Goal: Task Accomplishment & Management: Use online tool/utility

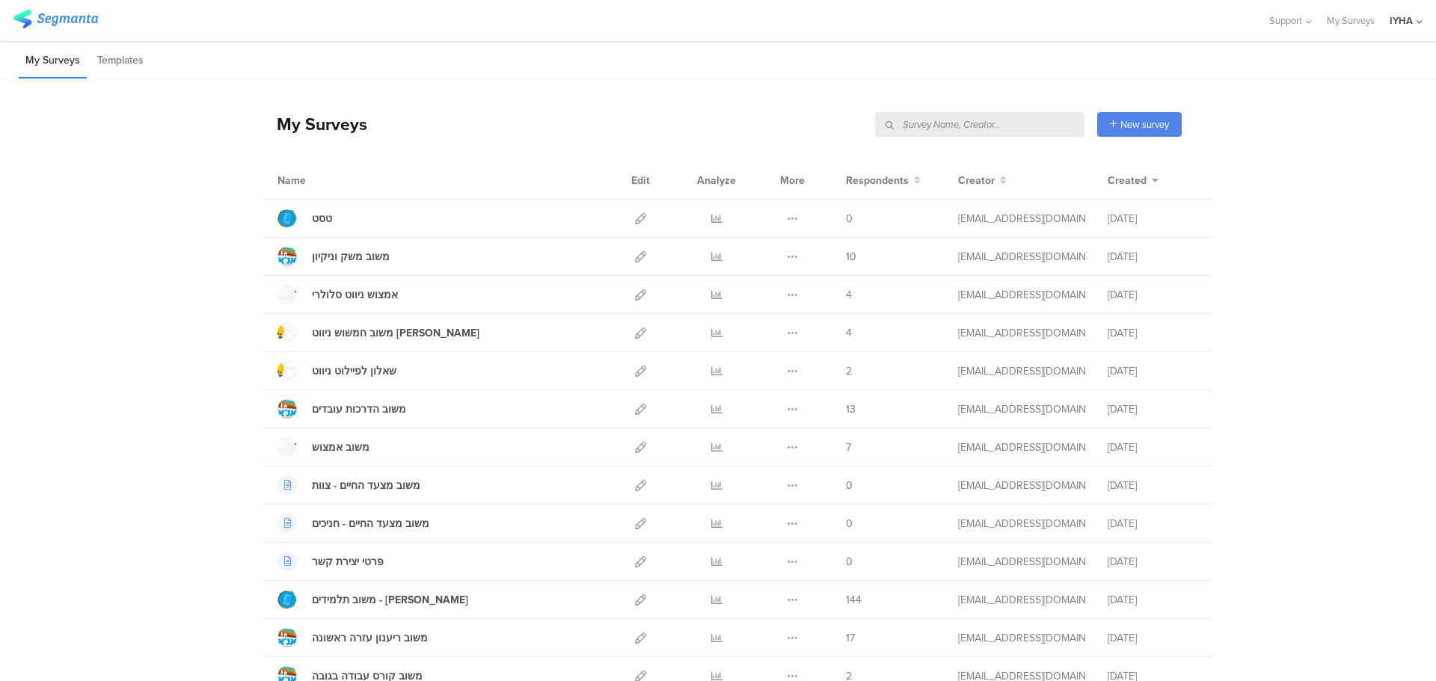
click at [1023, 127] on input "text" at bounding box center [979, 124] width 209 height 25
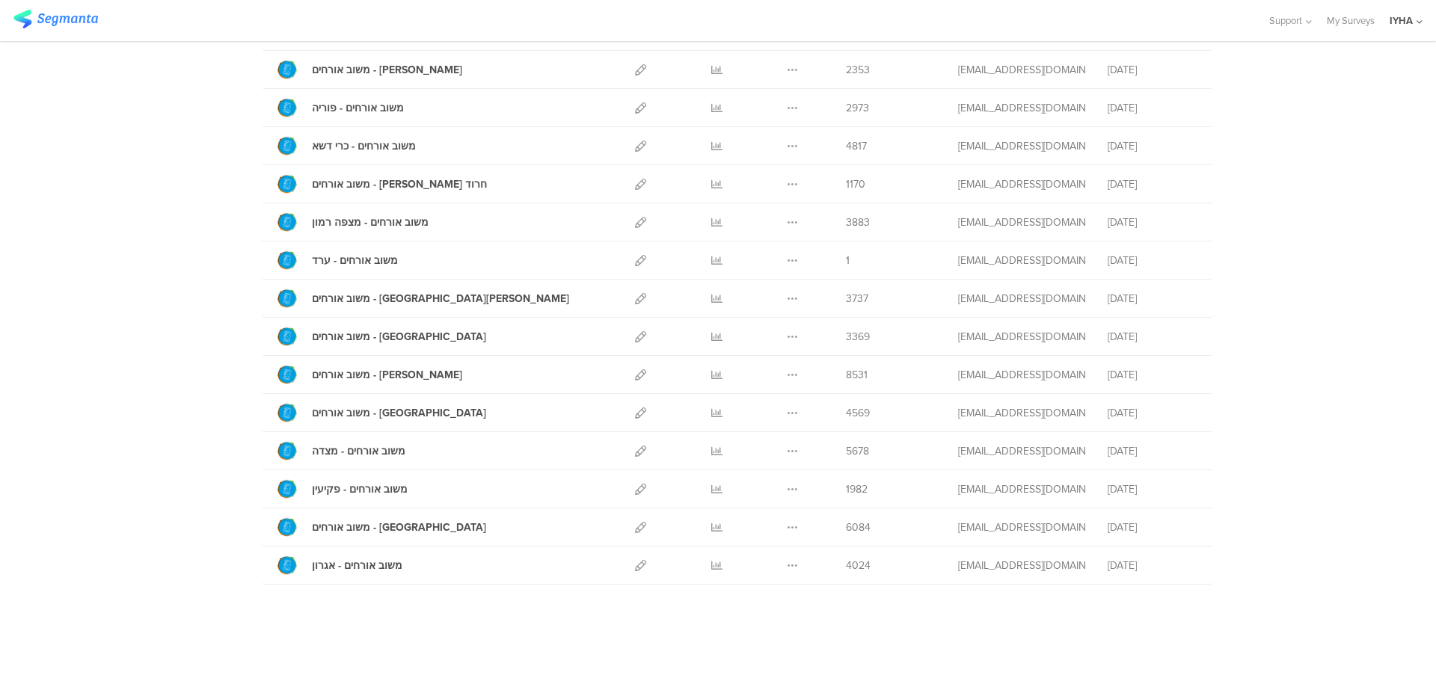
scroll to position [302, 0]
type input "אורחים"
click at [714, 566] on icon at bounding box center [716, 565] width 11 height 11
click at [711, 530] on icon at bounding box center [716, 526] width 11 height 11
click at [713, 489] on icon at bounding box center [716, 488] width 11 height 11
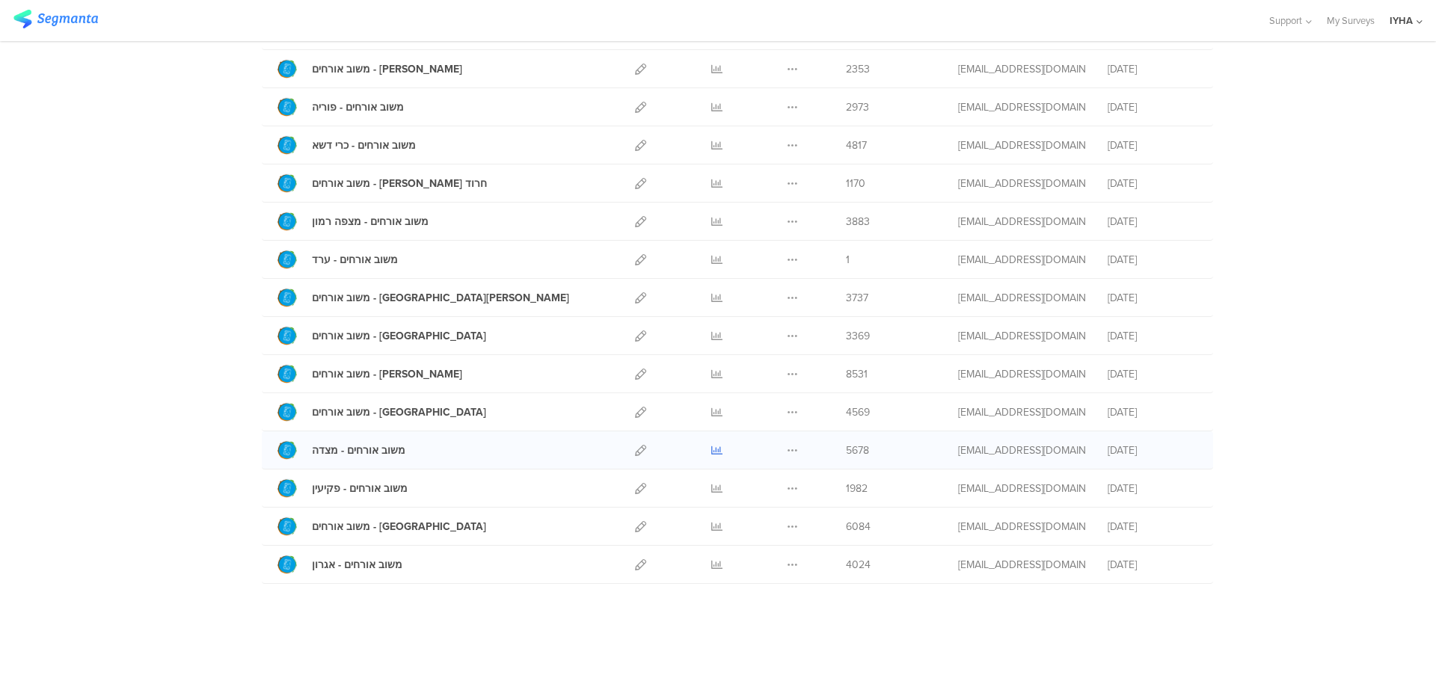
click at [712, 450] on icon at bounding box center [716, 450] width 11 height 11
click at [714, 415] on icon at bounding box center [716, 412] width 11 height 11
click at [711, 376] on icon at bounding box center [716, 374] width 11 height 11
click at [711, 337] on icon at bounding box center [716, 336] width 11 height 11
click at [712, 301] on icon at bounding box center [716, 297] width 11 height 11
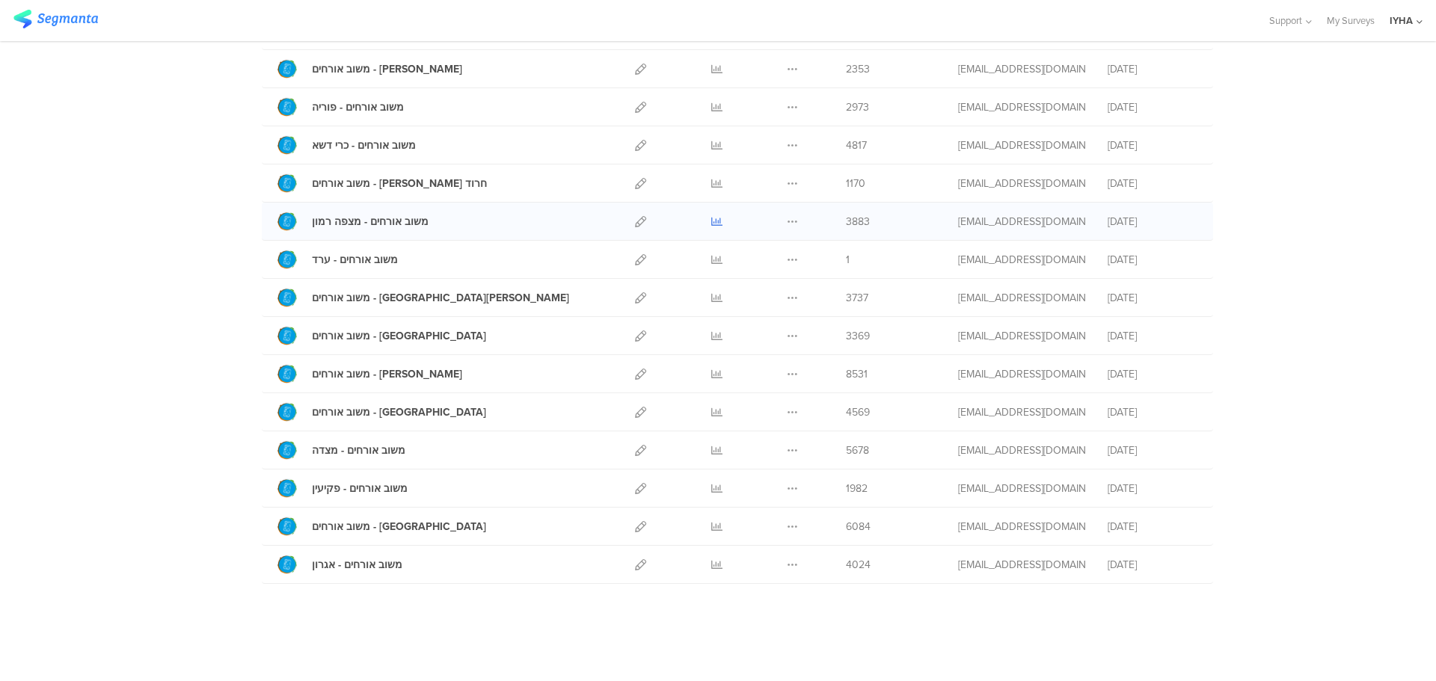
click at [711, 221] on icon at bounding box center [716, 221] width 11 height 11
click at [711, 186] on icon at bounding box center [716, 183] width 11 height 11
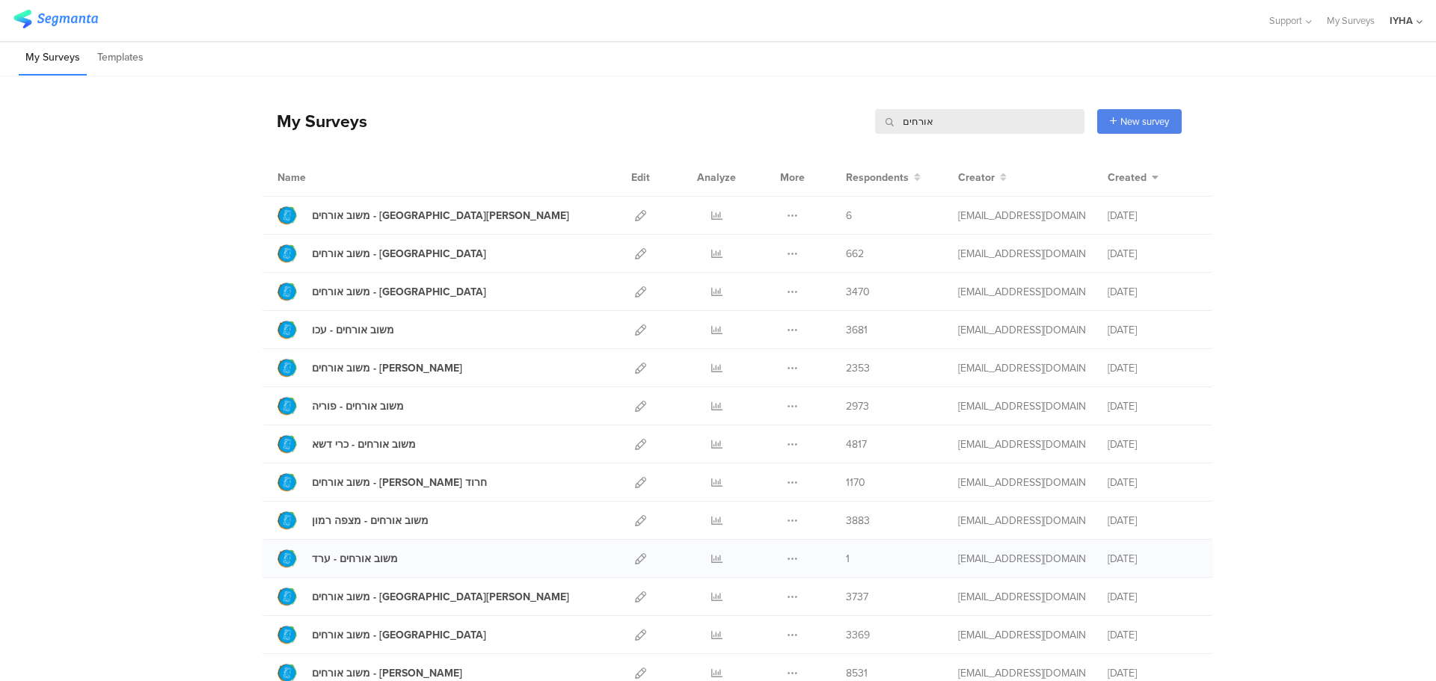
scroll to position [0, 0]
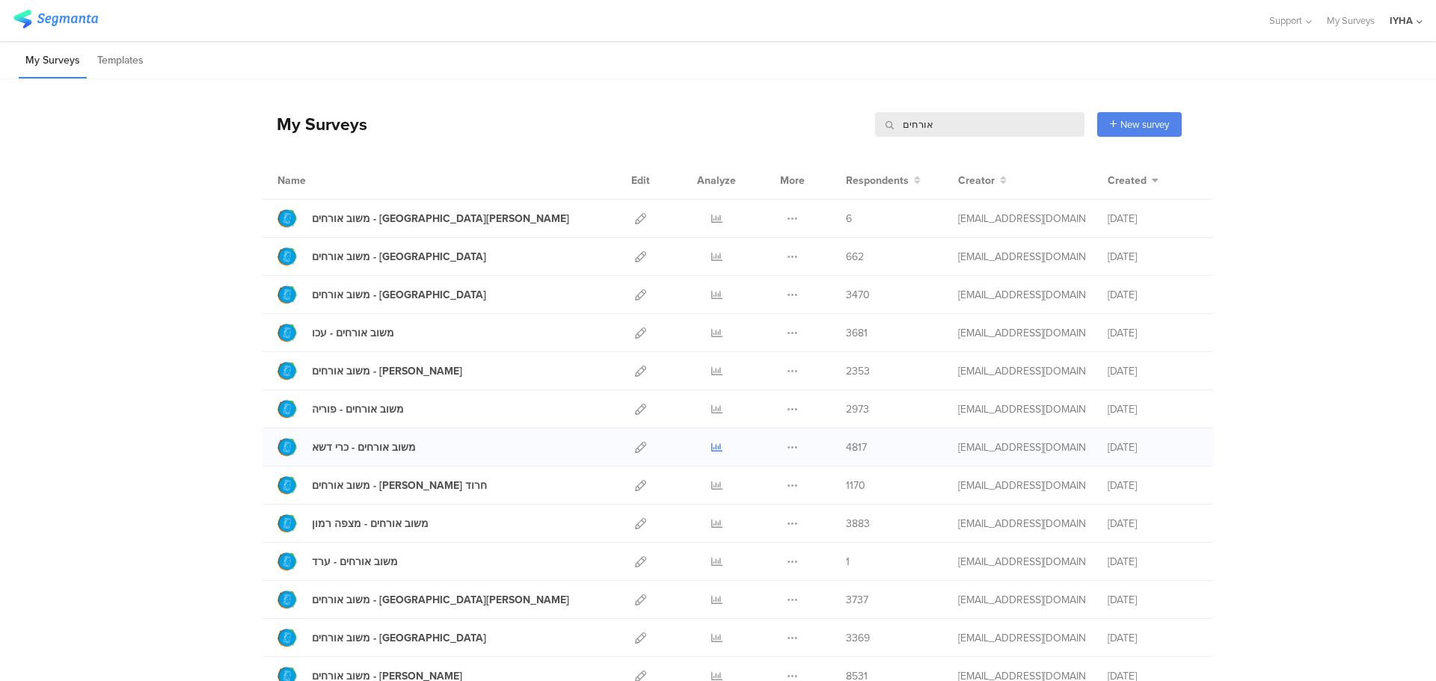
click at [711, 448] on icon at bounding box center [716, 447] width 11 height 11
click at [711, 410] on icon at bounding box center [716, 409] width 11 height 11
click at [711, 371] on icon at bounding box center [716, 371] width 11 height 11
click at [711, 333] on icon at bounding box center [716, 333] width 11 height 11
click at [712, 296] on icon at bounding box center [716, 295] width 11 height 11
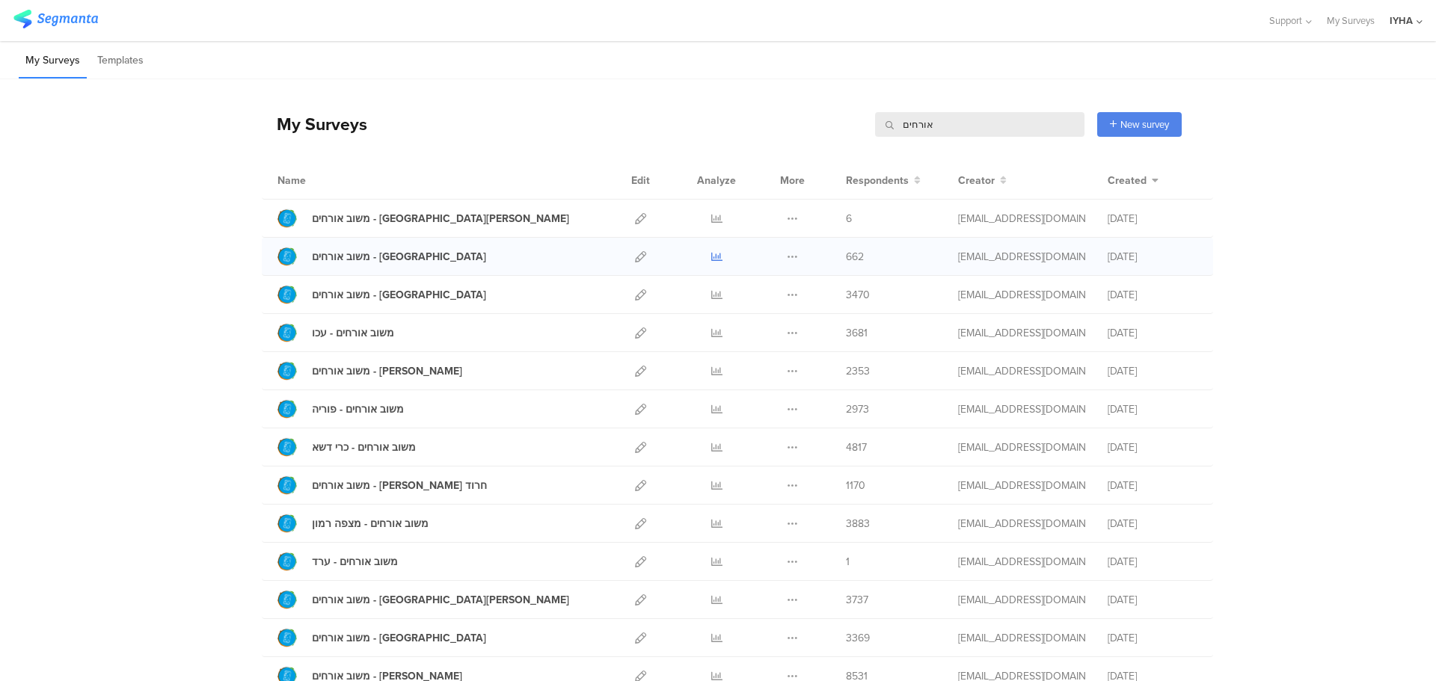
click at [712, 257] on icon at bounding box center [716, 256] width 11 height 11
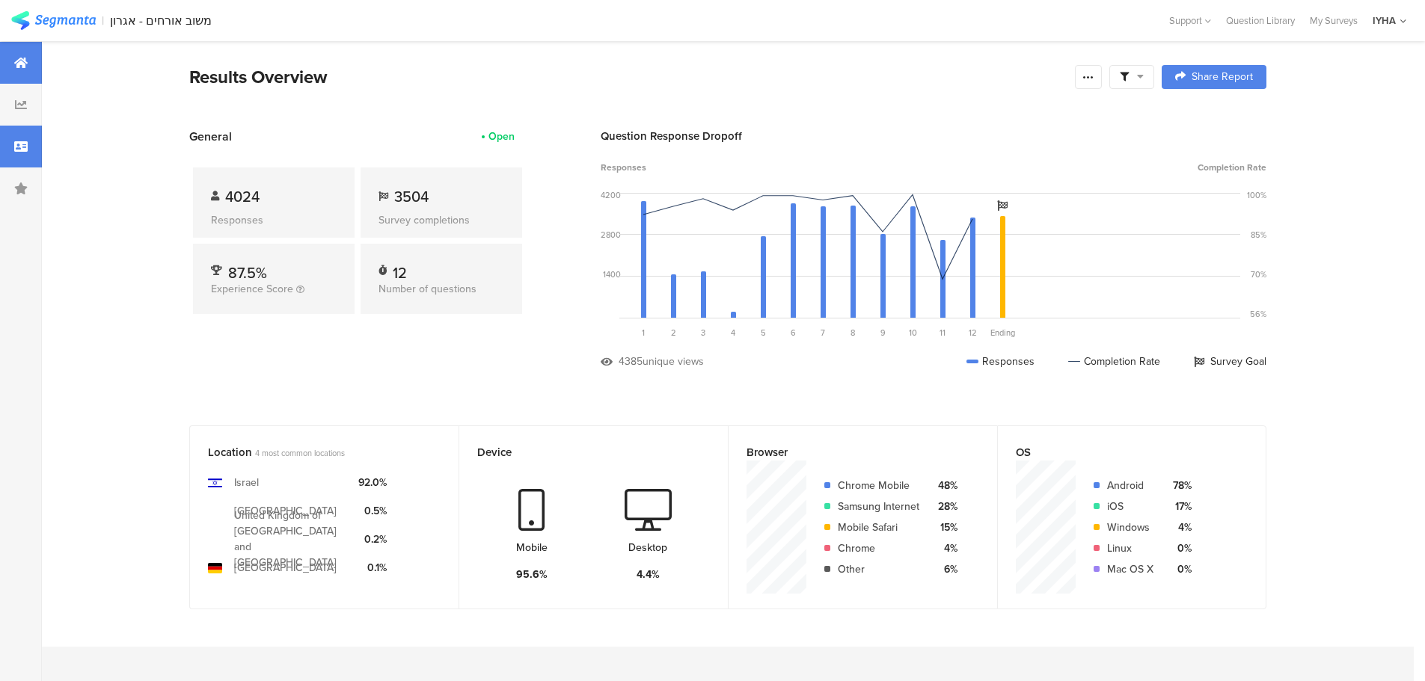
click at [8, 150] on div at bounding box center [21, 147] width 42 height 42
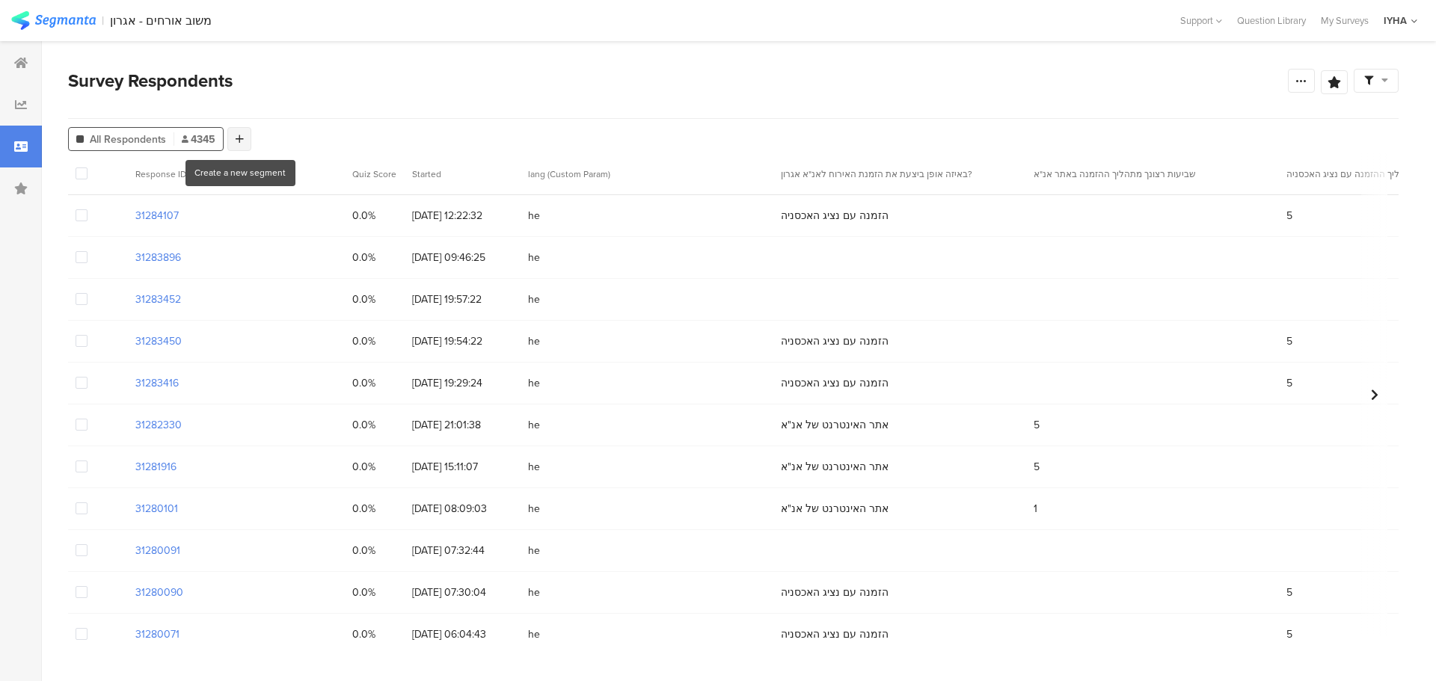
click at [242, 135] on icon at bounding box center [240, 139] width 8 height 10
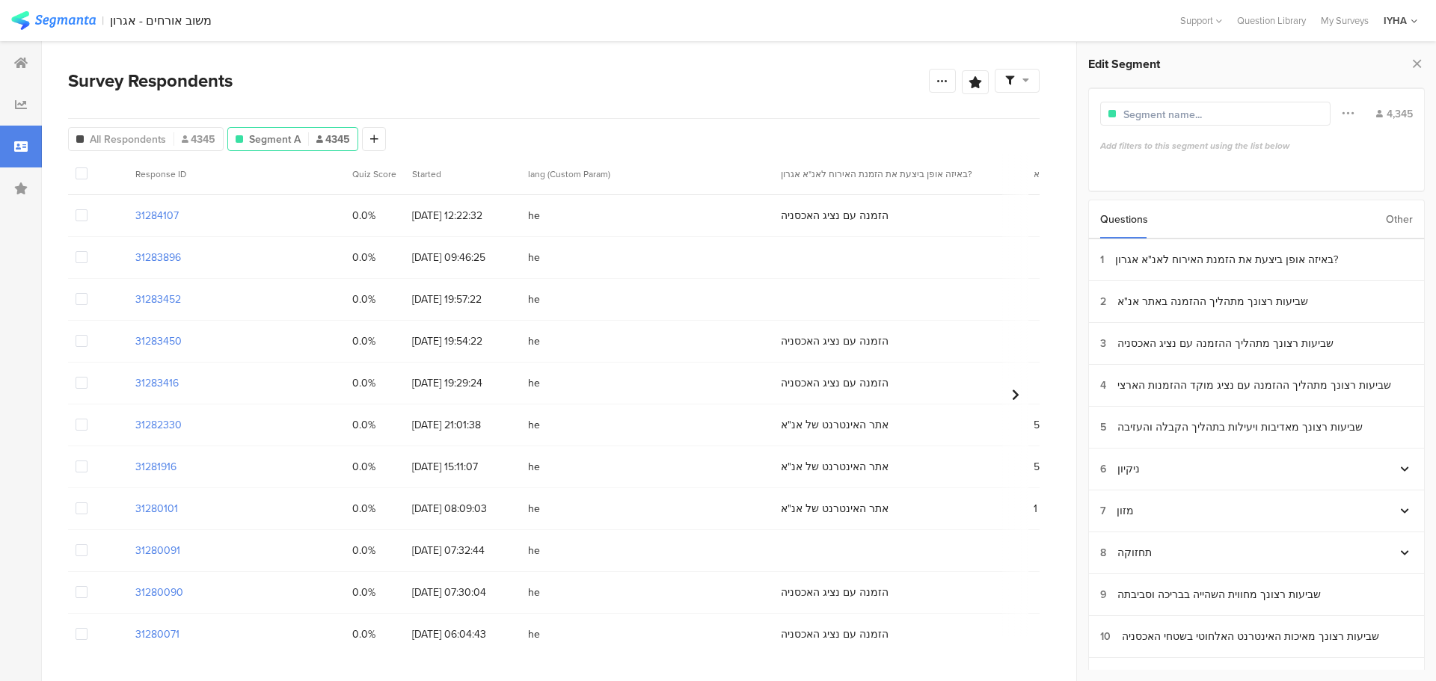
click at [1407, 216] on div "Other" at bounding box center [1399, 219] width 27 height 38
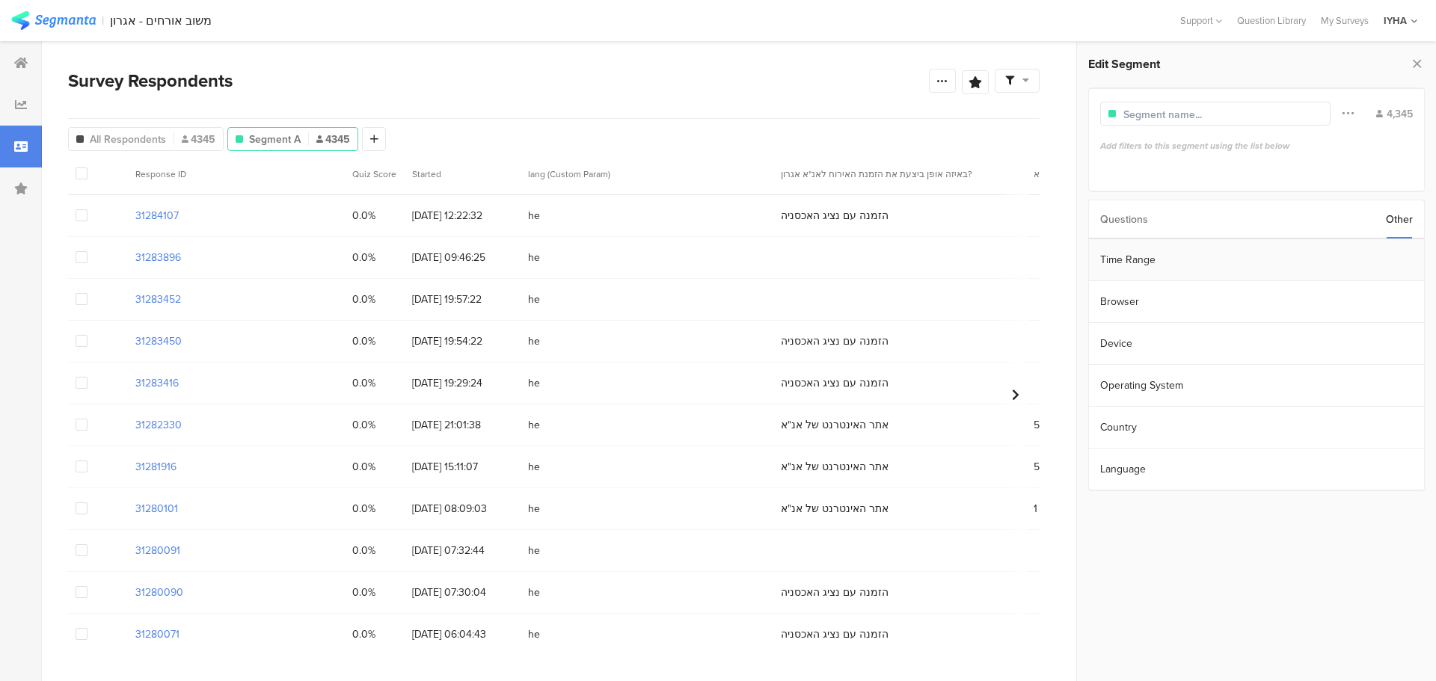
click at [1316, 256] on section "Time Range" at bounding box center [1256, 260] width 335 height 42
click at [1301, 262] on input "Apr 11 2022 00:00" at bounding box center [1341, 258] width 150 height 21
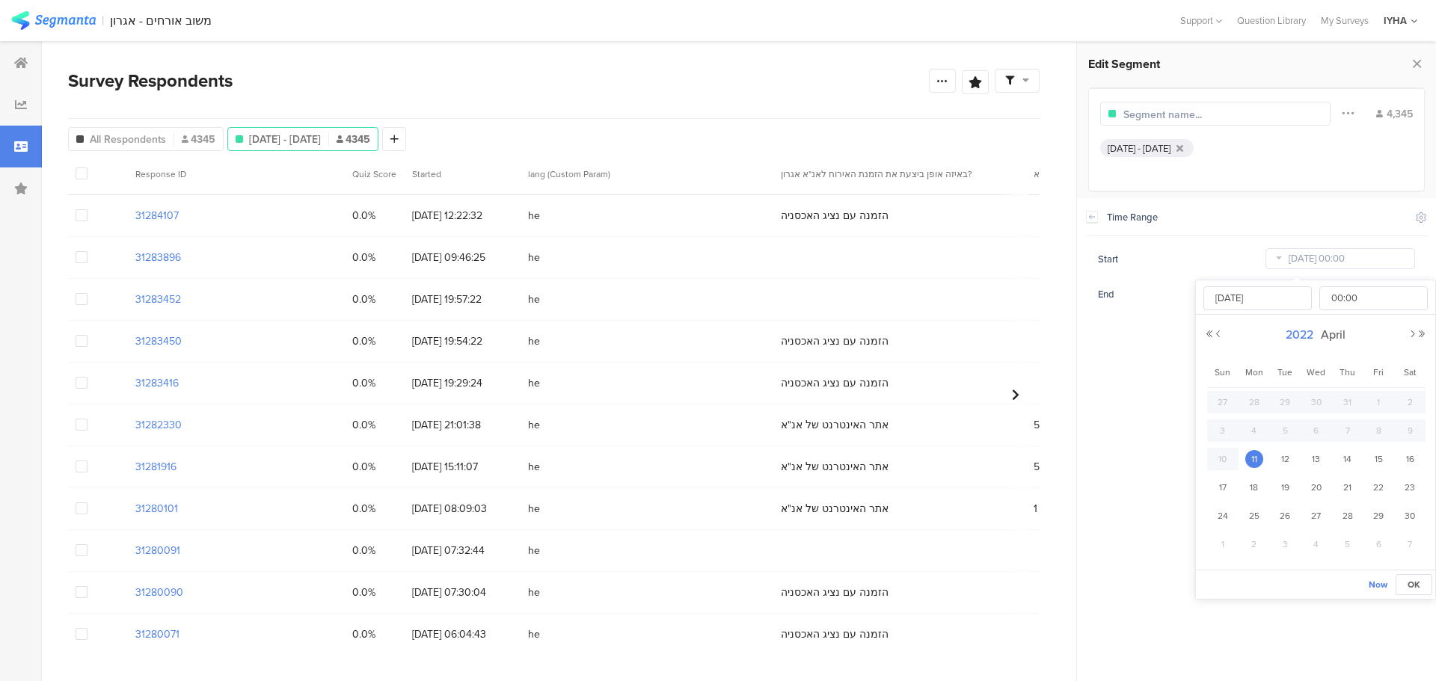
click at [1304, 340] on span "2022" at bounding box center [1299, 334] width 35 height 17
click at [1297, 444] on link "2025" at bounding box center [1289, 436] width 36 height 24
click at [1231, 495] on link "Sep" at bounding box center [1234, 490] width 36 height 24
click at [1255, 402] on span "1" at bounding box center [1255, 402] width 18 height 18
type input "[DATE] 00:00"
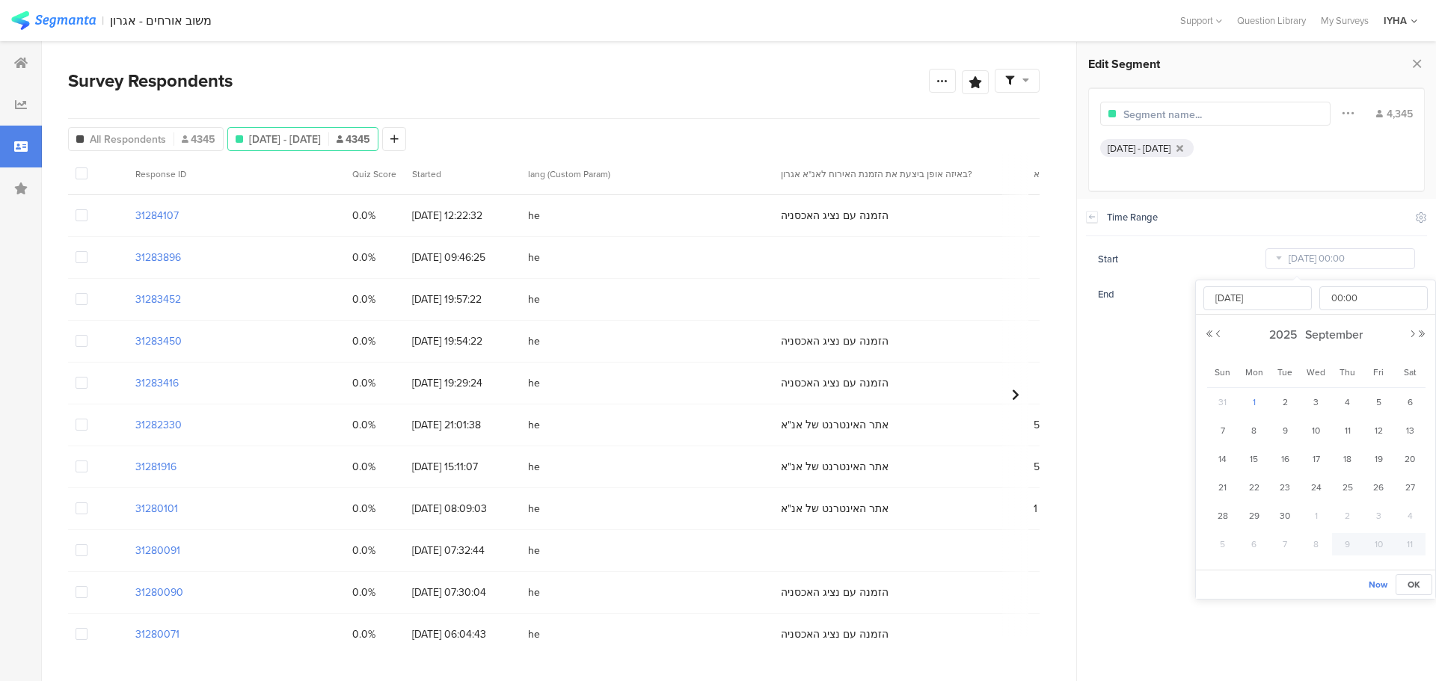
type input "[DATE]"
click at [1152, 386] on section "Time Range Include Respondents Start [DATE] 00:00 End [DATE] 23:59" at bounding box center [1256, 440] width 359 height 483
click at [1296, 293] on input "[DATE] 23:59" at bounding box center [1341, 294] width 150 height 21
click at [1218, 368] on button "Previous Month" at bounding box center [1218, 369] width 9 height 9
click at [1252, 465] on span "8" at bounding box center [1255, 466] width 18 height 18
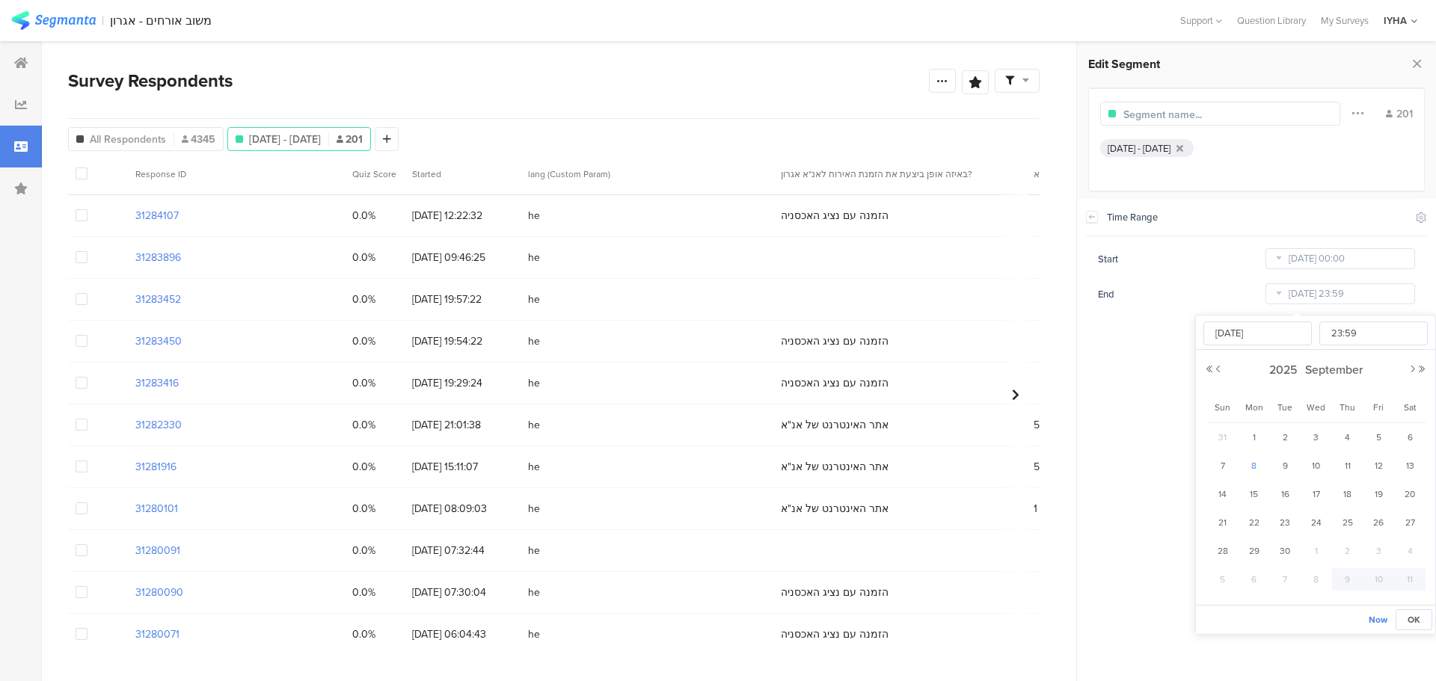
type input "Sep 08 2025 23:59"
type input "Sep 08 2025"
drag, startPoint x: 1287, startPoint y: 548, endPoint x: 1258, endPoint y: 556, distance: 30.3
click at [1285, 548] on span "30" at bounding box center [1285, 551] width 18 height 18
type input "[DATE] 23:59"
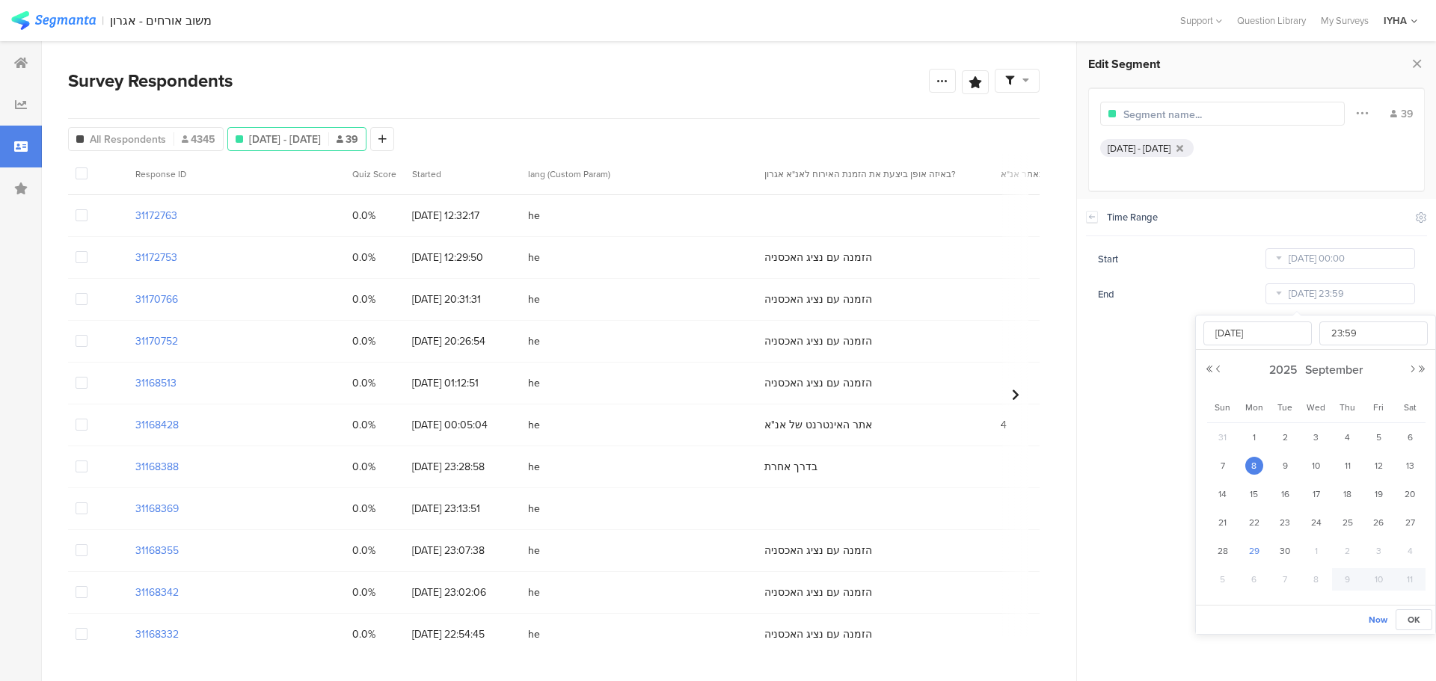
type input "[DATE]"
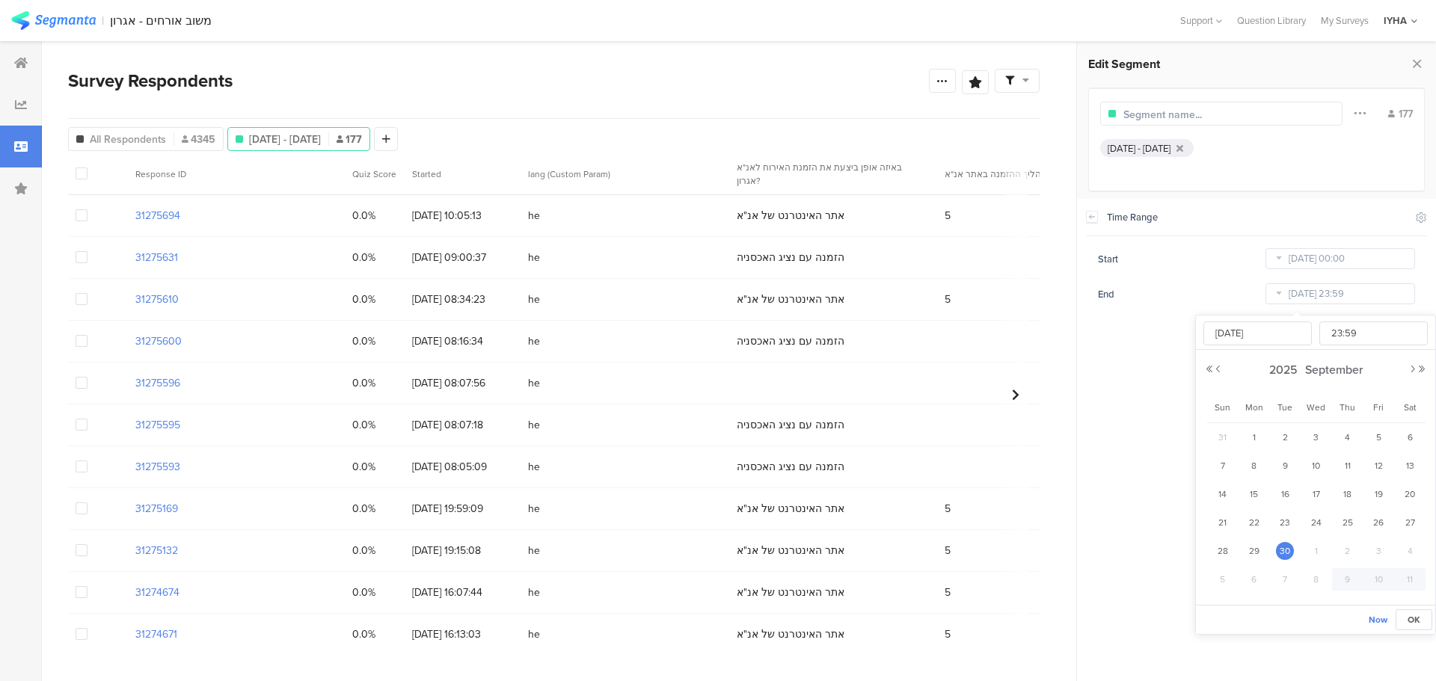
click at [1136, 395] on section "Time Range Include Respondents Start [DATE] 00:00 End [DATE] 23:59" at bounding box center [1256, 440] width 359 height 483
click at [937, 83] on icon at bounding box center [943, 81] width 12 height 12
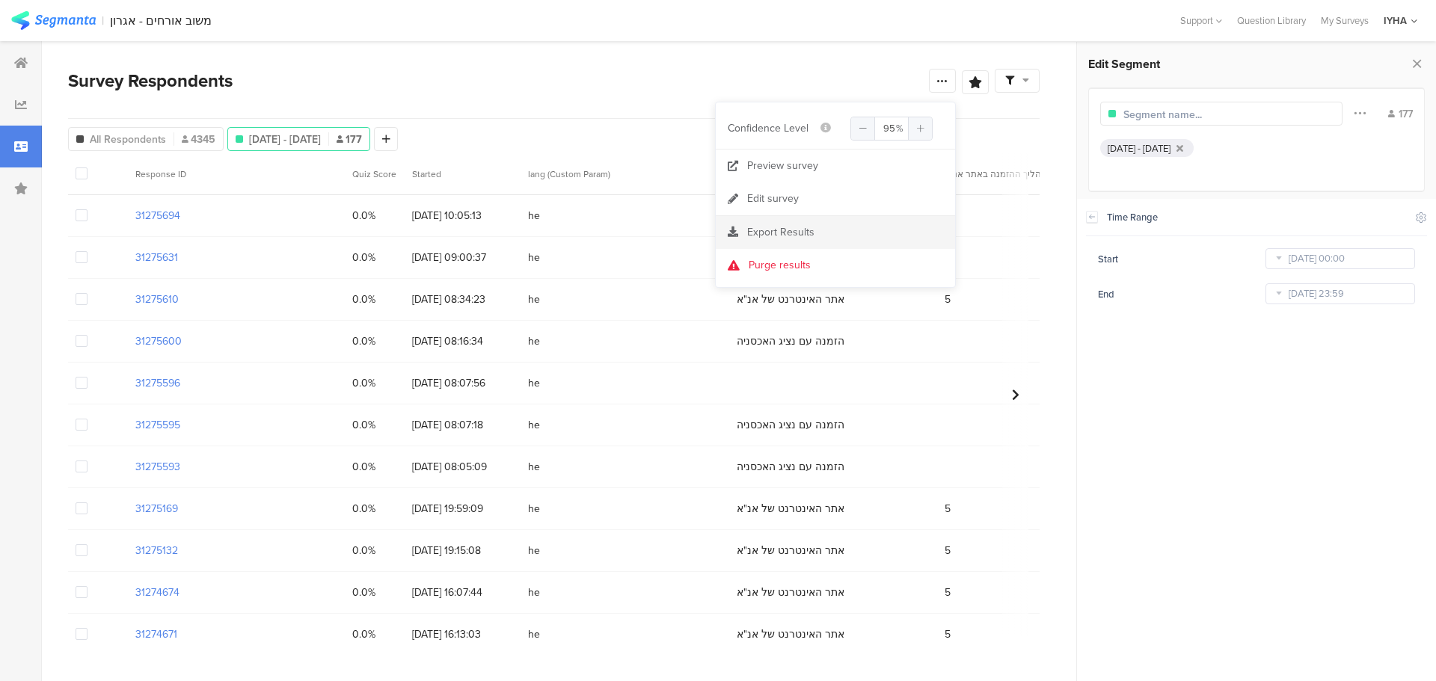
click at [794, 233] on span "Export Results" at bounding box center [780, 232] width 67 height 16
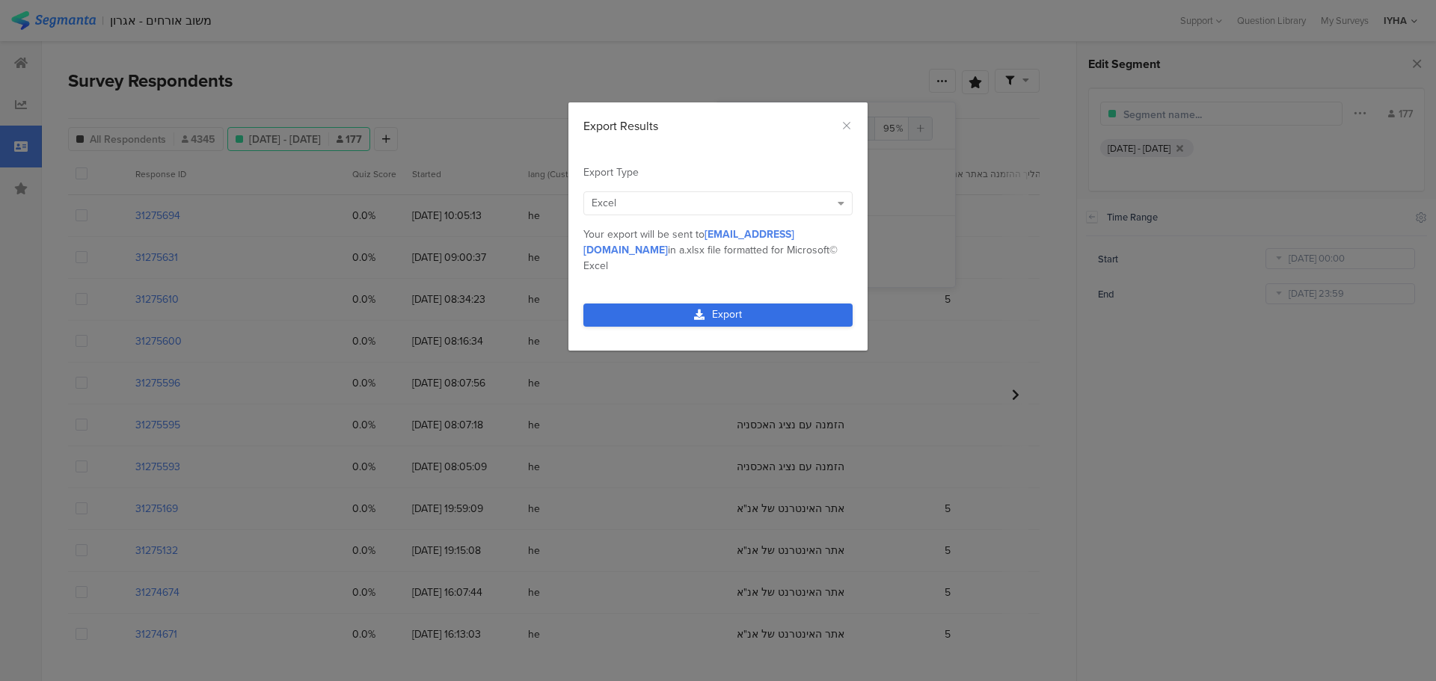
click at [733, 304] on link "Export" at bounding box center [717, 315] width 269 height 23
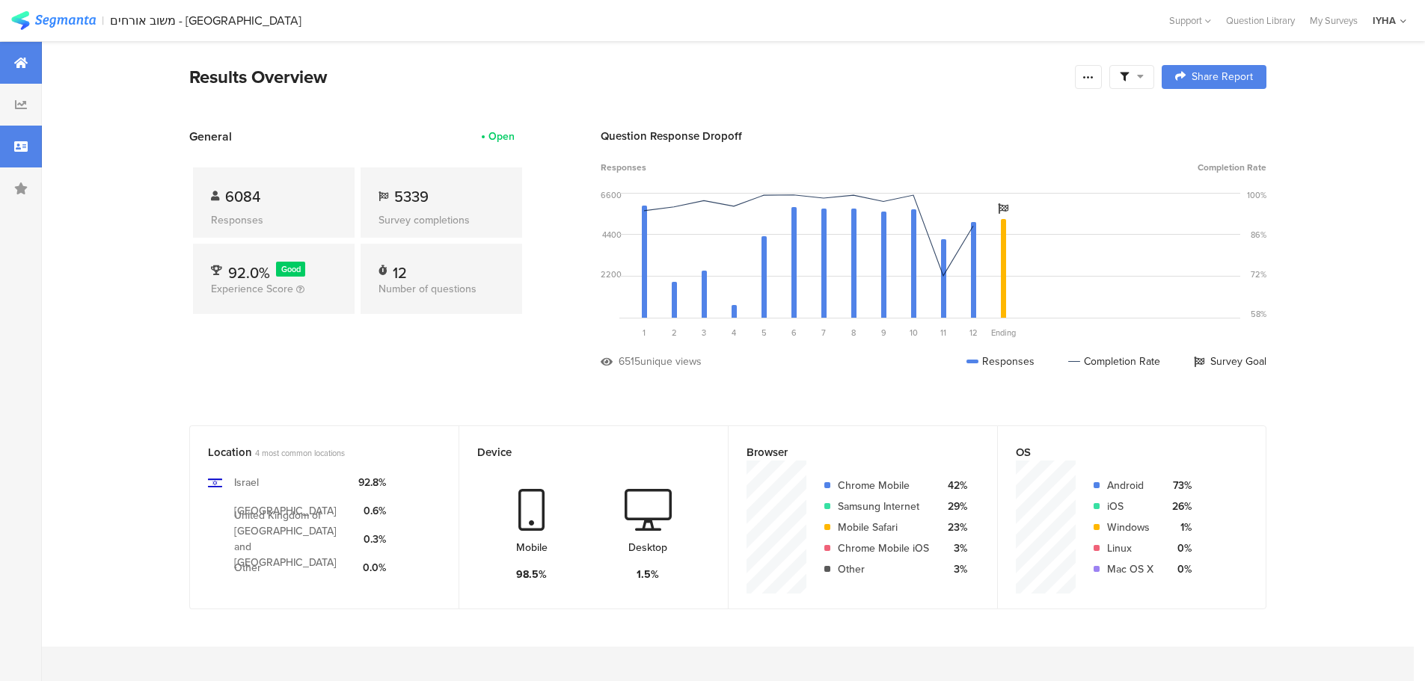
click at [19, 152] on icon at bounding box center [20, 147] width 13 height 12
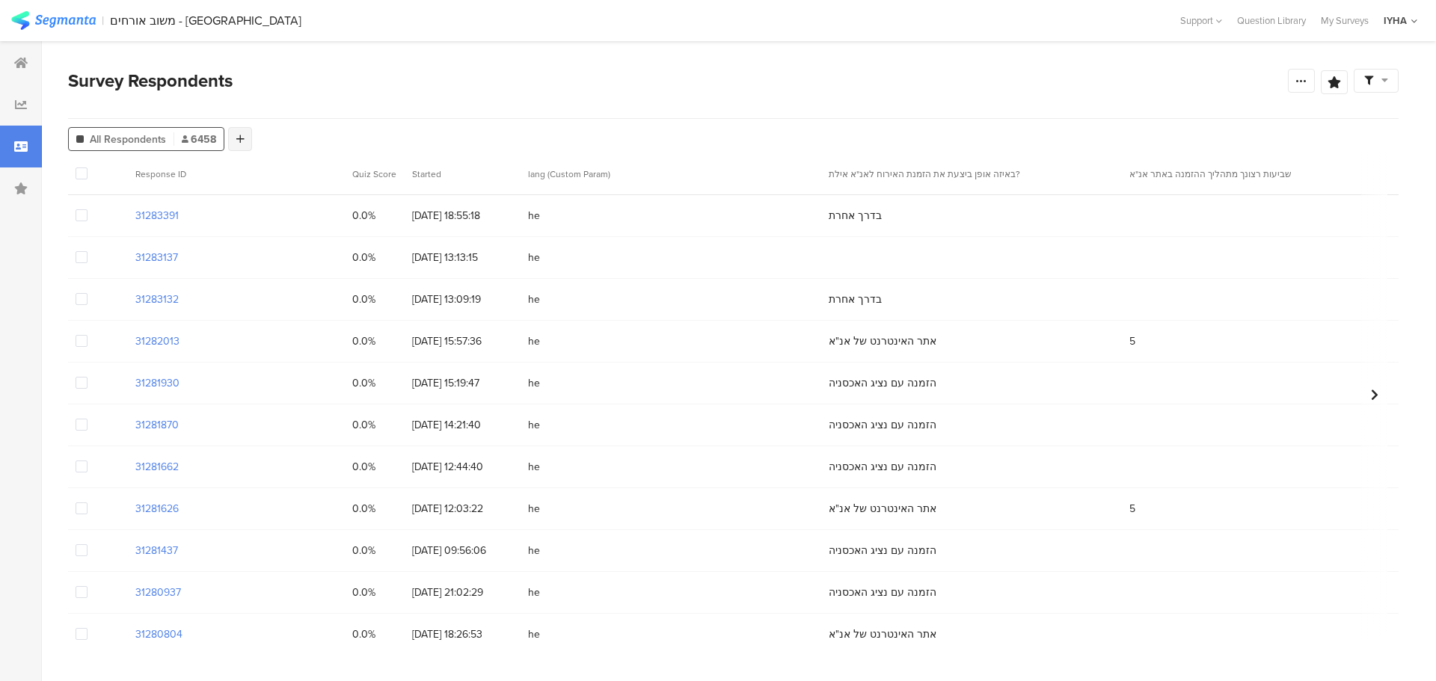
click at [234, 141] on div at bounding box center [240, 139] width 24 height 24
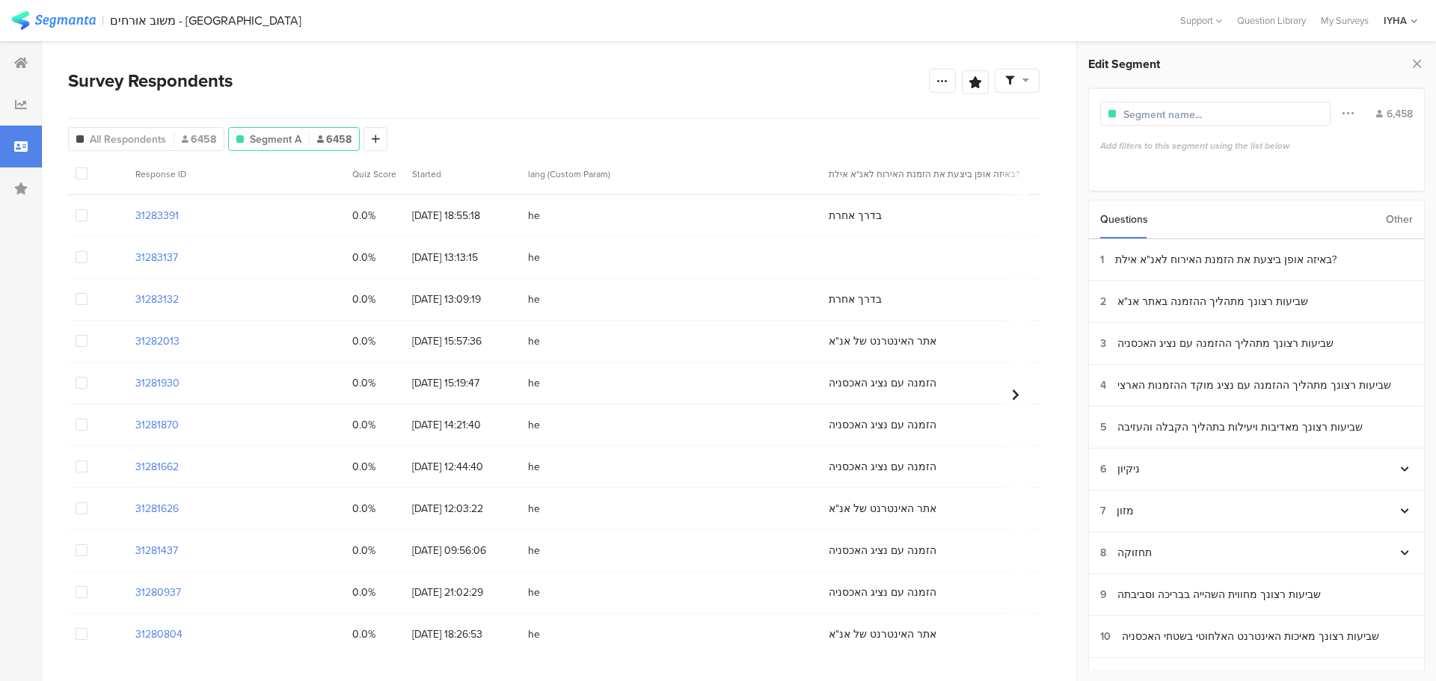
click at [1408, 221] on div "Other" at bounding box center [1399, 219] width 27 height 38
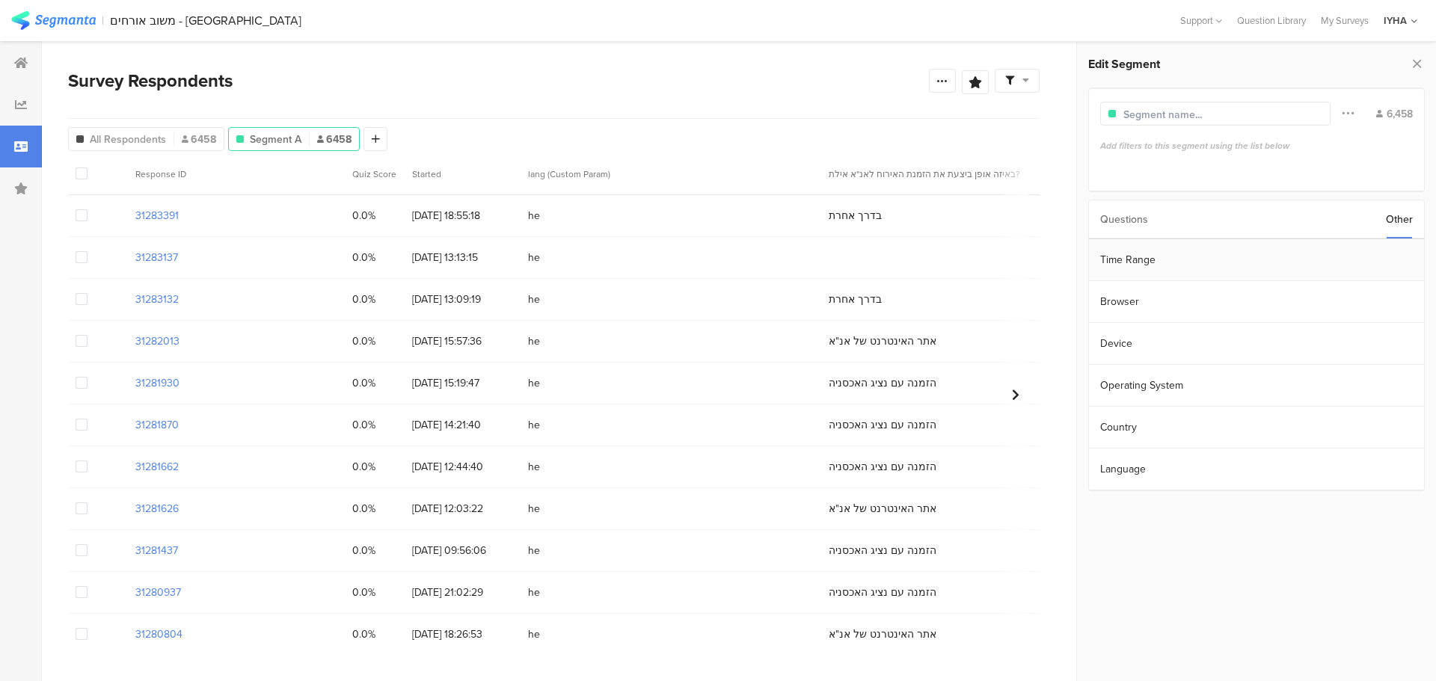
click at [1335, 252] on section "Time Range" at bounding box center [1256, 260] width 335 height 42
click at [1335, 254] on input "Apr 02 2022 00:00" at bounding box center [1341, 258] width 150 height 21
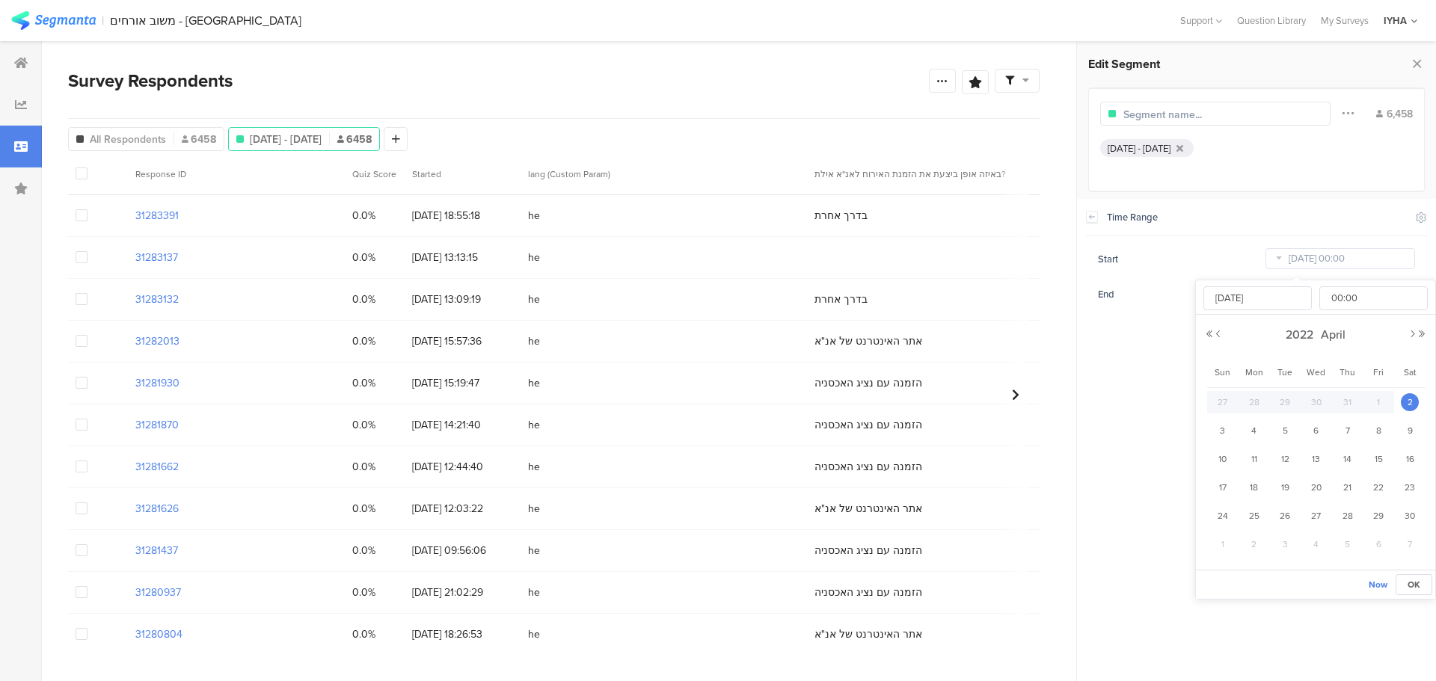
click at [1295, 325] on div "2022 April" at bounding box center [1315, 335] width 221 height 22
click at [1302, 331] on span "2022" at bounding box center [1299, 334] width 35 height 17
click at [1290, 435] on link "2025" at bounding box center [1289, 436] width 36 height 24
click at [1231, 491] on link "Sep" at bounding box center [1234, 490] width 36 height 24
click at [1255, 403] on span "1" at bounding box center [1255, 402] width 18 height 18
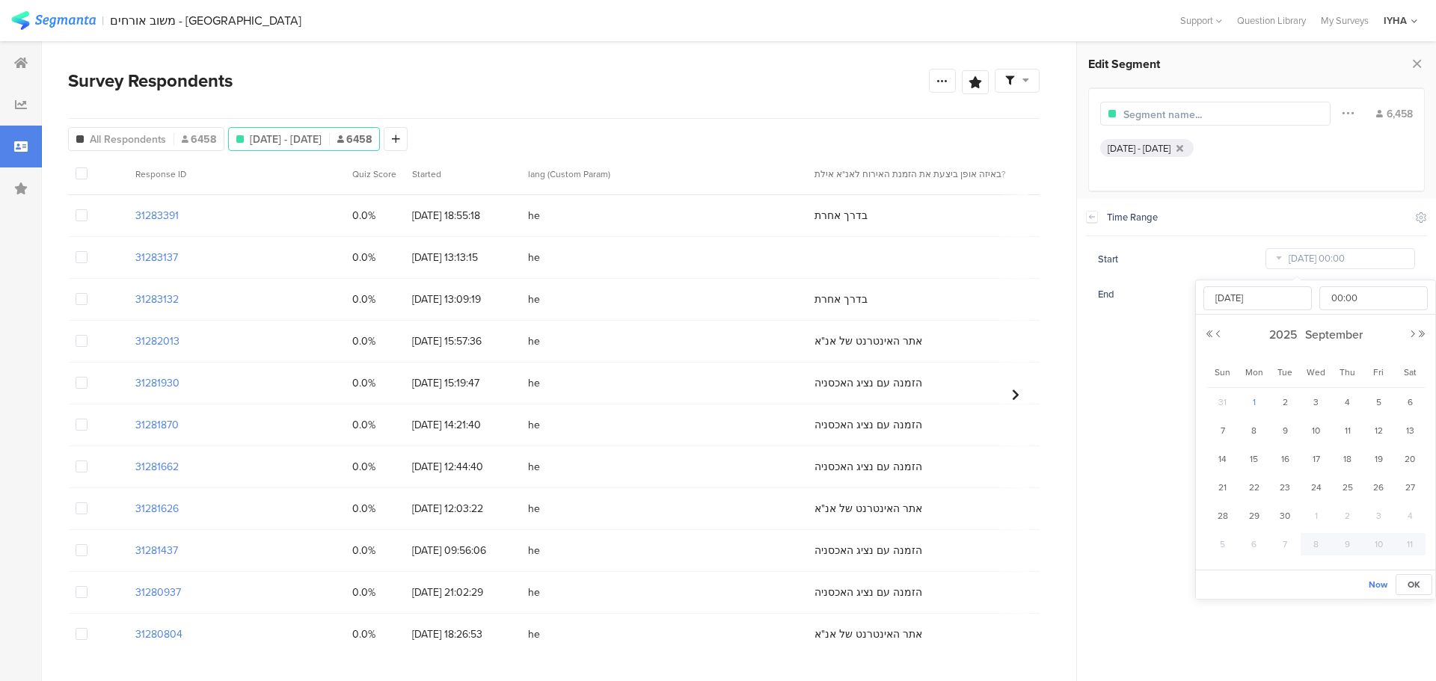
type input "[DATE] 00:00"
type input "[DATE]"
click at [1157, 346] on section "Time Range Include Respondents Start Sep 01 2025 00:00 End Oct 07 2025 23:59" at bounding box center [1256, 440] width 359 height 483
click at [1314, 295] on input "Oct 07 2025 23:59" at bounding box center [1341, 294] width 150 height 21
click at [1221, 369] on button "Previous Month" at bounding box center [1218, 369] width 9 height 9
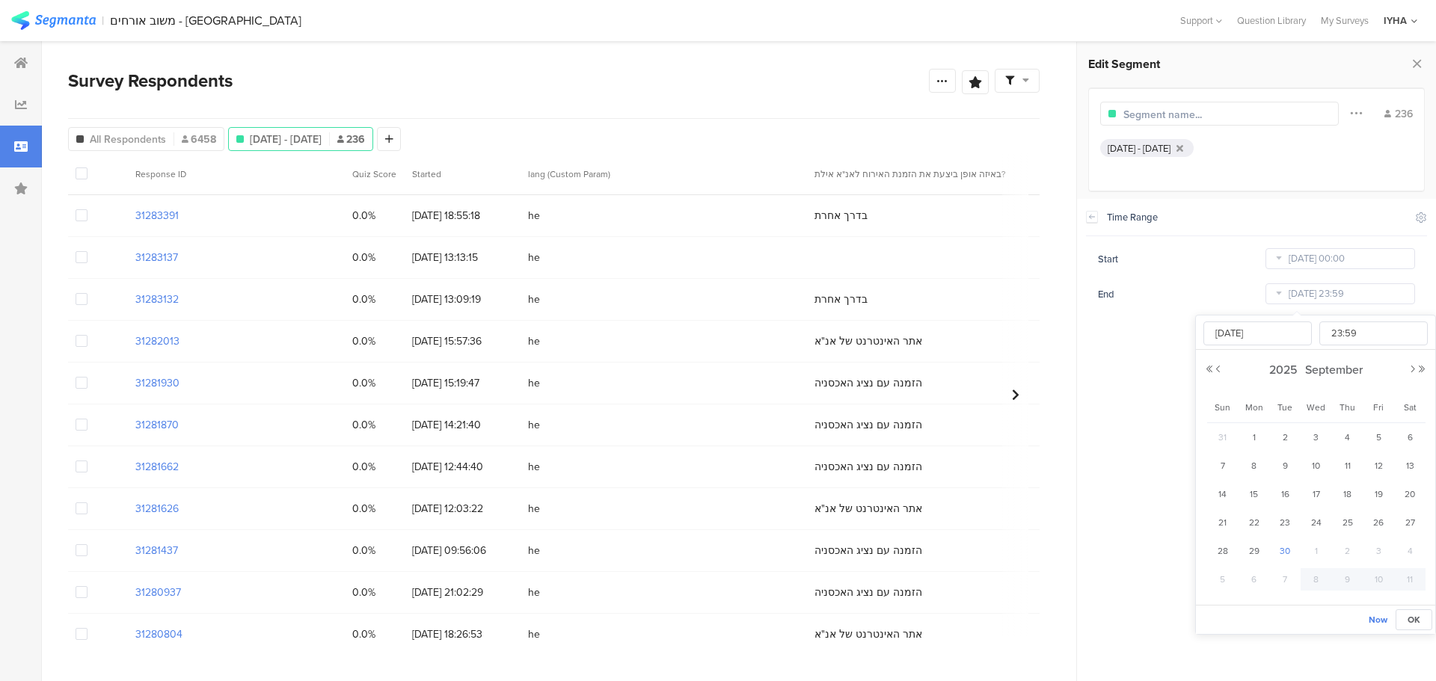
click at [1292, 553] on span "30" at bounding box center [1285, 551] width 18 height 18
type input "[DATE] 23:59"
type input "[DATE]"
click at [1146, 408] on section "Time Range Include Respondents Start [DATE] 00:00 End [DATE] 23:59" at bounding box center [1256, 440] width 359 height 483
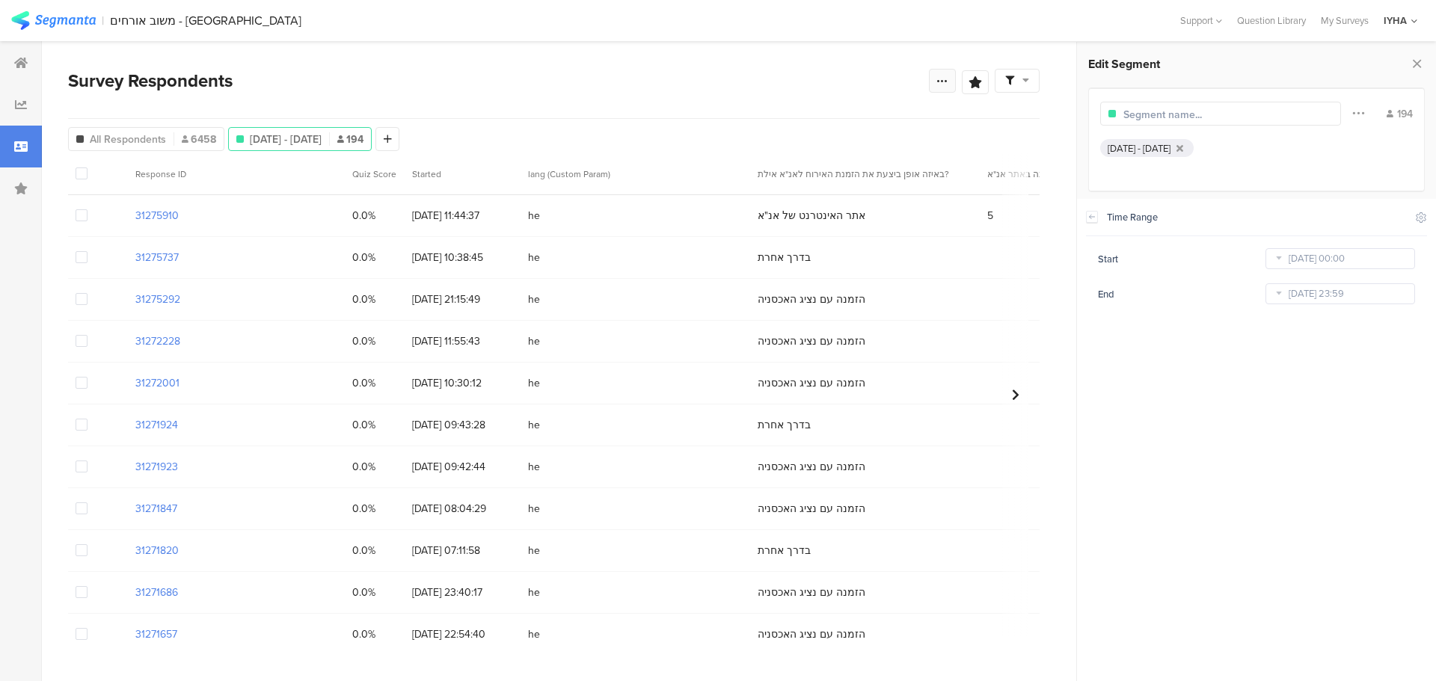
click at [943, 81] on icon at bounding box center [943, 81] width 12 height 12
click at [808, 231] on span "Export Results" at bounding box center [780, 232] width 67 height 16
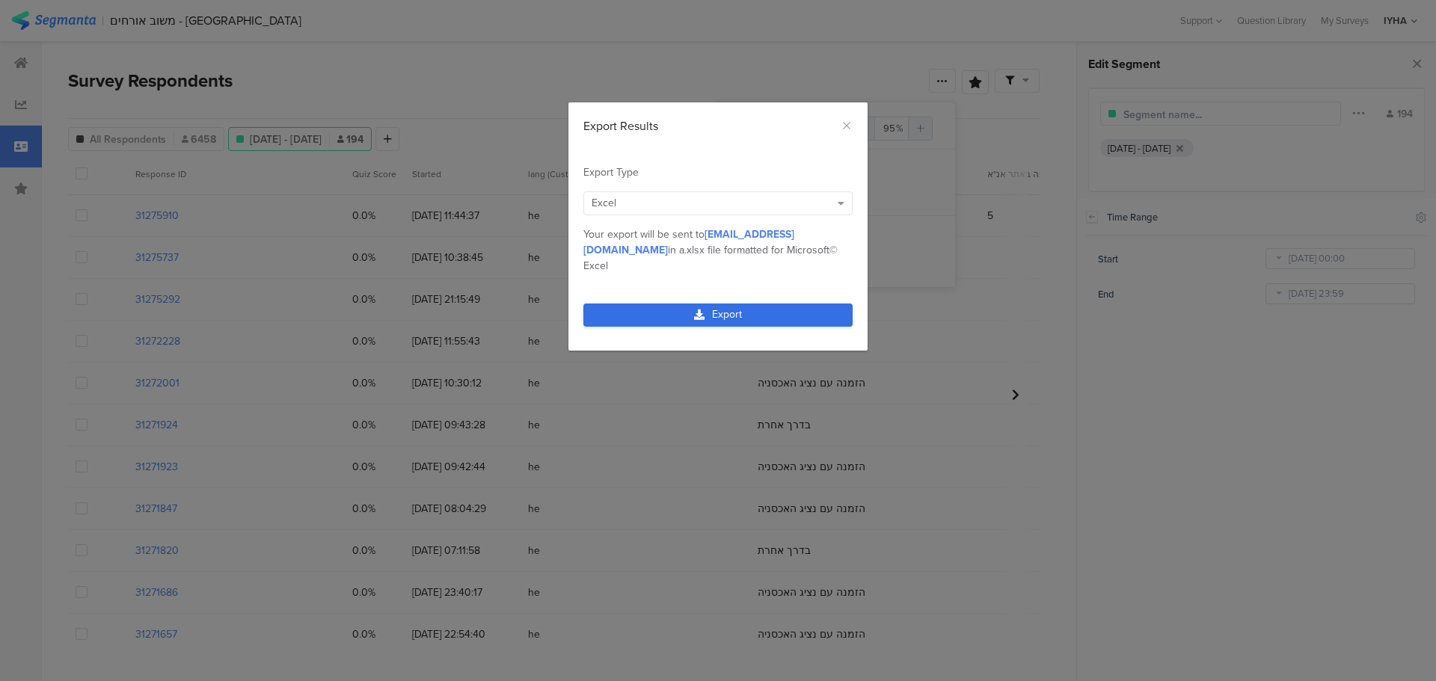
click at [721, 304] on link "Export" at bounding box center [717, 315] width 269 height 23
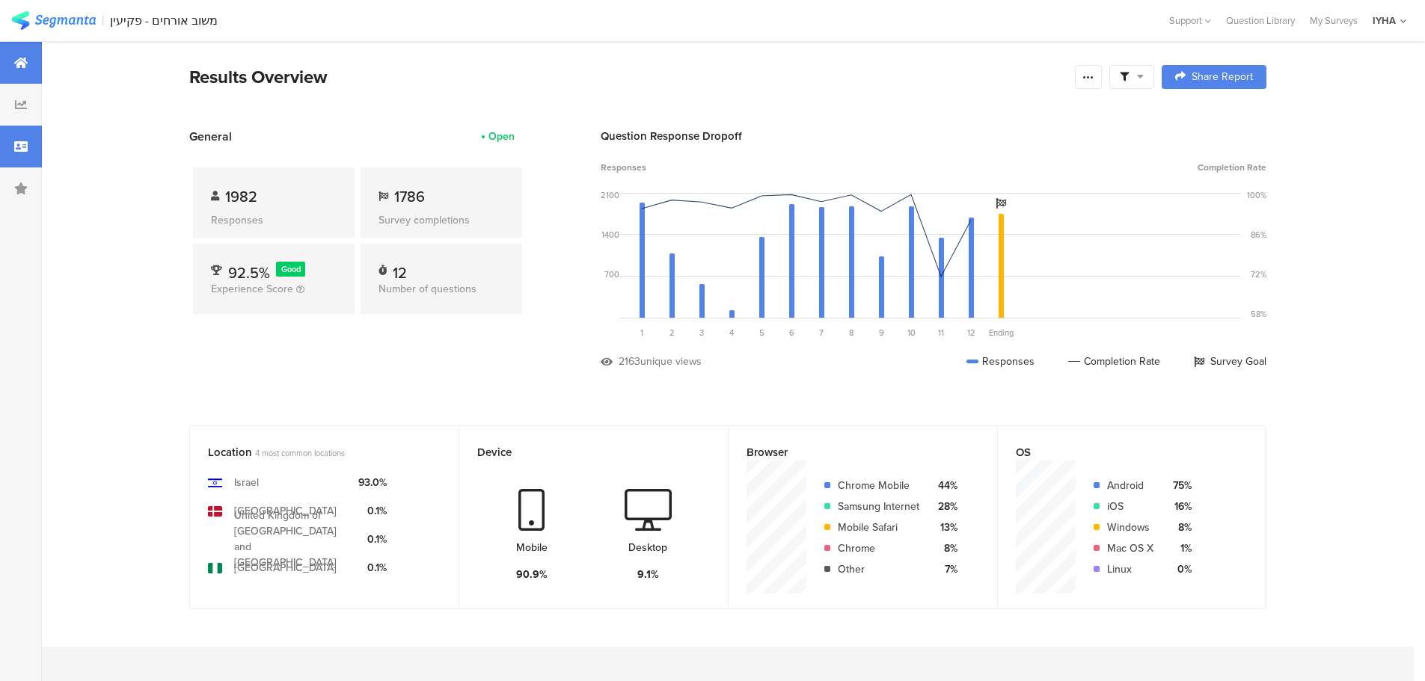
click at [19, 152] on icon at bounding box center [20, 147] width 13 height 12
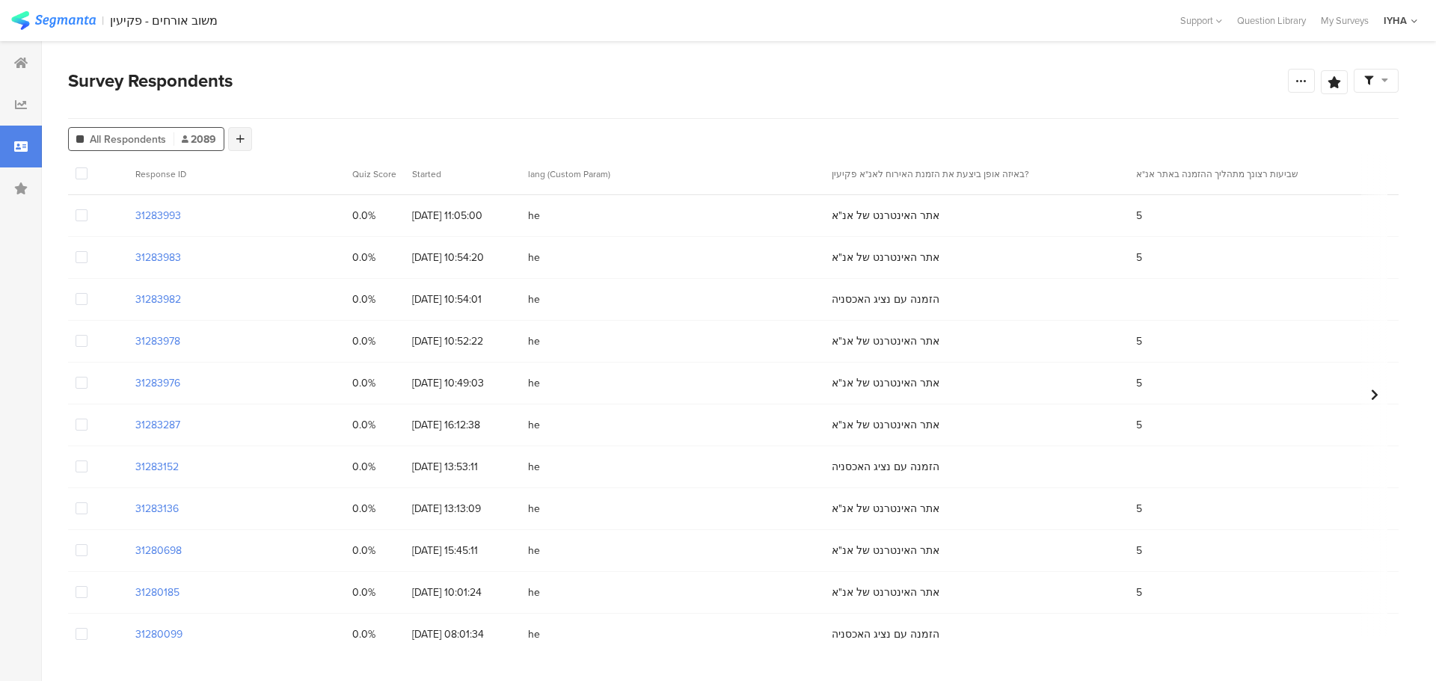
click at [245, 144] on div at bounding box center [240, 139] width 24 height 24
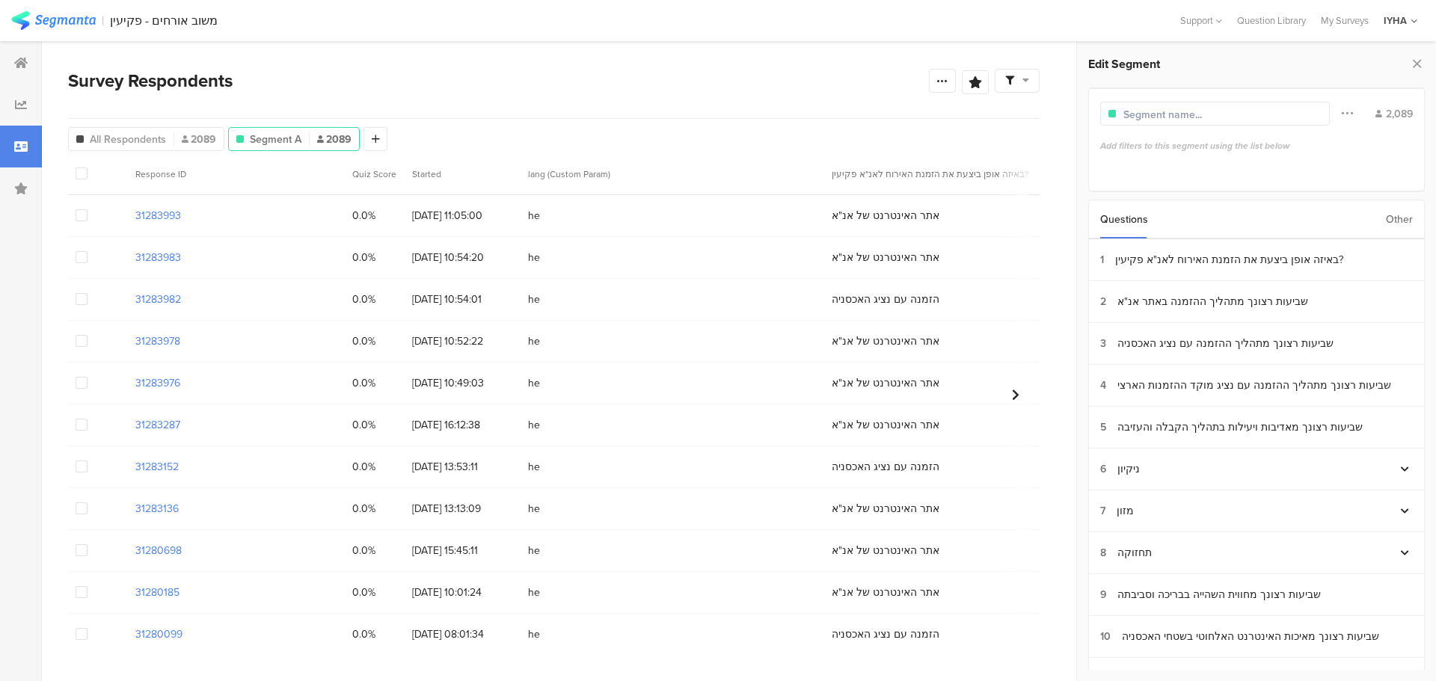
click at [1400, 222] on div "Other" at bounding box center [1399, 219] width 27 height 38
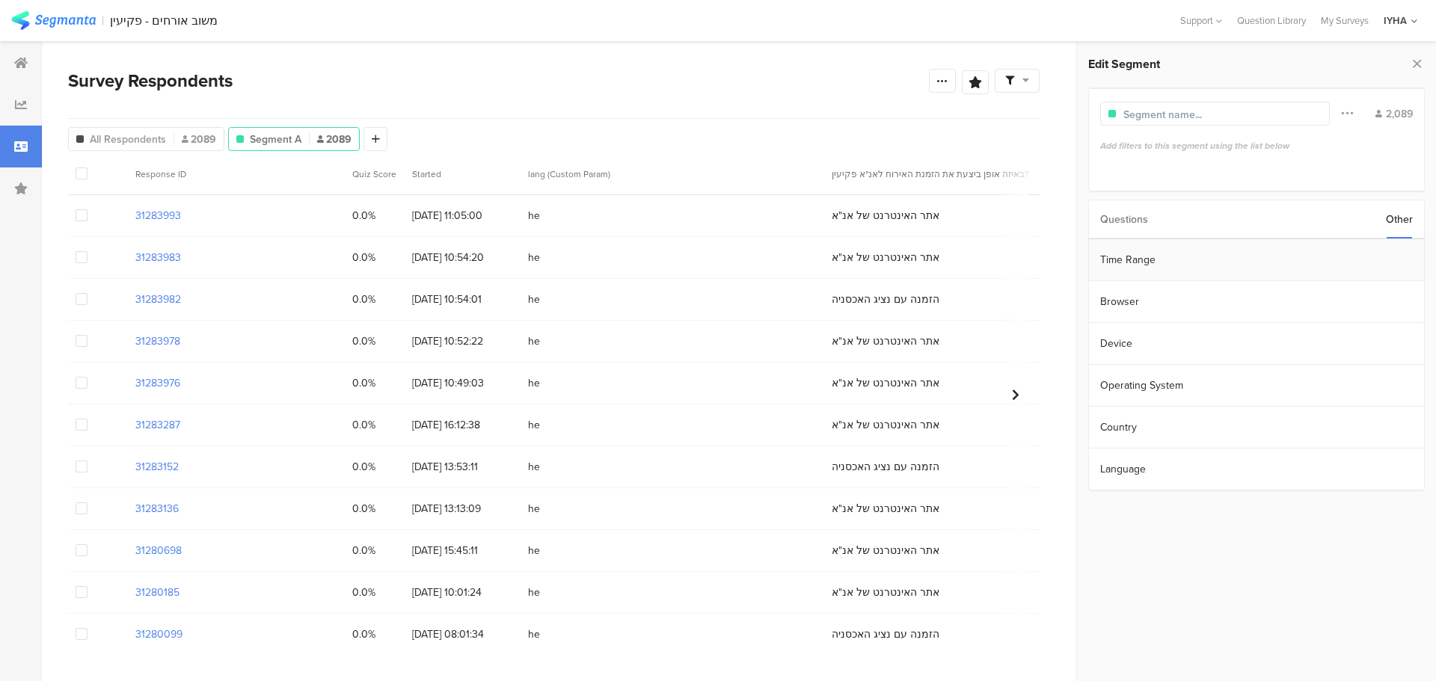
click at [1321, 259] on section "Time Range" at bounding box center [1256, 260] width 335 height 42
click at [1317, 260] on input "Apr 12 2022 00:00" at bounding box center [1341, 258] width 150 height 21
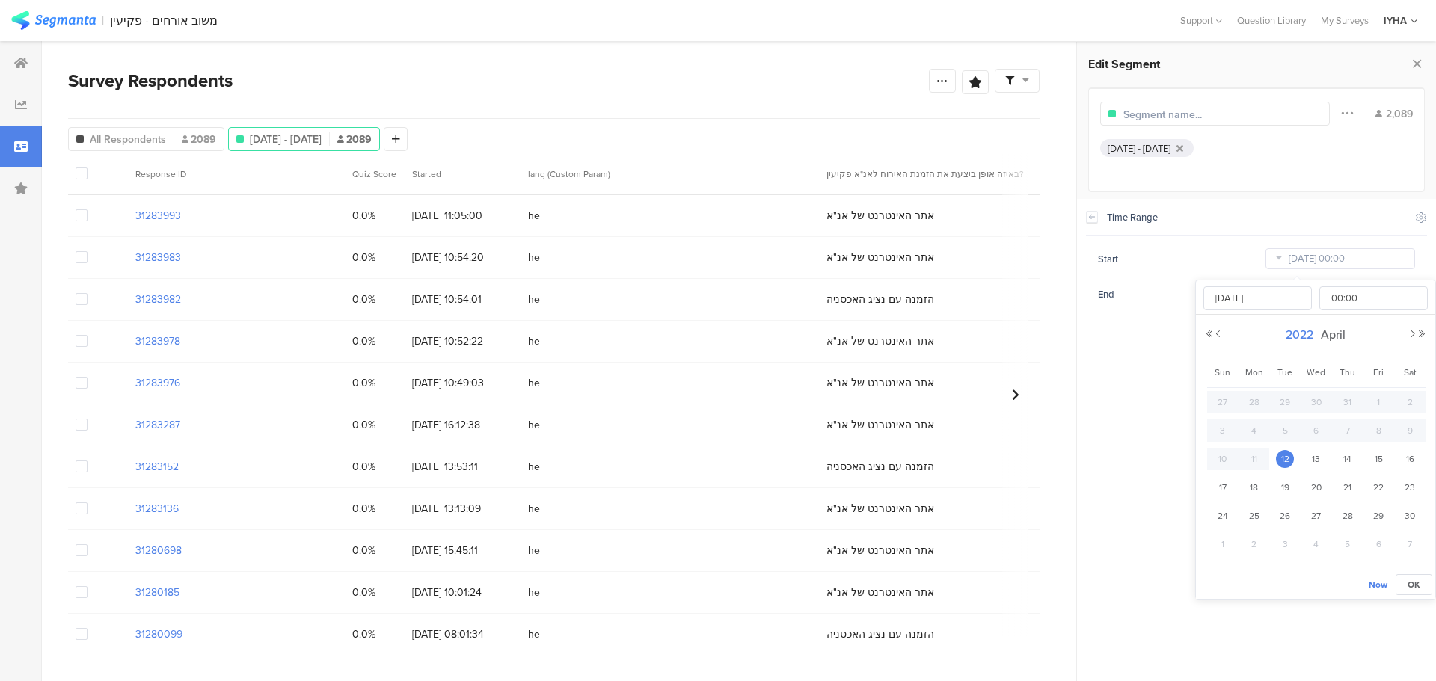
click at [1302, 336] on span "2022" at bounding box center [1299, 334] width 35 height 17
click at [1290, 432] on link "2025" at bounding box center [1289, 436] width 36 height 24
click at [1236, 490] on link "Sep" at bounding box center [1234, 490] width 36 height 24
click at [1254, 402] on span "1" at bounding box center [1255, 402] width 18 height 18
type input "[DATE] 00:00"
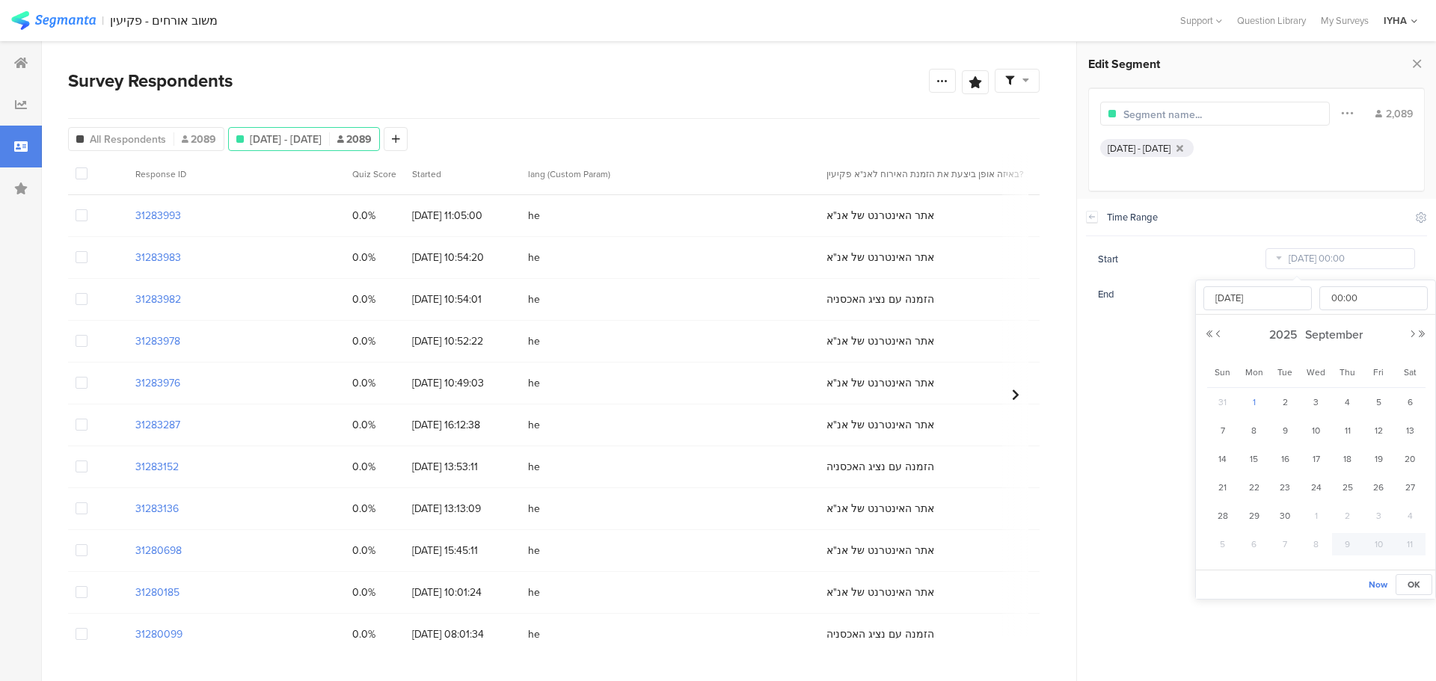
type input "[DATE]"
click at [1163, 357] on section "Time Range Include Respondents Start [DATE] 00:00 End [DATE] 23:59" at bounding box center [1256, 440] width 359 height 483
click at [1299, 297] on input "[DATE] 23:59" at bounding box center [1341, 294] width 150 height 21
click at [1291, 437] on span "30" at bounding box center [1285, 438] width 18 height 18
type input "[DATE] 23:59"
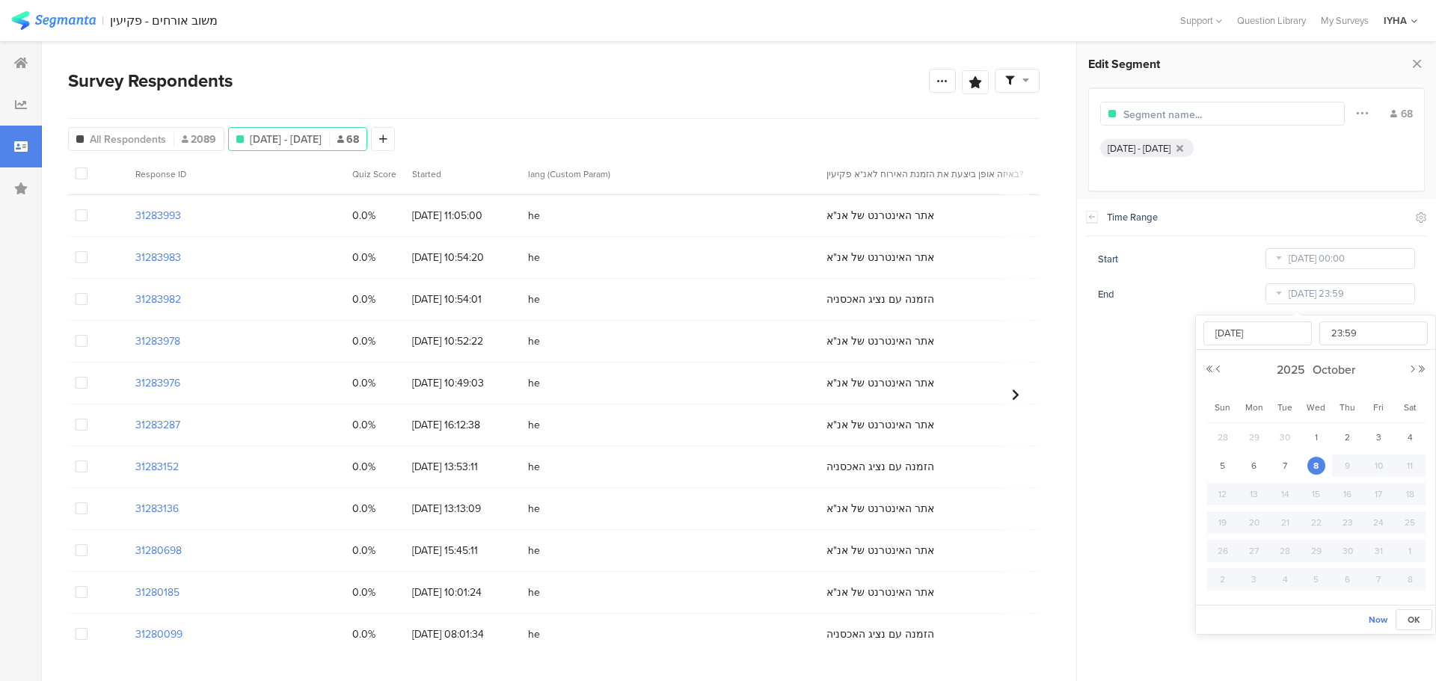
type input "[DATE]"
click at [1124, 379] on section "Time Range Include Respondents Start [DATE] 00:00 End [DATE] 23:59" at bounding box center [1256, 440] width 359 height 483
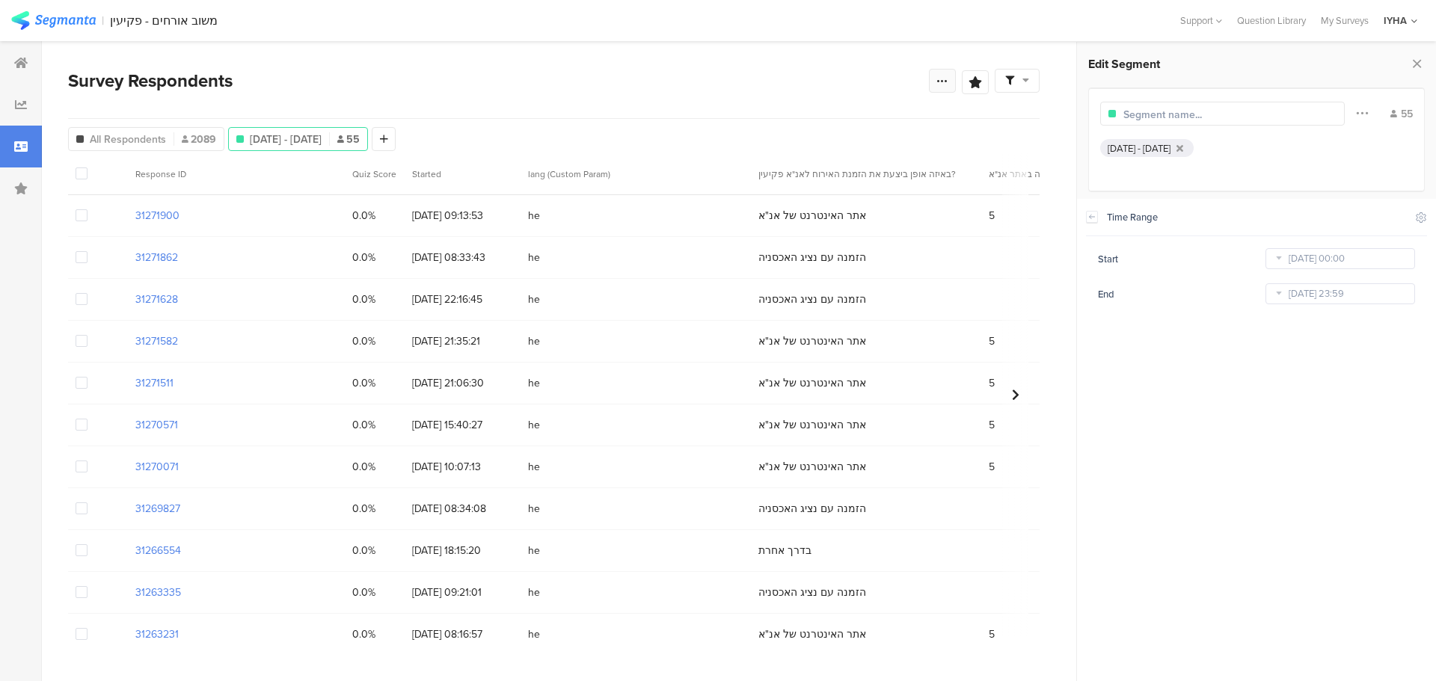
drag, startPoint x: 948, startPoint y: 78, endPoint x: 941, endPoint y: 118, distance: 41.0
click at [946, 78] on icon at bounding box center [943, 81] width 12 height 12
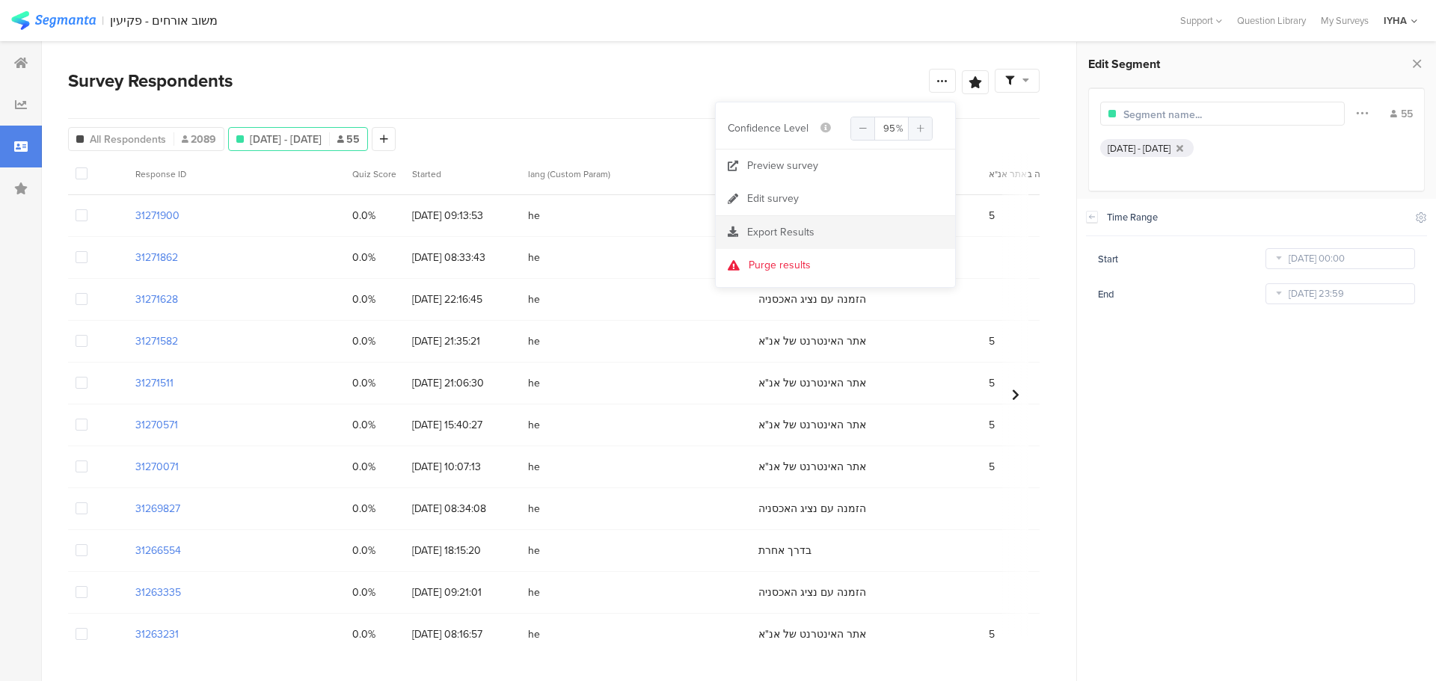
click at [836, 233] on div "Export Results" at bounding box center [835, 232] width 239 height 15
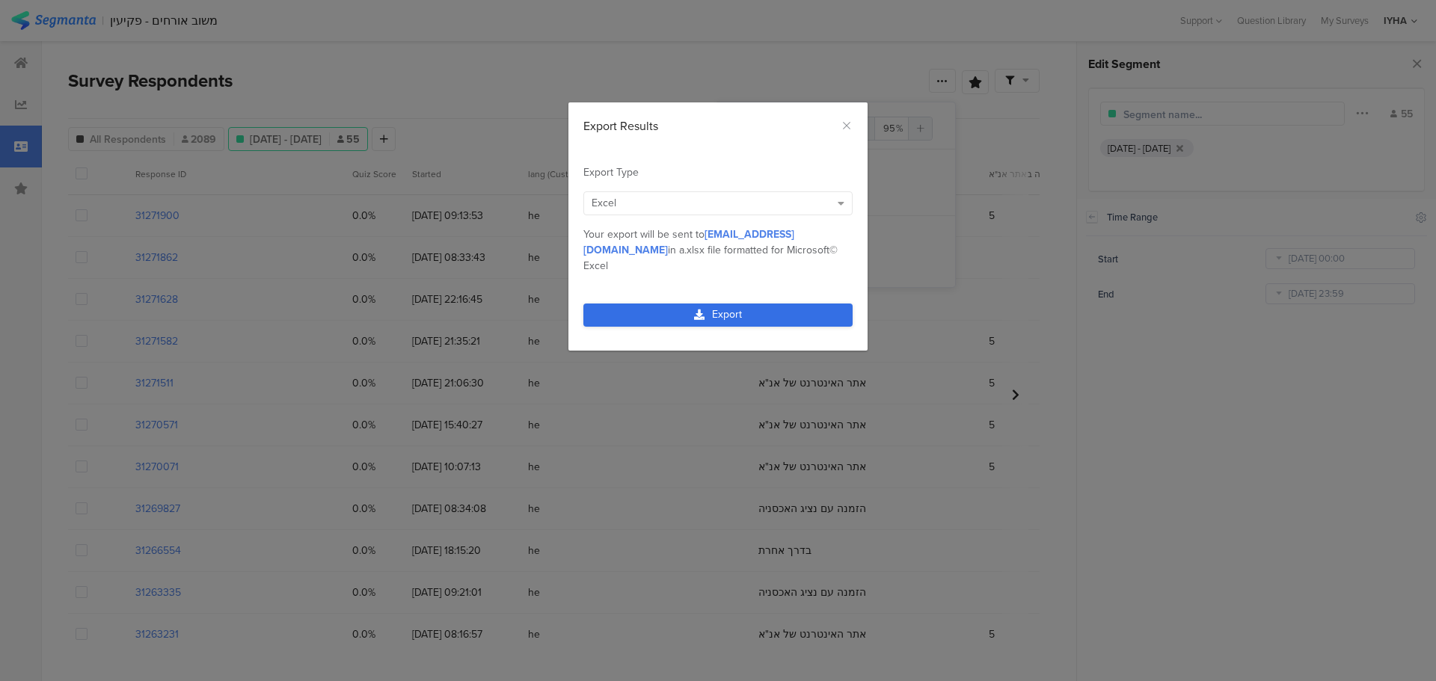
click at [728, 304] on link "Export" at bounding box center [717, 315] width 269 height 23
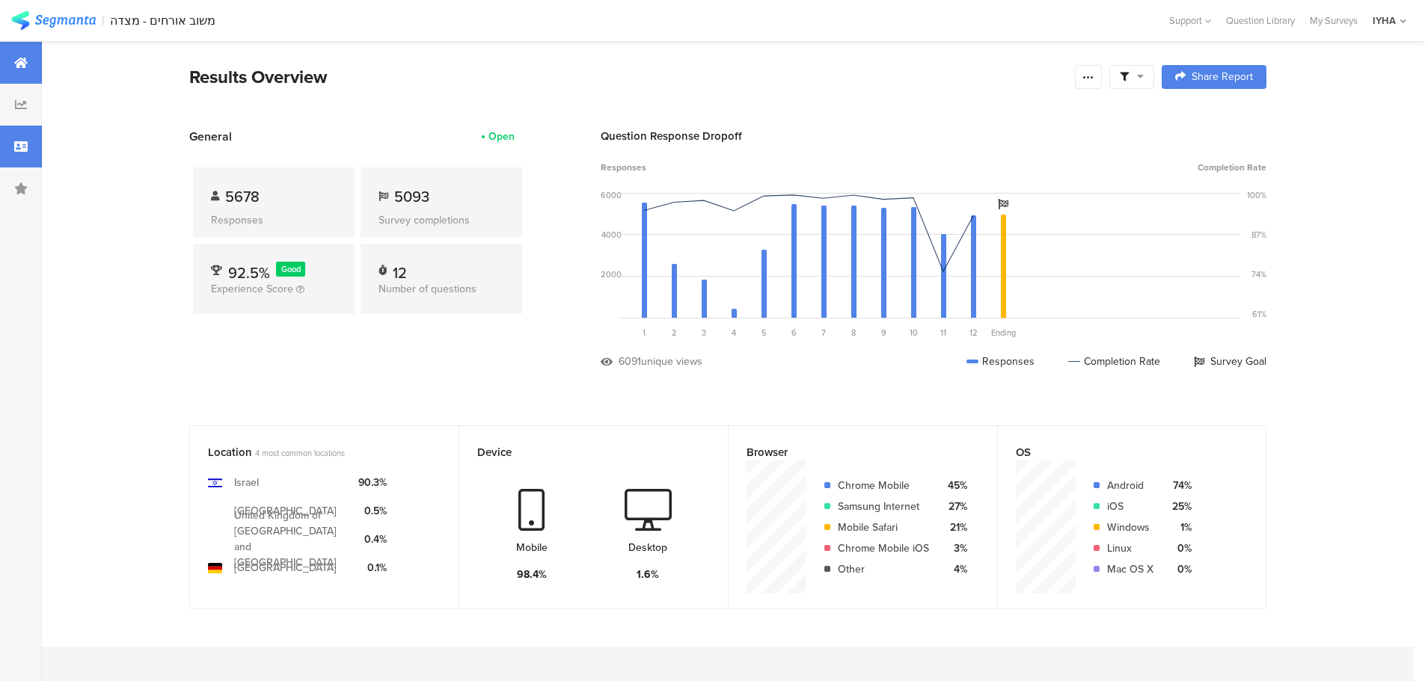
click at [19, 152] on icon at bounding box center [20, 147] width 13 height 12
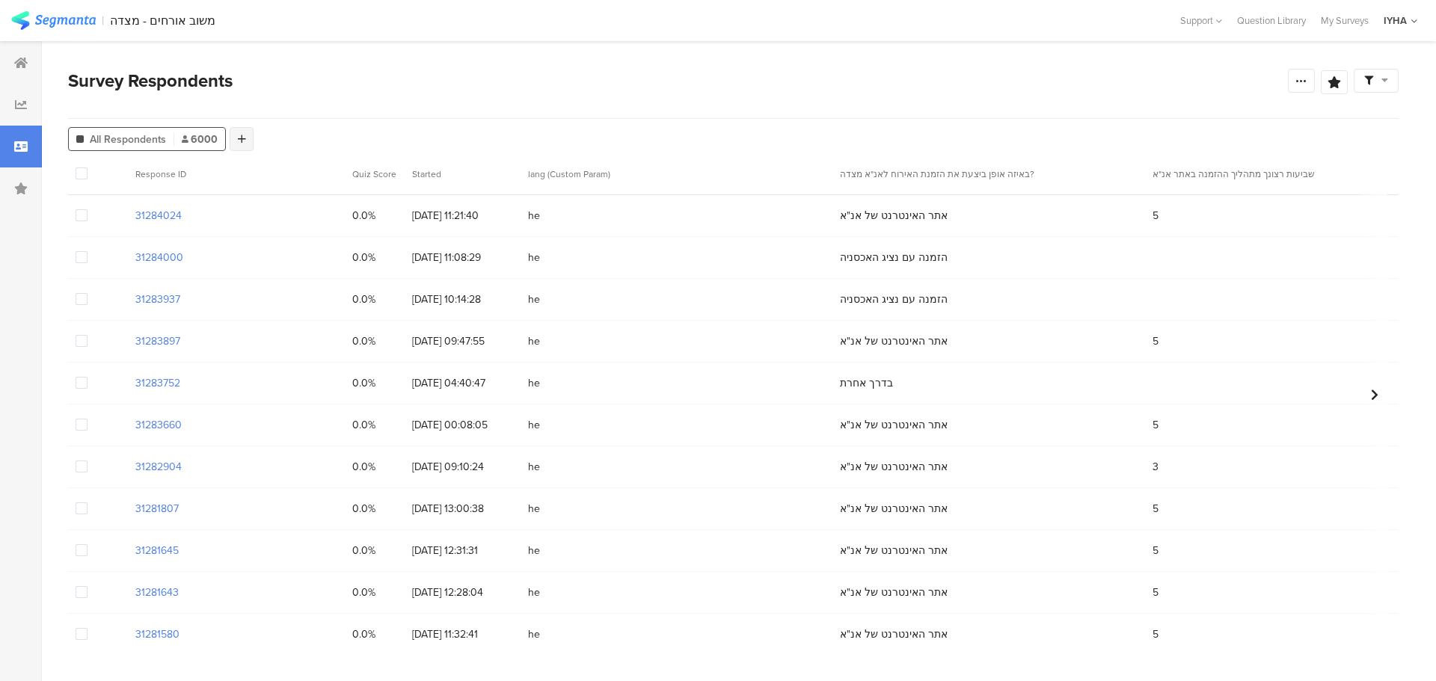
click at [240, 139] on icon at bounding box center [242, 139] width 8 height 10
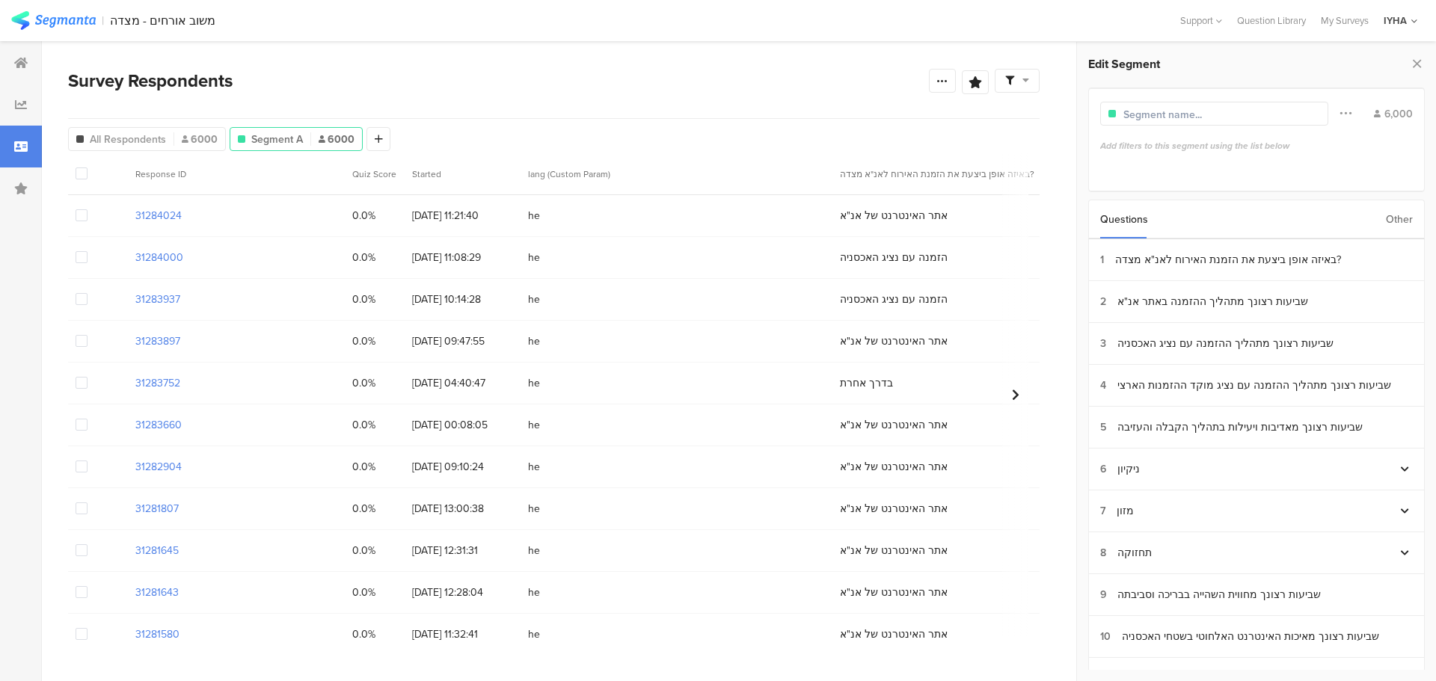
click at [1394, 221] on div "Other" at bounding box center [1399, 219] width 27 height 38
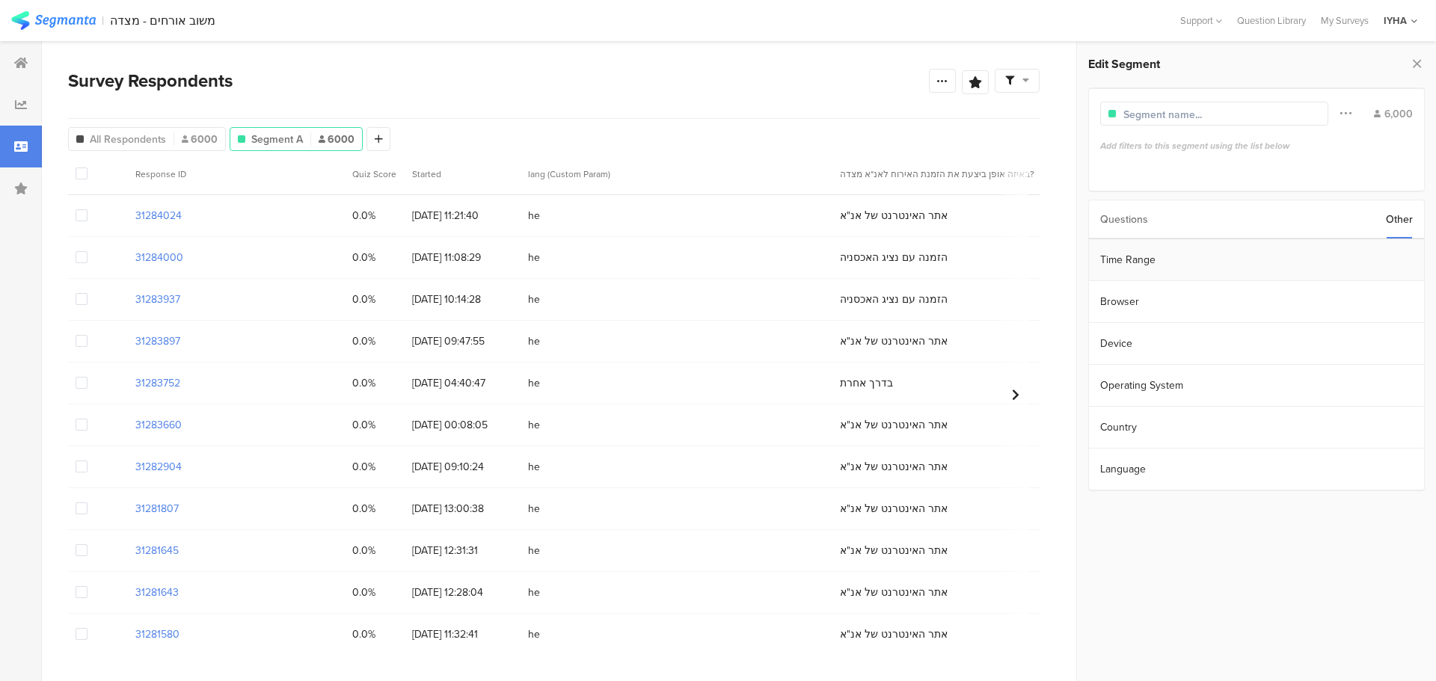
click at [1261, 266] on section "Time Range" at bounding box center [1256, 260] width 335 height 42
click at [1297, 257] on input "Nov 13 2022 00:00" at bounding box center [1341, 258] width 150 height 21
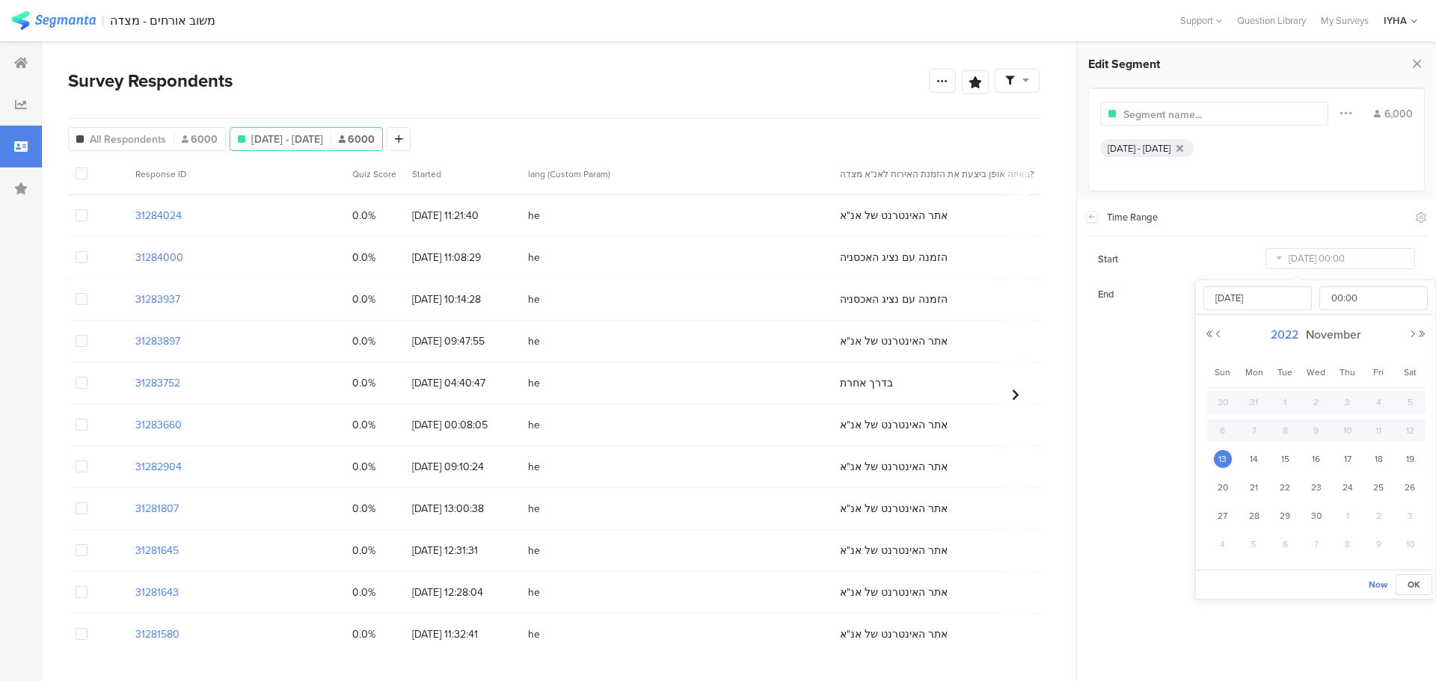
click at [1285, 334] on span "2022" at bounding box center [1284, 334] width 35 height 17
click at [1292, 437] on link "2025" at bounding box center [1289, 436] width 36 height 24
click at [1239, 484] on link "Sep" at bounding box center [1234, 490] width 36 height 24
click at [1252, 405] on span "1" at bounding box center [1255, 402] width 18 height 18
type input "[DATE] 00:00"
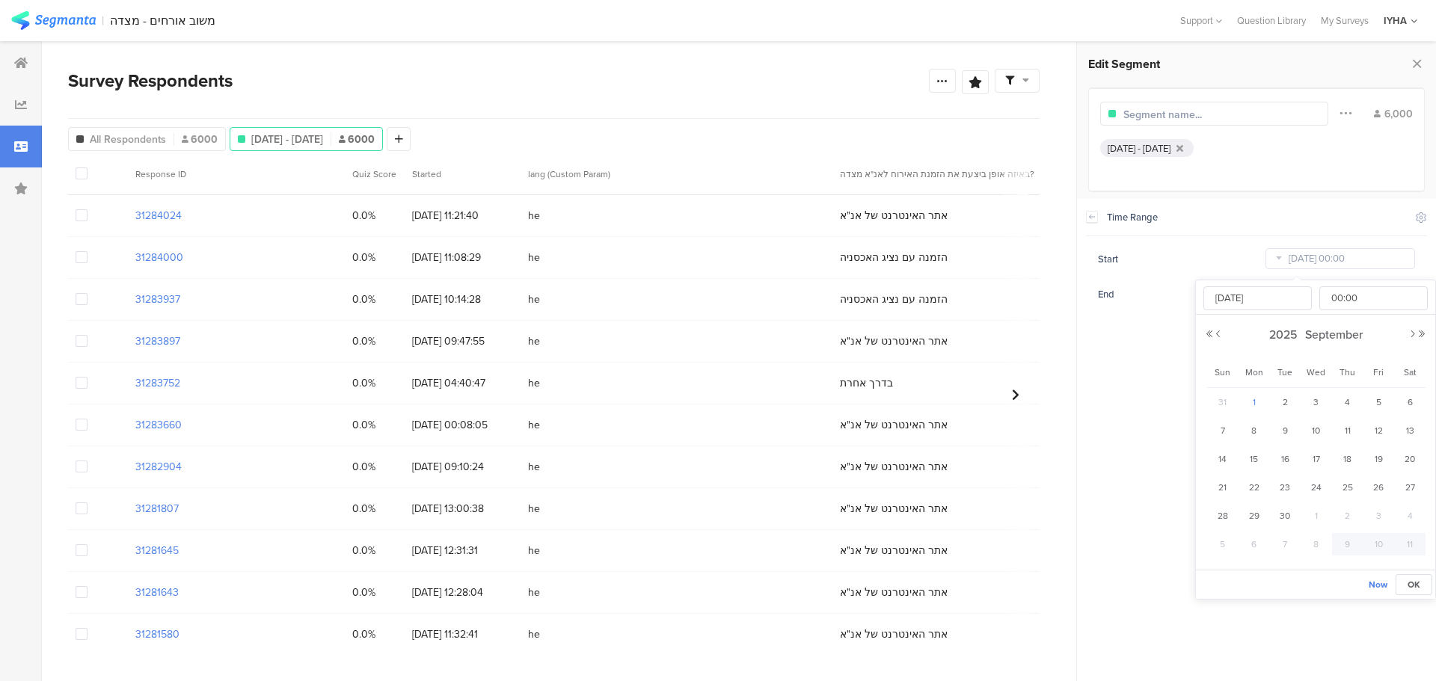
type input "[DATE]"
drag, startPoint x: 1162, startPoint y: 372, endPoint x: 1170, endPoint y: 360, distance: 14.5
click at [1161, 371] on section "Time Range Include Respondents Start [DATE] 00:00 End [DATE] 23:59" at bounding box center [1256, 440] width 359 height 483
click at [1299, 292] on input "[DATE] 23:59" at bounding box center [1341, 294] width 150 height 21
click at [1285, 439] on span "30" at bounding box center [1285, 438] width 18 height 18
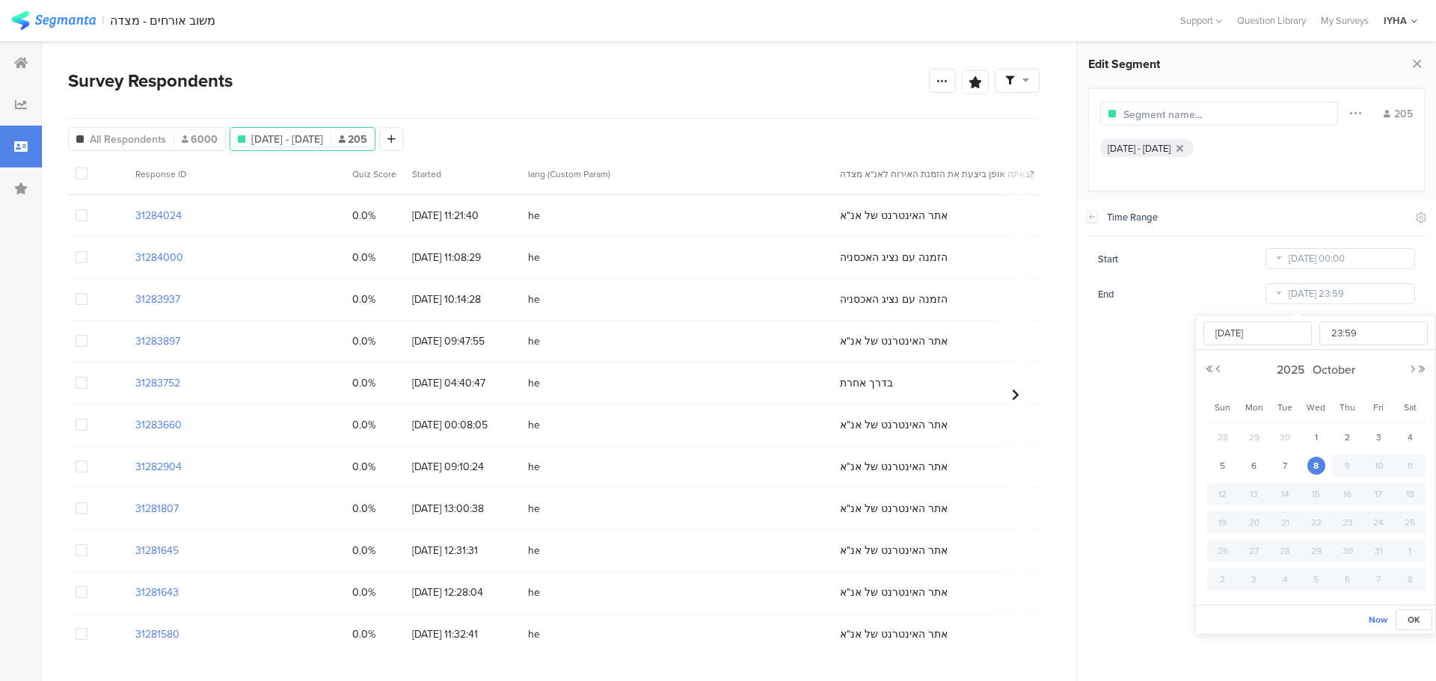
type input "[DATE] 23:59"
type input "[DATE]"
click at [1124, 399] on section "Time Range Include Respondents Start [DATE] 00:00 End [DATE] 23:59" at bounding box center [1256, 440] width 359 height 483
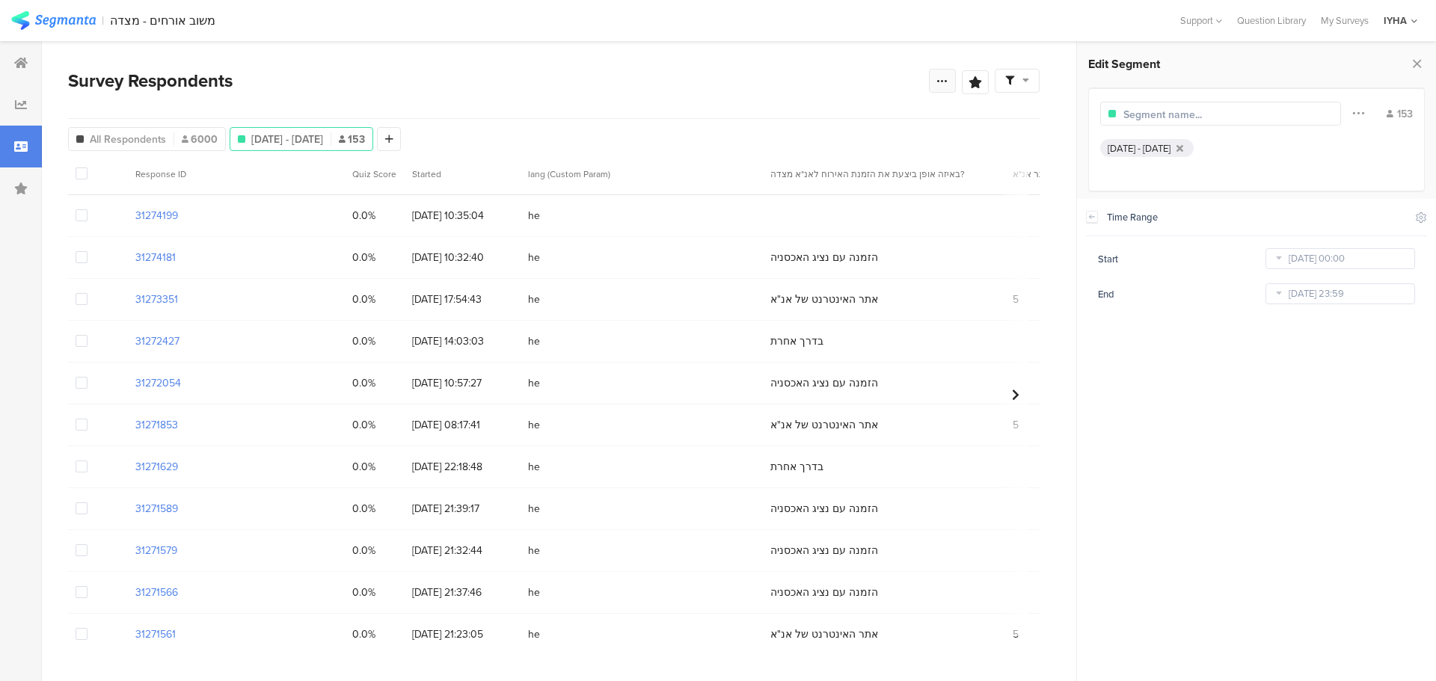
click at [934, 82] on div at bounding box center [942, 81] width 27 height 24
click at [772, 230] on span "Export Results" at bounding box center [780, 232] width 67 height 16
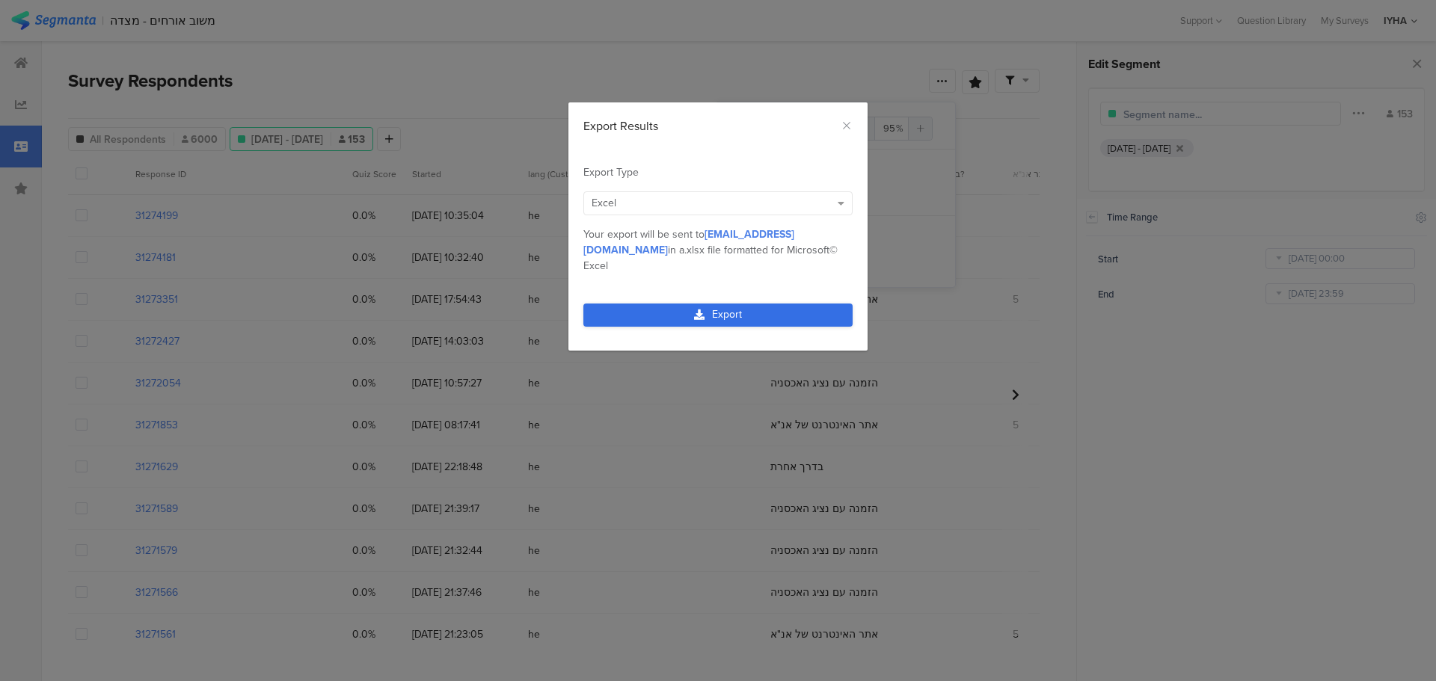
click at [738, 304] on link "Export" at bounding box center [717, 315] width 269 height 23
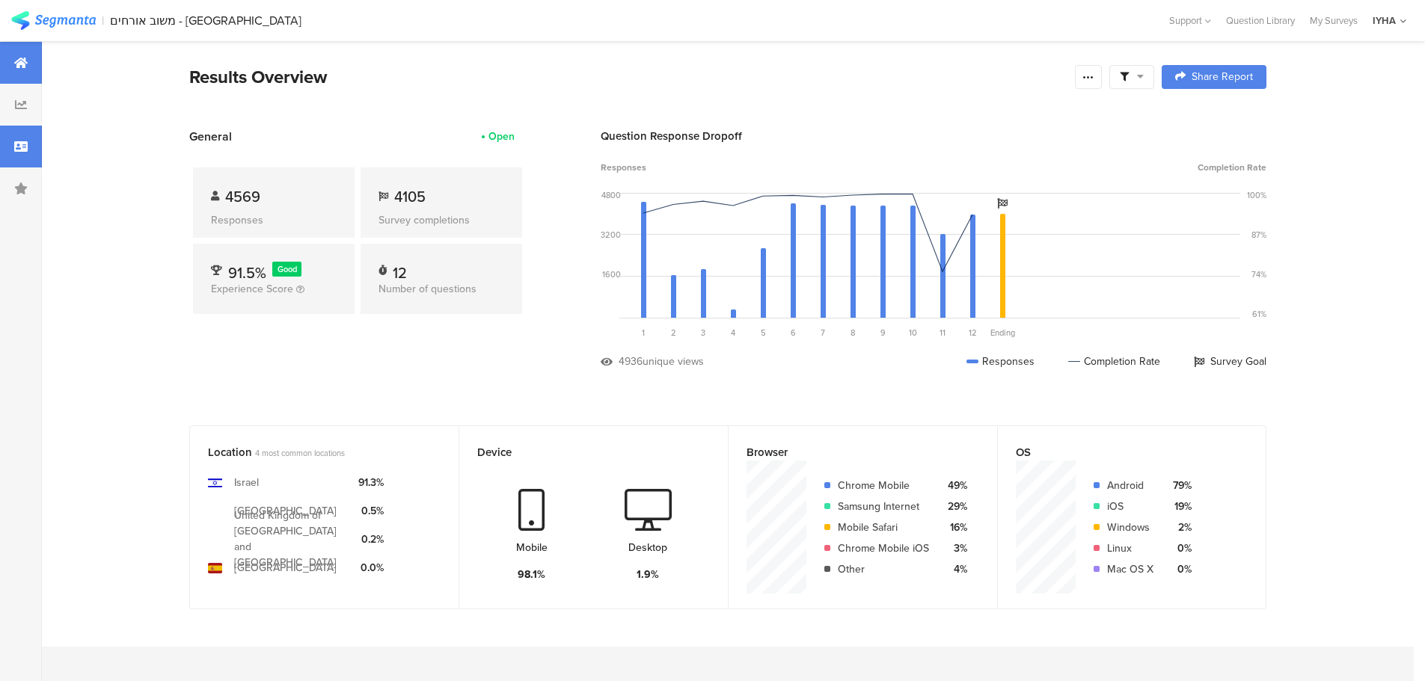
click at [19, 152] on icon at bounding box center [20, 147] width 13 height 12
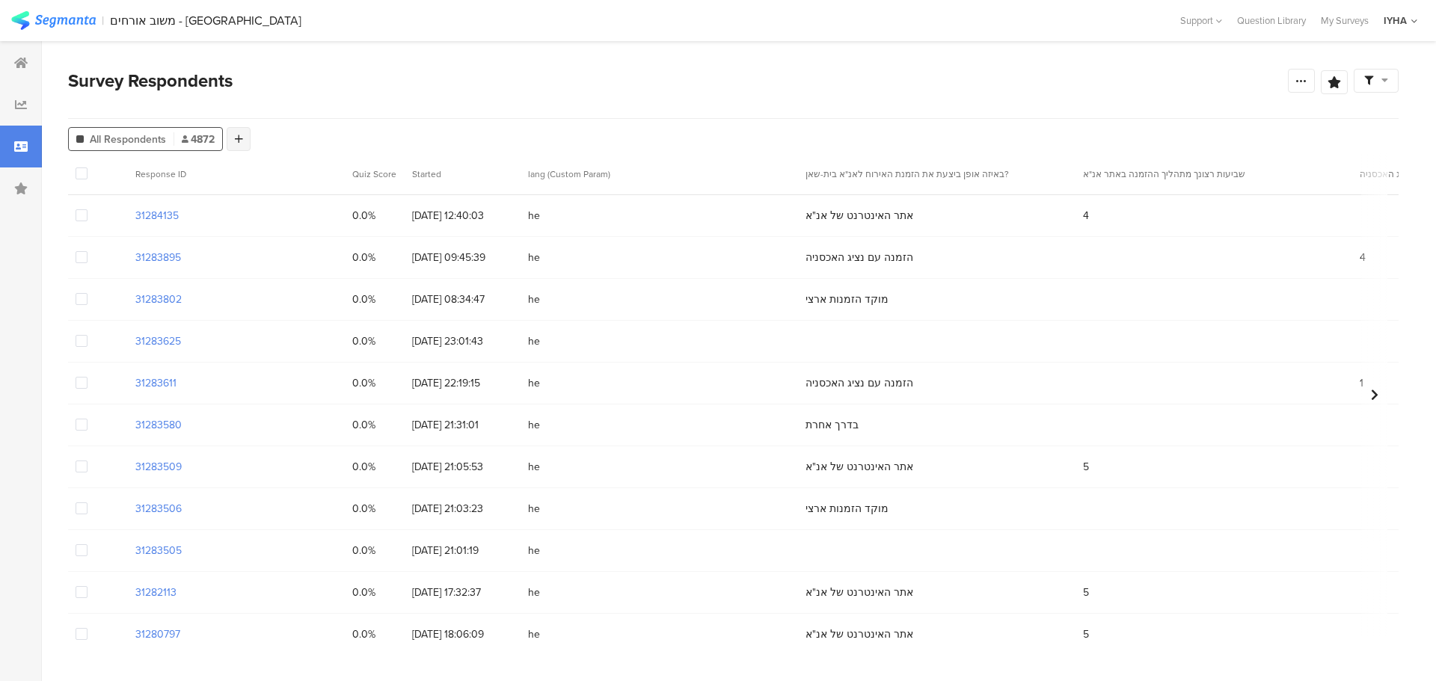
click at [243, 141] on div at bounding box center [239, 139] width 24 height 24
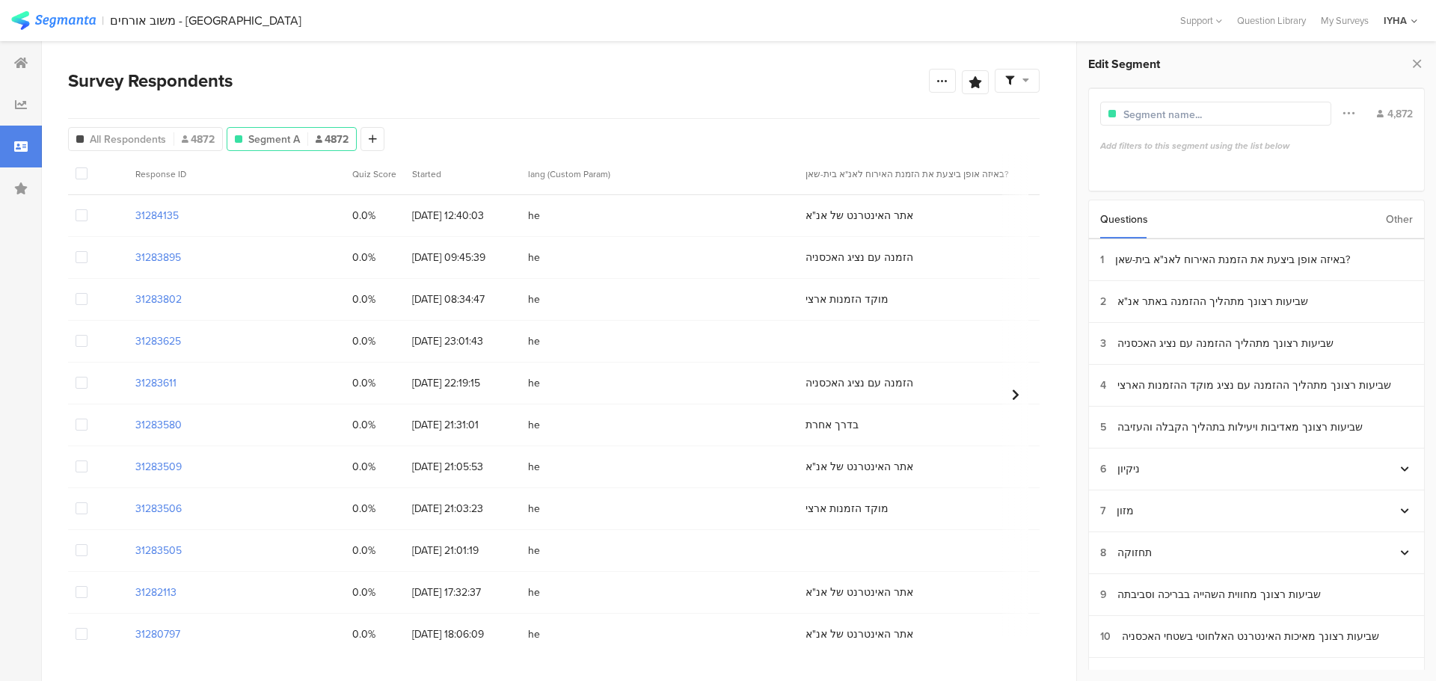
click at [1400, 218] on div "Other" at bounding box center [1399, 219] width 27 height 38
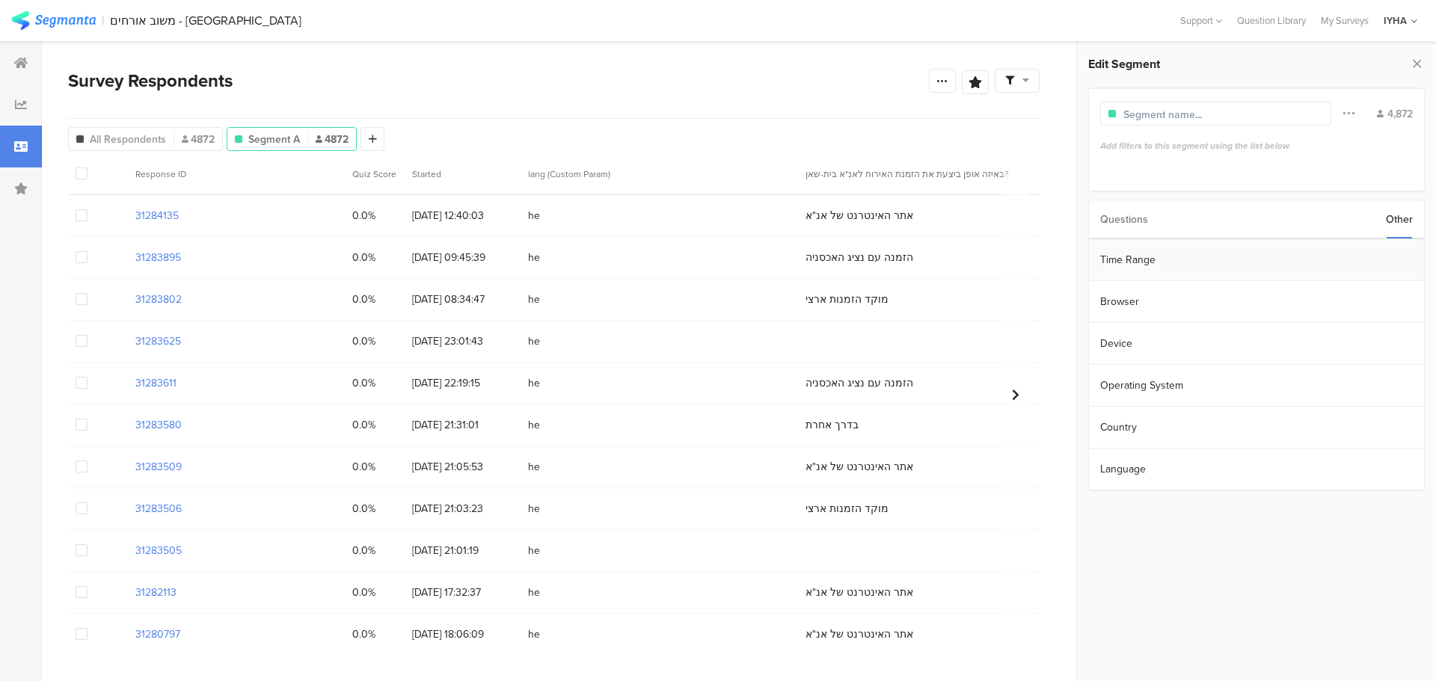
click at [1279, 260] on section "Time Range" at bounding box center [1256, 260] width 335 height 42
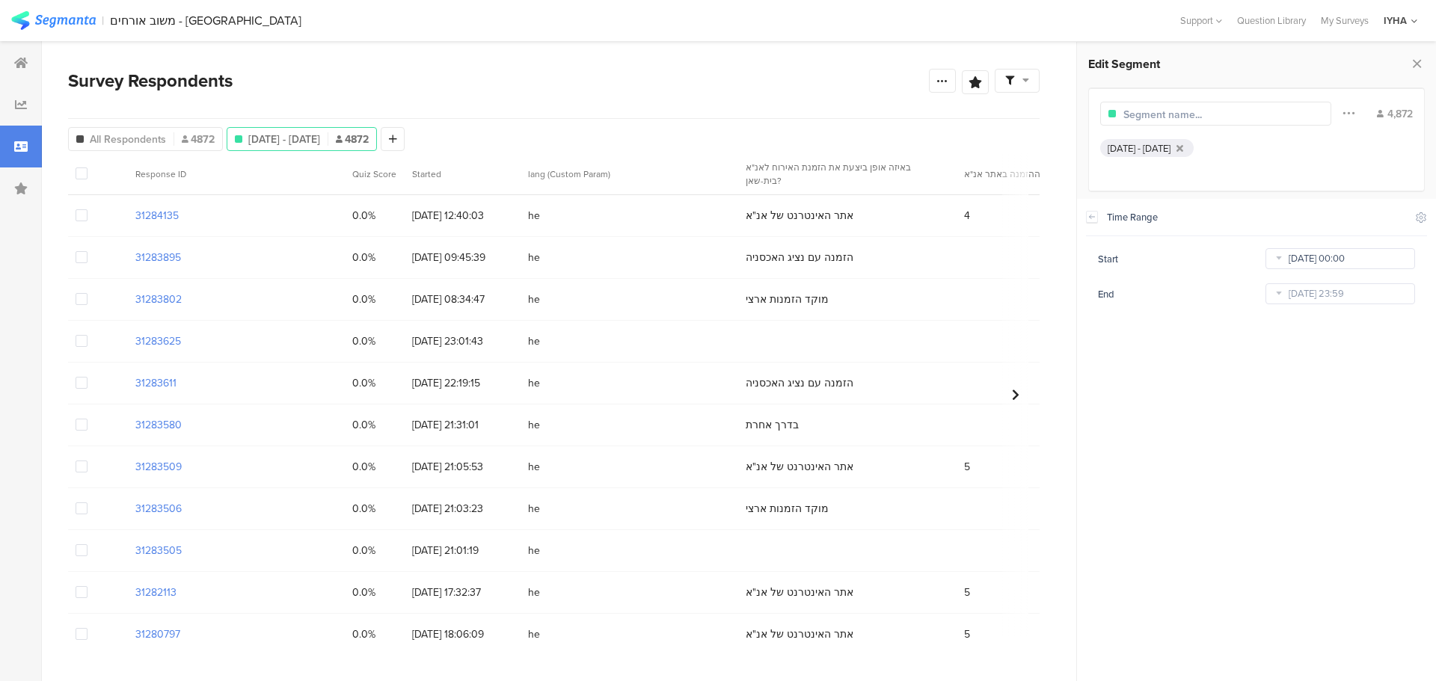
click at [1295, 259] on input "[DATE] 00:00" at bounding box center [1341, 258] width 150 height 21
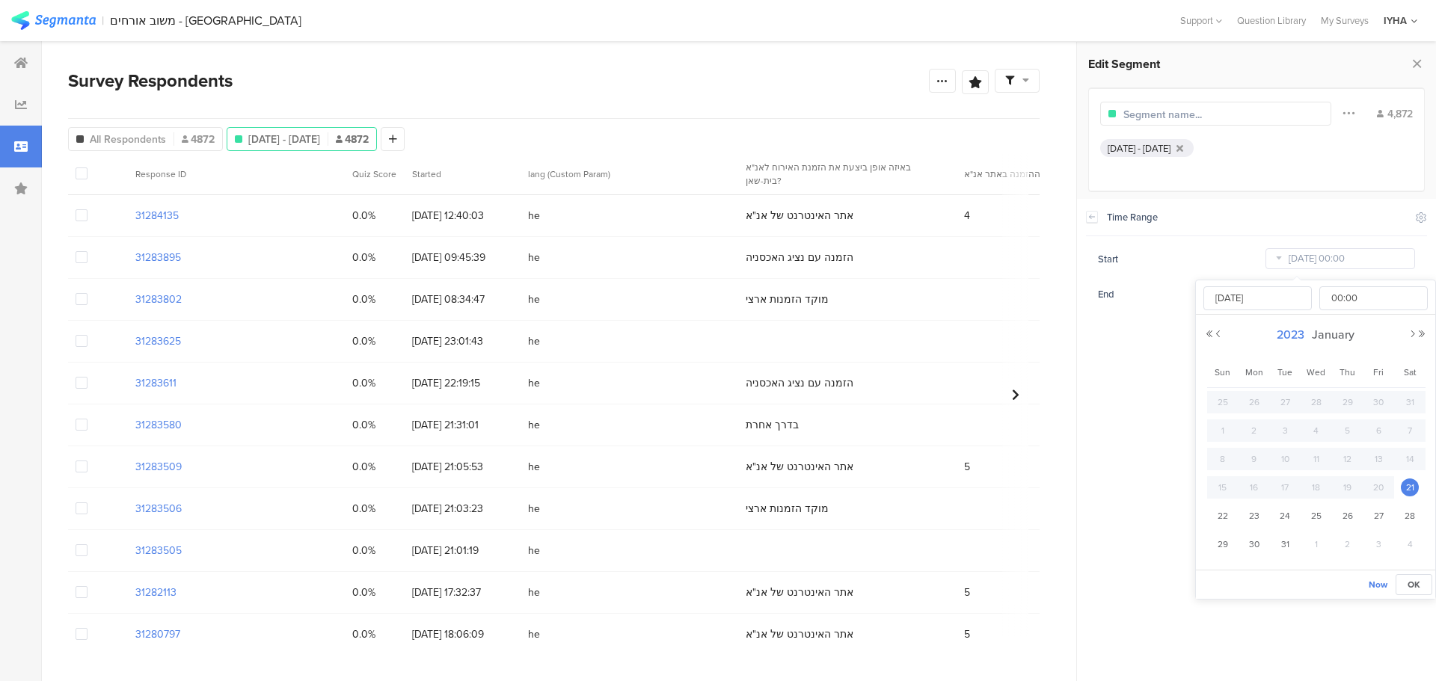
click at [1292, 331] on span "2023" at bounding box center [1290, 334] width 35 height 17
click at [1286, 435] on link "2025" at bounding box center [1289, 436] width 36 height 24
click at [1234, 485] on link "Sep" at bounding box center [1234, 490] width 36 height 24
click at [1251, 399] on span "1" at bounding box center [1255, 402] width 18 height 18
type input "[DATE] 00:00"
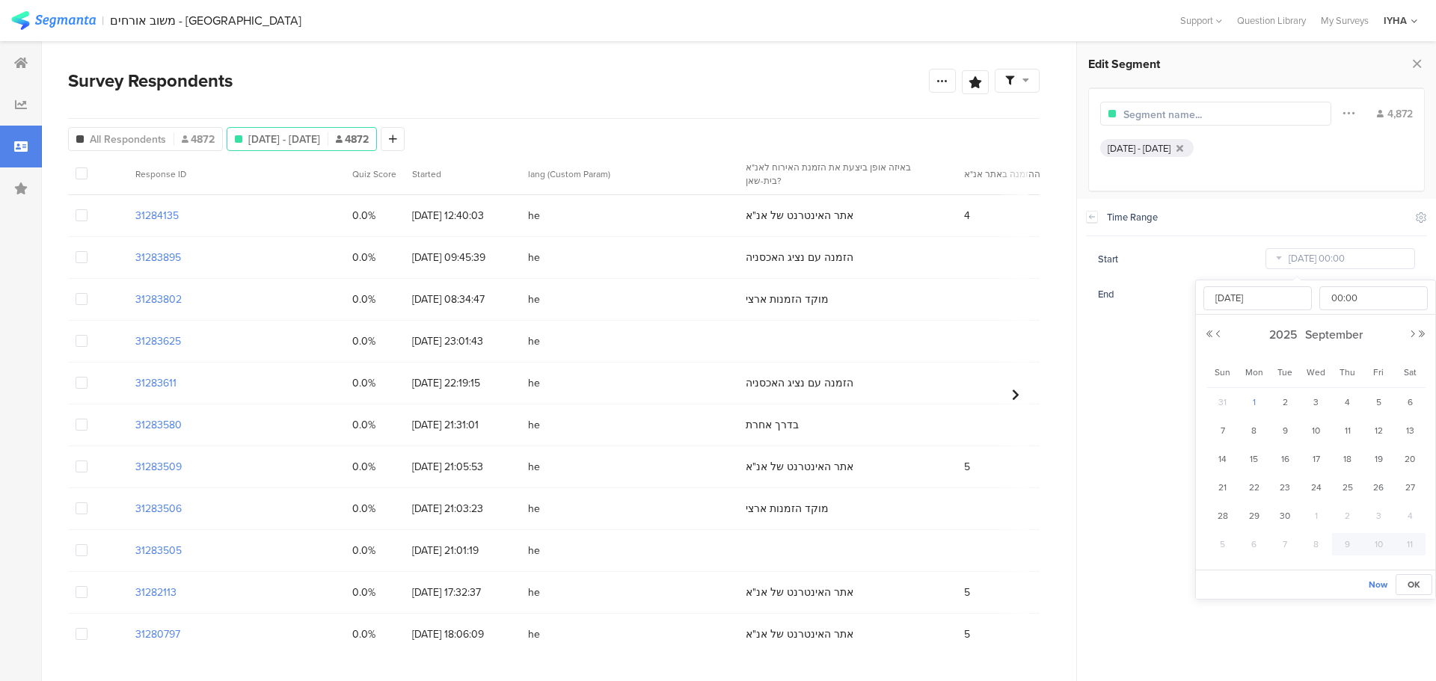
type input "[DATE]"
click at [1136, 355] on section "Time Range Include Respondents Start [DATE] 00:00 End [DATE] 23:59" at bounding box center [1256, 440] width 359 height 483
click at [1301, 293] on input "[DATE] 23:59" at bounding box center [1341, 294] width 150 height 21
click at [1290, 438] on span "30" at bounding box center [1285, 438] width 18 height 18
type input "[DATE] 23:59"
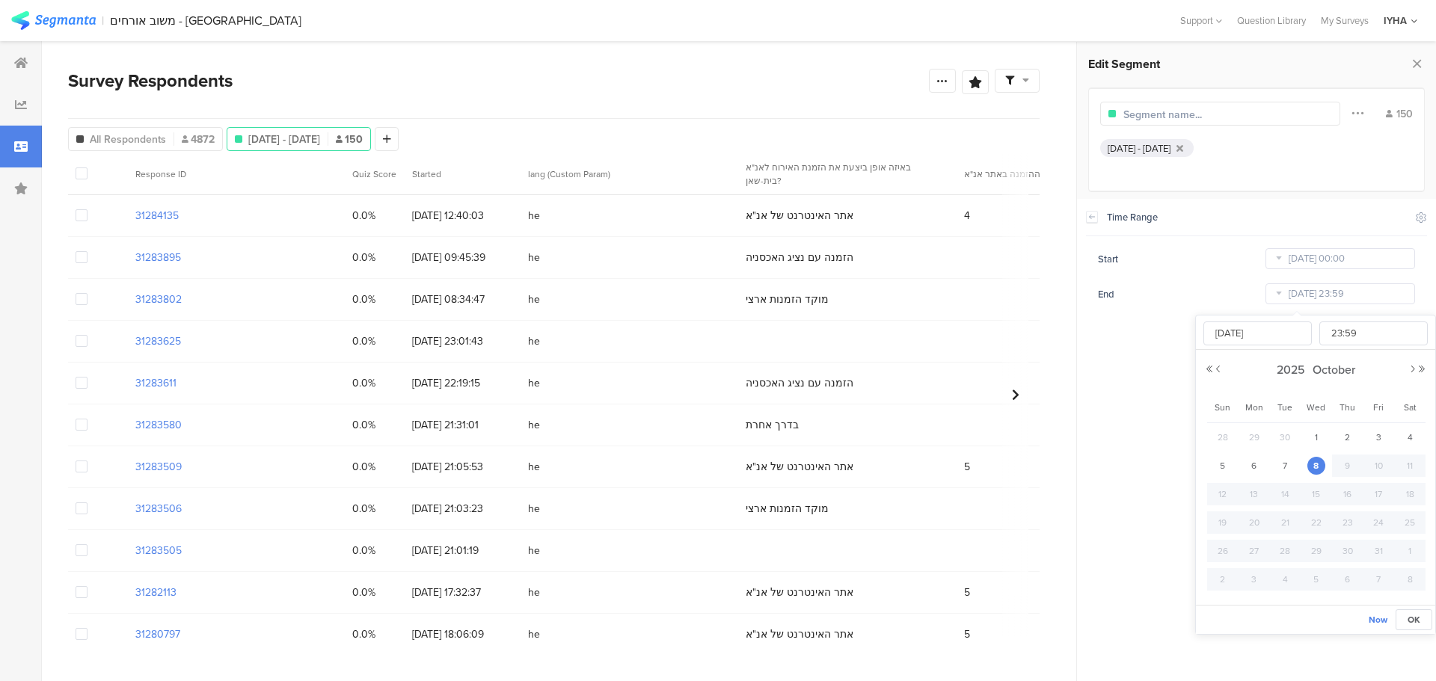
type input "[DATE]"
click at [1153, 369] on section "Time Range Include Respondents Start [DATE] 00:00 End [DATE] 23:59" at bounding box center [1256, 440] width 359 height 483
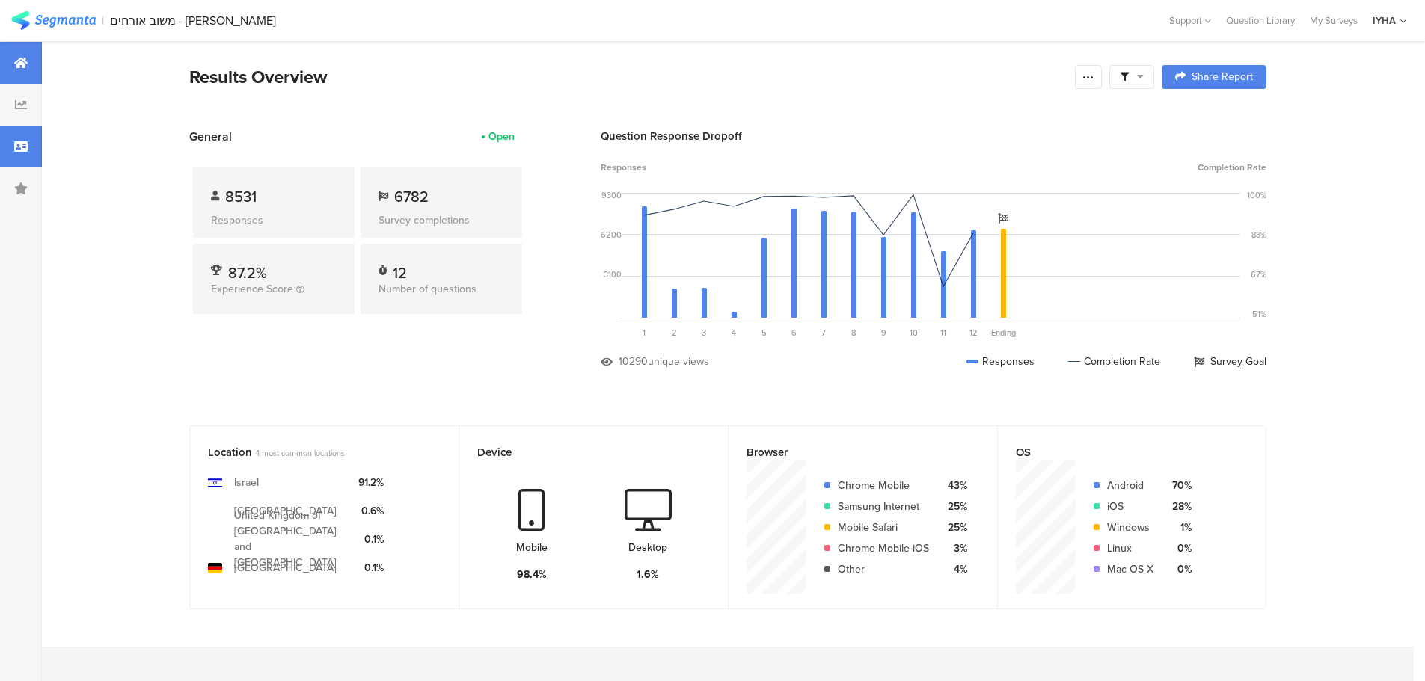
click at [25, 144] on icon at bounding box center [20, 147] width 13 height 12
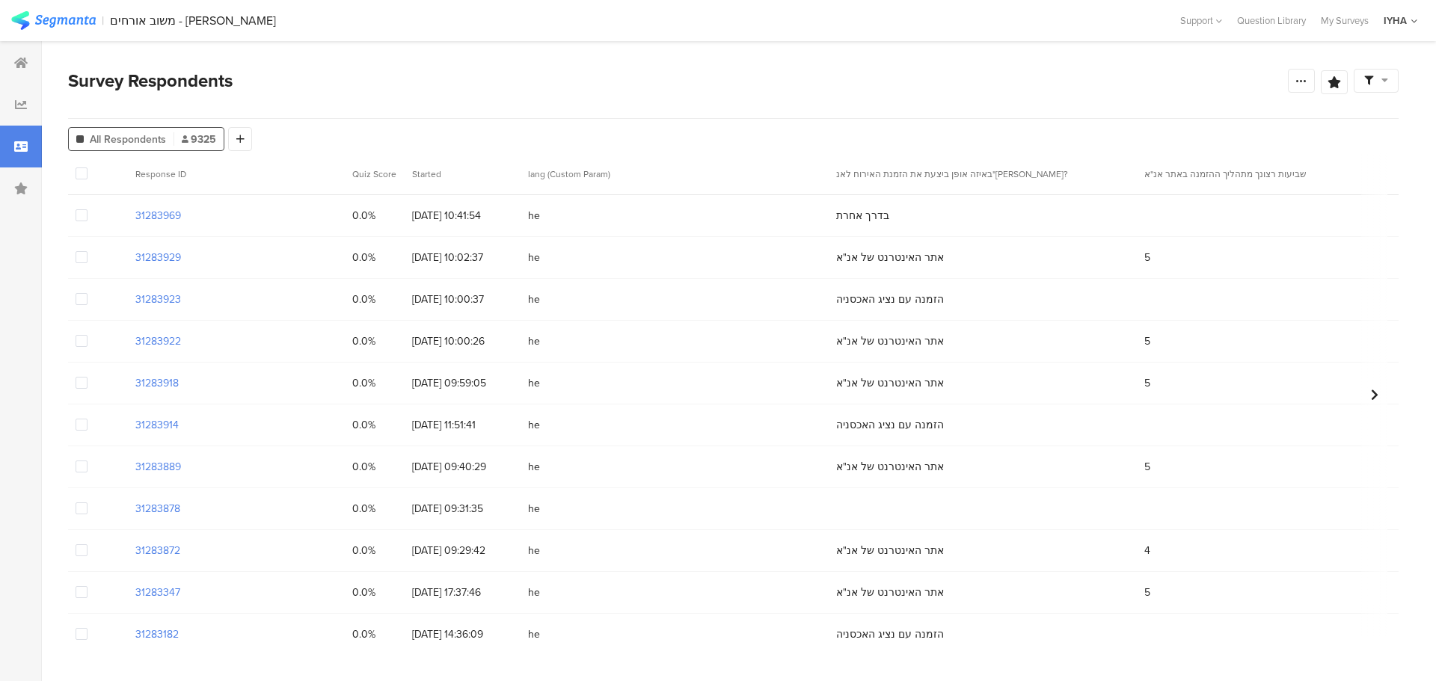
drag, startPoint x: 236, startPoint y: 136, endPoint x: 842, endPoint y: 192, distance: 608.5
click at [239, 136] on icon at bounding box center [240, 139] width 8 height 10
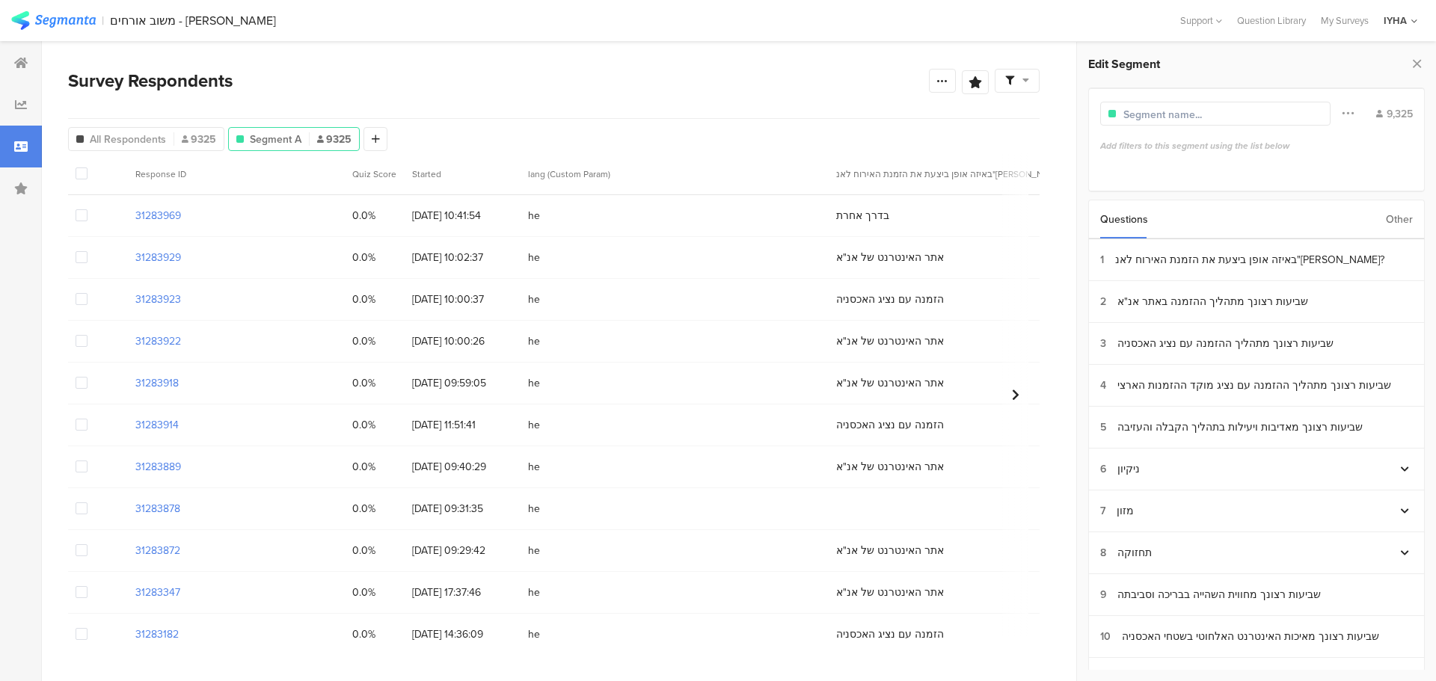
click at [1384, 217] on div "Questions Other" at bounding box center [1256, 220] width 337 height 40
click at [1393, 221] on div "Other" at bounding box center [1399, 219] width 27 height 38
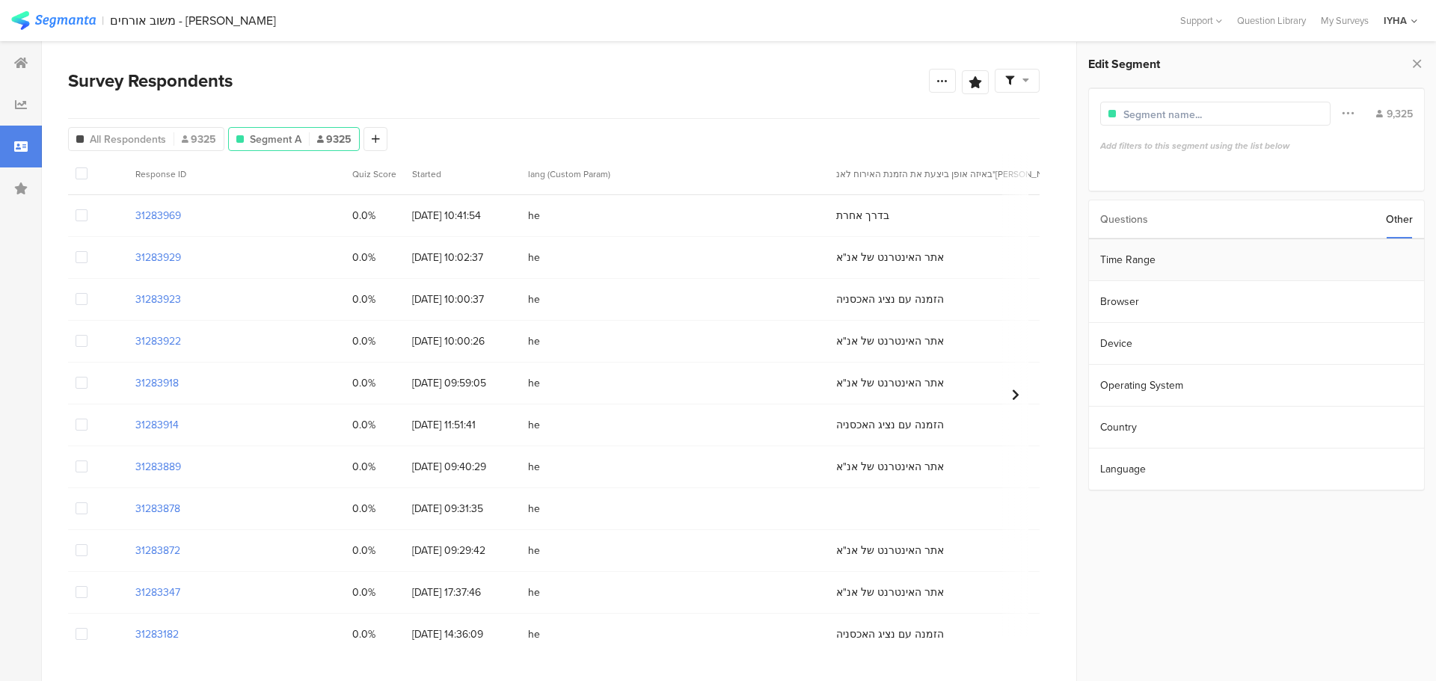
click at [1299, 263] on section "Time Range" at bounding box center [1256, 260] width 335 height 42
click at [1317, 263] on input "Dec 05 2022 00:00" at bounding box center [1341, 258] width 150 height 21
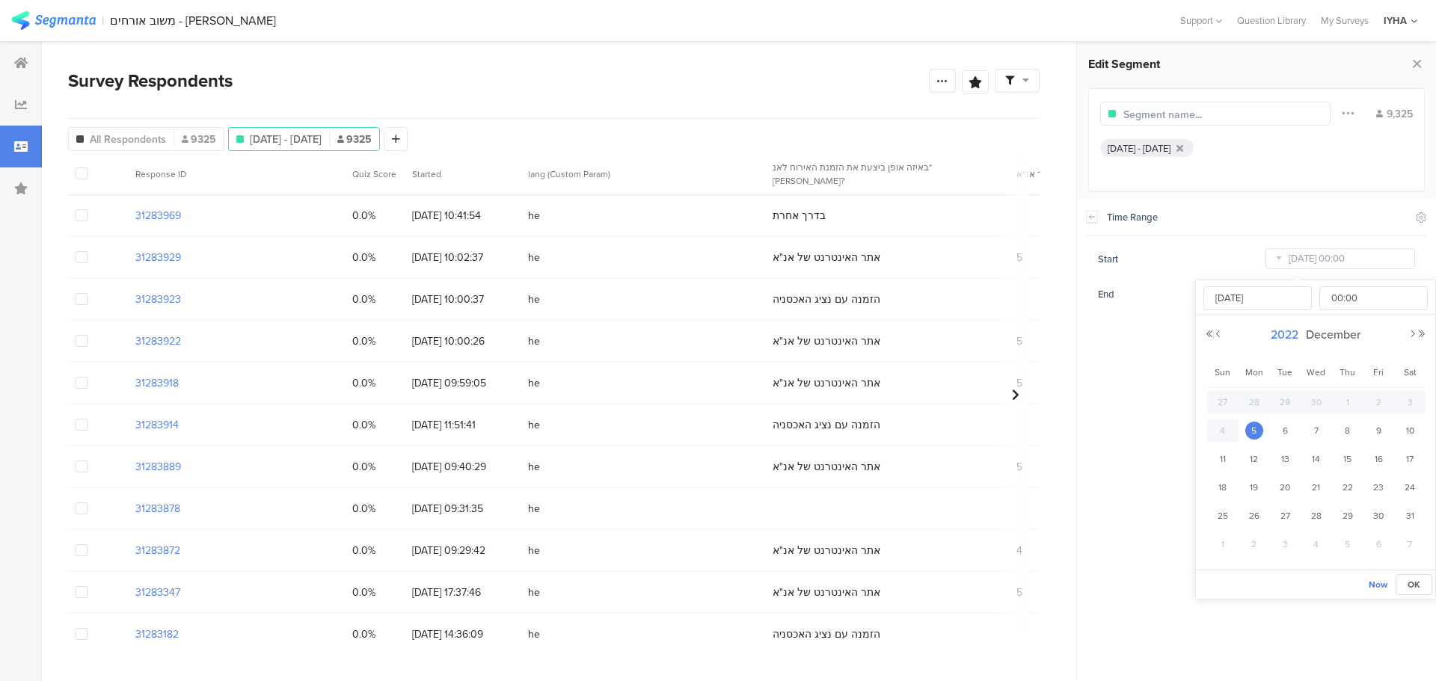
click at [1287, 337] on span "2022" at bounding box center [1284, 334] width 35 height 17
click at [1290, 435] on link "2025" at bounding box center [1289, 436] width 36 height 24
click at [1238, 486] on link "Sep" at bounding box center [1234, 490] width 36 height 24
click at [1255, 403] on span "1" at bounding box center [1255, 402] width 18 height 18
type input "[DATE] 00:00"
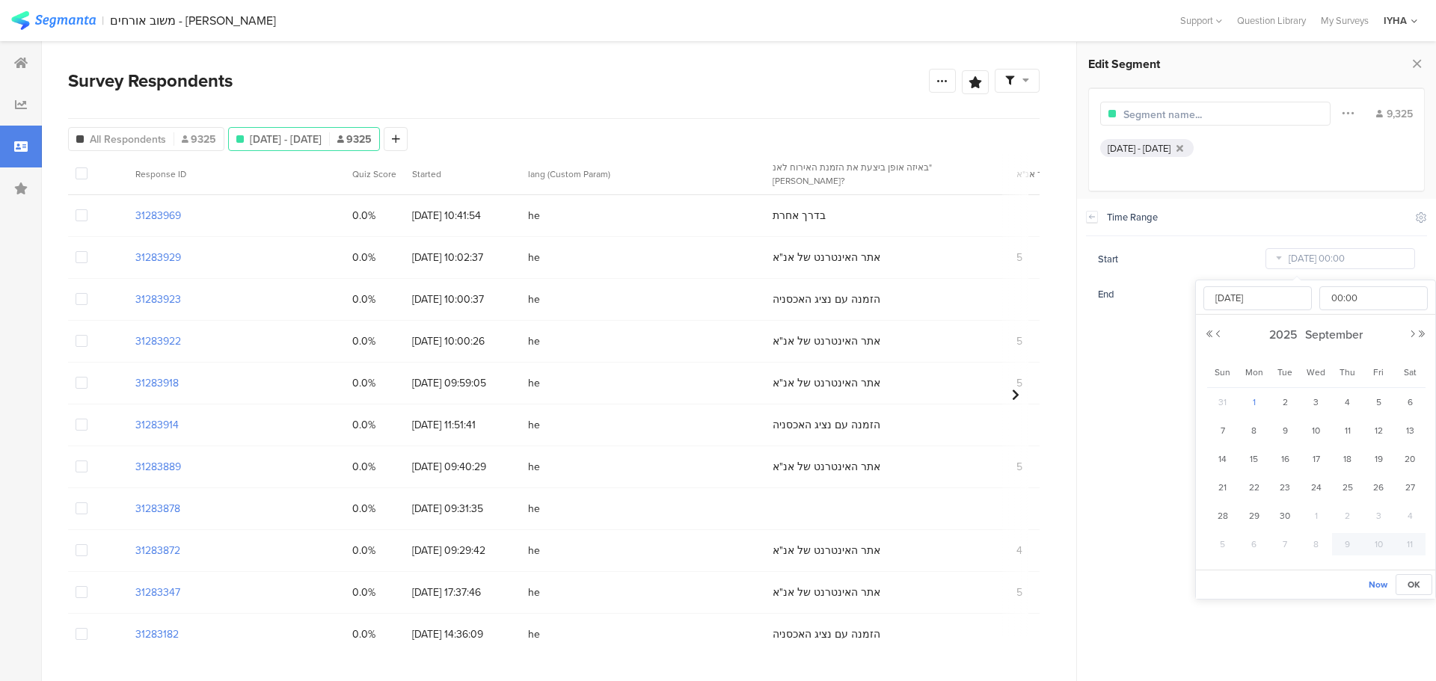
type input "[DATE]"
click at [1137, 361] on section "Time Range Include Respondents Start [DATE] 00:00 End [DATE] 23:59" at bounding box center [1256, 440] width 359 height 483
click at [1311, 299] on input "[DATE] 23:59" at bounding box center [1341, 294] width 150 height 21
click at [1290, 441] on span "30" at bounding box center [1285, 438] width 18 height 18
type input "[DATE] 23:59"
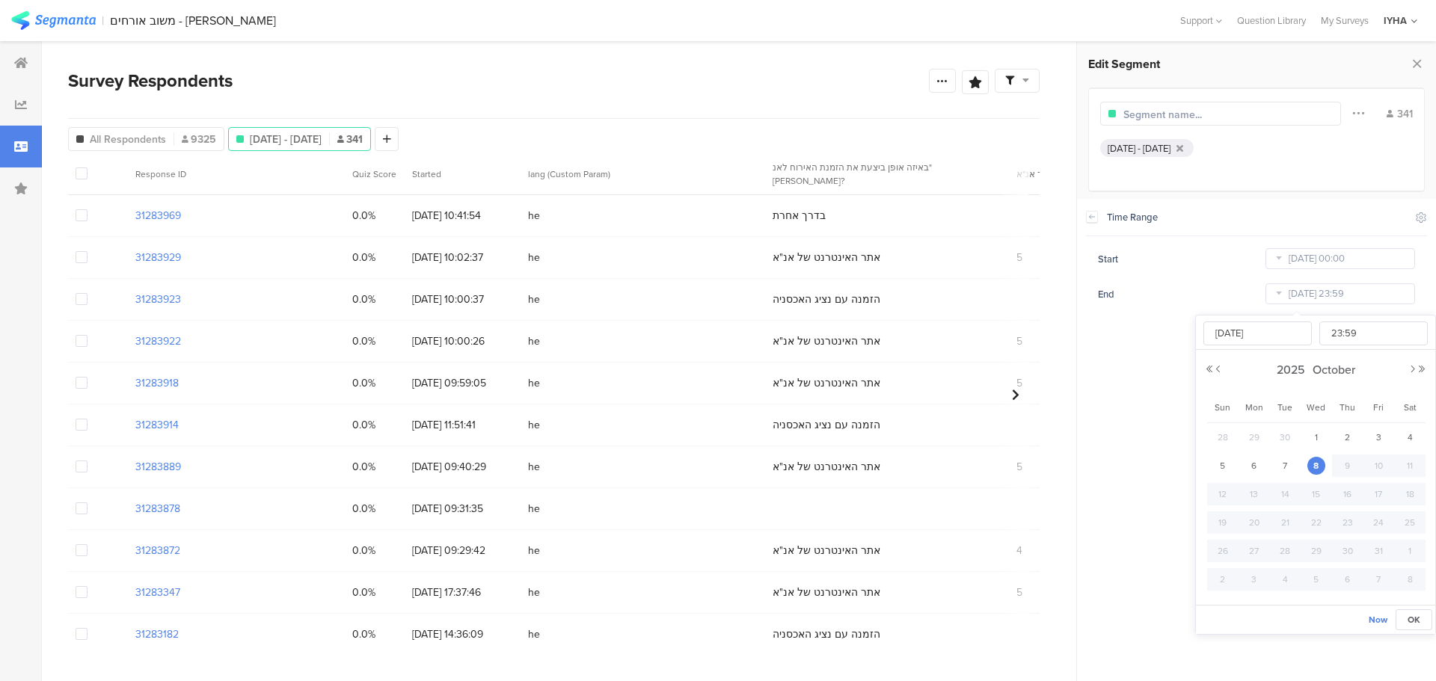
type input "[DATE]"
click at [1142, 365] on section "Time Range Include Respondents Start [DATE] 00:00 End [DATE] 23:59" at bounding box center [1256, 440] width 359 height 483
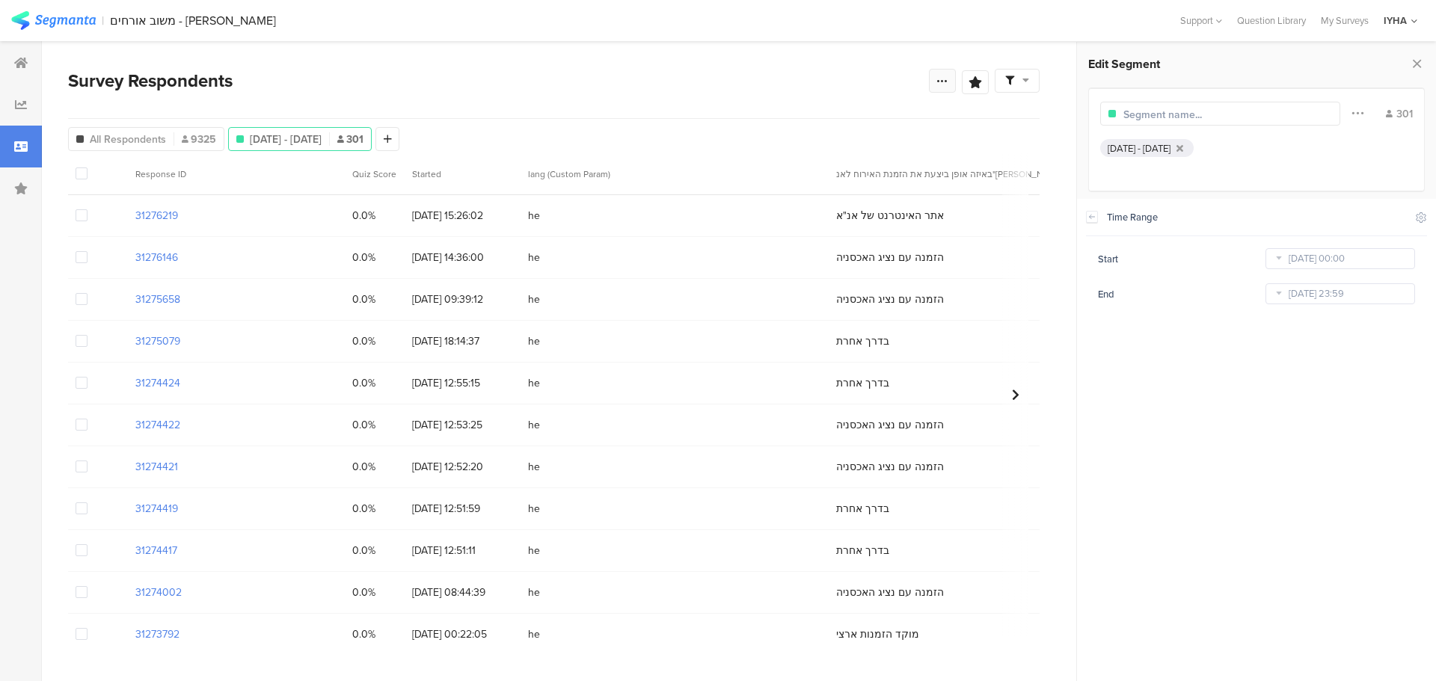
click at [940, 78] on icon at bounding box center [943, 81] width 12 height 12
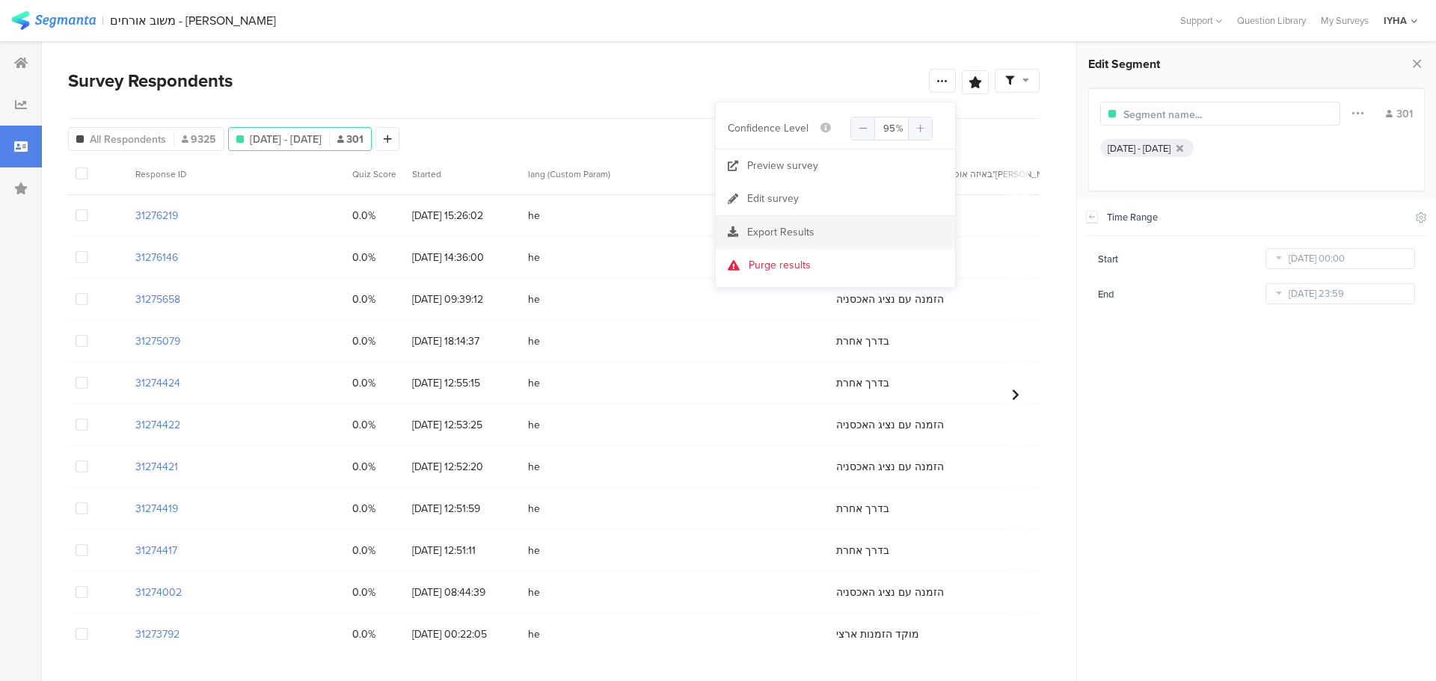
click at [766, 230] on span "Export Results" at bounding box center [780, 232] width 67 height 16
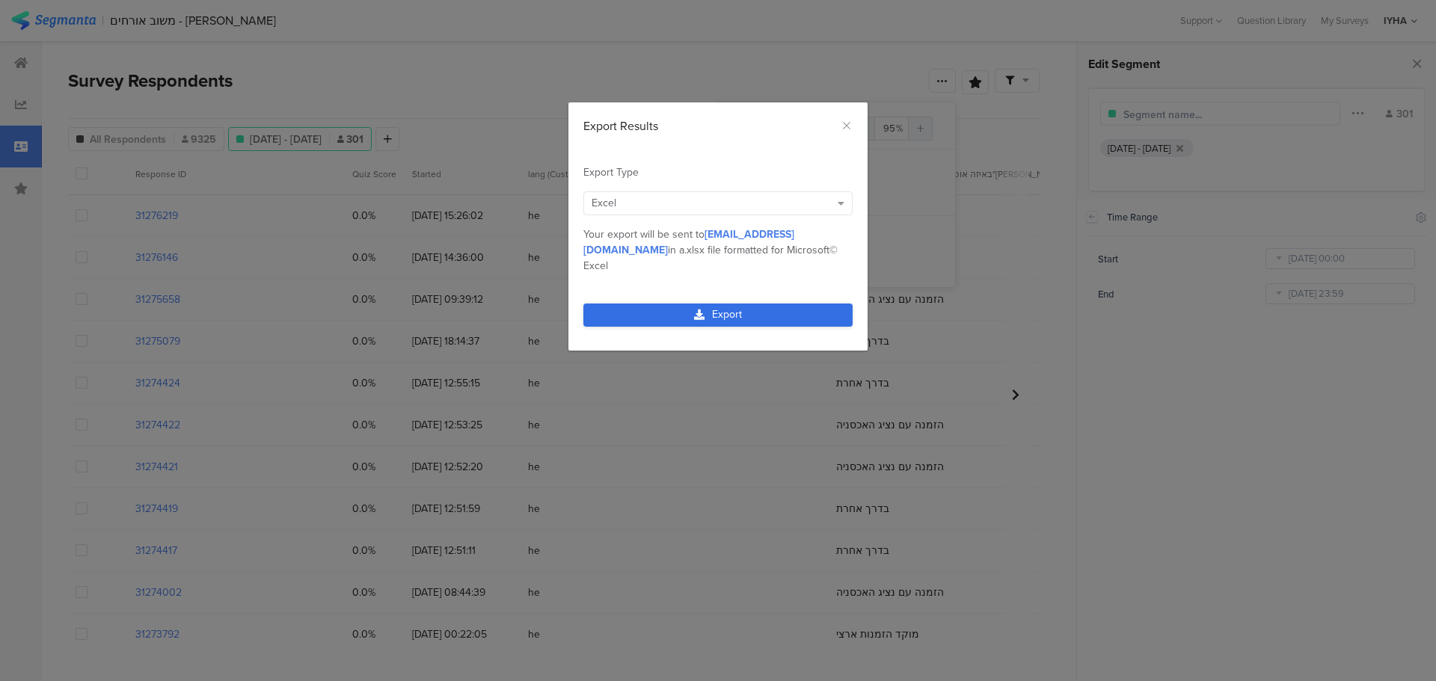
click at [689, 304] on link "Export" at bounding box center [717, 315] width 269 height 23
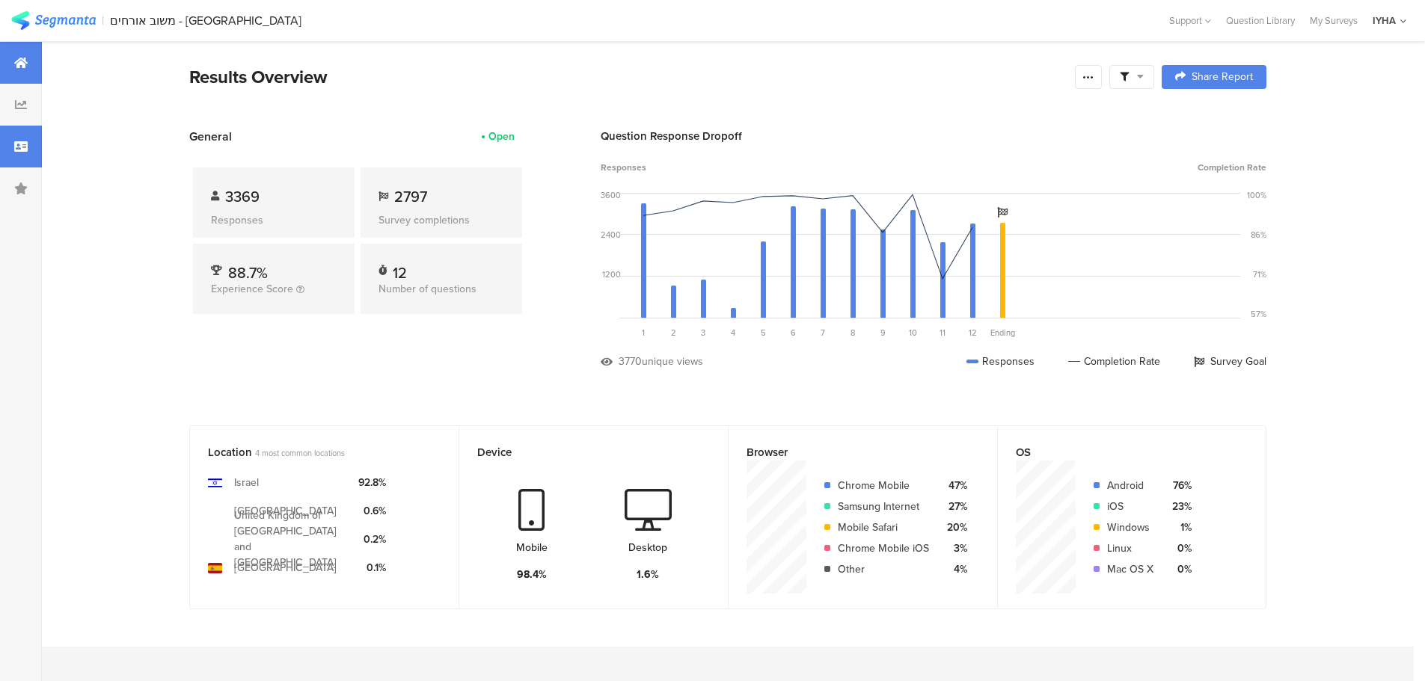
click at [25, 144] on icon at bounding box center [20, 147] width 13 height 12
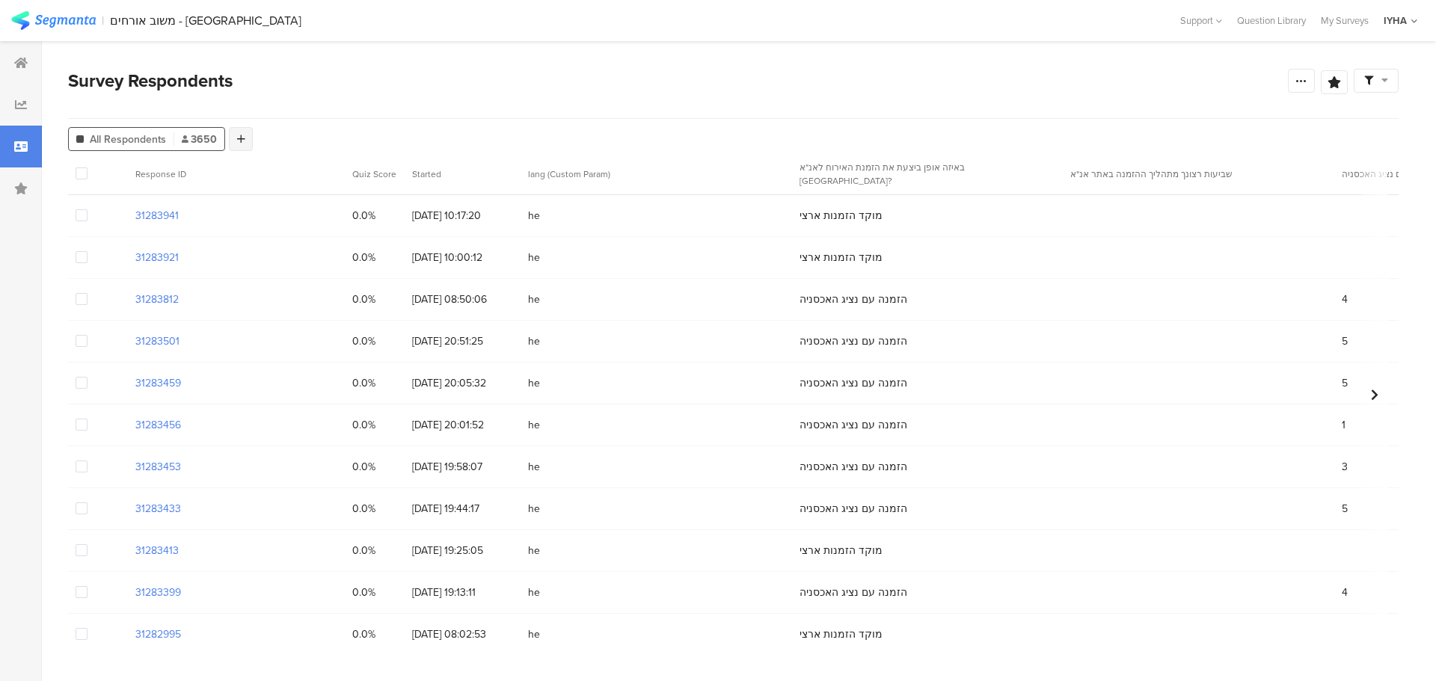
click at [238, 133] on div at bounding box center [241, 139] width 24 height 24
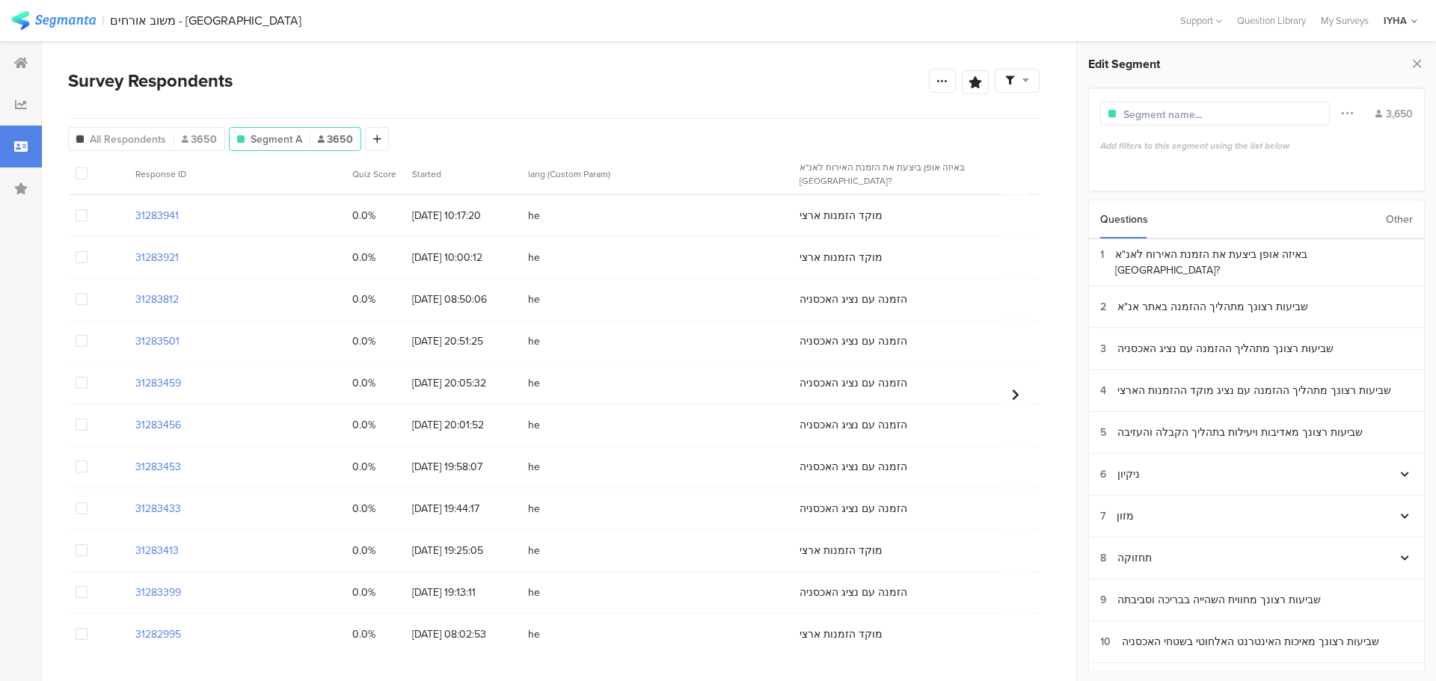
click at [1398, 214] on div "Other" at bounding box center [1399, 219] width 27 height 38
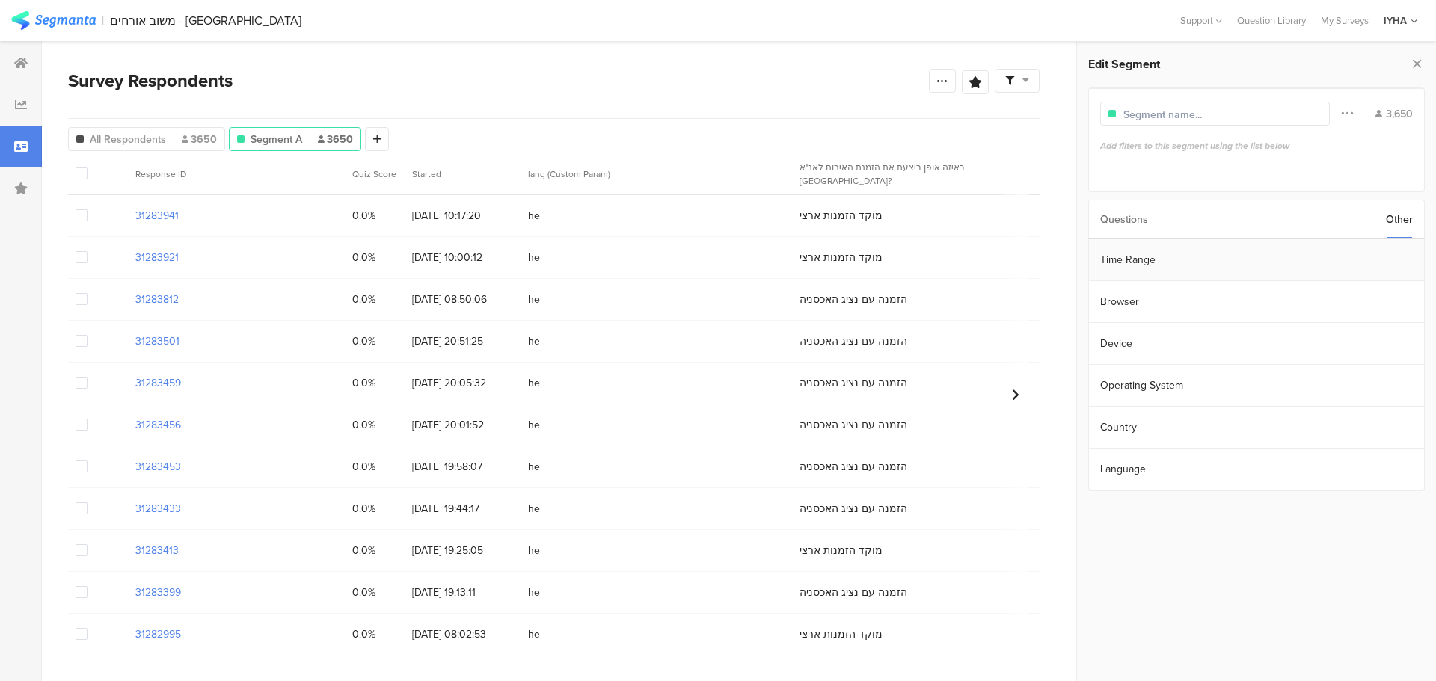
click at [1272, 257] on section "Time Range" at bounding box center [1256, 260] width 335 height 42
click at [1355, 257] on input "Jan 20 2023 00:00" at bounding box center [1341, 258] width 150 height 21
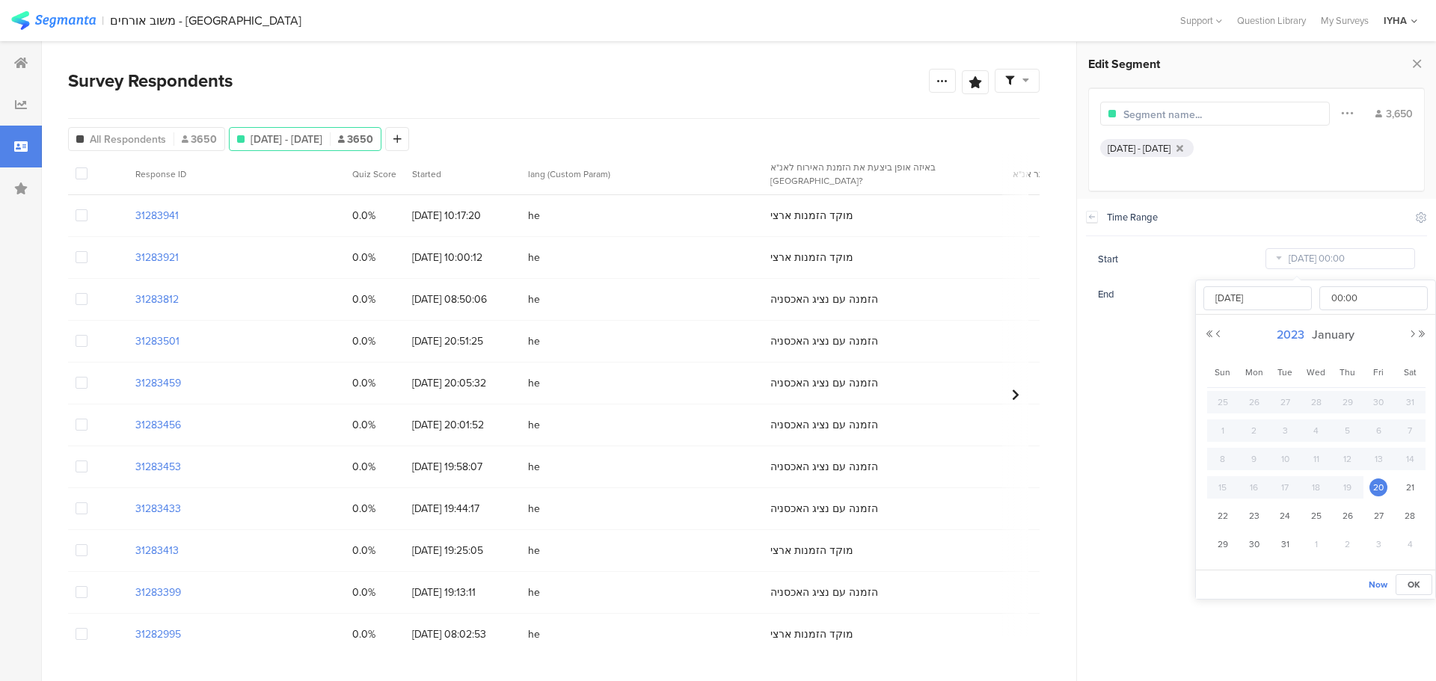
click at [1287, 330] on span "2023" at bounding box center [1290, 334] width 35 height 17
click at [1290, 432] on link "2025" at bounding box center [1289, 436] width 36 height 24
click at [1231, 484] on link "Sep" at bounding box center [1234, 490] width 36 height 24
click at [1249, 399] on span "1" at bounding box center [1255, 402] width 18 height 18
type input "[DATE] 00:00"
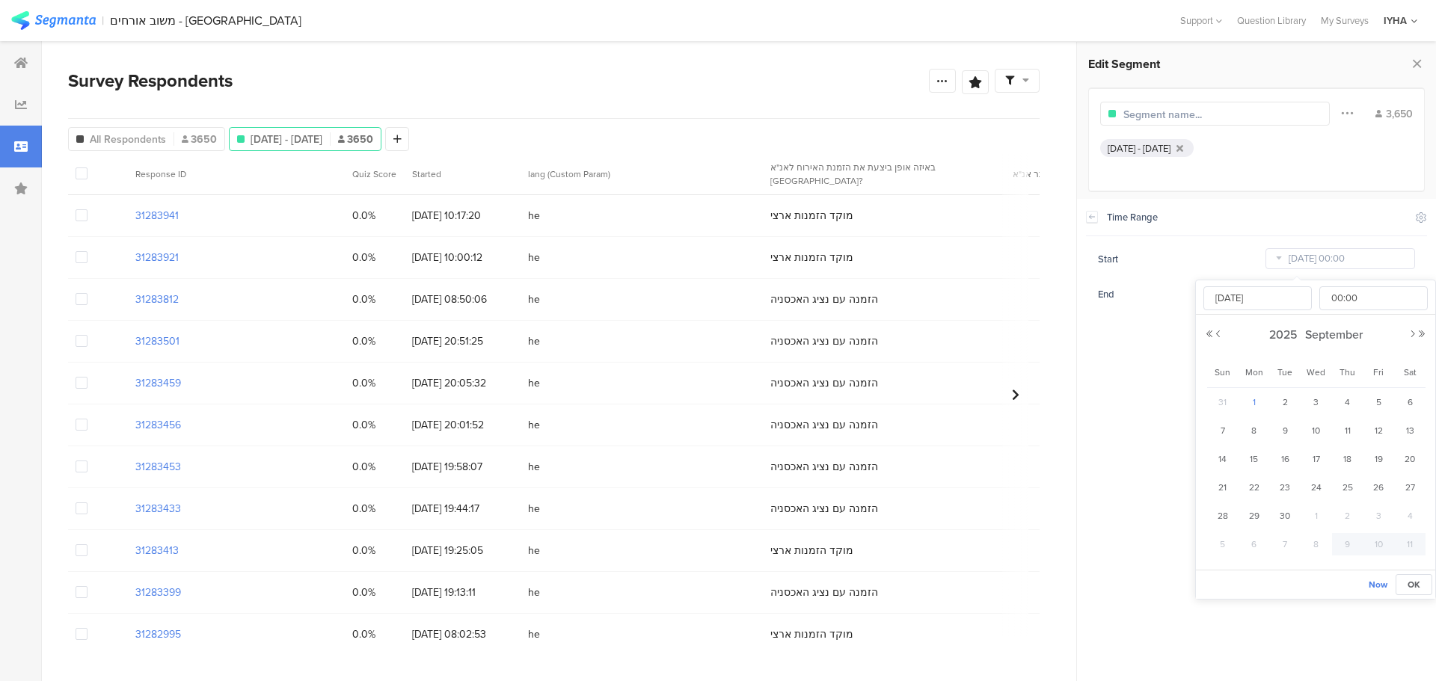
type input "[DATE]"
click at [1146, 391] on section "Time Range Include Respondents Start [DATE] 00:00 End [DATE] 23:59" at bounding box center [1256, 440] width 359 height 483
click at [1316, 295] on input "[DATE] 23:59" at bounding box center [1341, 294] width 150 height 21
click at [1285, 438] on span "30" at bounding box center [1285, 438] width 18 height 18
type input "[DATE] 23:59"
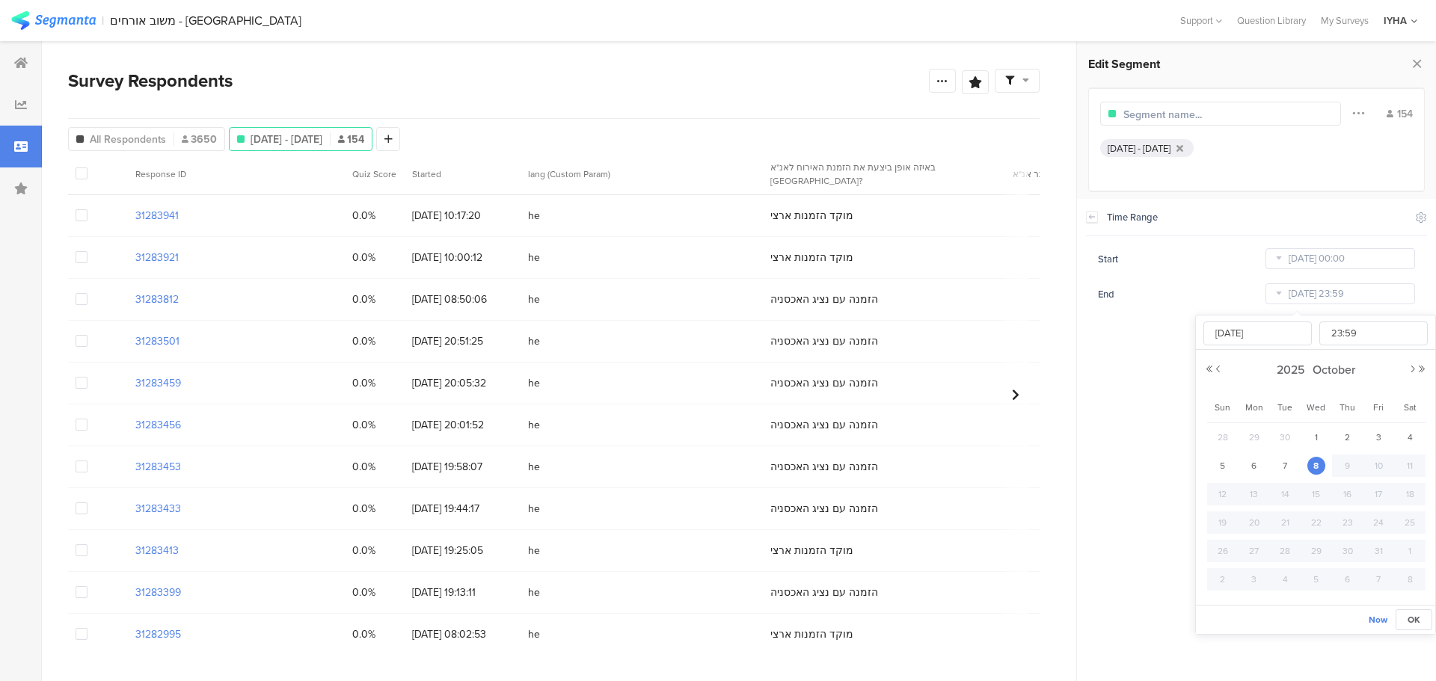
type input "[DATE]"
click at [1139, 393] on section "Time Range Include Respondents Start [DATE] 00:00 End [DATE] 23:59" at bounding box center [1256, 440] width 359 height 483
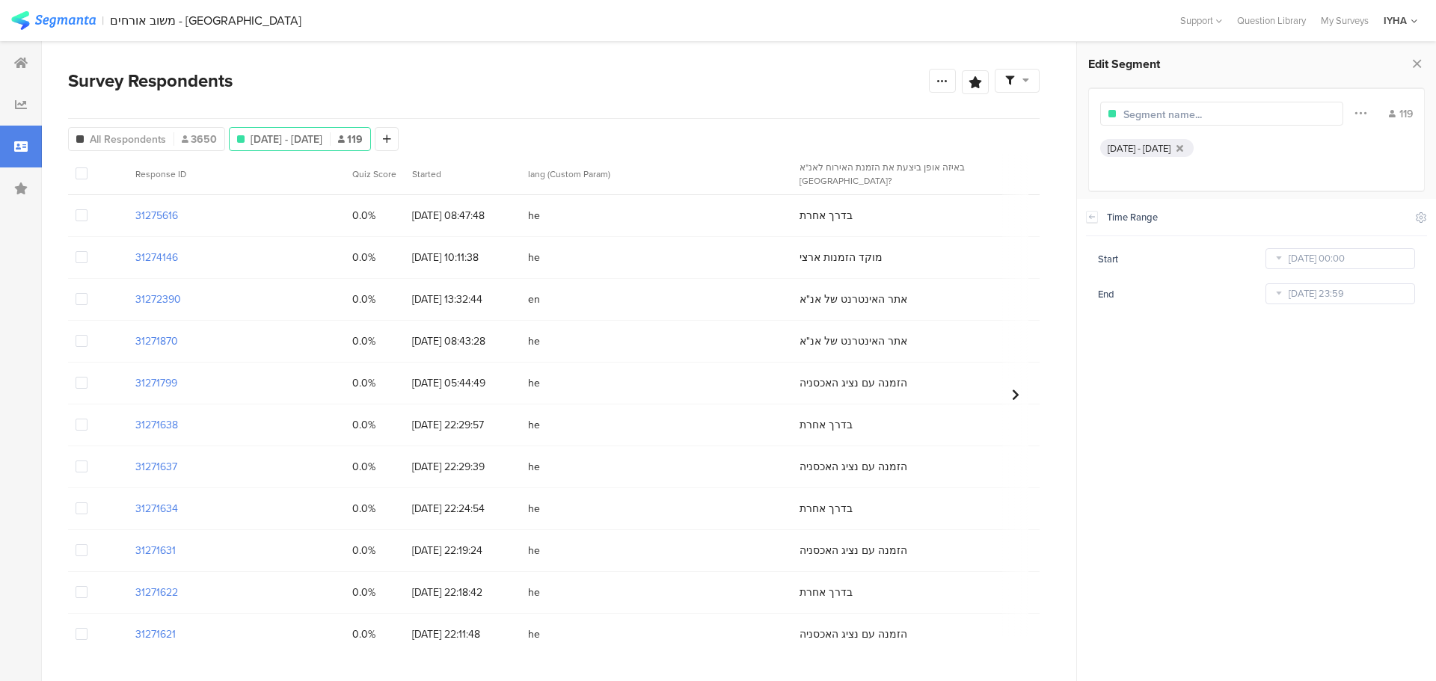
drag, startPoint x: 936, startPoint y: 82, endPoint x: 916, endPoint y: 114, distance: 38.2
click at [934, 81] on div at bounding box center [942, 81] width 27 height 24
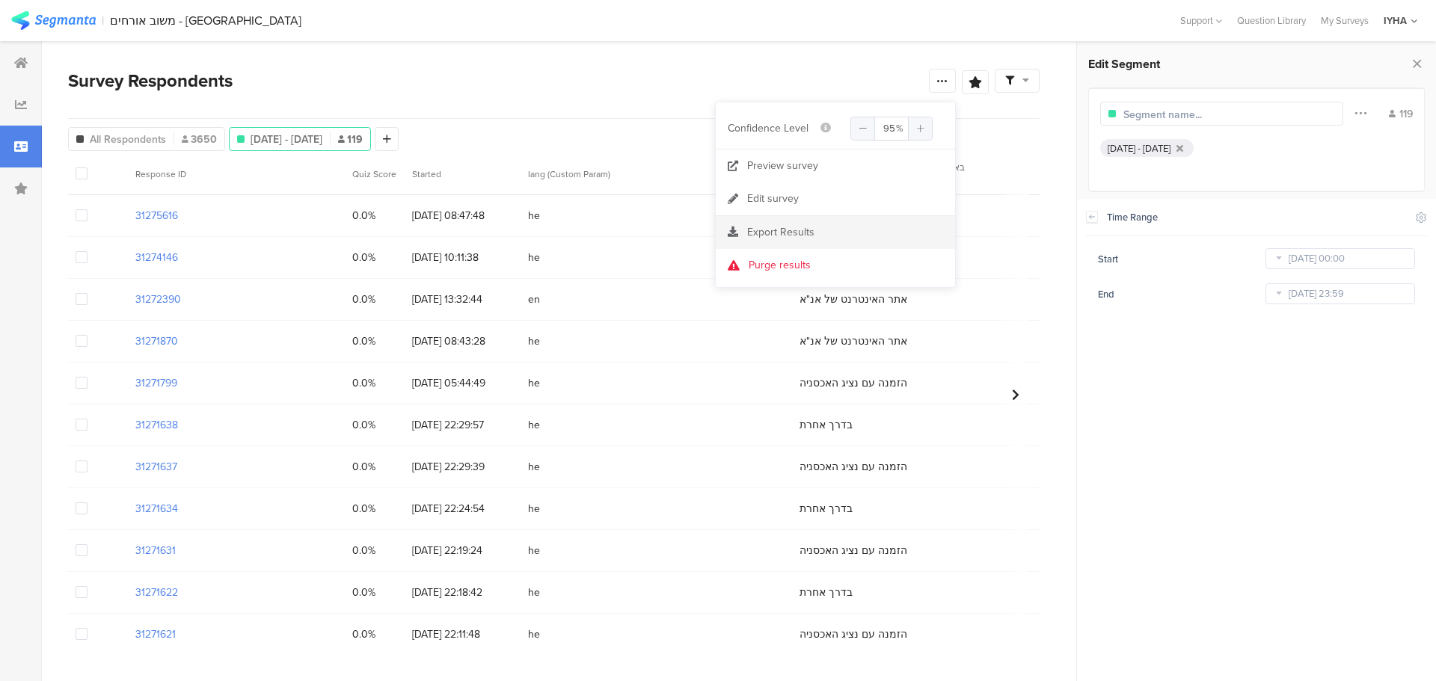
click at [786, 234] on span "Export Results" at bounding box center [780, 232] width 67 height 16
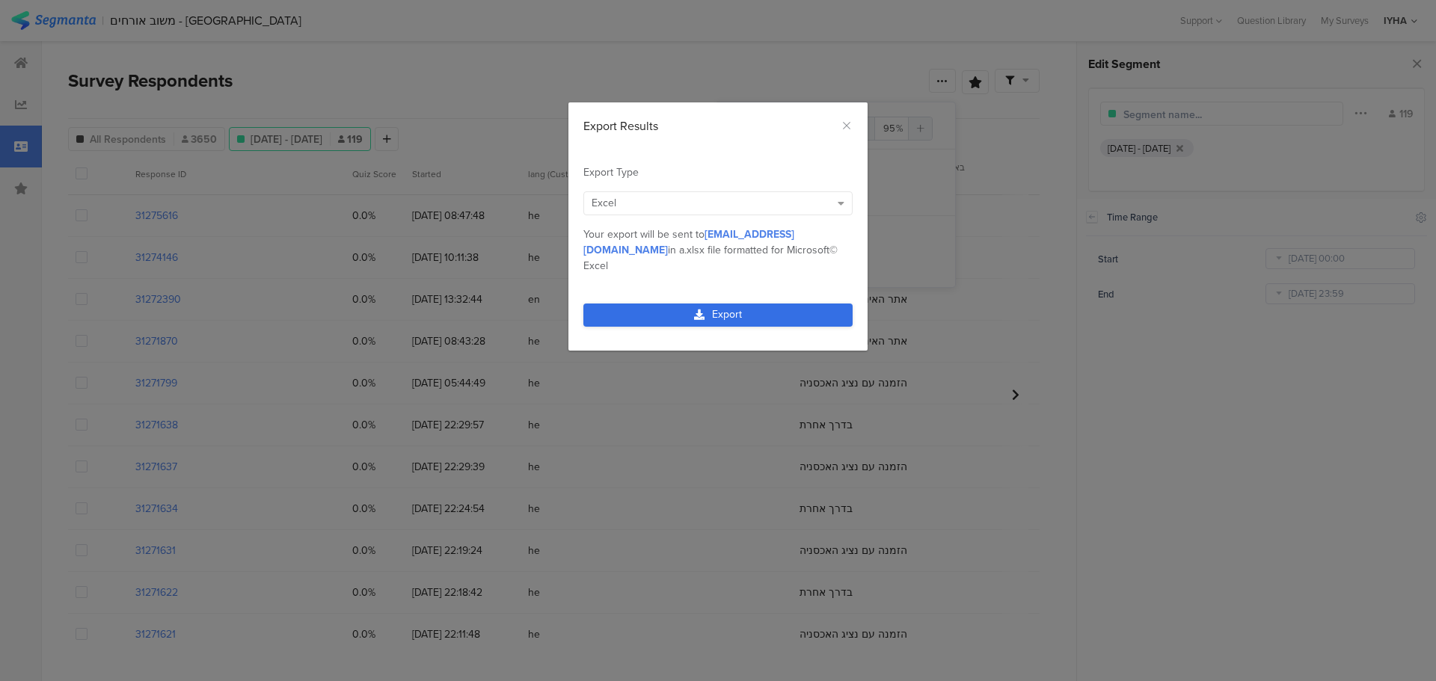
click at [727, 304] on link "Export" at bounding box center [717, 315] width 269 height 23
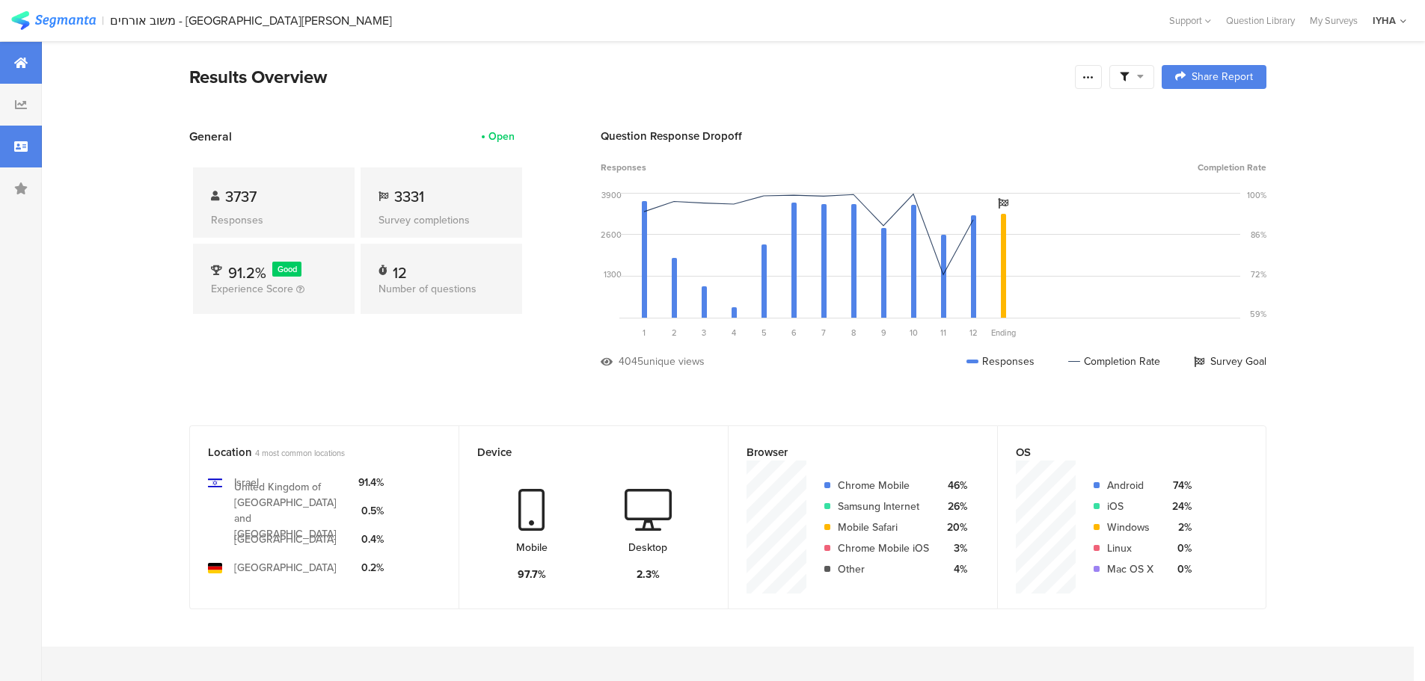
click at [25, 144] on icon at bounding box center [20, 147] width 13 height 12
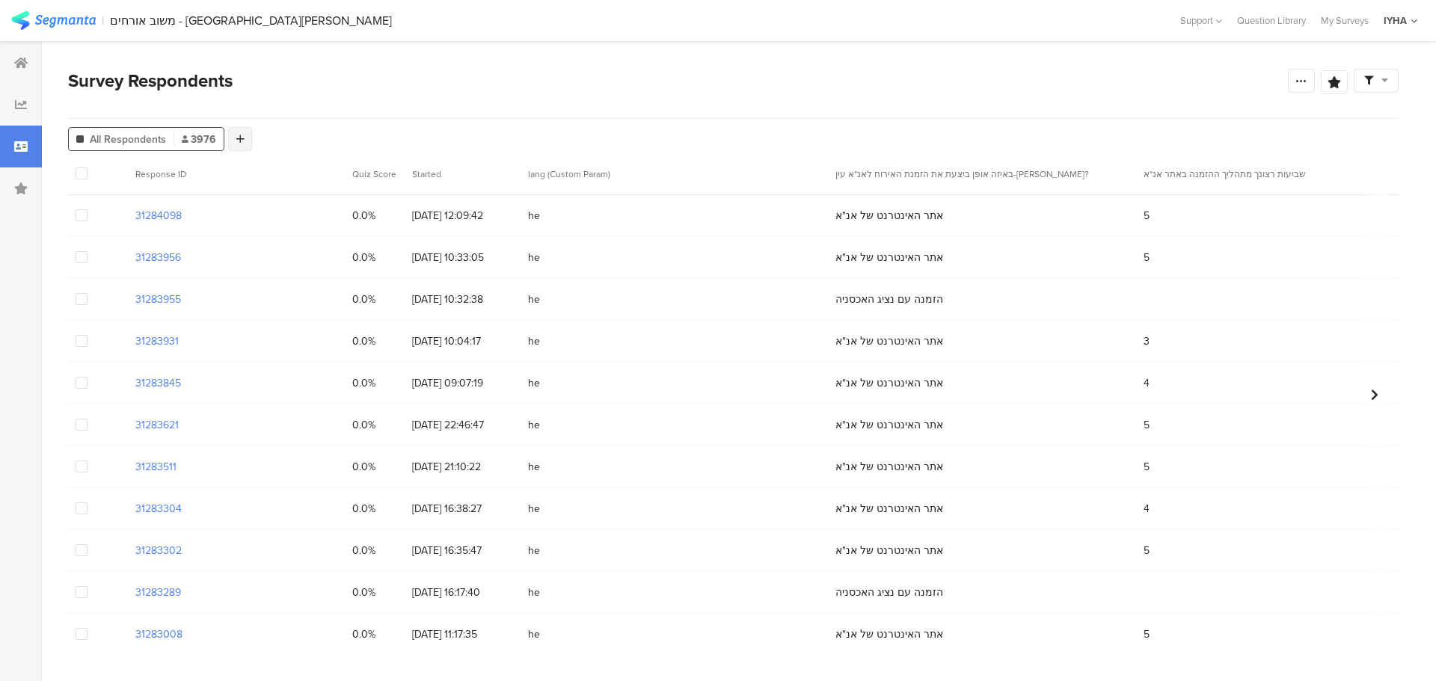
click at [237, 129] on div at bounding box center [240, 139] width 24 height 24
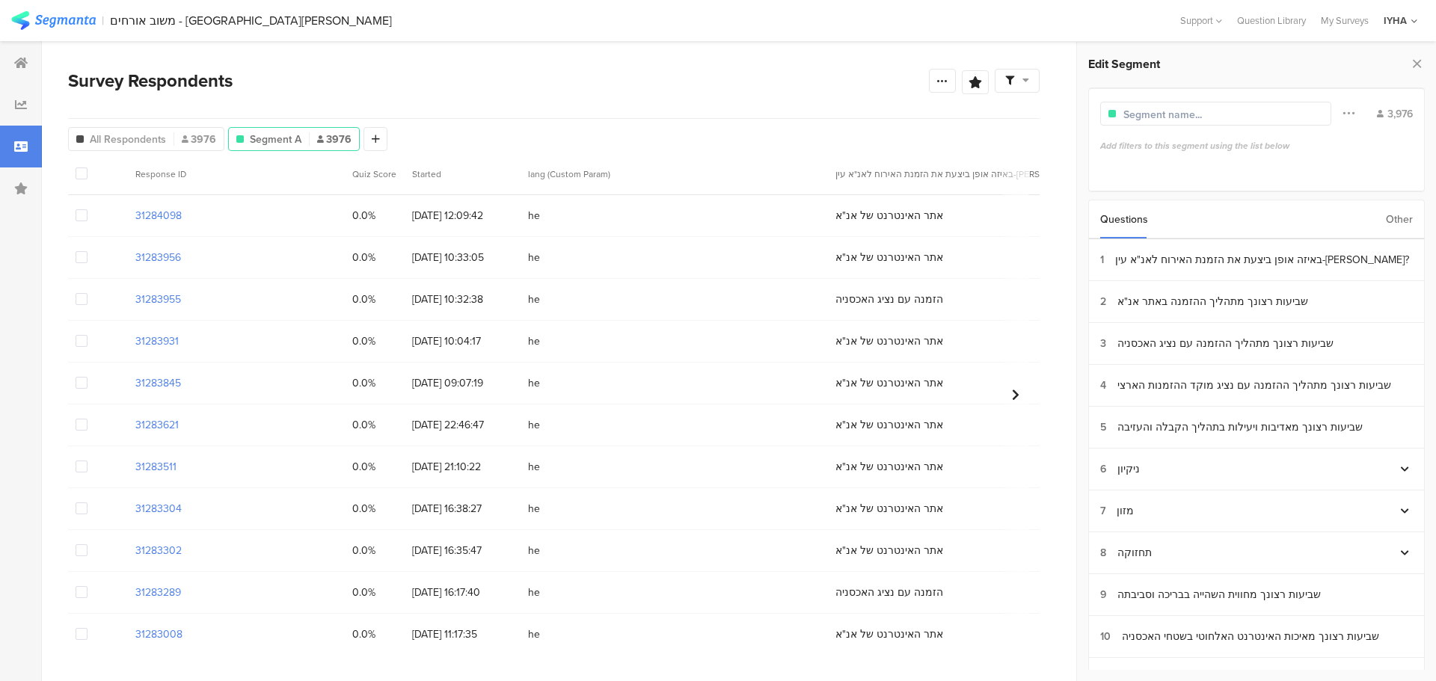
click at [1397, 224] on div "Other" at bounding box center [1399, 219] width 27 height 38
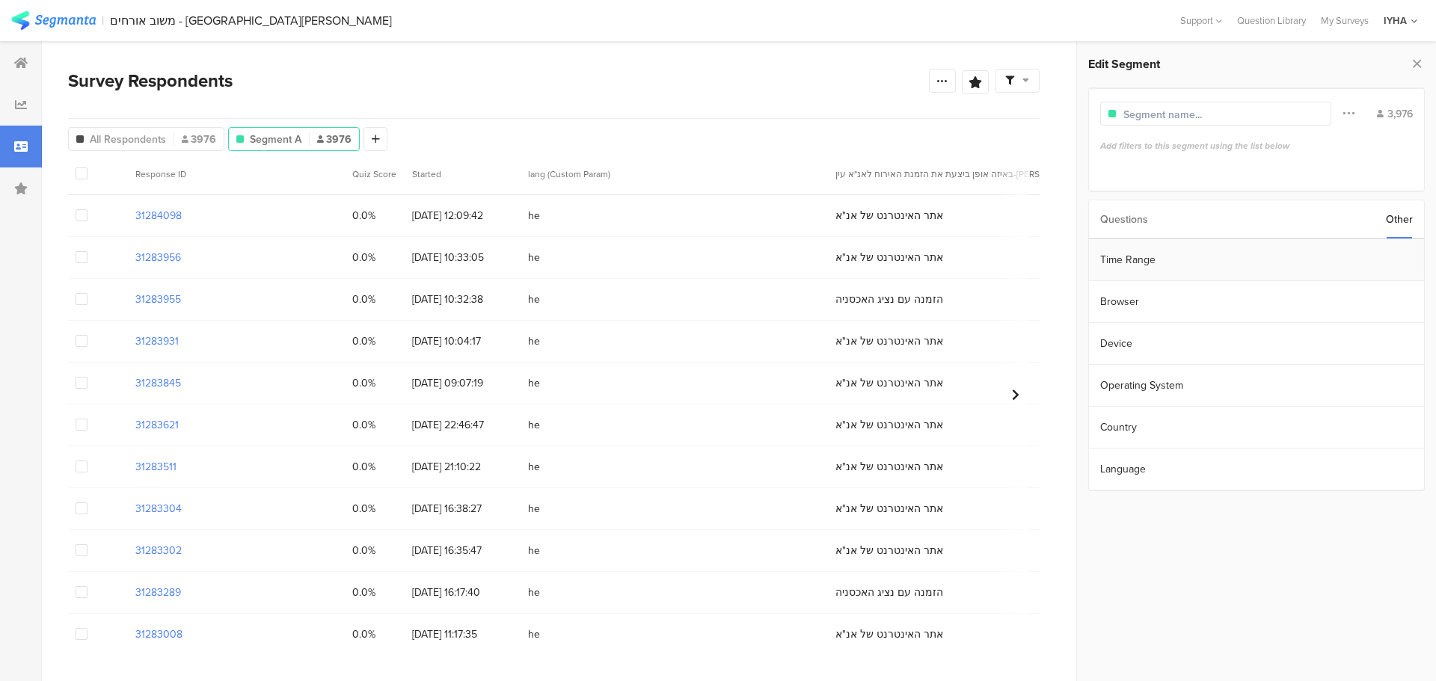
click at [1317, 260] on section "Time Range" at bounding box center [1256, 260] width 335 height 42
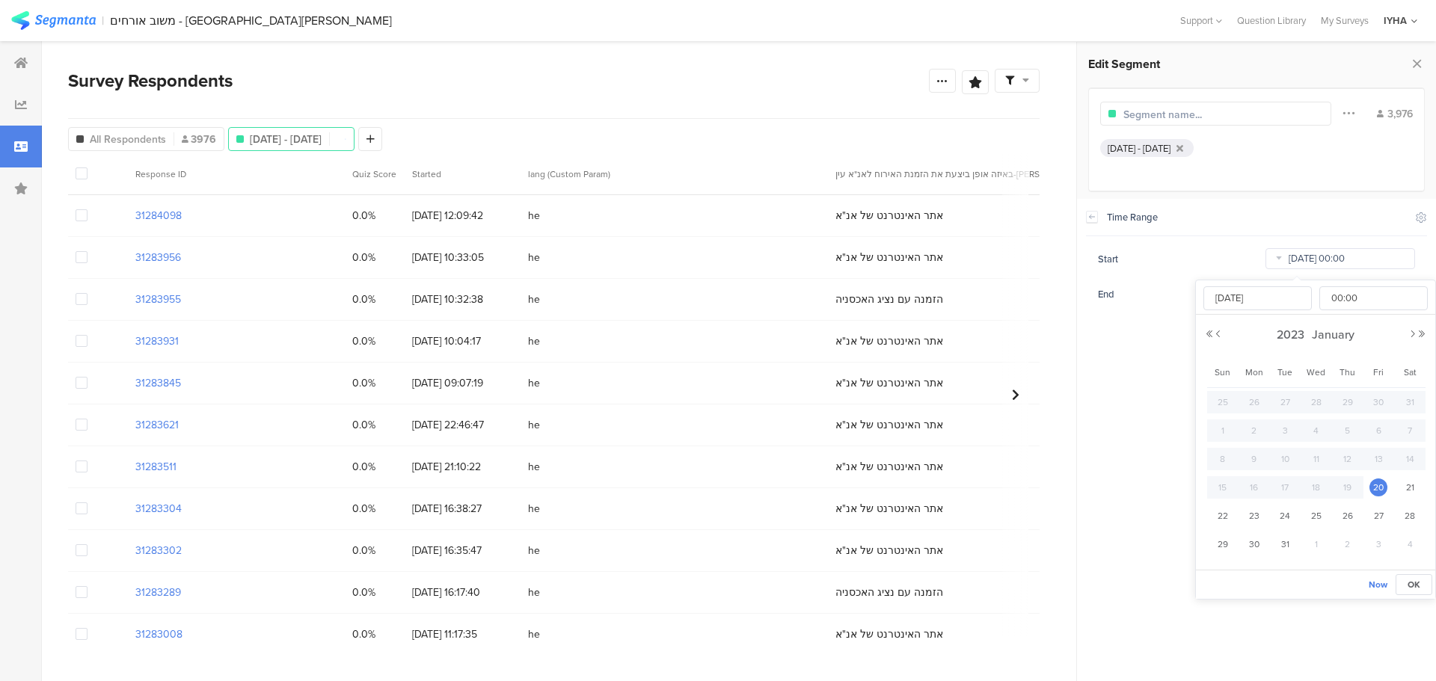
click at [1372, 257] on input "Jan 20 2023 00:00" at bounding box center [1341, 258] width 150 height 21
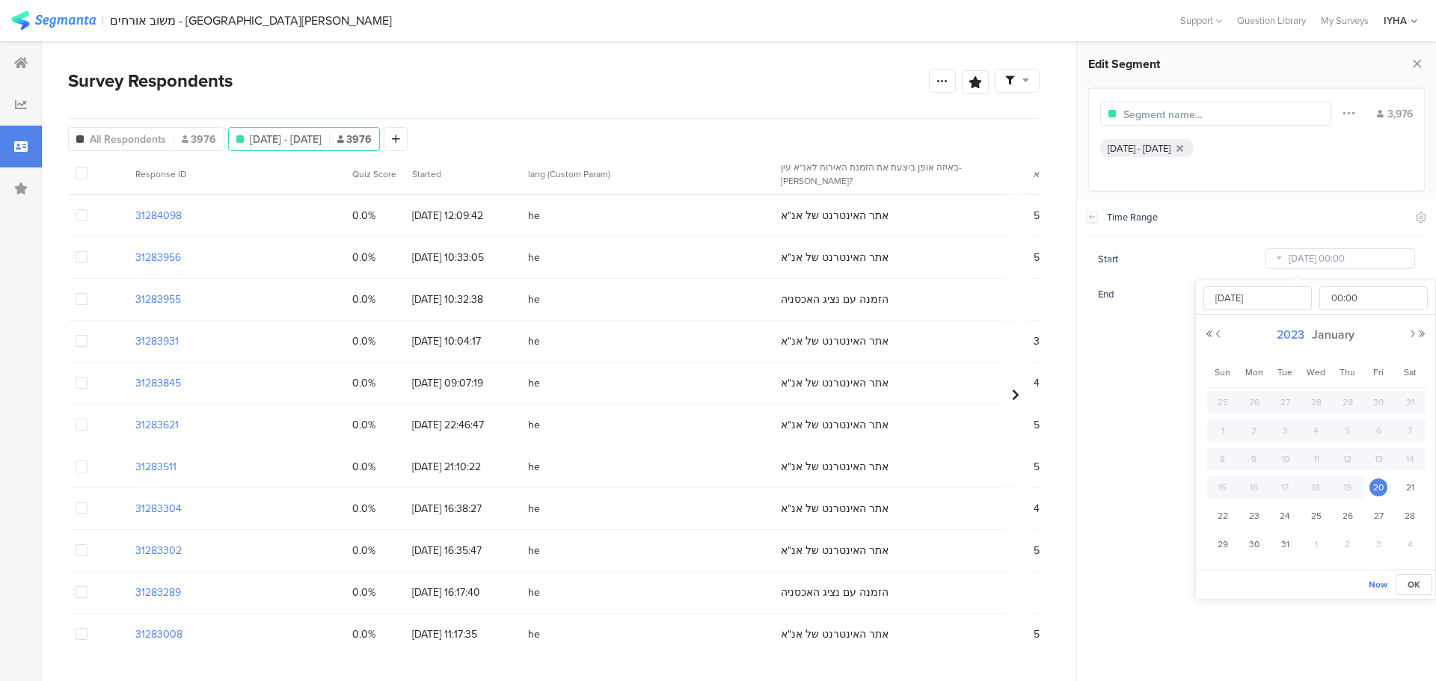
click at [1293, 334] on span "2023" at bounding box center [1290, 334] width 35 height 17
click at [1281, 435] on link "2025" at bounding box center [1289, 436] width 36 height 24
click at [1234, 490] on link "Sep" at bounding box center [1234, 490] width 36 height 24
click at [1255, 398] on span "1" at bounding box center [1255, 402] width 18 height 18
type input "[DATE] 00:00"
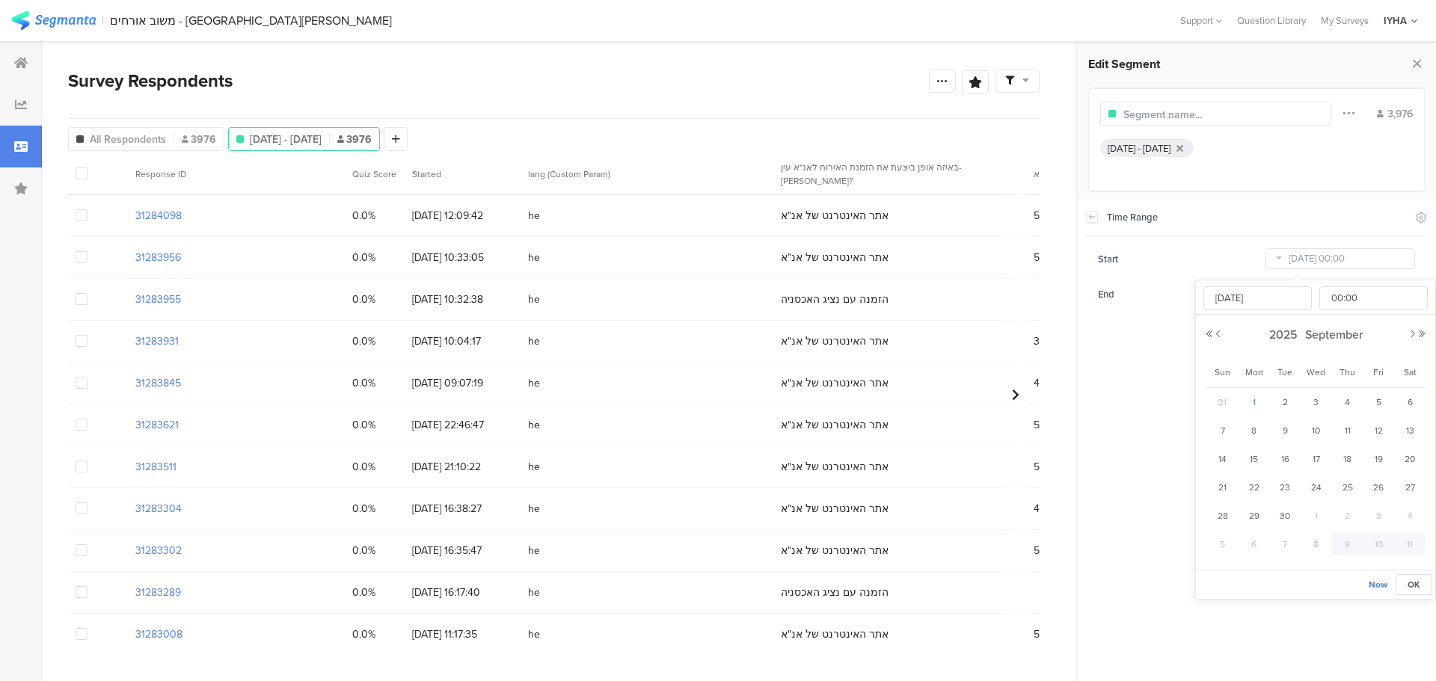
type input "[DATE]"
drag, startPoint x: 1147, startPoint y: 379, endPoint x: 1172, endPoint y: 358, distance: 32.9
click at [1147, 378] on section "Time Range Include Respondents Start [DATE] 00:00 End [DATE] 23:59" at bounding box center [1256, 440] width 359 height 483
click at [1299, 292] on input "[DATE] 23:59" at bounding box center [1341, 294] width 150 height 21
click at [1285, 435] on span "30" at bounding box center [1285, 438] width 18 height 18
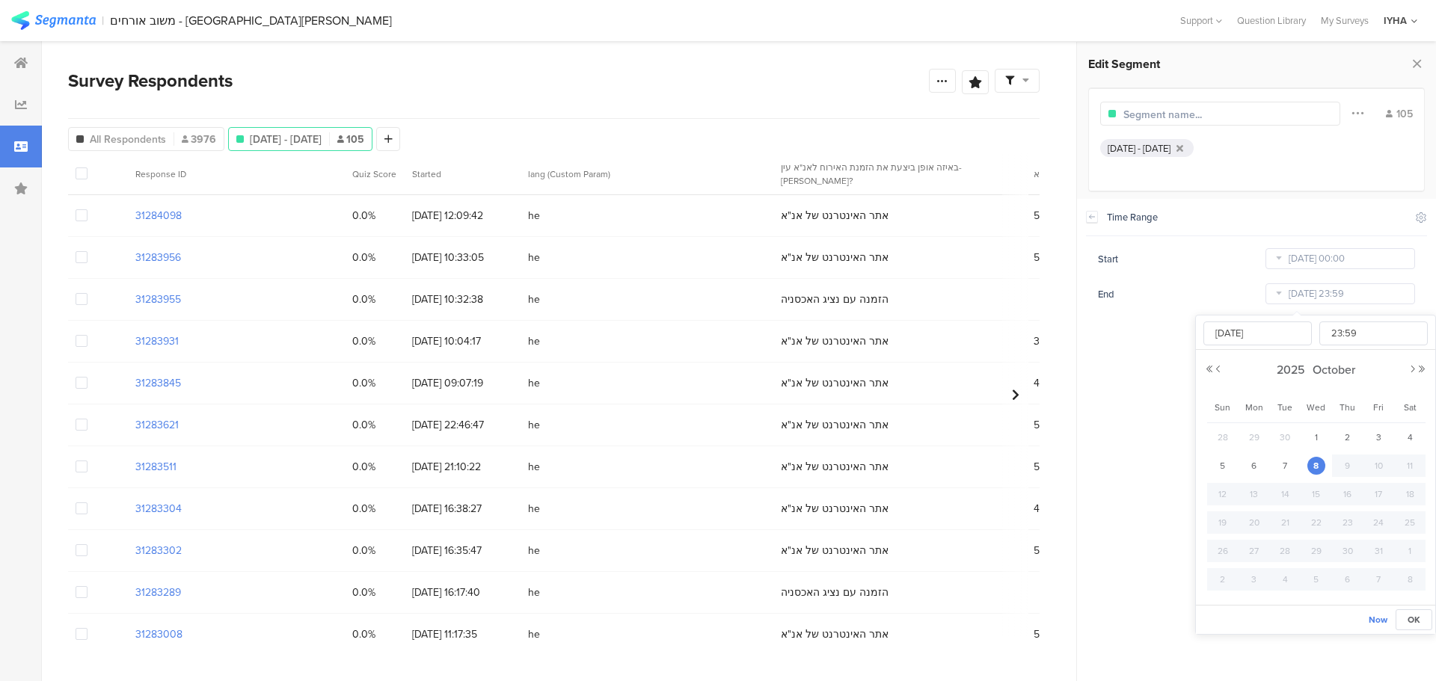
type input "[DATE] 23:59"
type input "[DATE]"
click at [1149, 381] on section "Time Range Include Respondents Start [DATE] 00:00 End [DATE] 23:59" at bounding box center [1256, 440] width 359 height 483
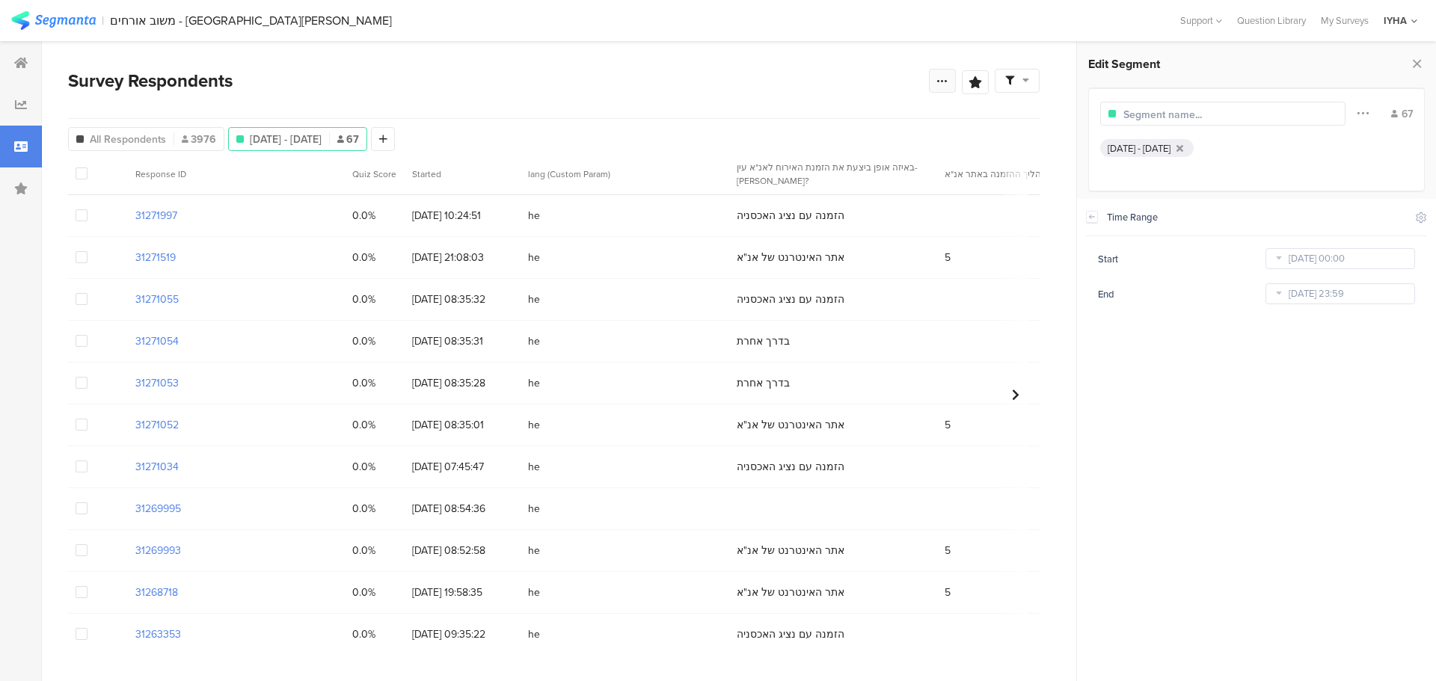
click at [937, 88] on div at bounding box center [942, 81] width 27 height 24
click at [839, 230] on div "Export Results" at bounding box center [835, 232] width 239 height 15
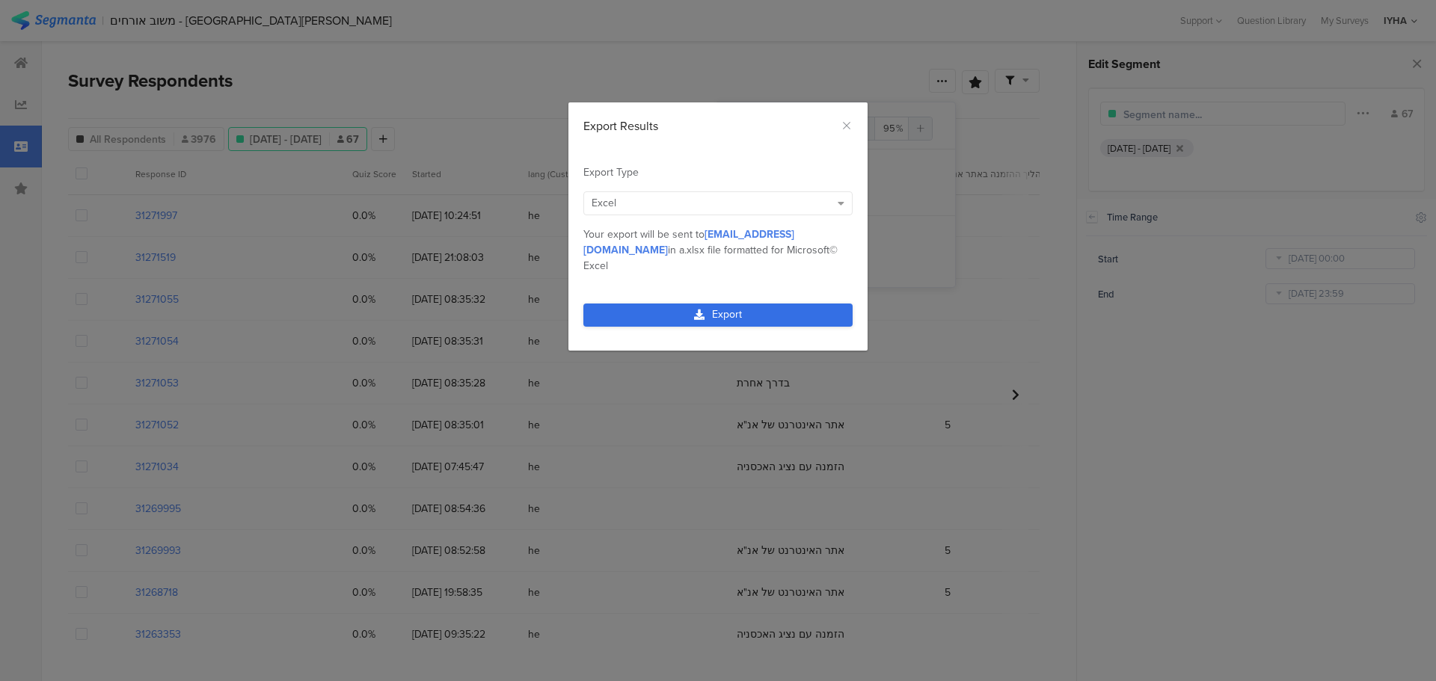
click at [779, 304] on link "Export" at bounding box center [717, 315] width 269 height 23
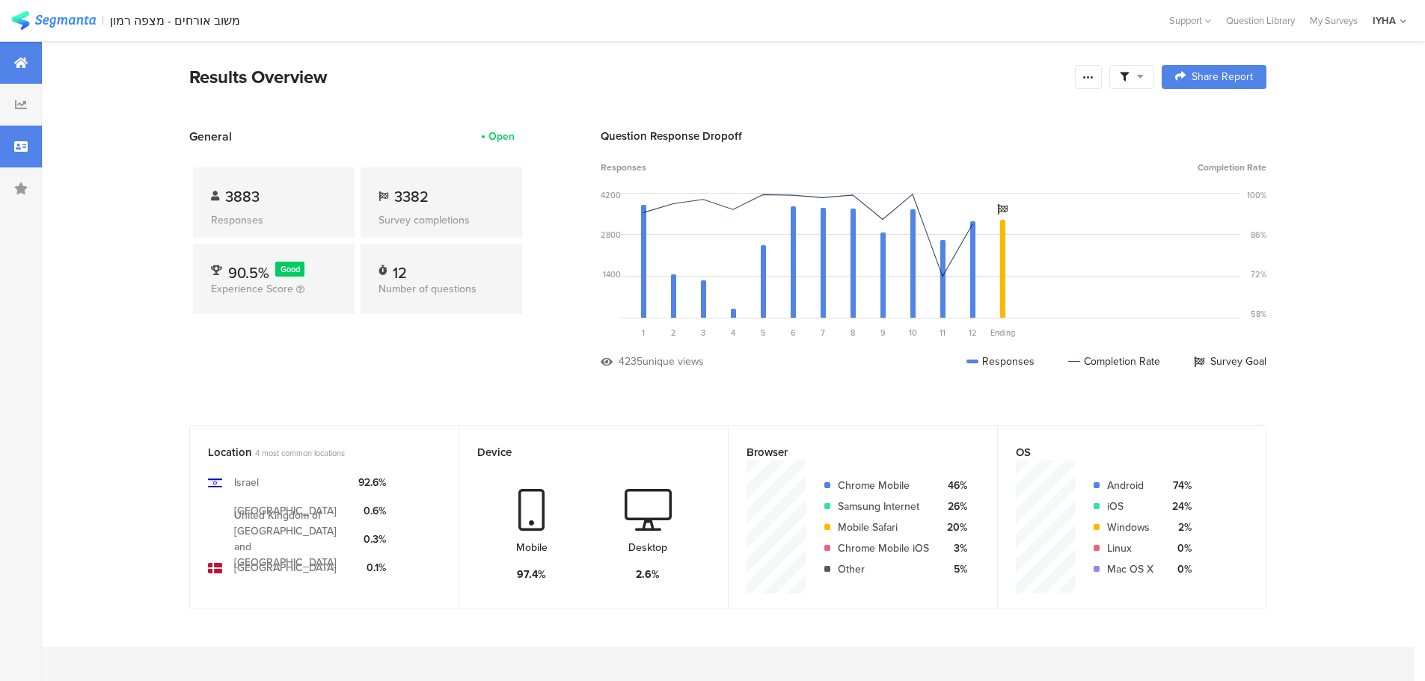
click at [25, 144] on icon at bounding box center [20, 147] width 13 height 12
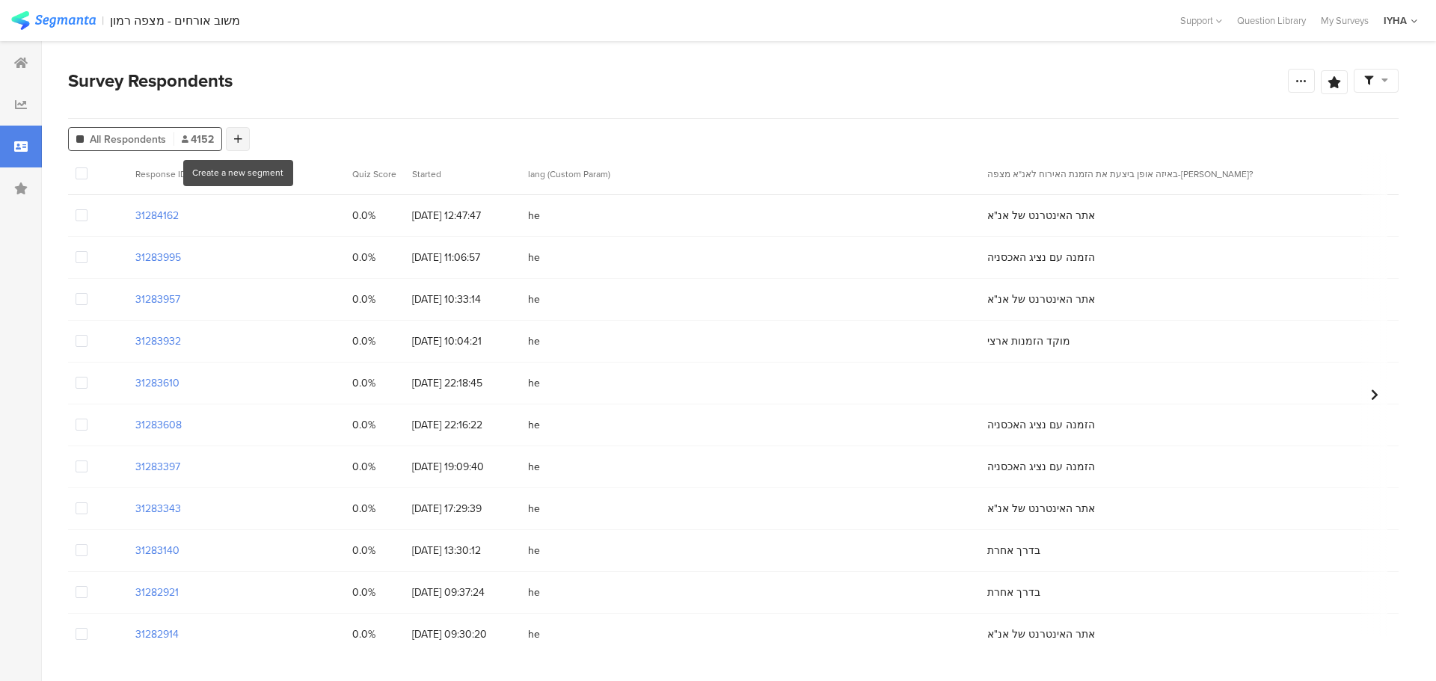
click at [233, 138] on div at bounding box center [238, 139] width 24 height 24
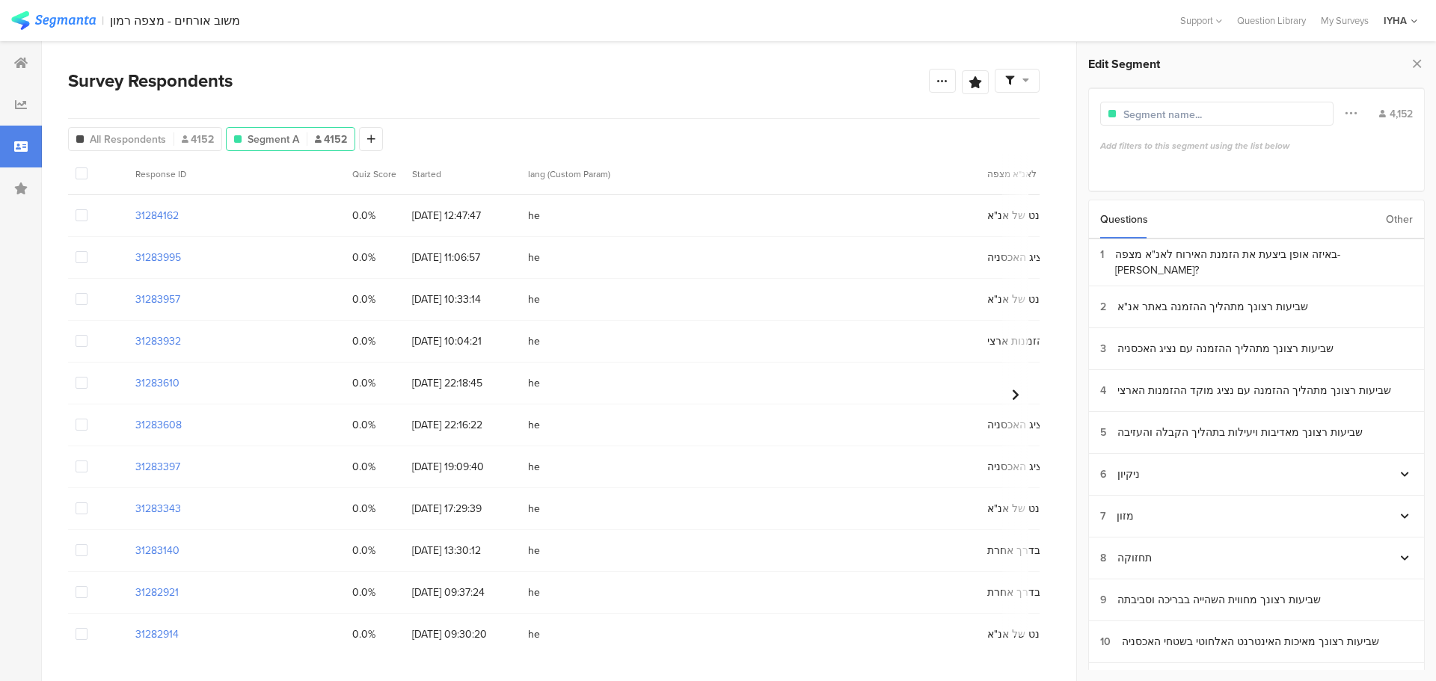
click at [1397, 216] on div "Other" at bounding box center [1399, 219] width 27 height 38
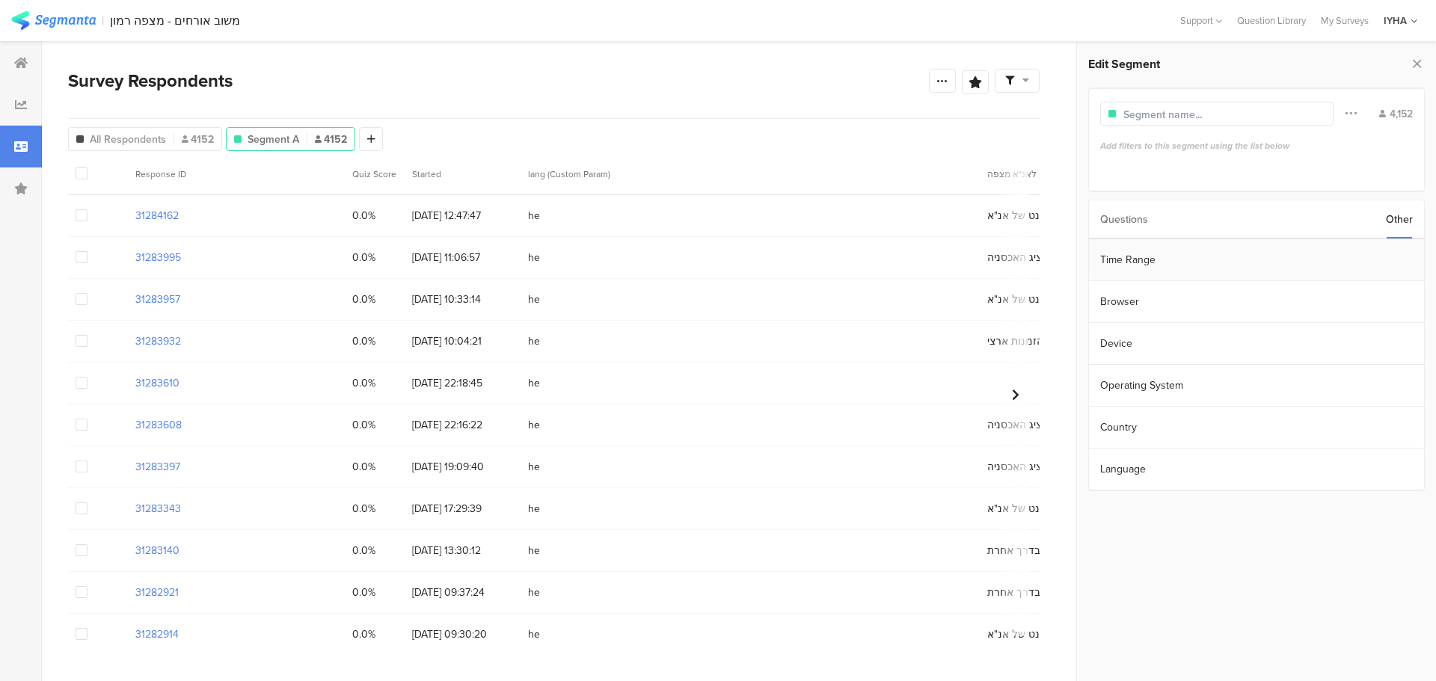
click at [1320, 256] on section "Time Range" at bounding box center [1256, 260] width 335 height 42
click at [1326, 248] on input "[DATE] 00:00" at bounding box center [1341, 258] width 150 height 21
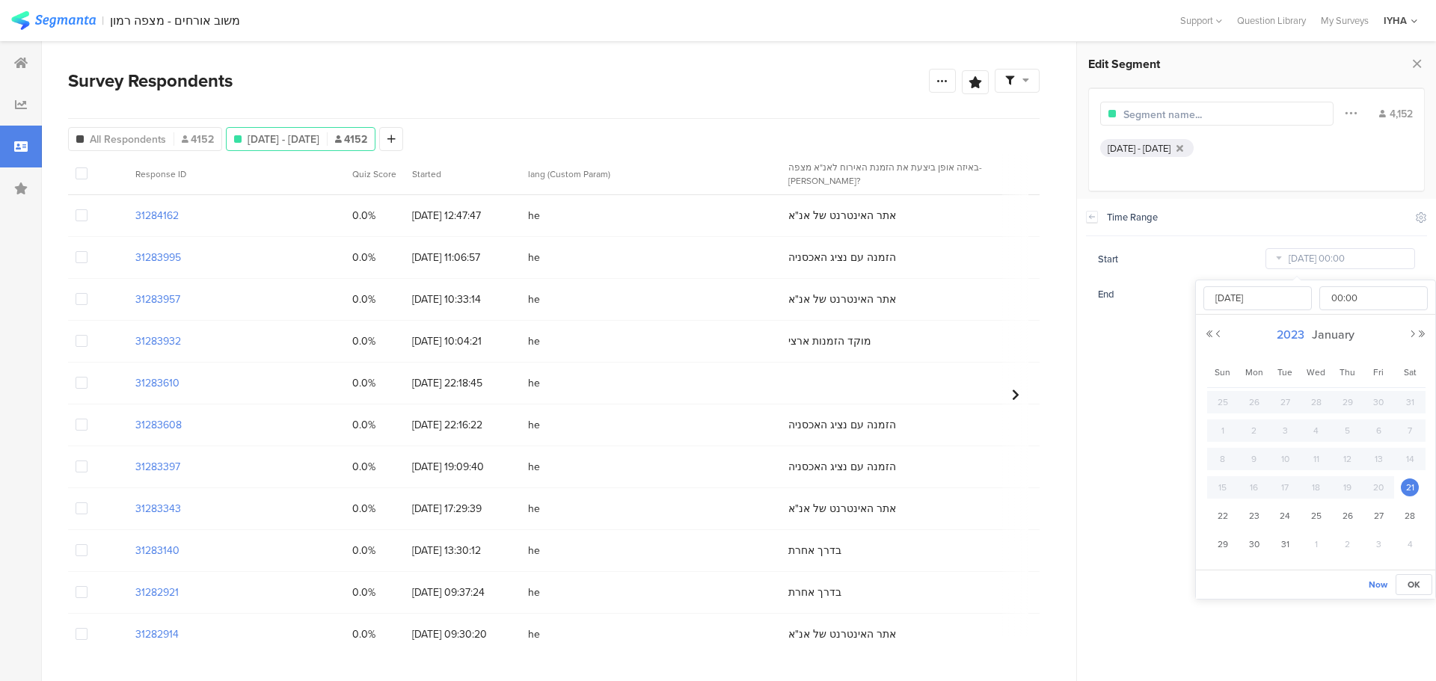
click at [1292, 329] on span "2023" at bounding box center [1290, 334] width 35 height 17
click at [1291, 431] on link "2025" at bounding box center [1289, 436] width 36 height 24
click at [1237, 485] on link "Sep" at bounding box center [1234, 490] width 36 height 24
click at [1255, 402] on span "1" at bounding box center [1255, 402] width 18 height 18
type input "[DATE] 00:00"
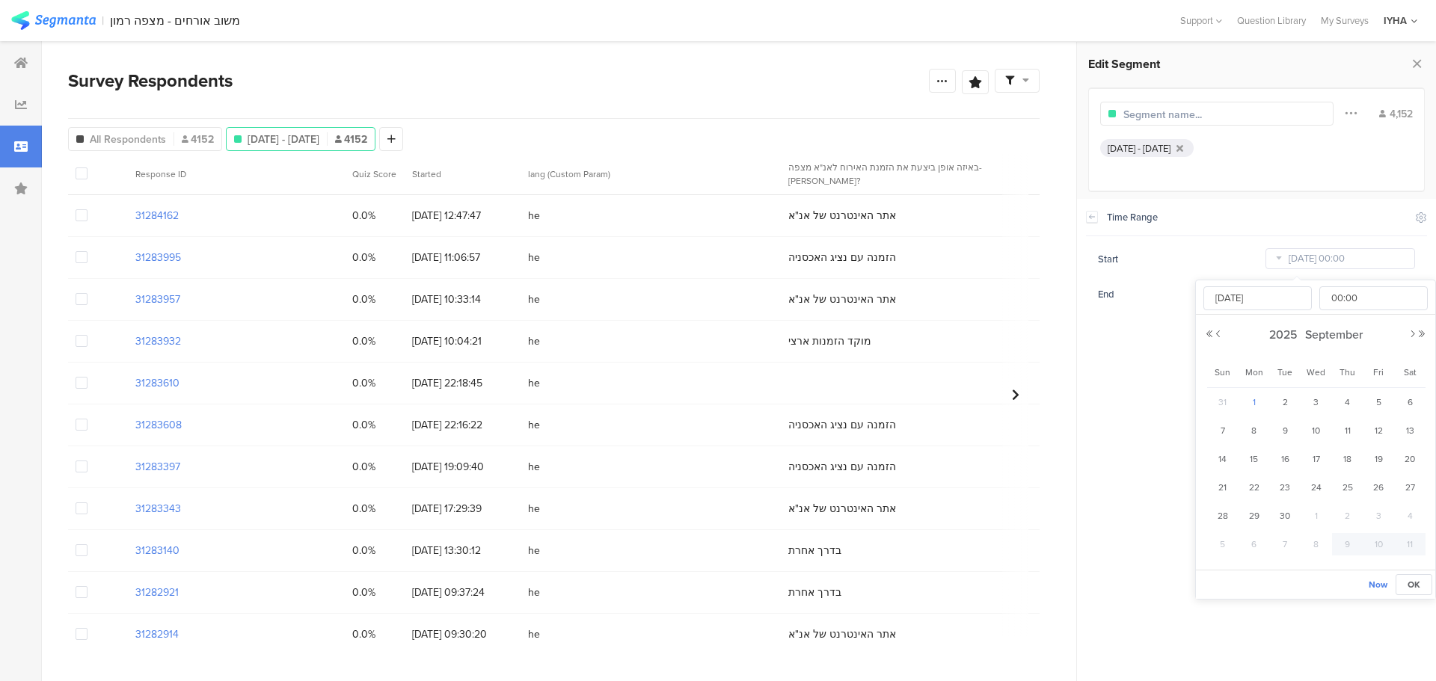
type input "[DATE]"
click at [1131, 368] on section "Time Range Include Respondents Start [DATE] 00:00 End [DATE] 23:59" at bounding box center [1256, 440] width 359 height 483
click at [1314, 298] on input "[DATE] 23:59" at bounding box center [1341, 294] width 150 height 21
click at [1287, 432] on span "30" at bounding box center [1285, 438] width 18 height 18
type input "[DATE] 23:59"
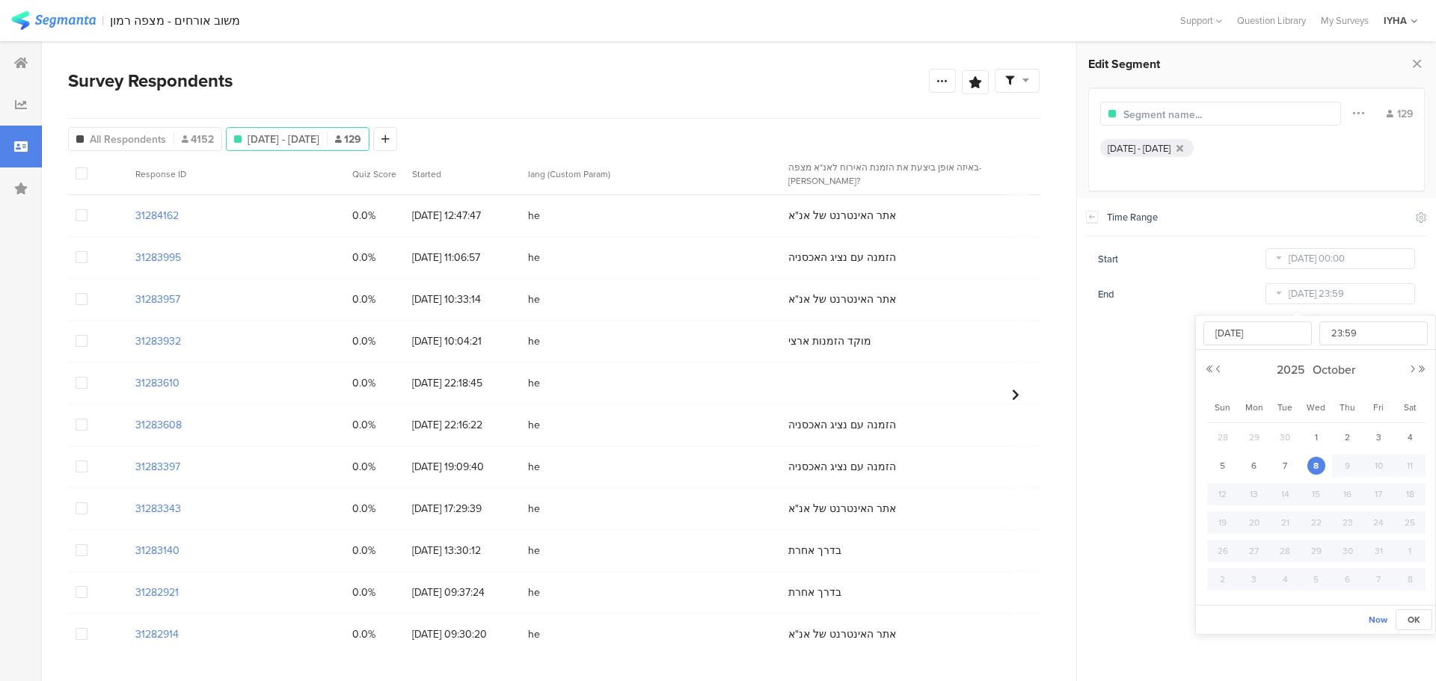
type input "[DATE]"
click at [1132, 370] on section "Time Range Include Respondents Start [DATE] 00:00 End [DATE] 23:59" at bounding box center [1256, 440] width 359 height 483
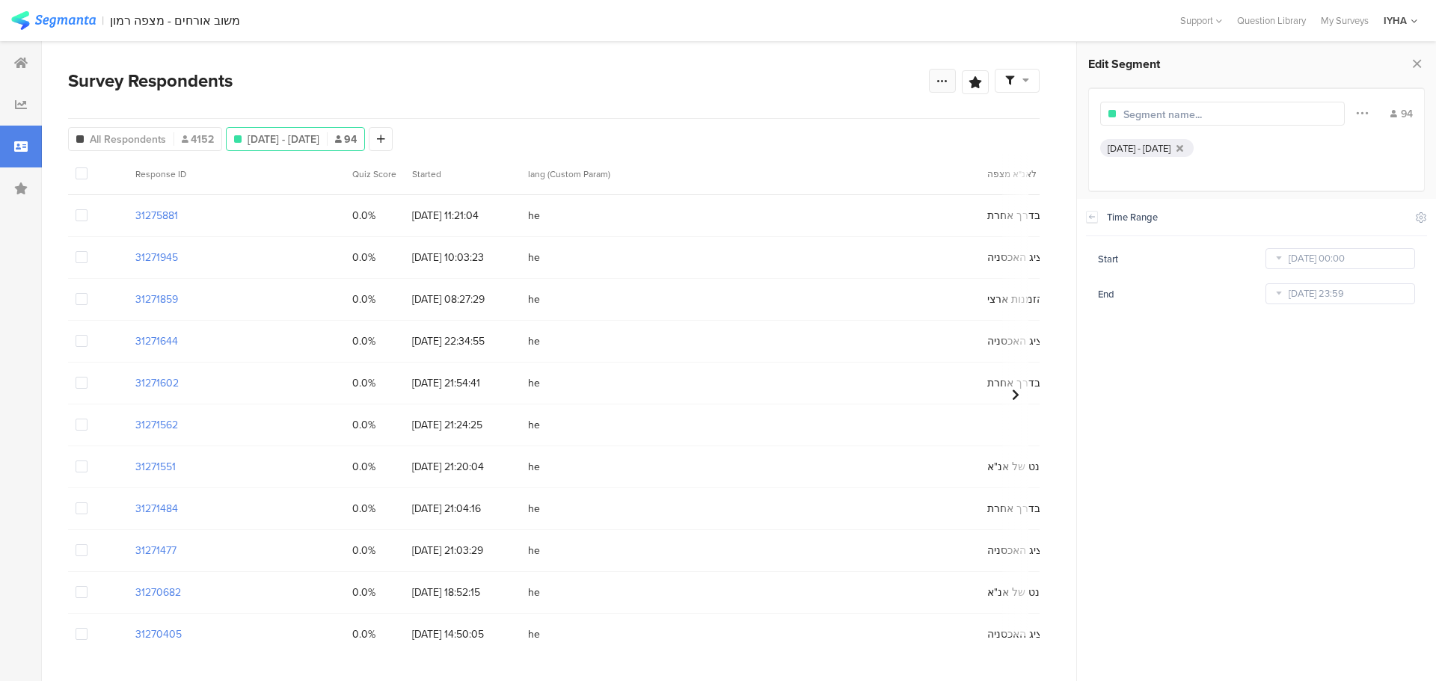
click at [943, 79] on icon at bounding box center [943, 81] width 12 height 12
click at [752, 235] on span "Export Results" at bounding box center [780, 232] width 67 height 16
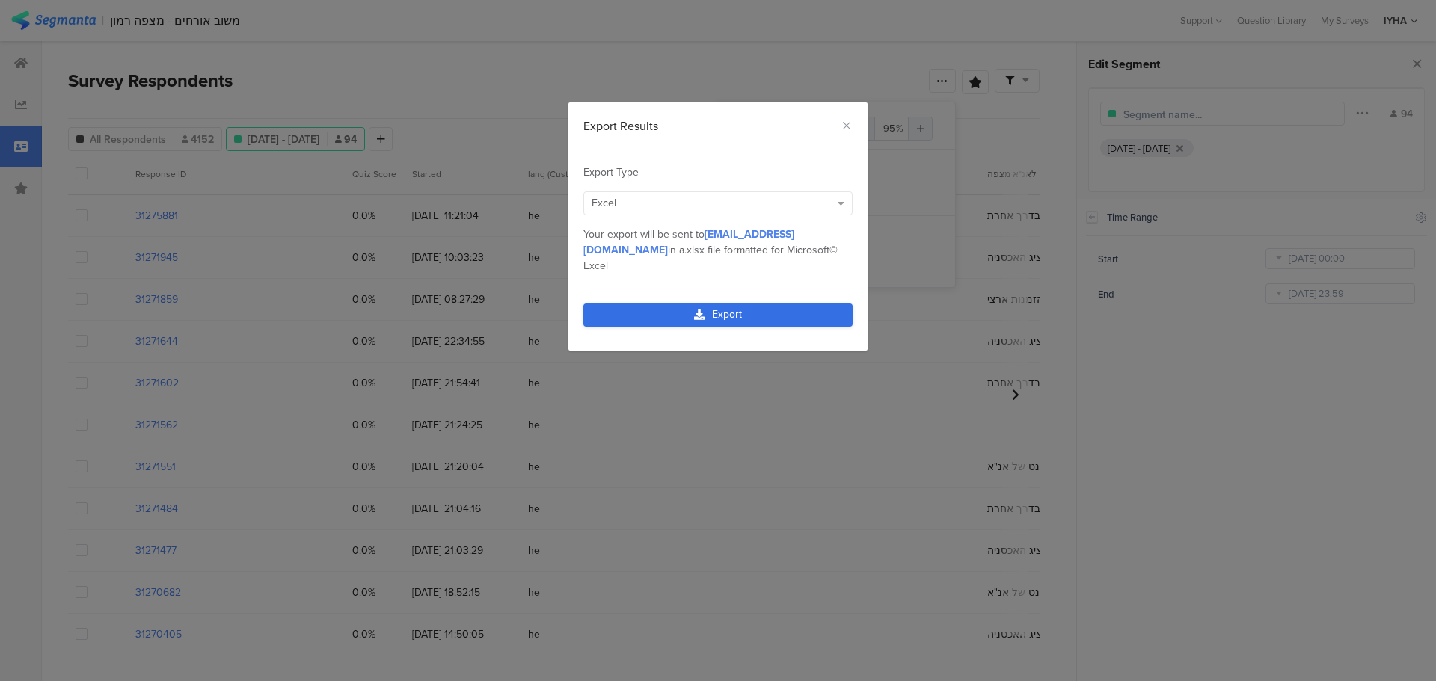
click at [648, 304] on link "Export" at bounding box center [717, 315] width 269 height 23
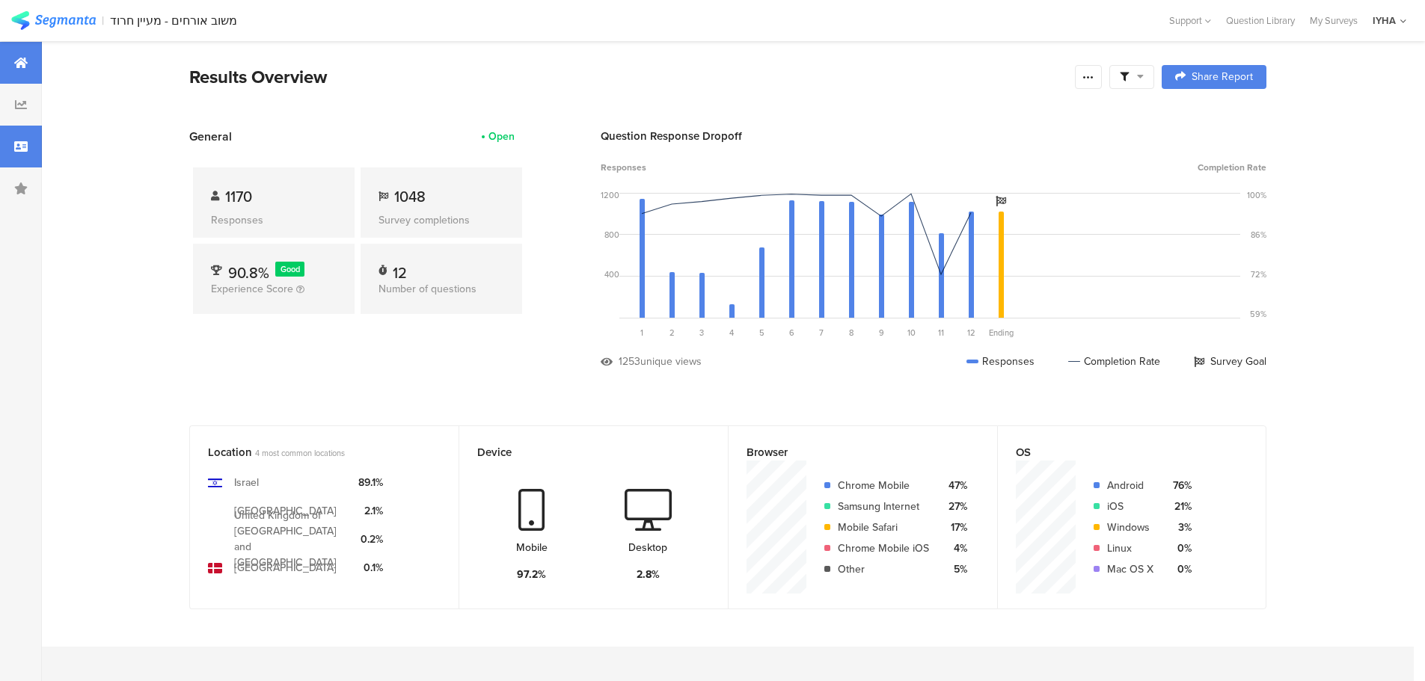
click at [25, 144] on icon at bounding box center [20, 147] width 13 height 12
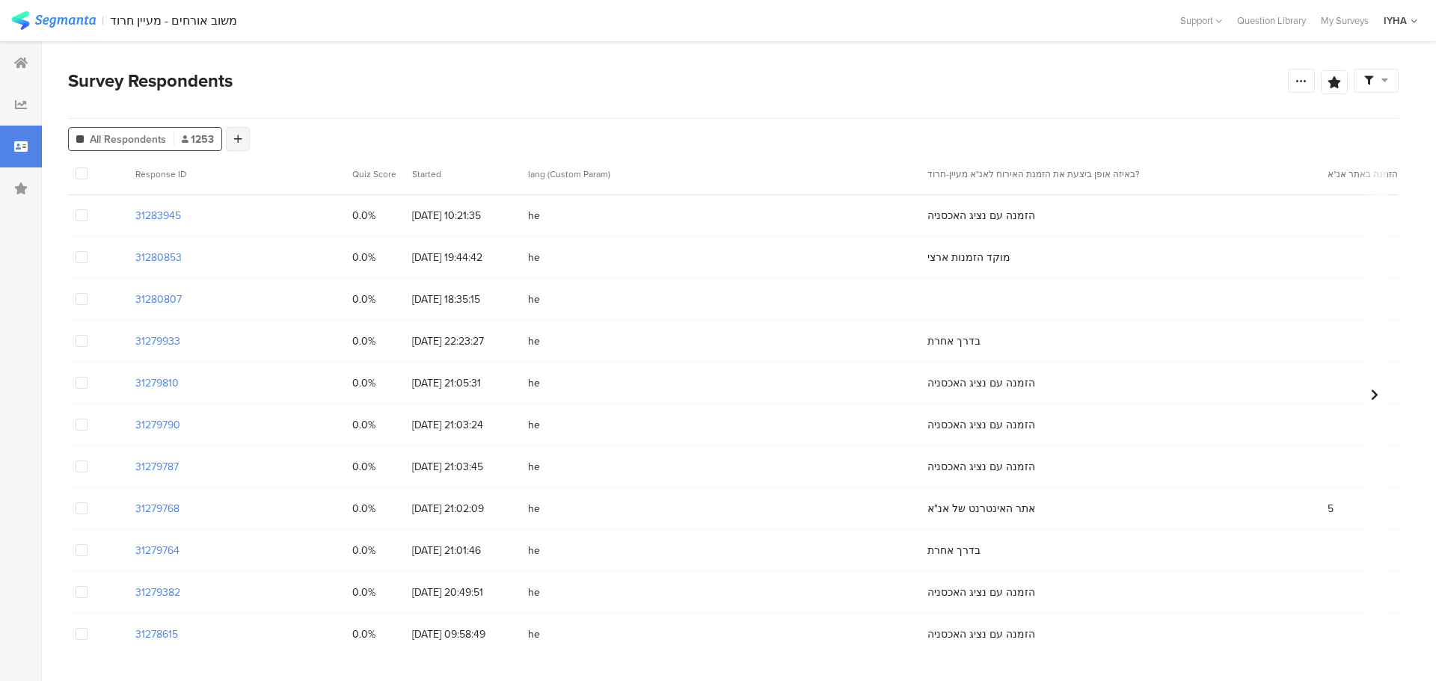
click at [247, 135] on div at bounding box center [238, 139] width 24 height 24
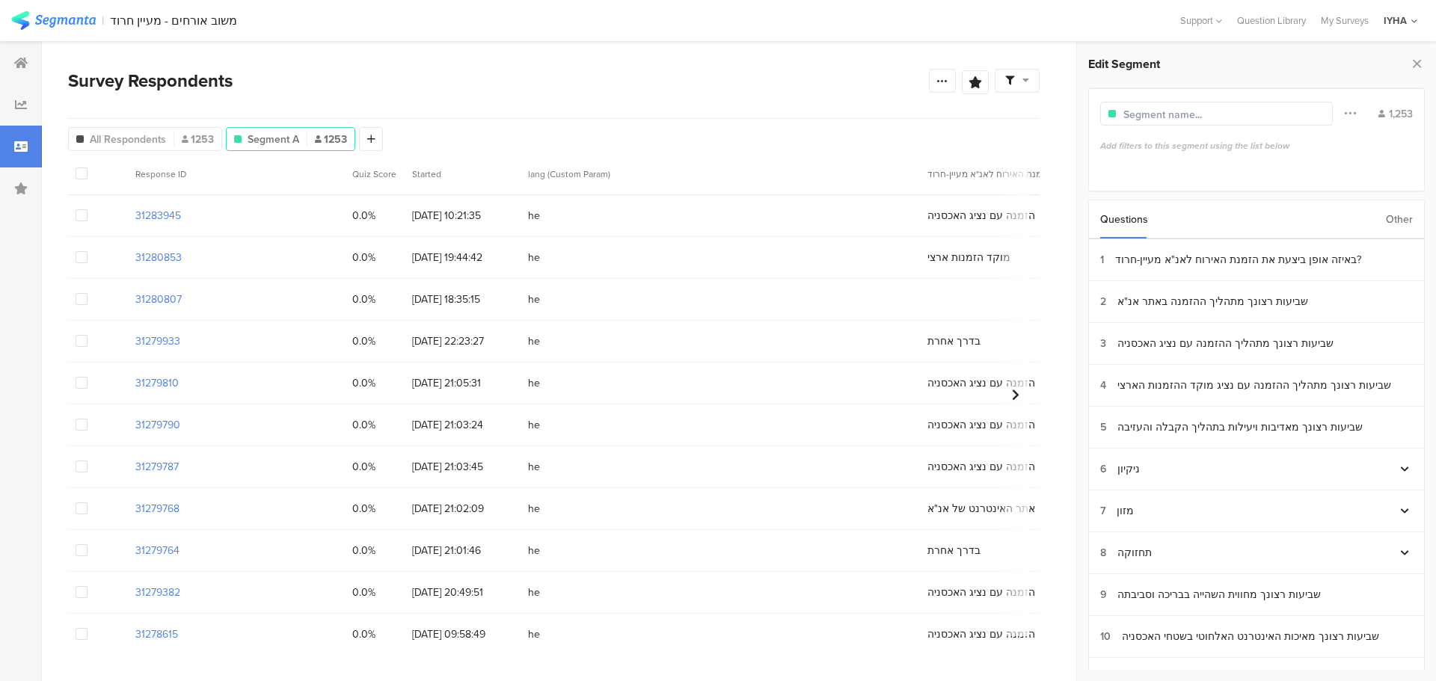
click at [1395, 217] on div "Other" at bounding box center [1399, 219] width 27 height 38
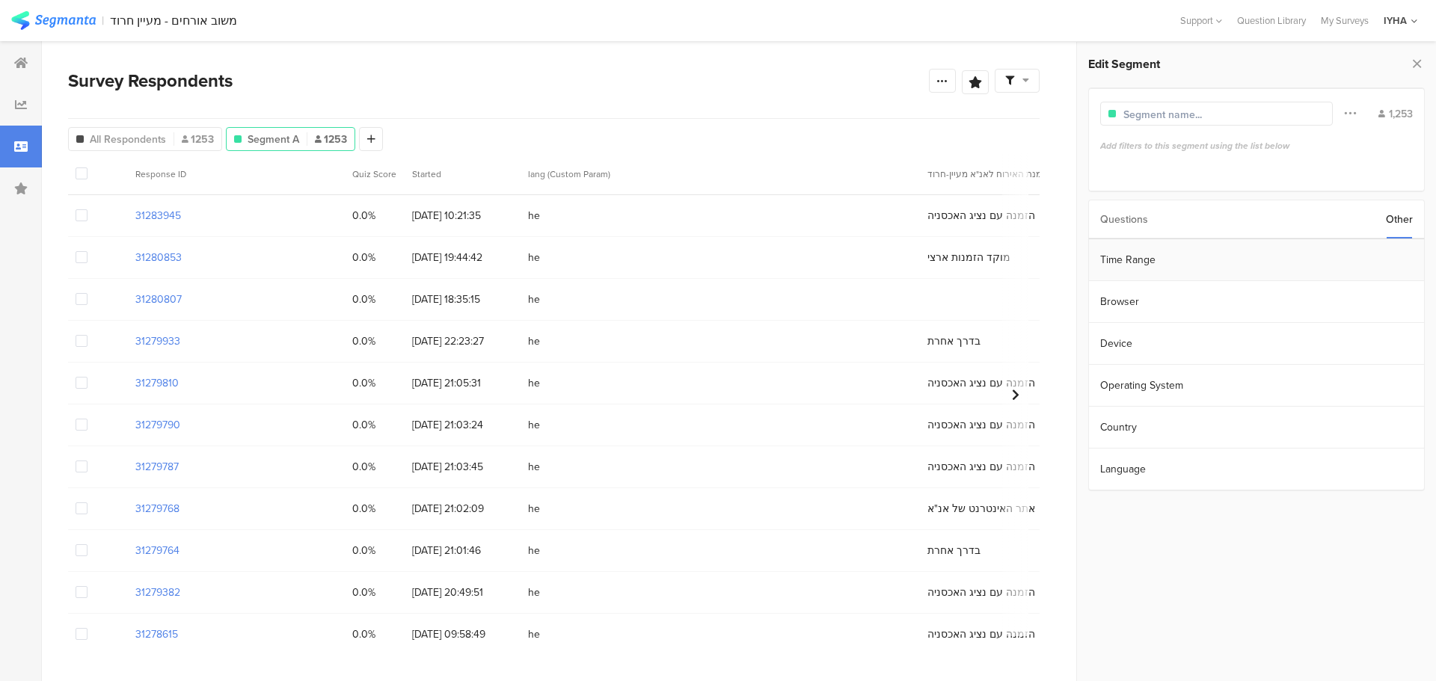
click at [1371, 251] on section "Time Range" at bounding box center [1256, 260] width 335 height 42
click at [1326, 260] on input "Feb 12 2023 00:00" at bounding box center [1341, 258] width 150 height 21
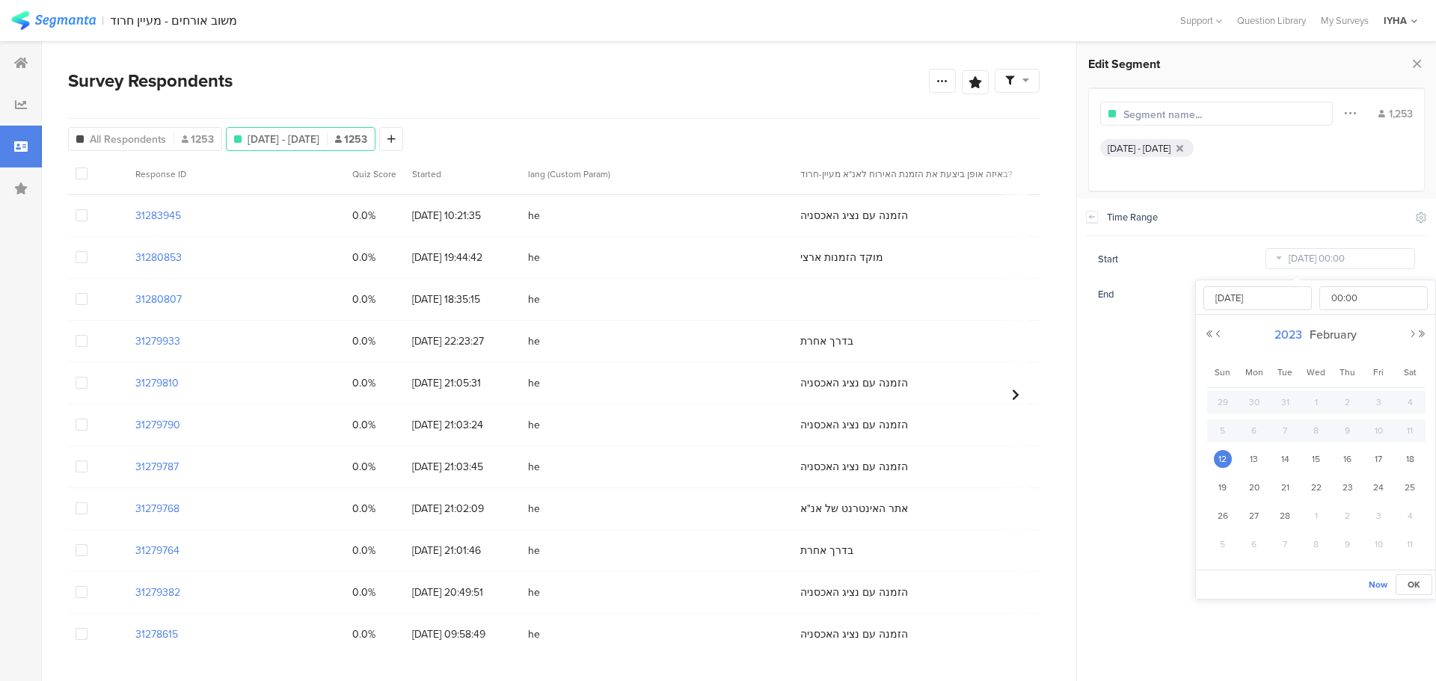
click at [1289, 337] on span "2023" at bounding box center [1288, 334] width 35 height 17
click at [1287, 432] on link "2025" at bounding box center [1289, 436] width 36 height 24
click at [1232, 493] on link "Sep" at bounding box center [1234, 490] width 36 height 24
click at [1255, 405] on span "1" at bounding box center [1255, 402] width 18 height 18
type input "[DATE] 00:00"
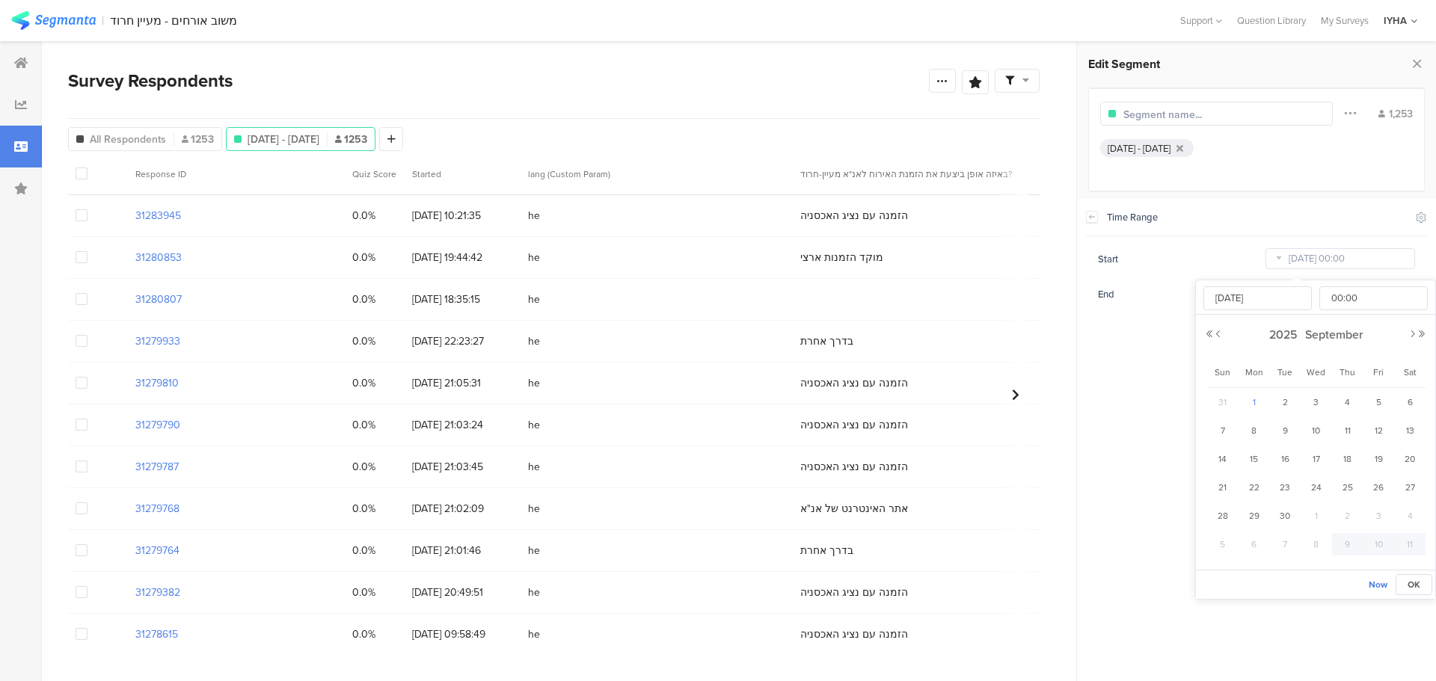
type input "[DATE]"
click at [1155, 398] on section "Time Range Include Respondents Start [DATE] 00:00 End [DATE] 23:59" at bounding box center [1256, 440] width 359 height 483
click at [1305, 288] on input "[DATE] 23:59" at bounding box center [1341, 294] width 150 height 21
click at [1285, 435] on span "30" at bounding box center [1285, 438] width 18 height 18
type input "[DATE] 23:59"
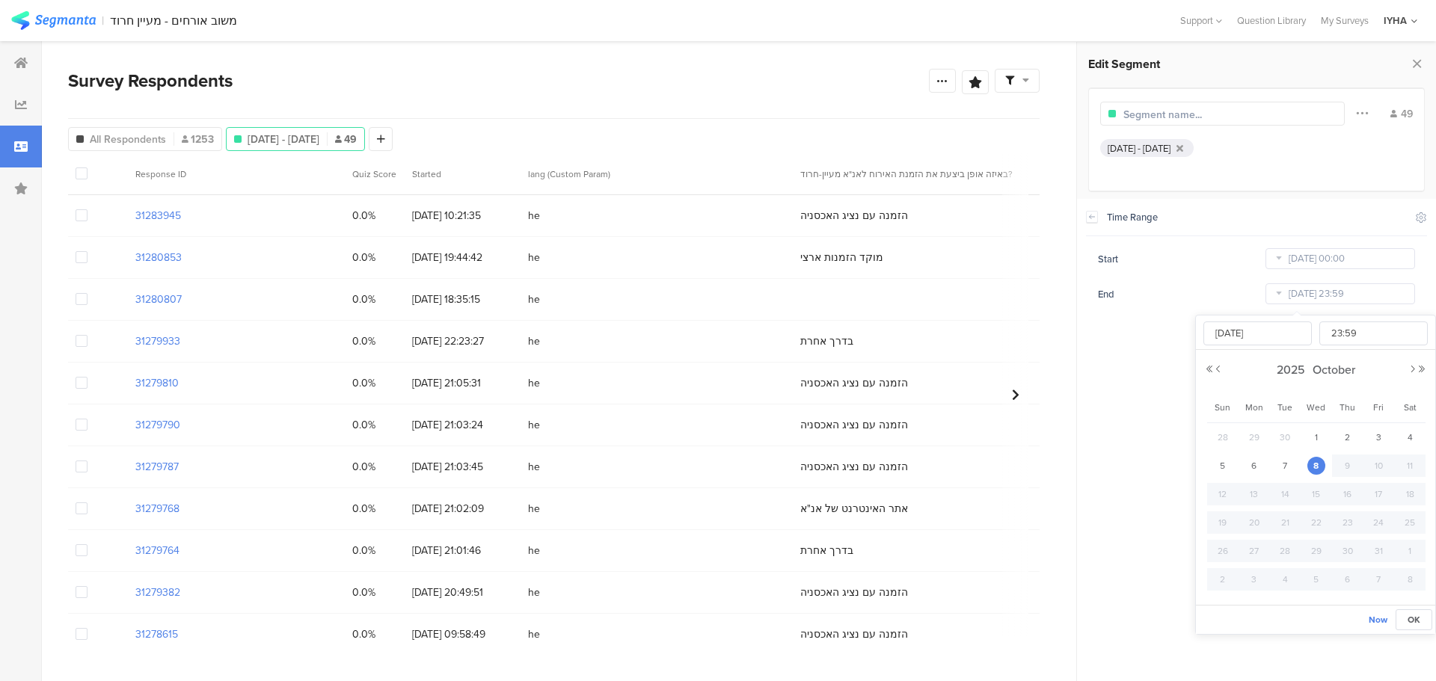
type input "[DATE]"
click at [1148, 362] on section "Time Range Include Respondents Start [DATE] 00:00 End [DATE] 23:59" at bounding box center [1256, 440] width 359 height 483
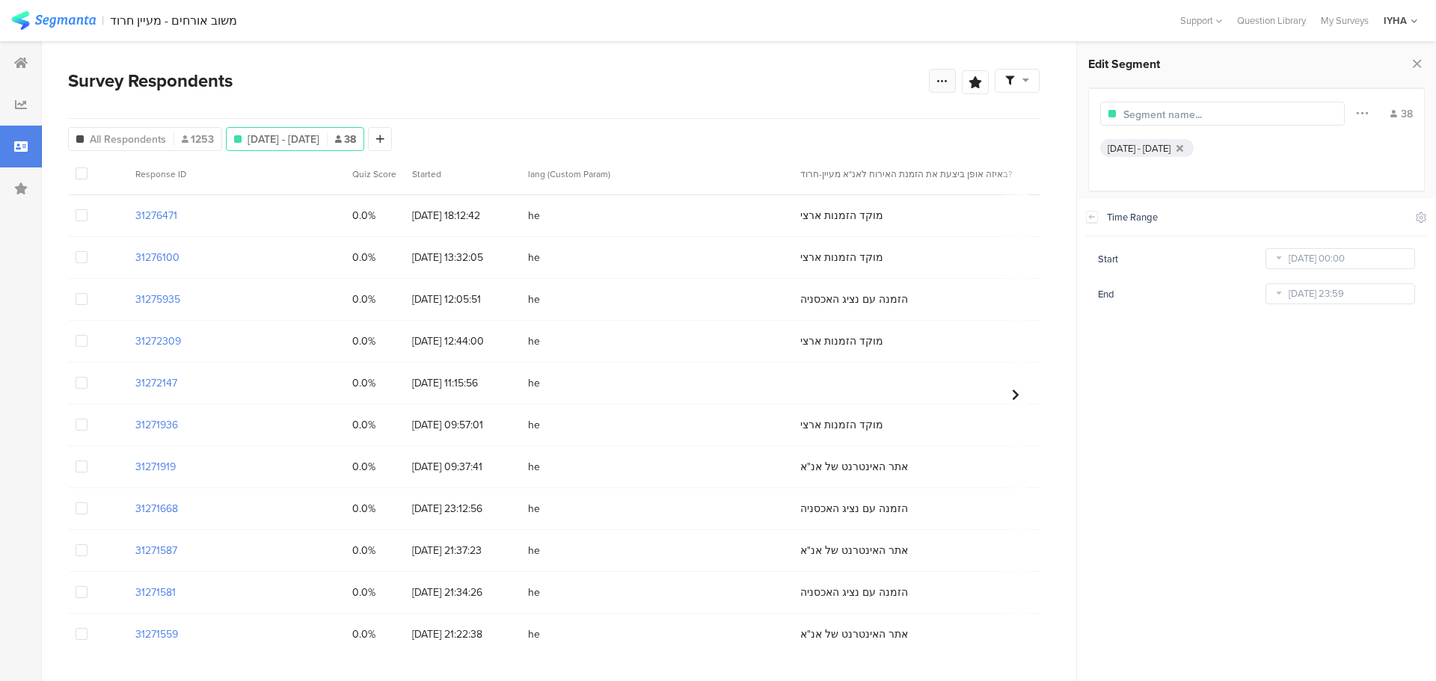
click at [943, 82] on icon at bounding box center [943, 81] width 12 height 12
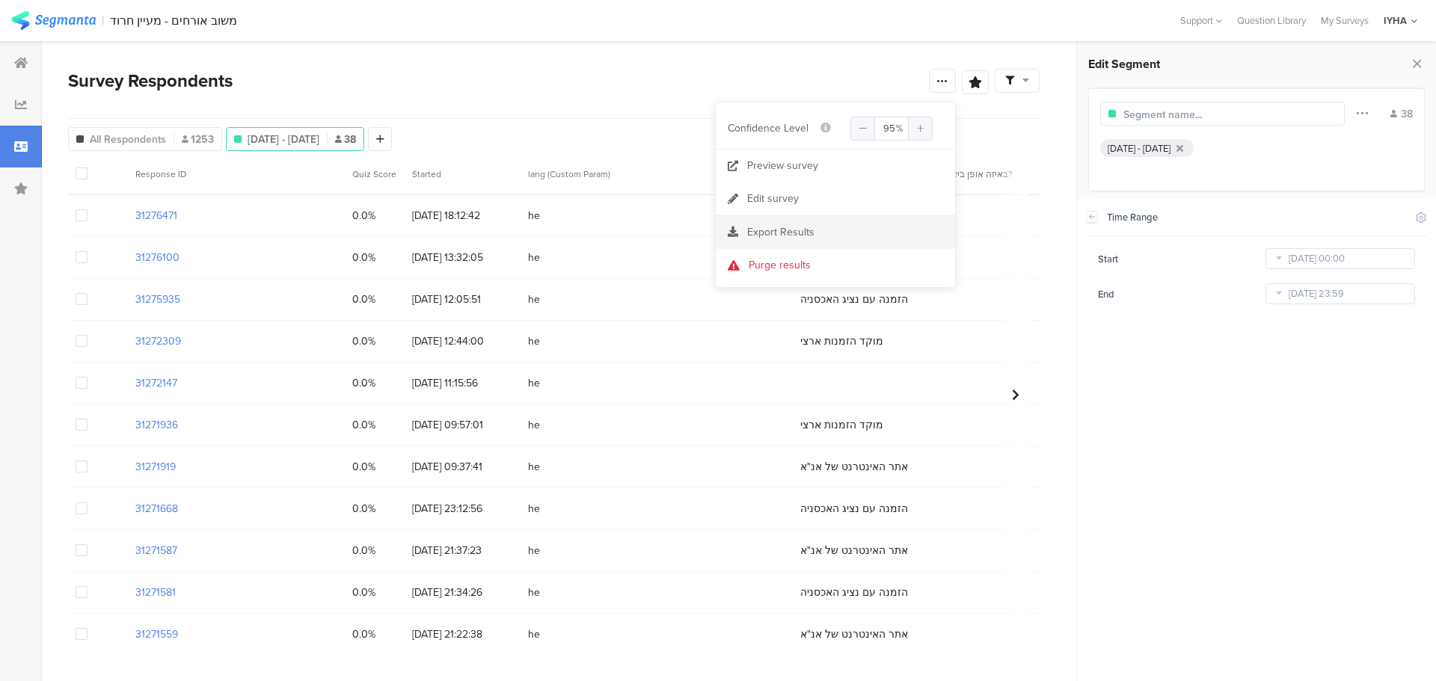
click at [792, 231] on span "Export Results" at bounding box center [780, 232] width 67 height 16
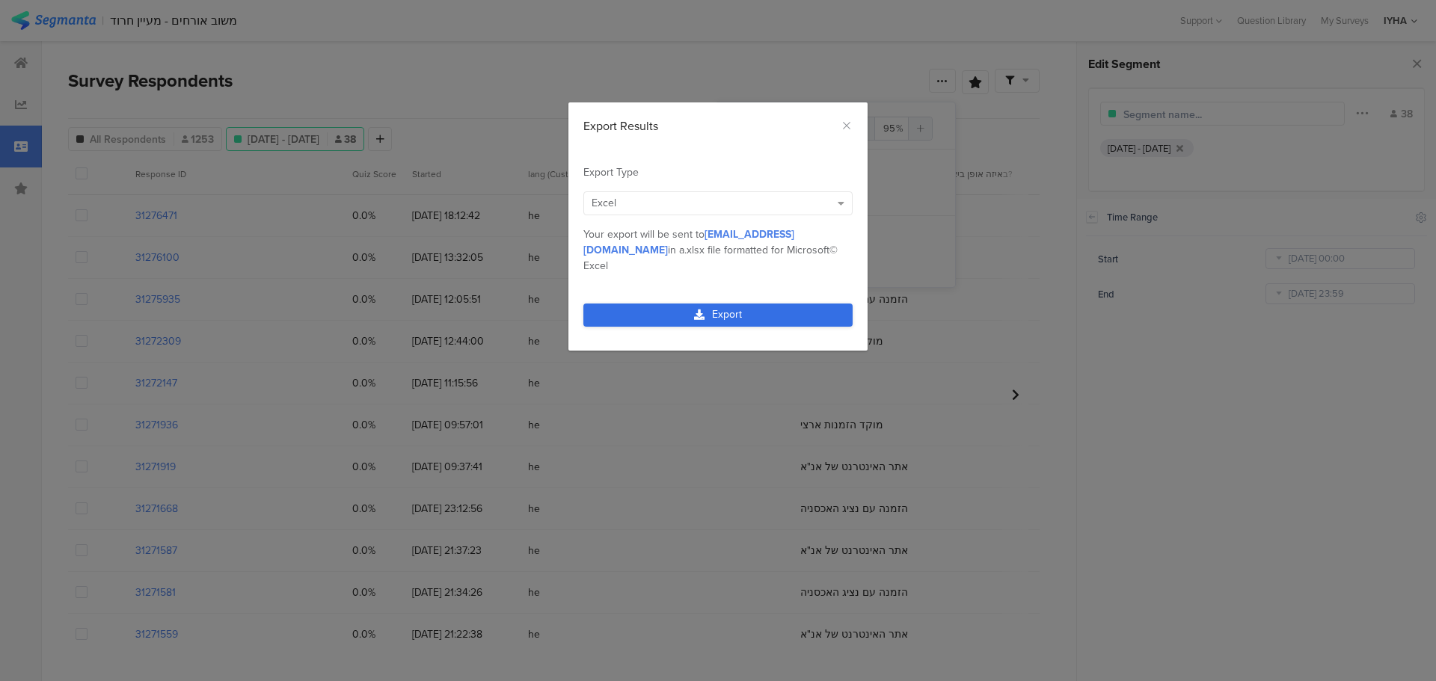
click at [711, 304] on link "Export" at bounding box center [717, 315] width 269 height 23
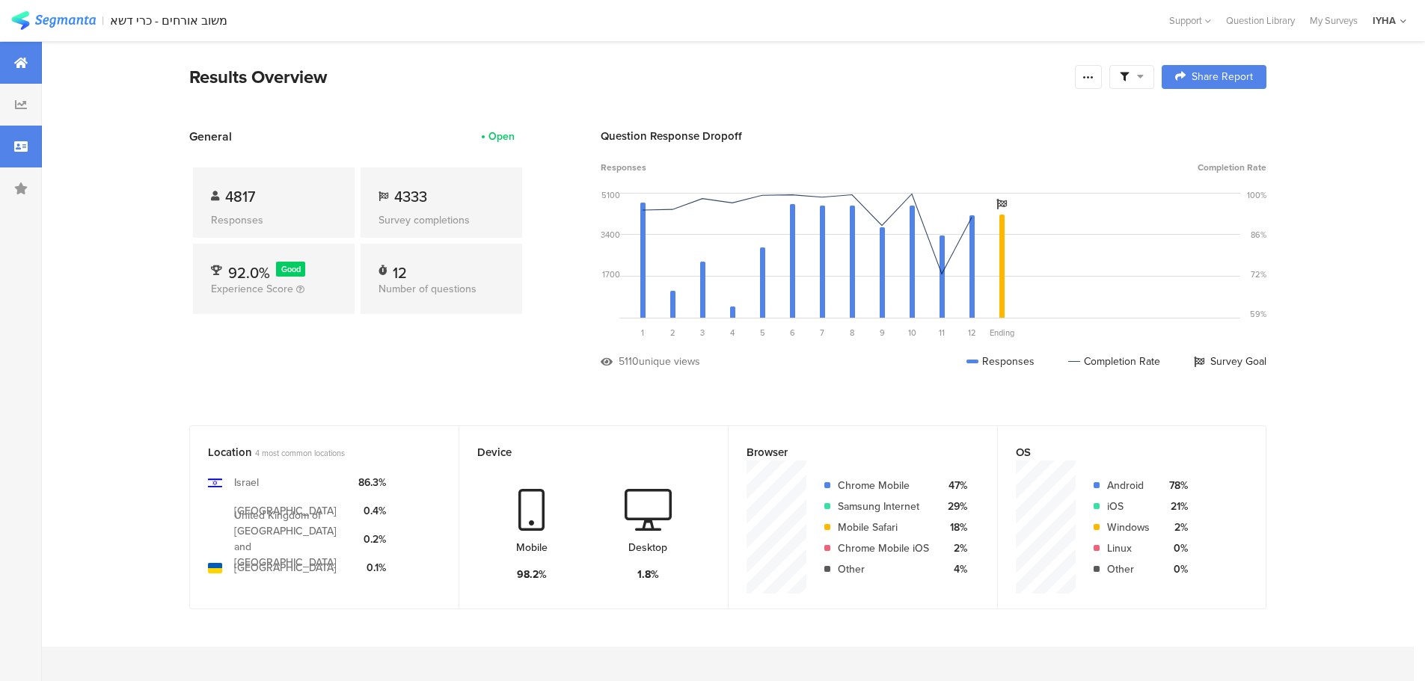
click at [34, 143] on div at bounding box center [21, 147] width 42 height 42
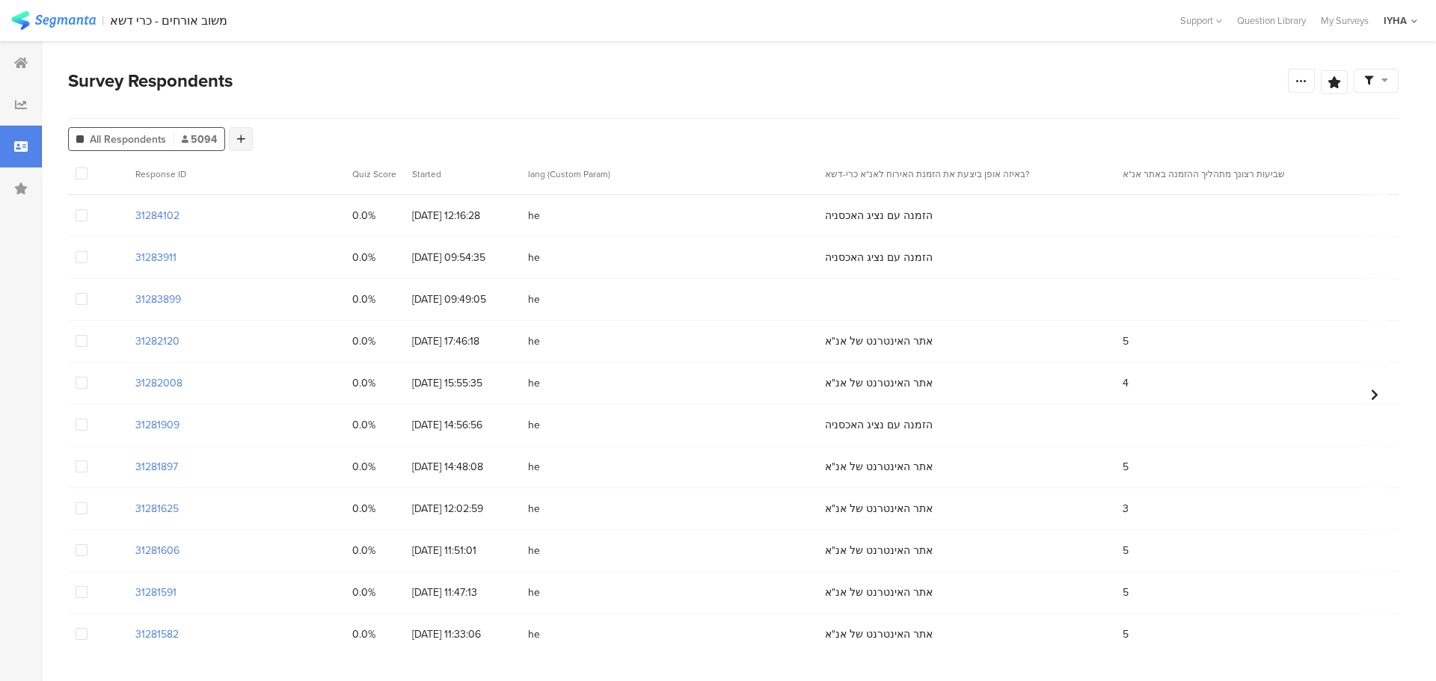
click at [242, 138] on icon at bounding box center [241, 139] width 8 height 10
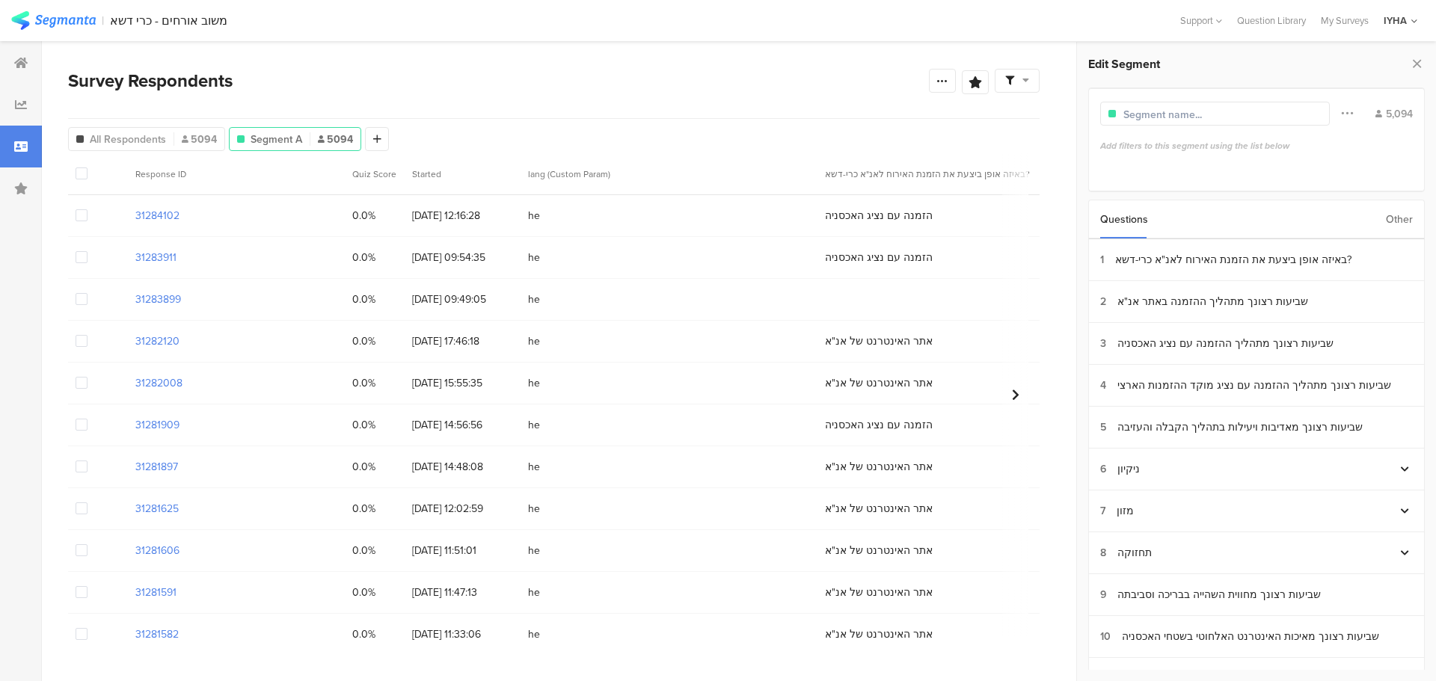
click at [1395, 221] on div "Other" at bounding box center [1399, 219] width 27 height 38
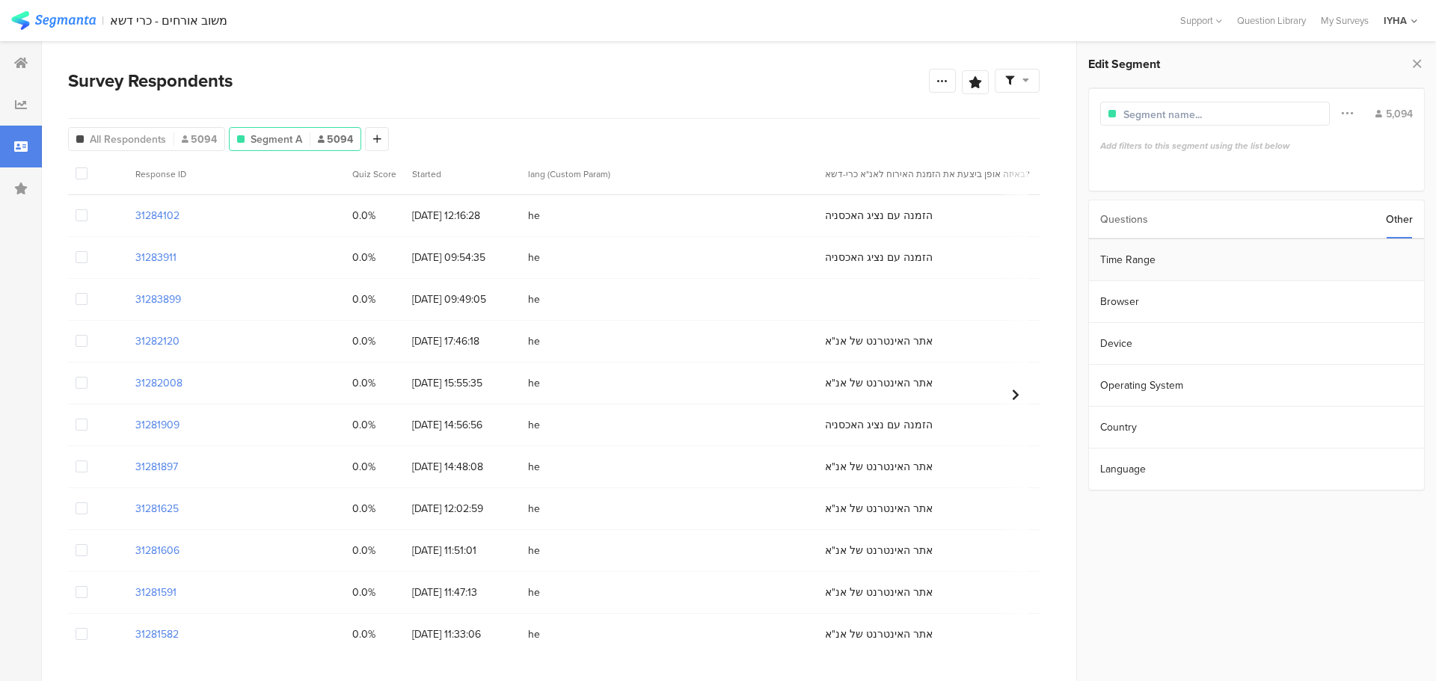
click at [1309, 258] on section "Time Range" at bounding box center [1256, 260] width 335 height 42
click at [1329, 254] on input "[DATE] 00:00" at bounding box center [1341, 258] width 150 height 21
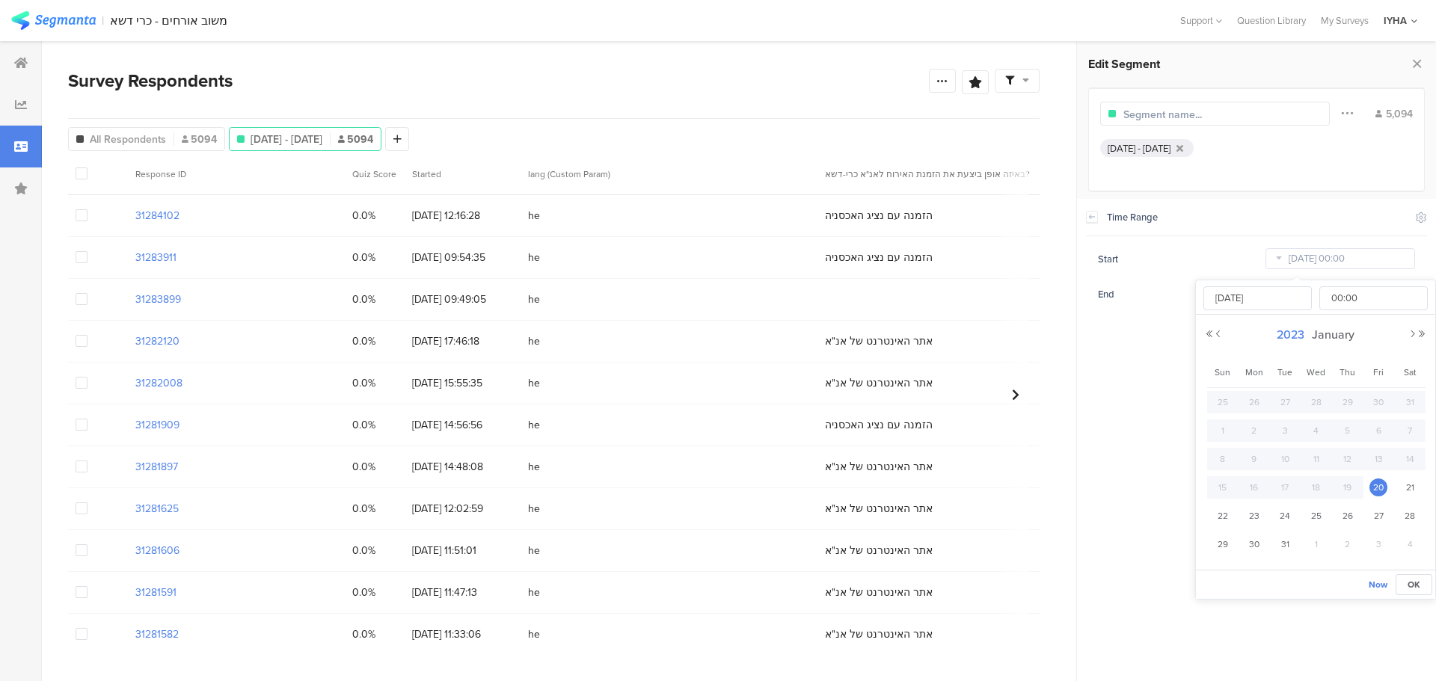
click at [1296, 335] on span "2023" at bounding box center [1290, 334] width 35 height 17
click at [1288, 435] on link "2025" at bounding box center [1289, 436] width 36 height 24
click at [1230, 492] on link "Sep" at bounding box center [1234, 490] width 36 height 24
click at [1252, 402] on span "1" at bounding box center [1255, 402] width 18 height 18
type input "[DATE] 00:00"
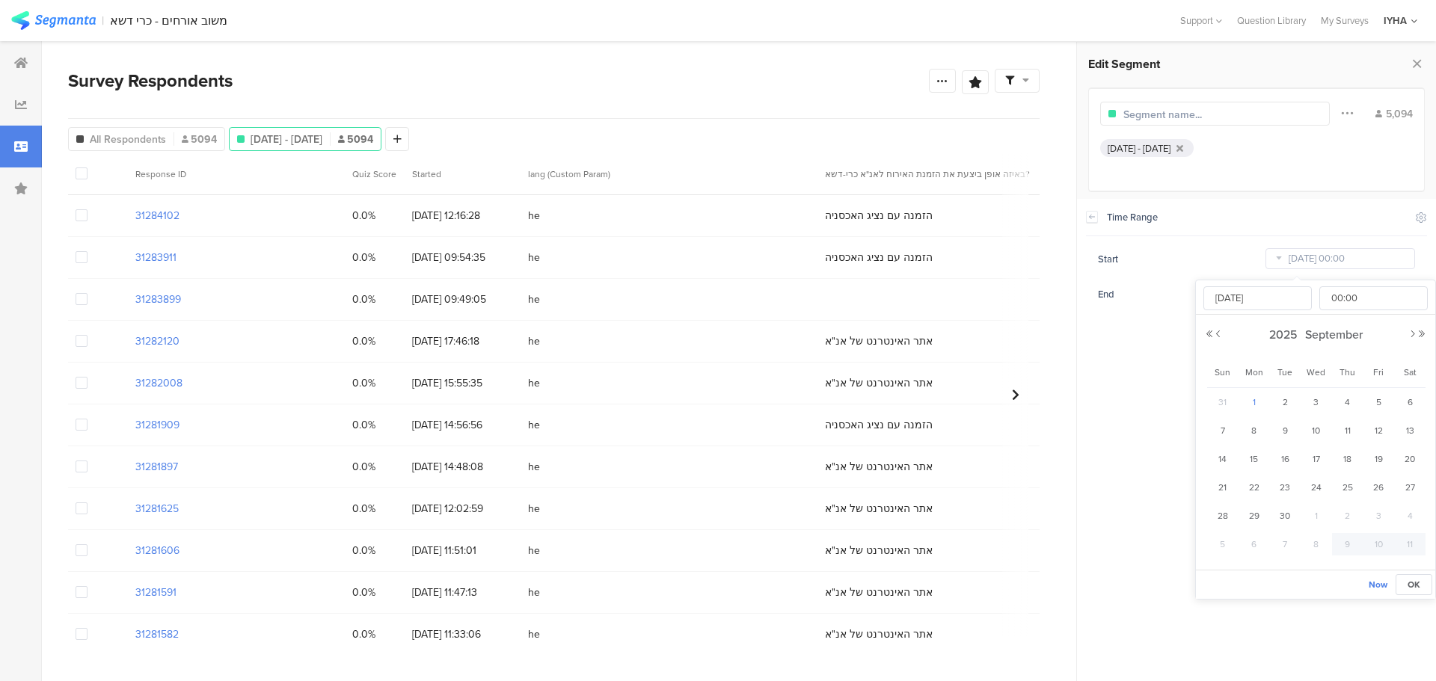
type input "[DATE]"
drag, startPoint x: 1117, startPoint y: 380, endPoint x: 1191, endPoint y: 348, distance: 80.7
click at [1116, 380] on section "Time Range Include Respondents Start [DATE] 00:00 End [DATE] 23:59" at bounding box center [1256, 440] width 359 height 483
click at [1308, 289] on input "[DATE] 23:59" at bounding box center [1341, 294] width 150 height 21
click at [1281, 439] on span "30" at bounding box center [1285, 438] width 18 height 18
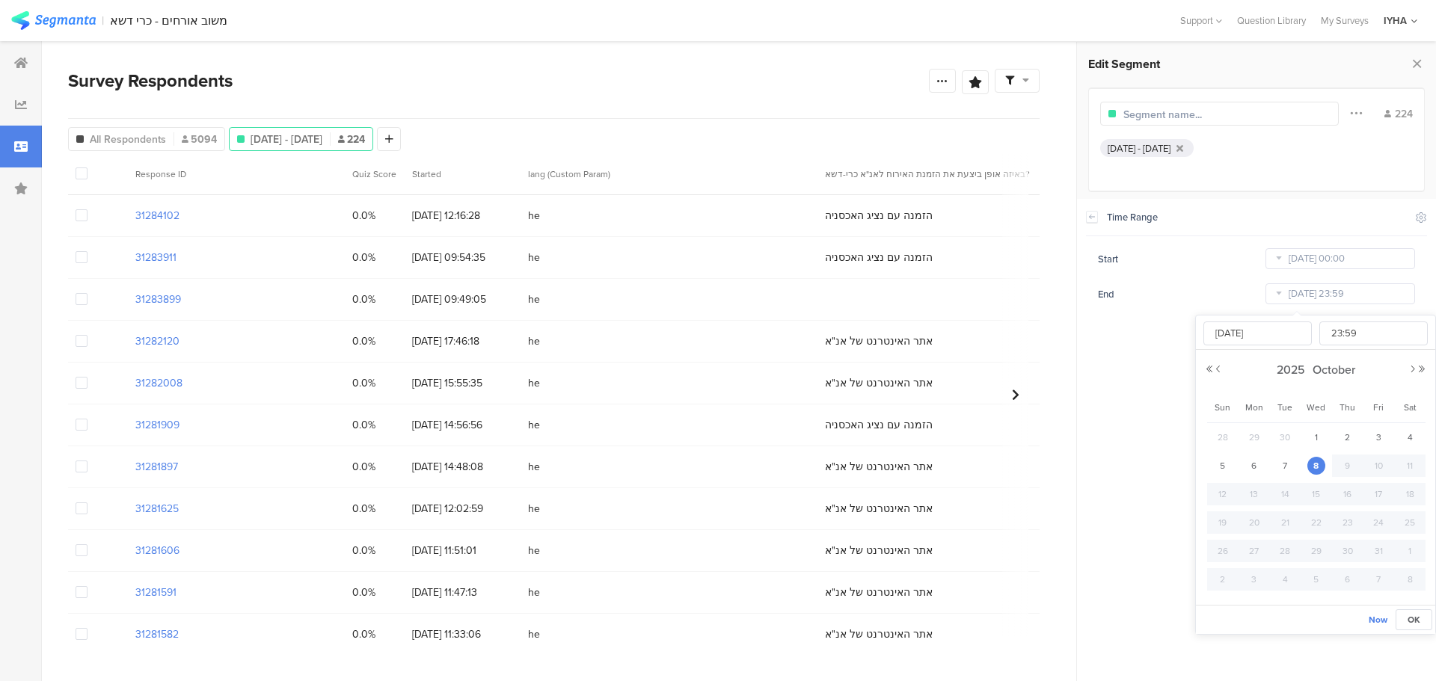
type input "[DATE] 23:59"
type input "[DATE]"
click at [1145, 386] on section "Time Range Include Respondents Start [DATE] 00:00 End [DATE] 23:59" at bounding box center [1256, 440] width 359 height 483
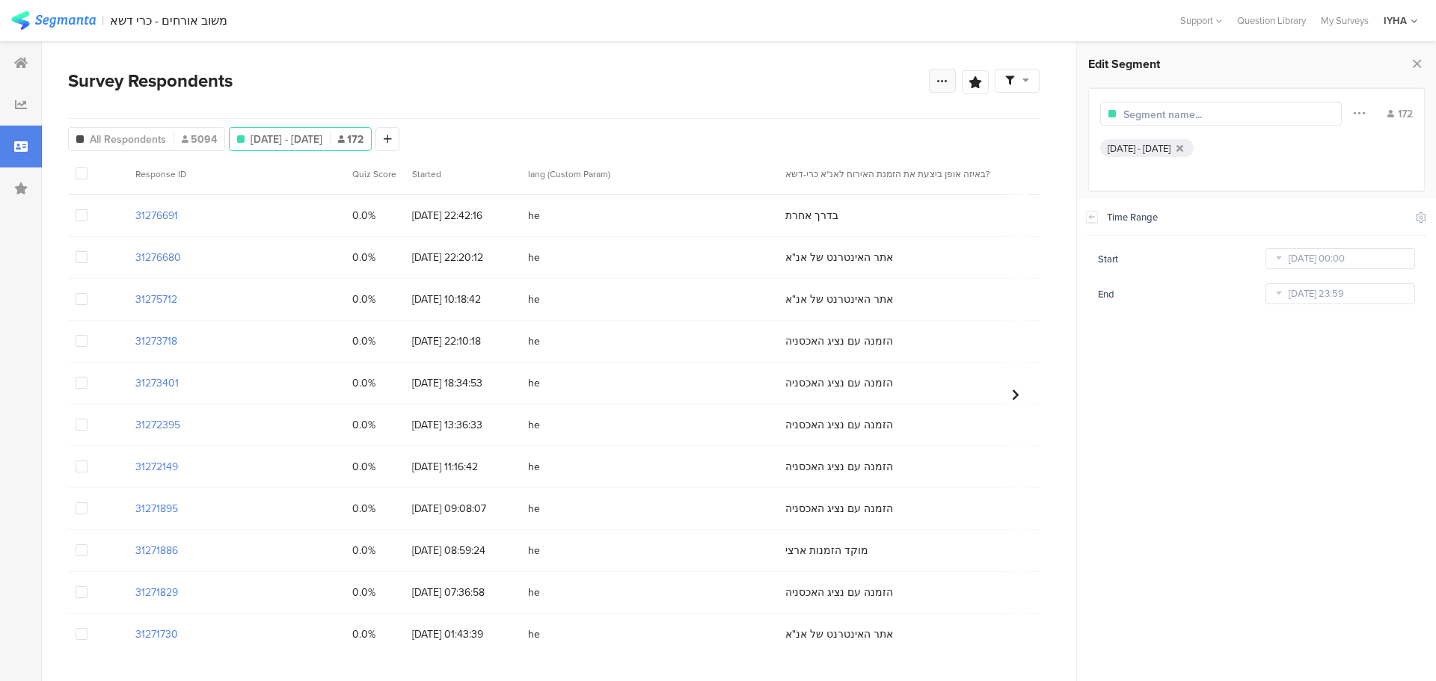
click at [946, 79] on icon at bounding box center [943, 81] width 12 height 12
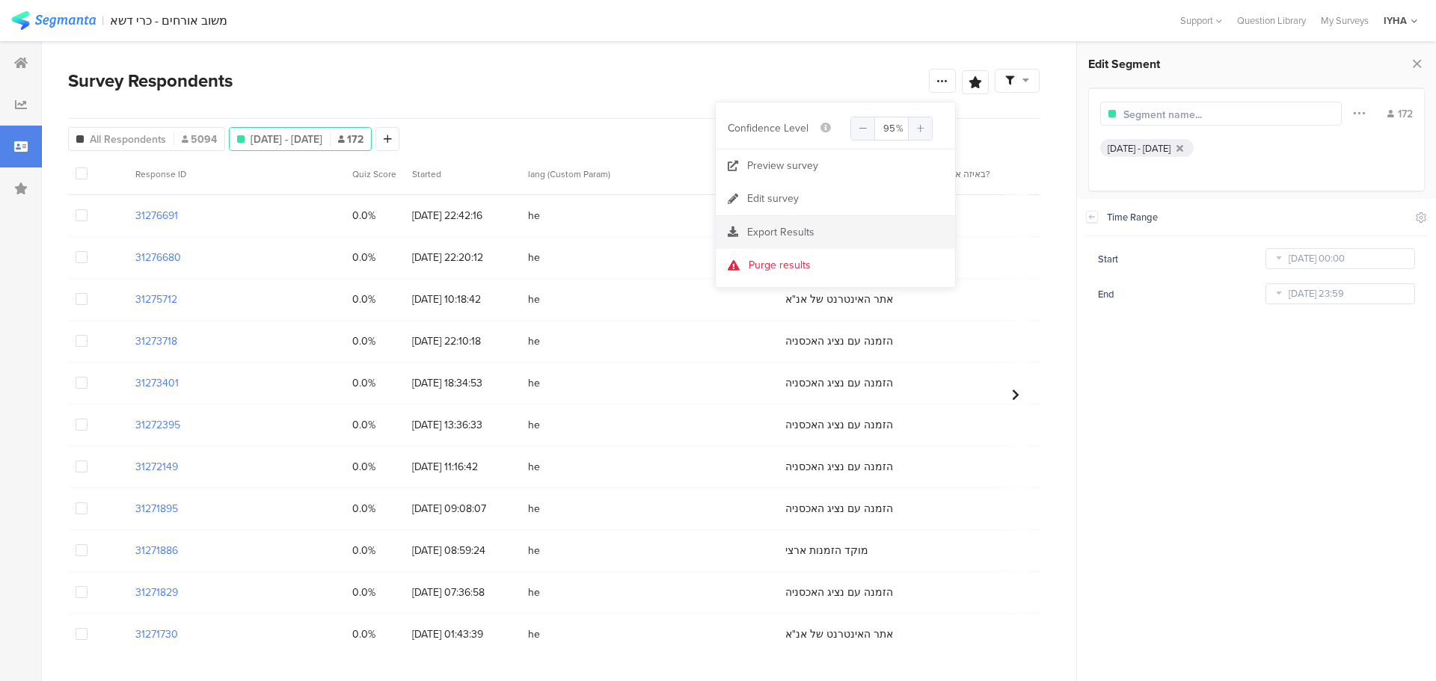
click at [774, 227] on span "Export Results" at bounding box center [780, 232] width 67 height 16
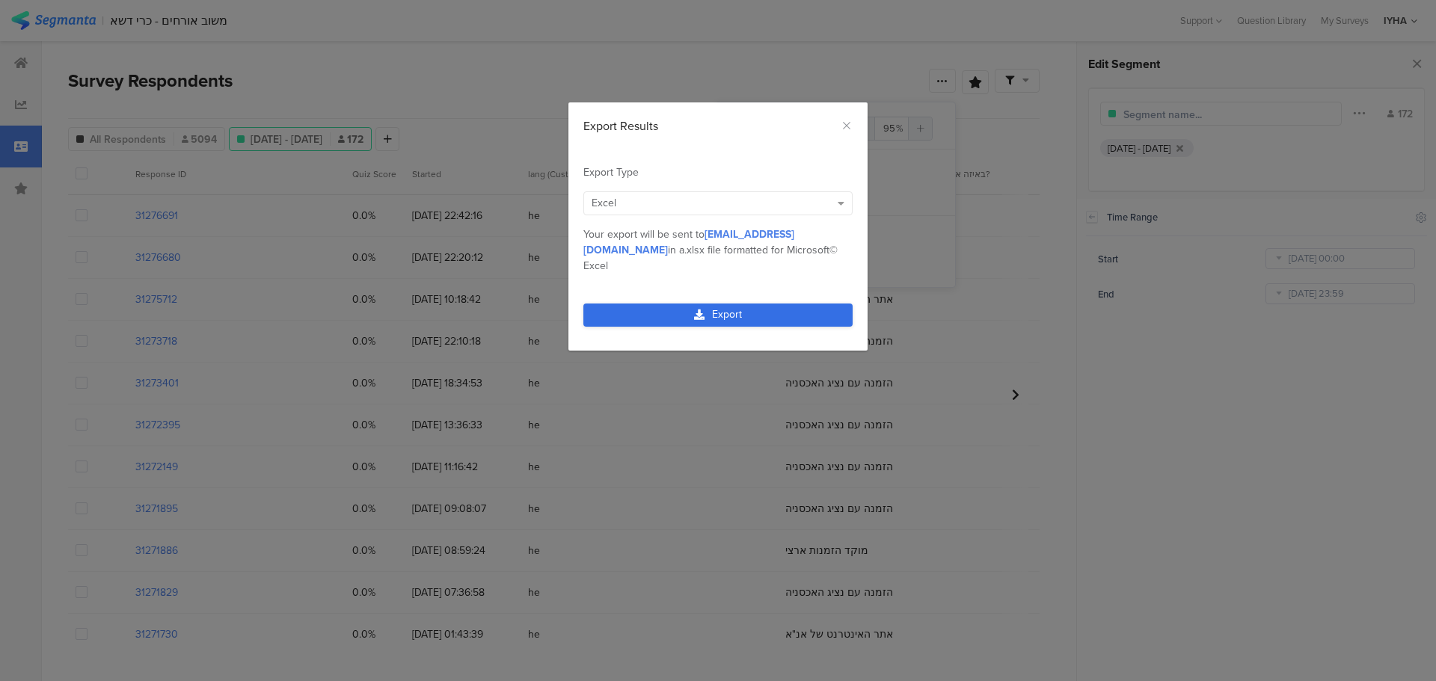
click at [670, 304] on link "Export" at bounding box center [717, 315] width 269 height 23
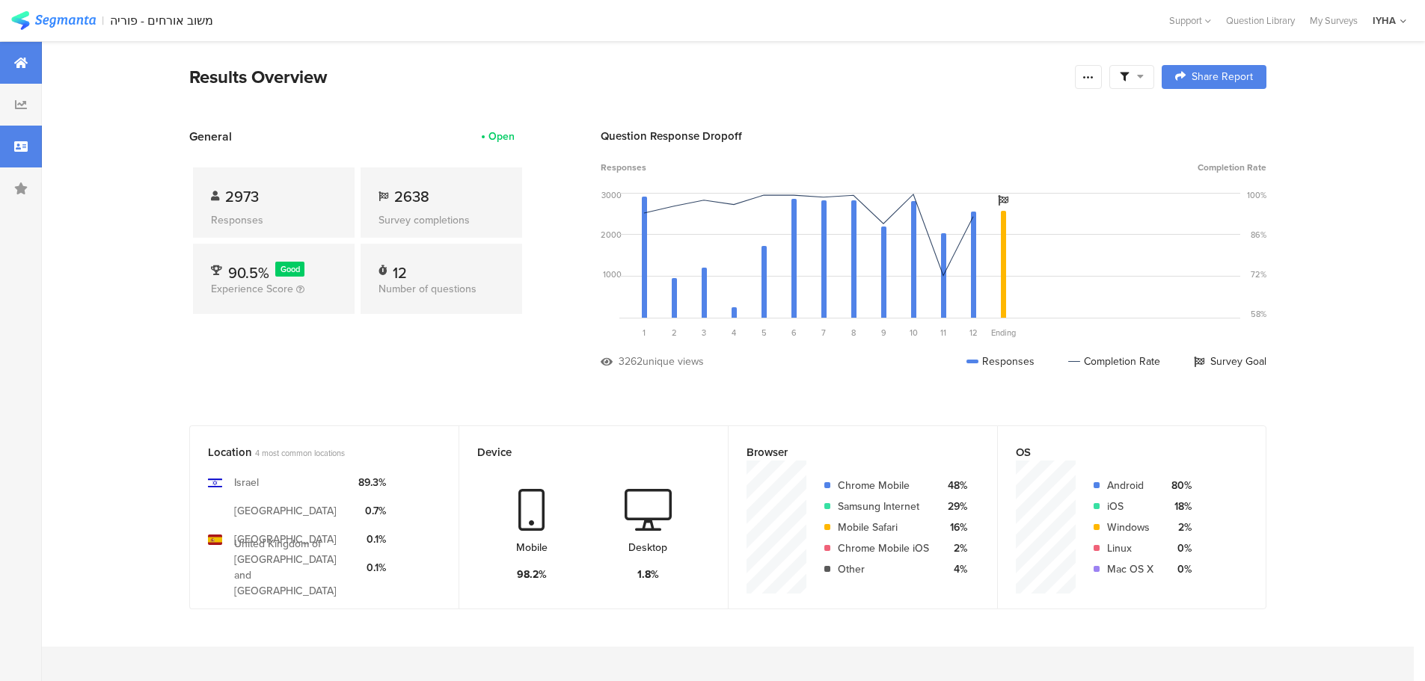
click at [22, 145] on icon at bounding box center [20, 147] width 13 height 12
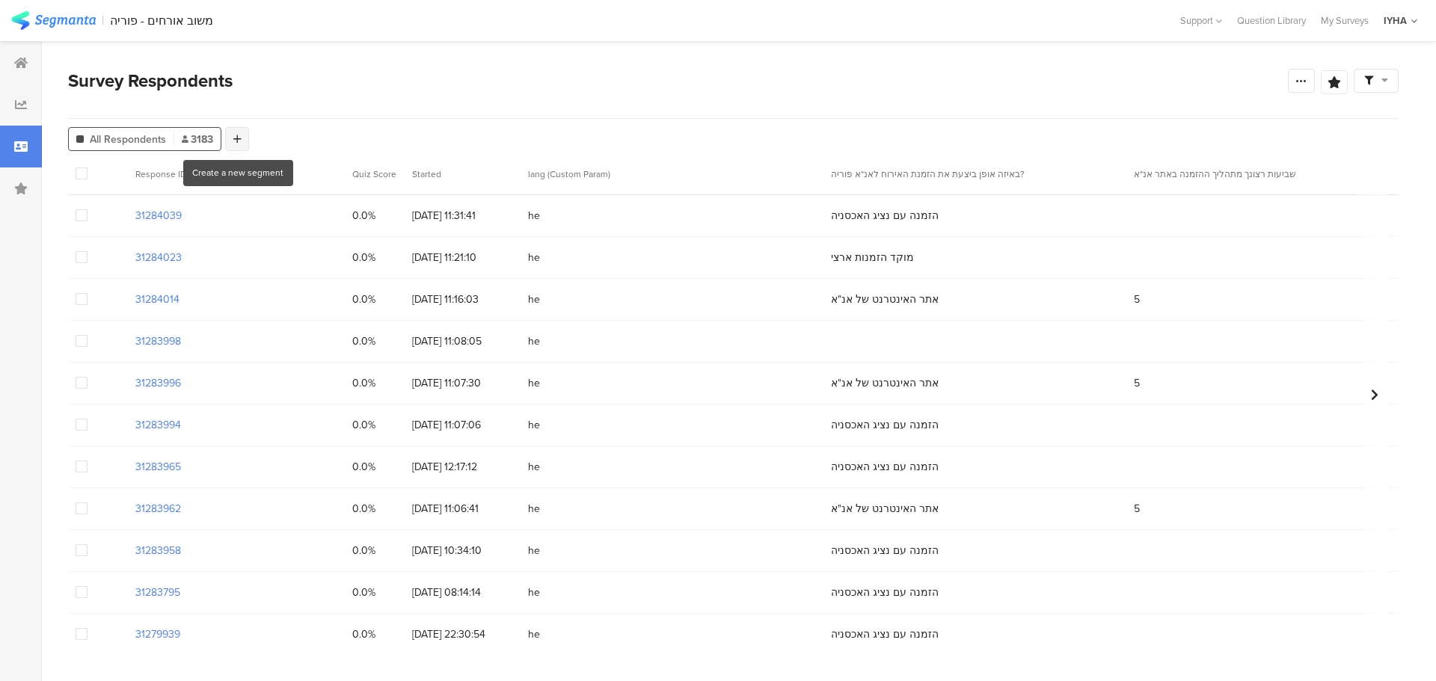
click at [232, 141] on div at bounding box center [237, 139] width 24 height 24
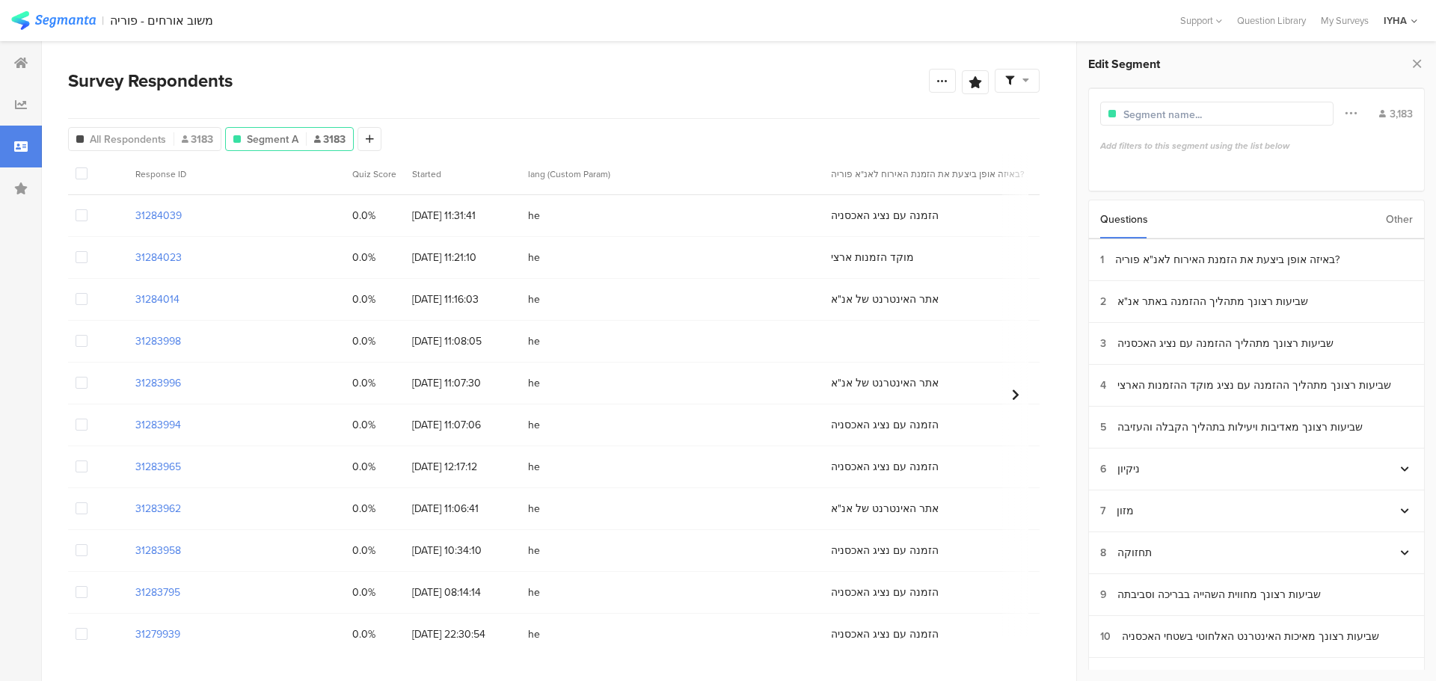
drag, startPoint x: 1395, startPoint y: 220, endPoint x: 1382, endPoint y: 231, distance: 17.0
click at [1395, 221] on div "Other" at bounding box center [1399, 219] width 27 height 38
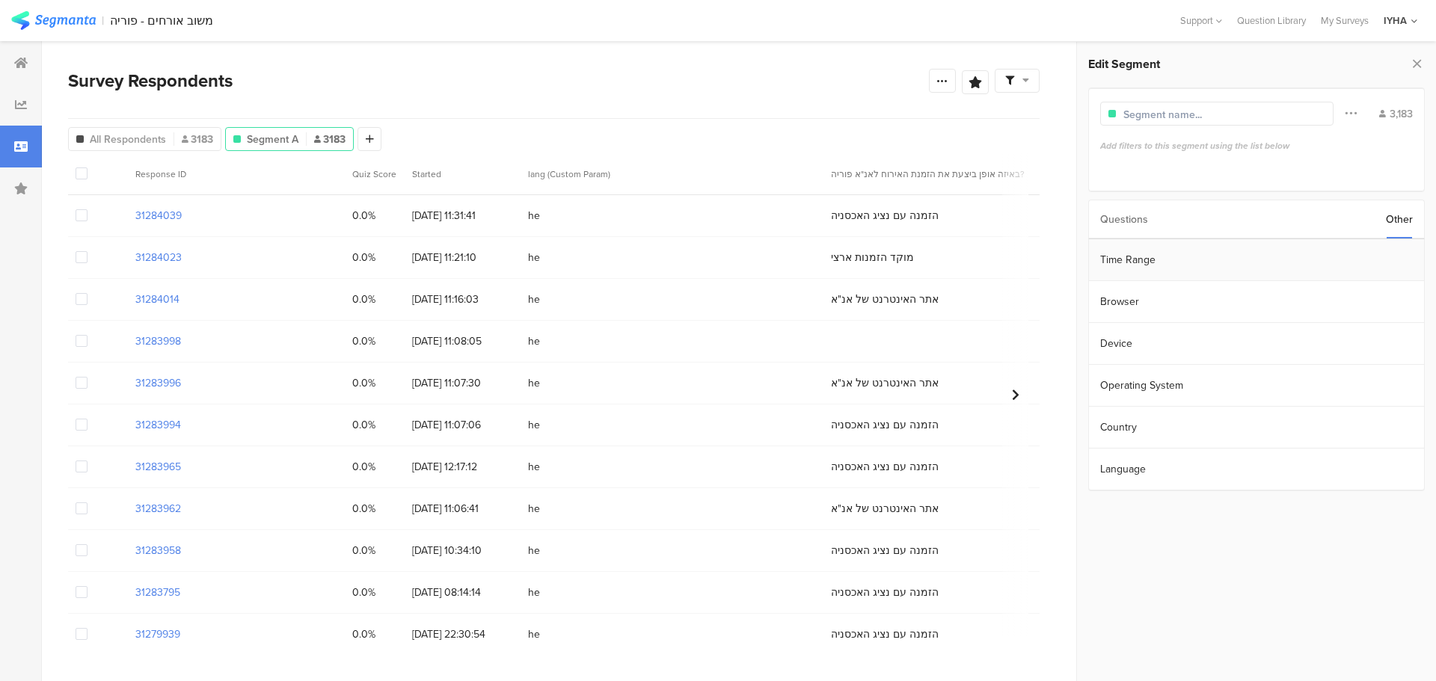
click at [1299, 257] on section "Time Range" at bounding box center [1256, 260] width 335 height 42
click at [1341, 262] on input "Jan 20 2023 00:00" at bounding box center [1341, 258] width 150 height 21
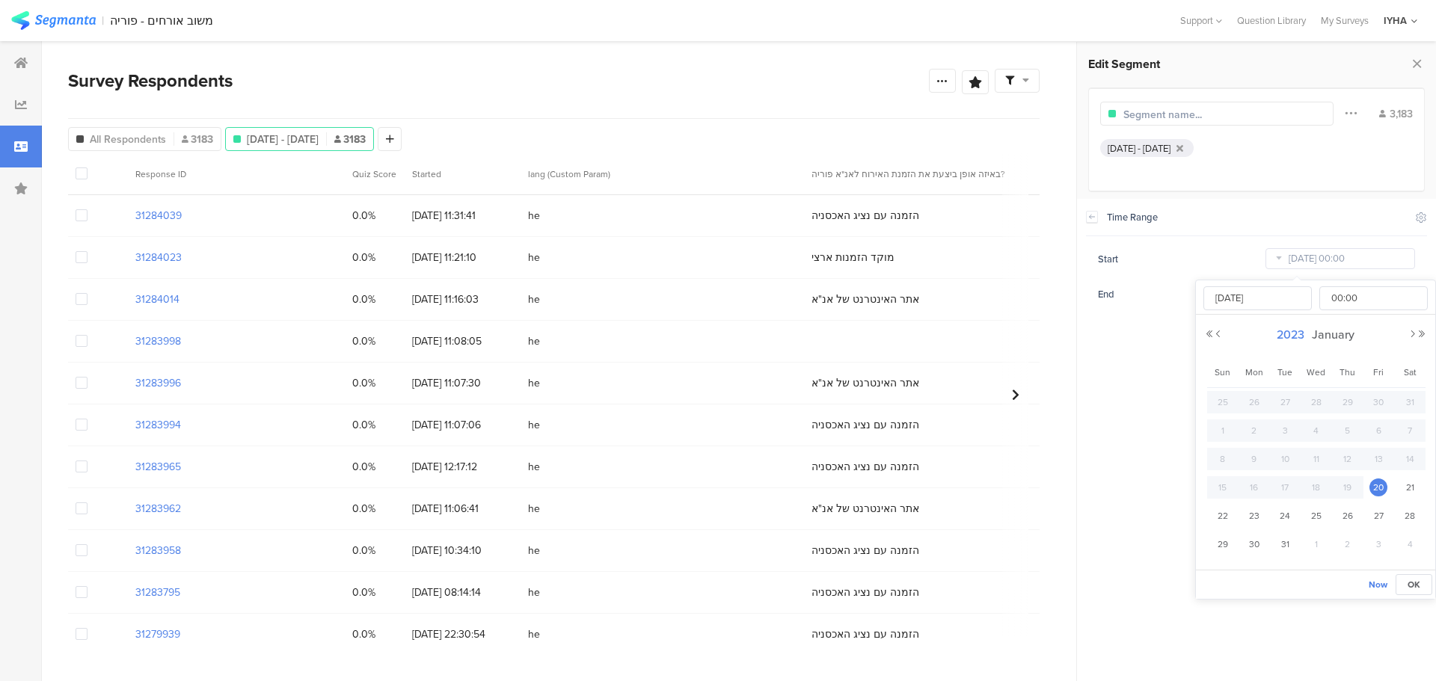
click at [1295, 331] on span "2023" at bounding box center [1290, 334] width 35 height 17
click at [1294, 434] on link "2025" at bounding box center [1289, 436] width 36 height 24
click at [1231, 494] on link "Sep" at bounding box center [1234, 490] width 36 height 24
click at [1255, 401] on span "1" at bounding box center [1255, 402] width 18 height 18
type input "Sep 01 2025 00:00"
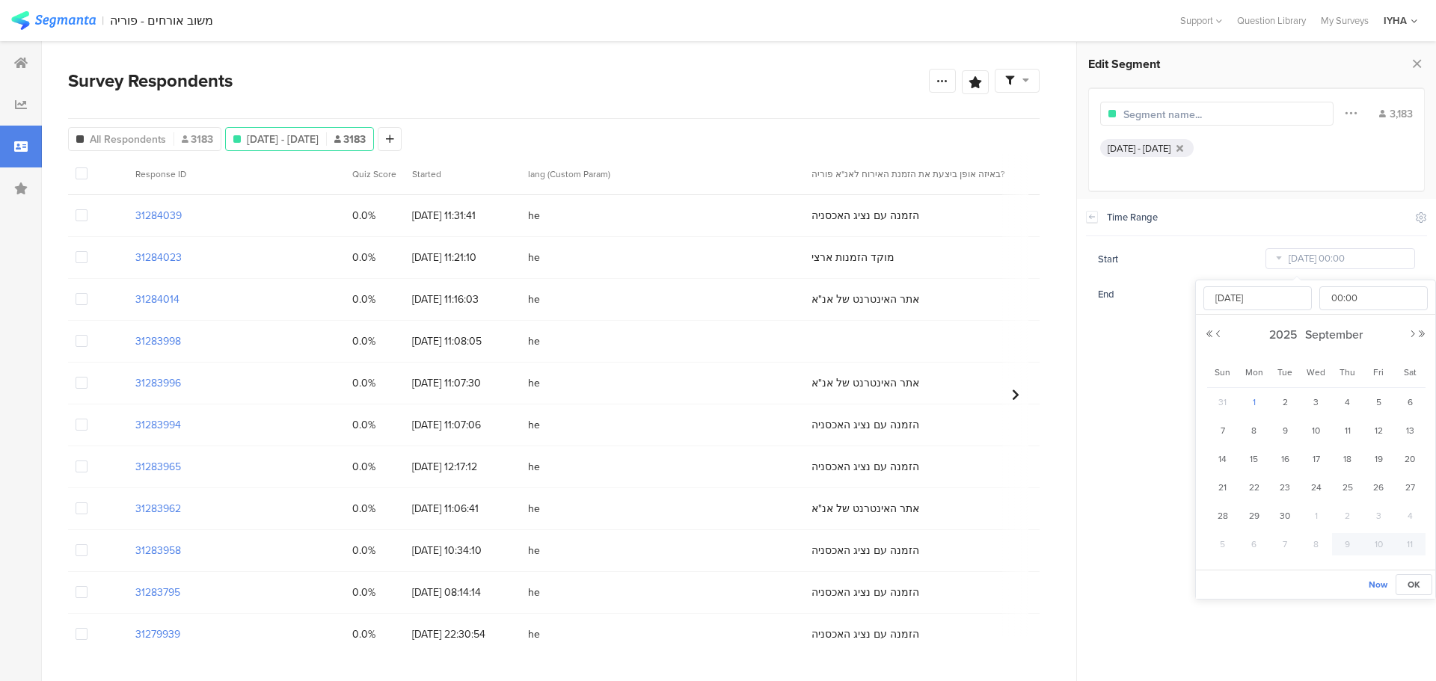
type input "Sep 01 2025"
click at [1137, 380] on section "Time Range Include Respondents Start Sep 01 2025 00:00 End Oct 08 2025 23:59" at bounding box center [1256, 440] width 359 height 483
click at [1308, 294] on input "Oct 08 2025 23:59" at bounding box center [1341, 294] width 150 height 21
click at [1286, 435] on span "30" at bounding box center [1285, 438] width 18 height 18
type input "Sep 30 2025 23:59"
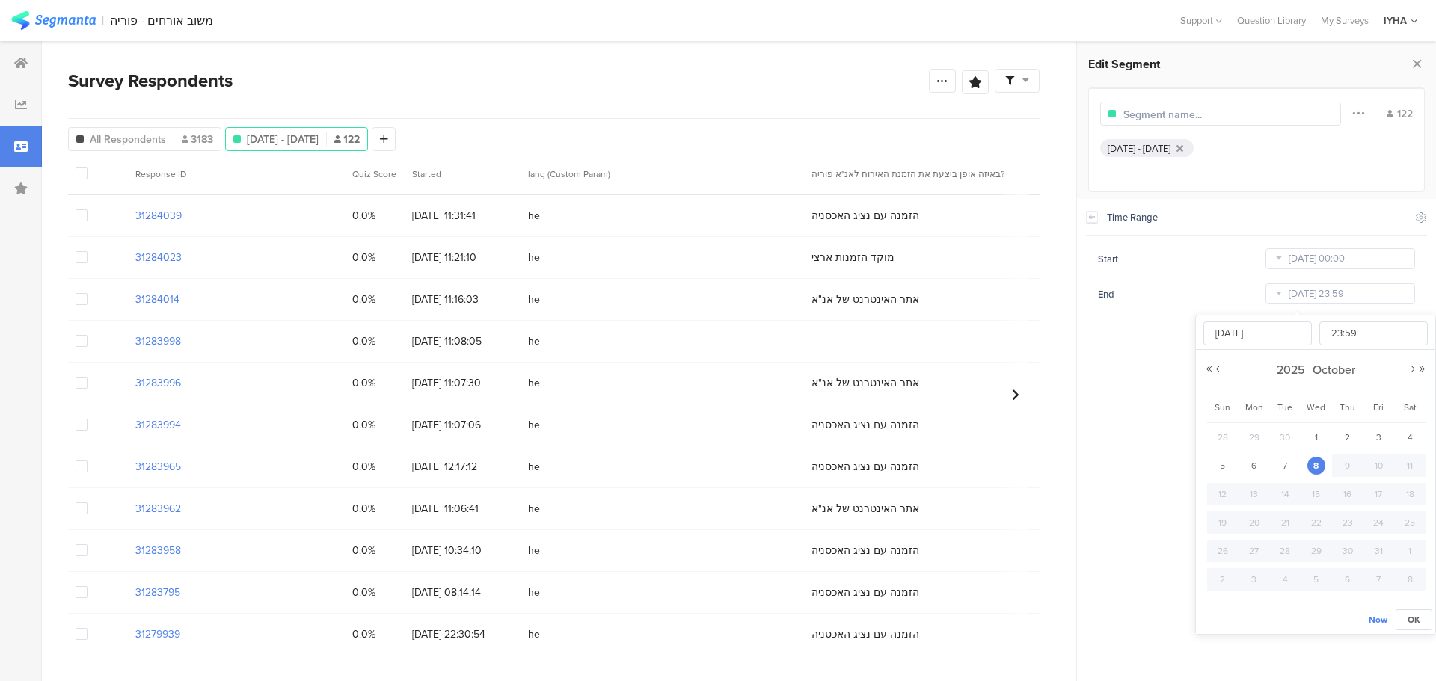
type input "Sep 30 2025"
click at [1138, 405] on section "Time Range Include Respondents Start Sep 01 2025 00:00 End Sep 30 2025 23:59" at bounding box center [1256, 440] width 359 height 483
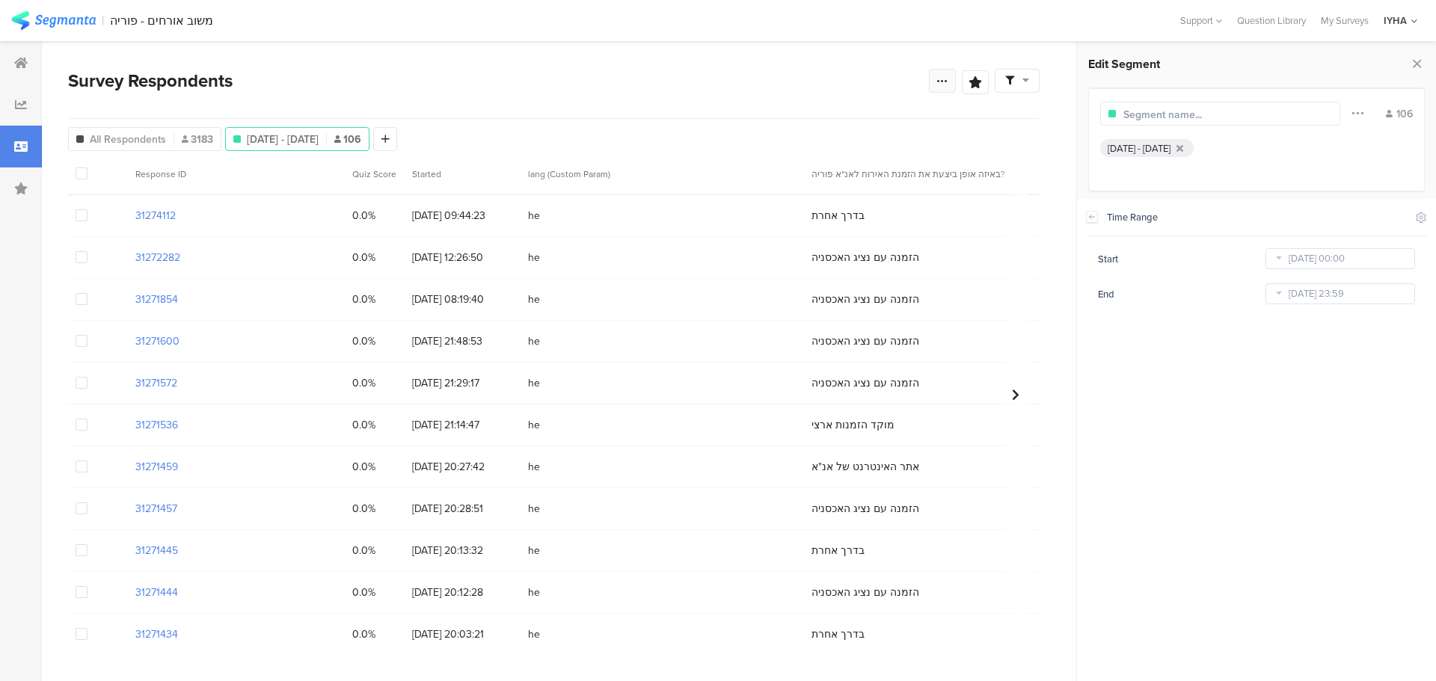
click at [943, 79] on icon at bounding box center [943, 81] width 12 height 12
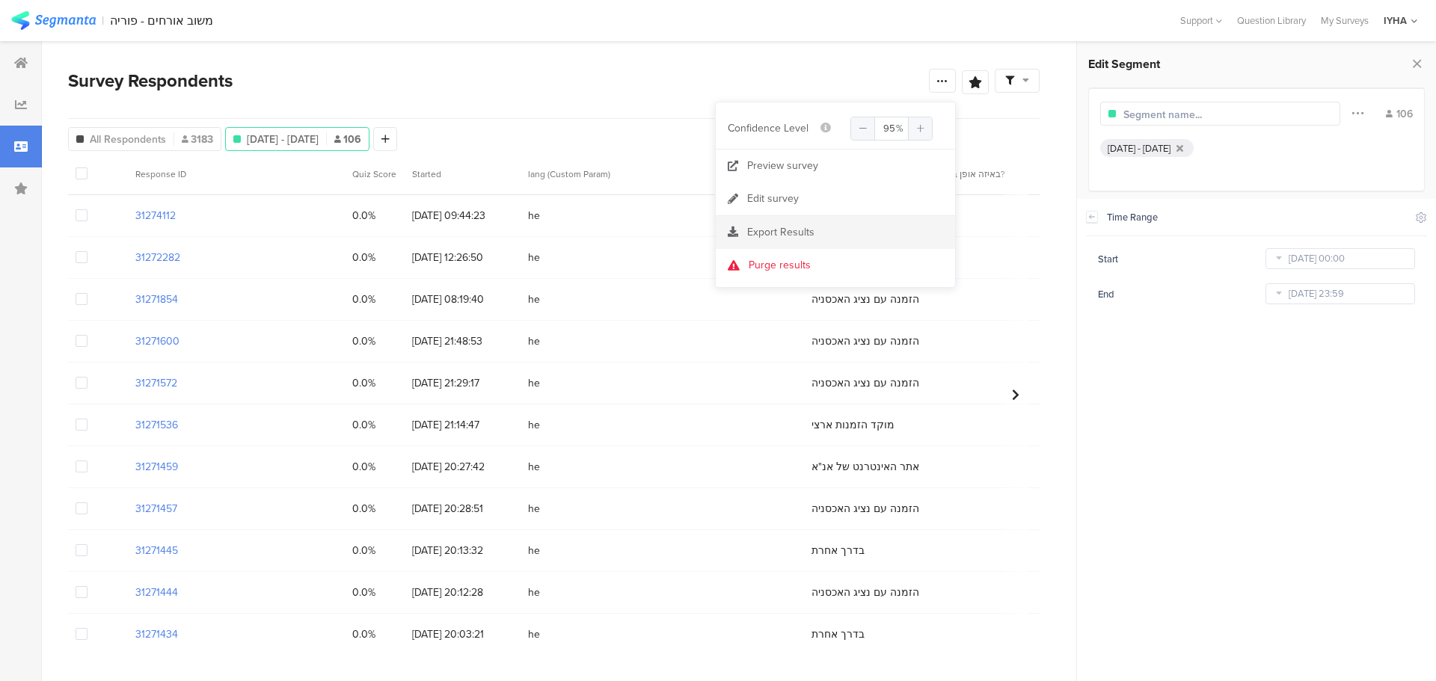
click at [761, 224] on span "Export Results" at bounding box center [780, 232] width 67 height 16
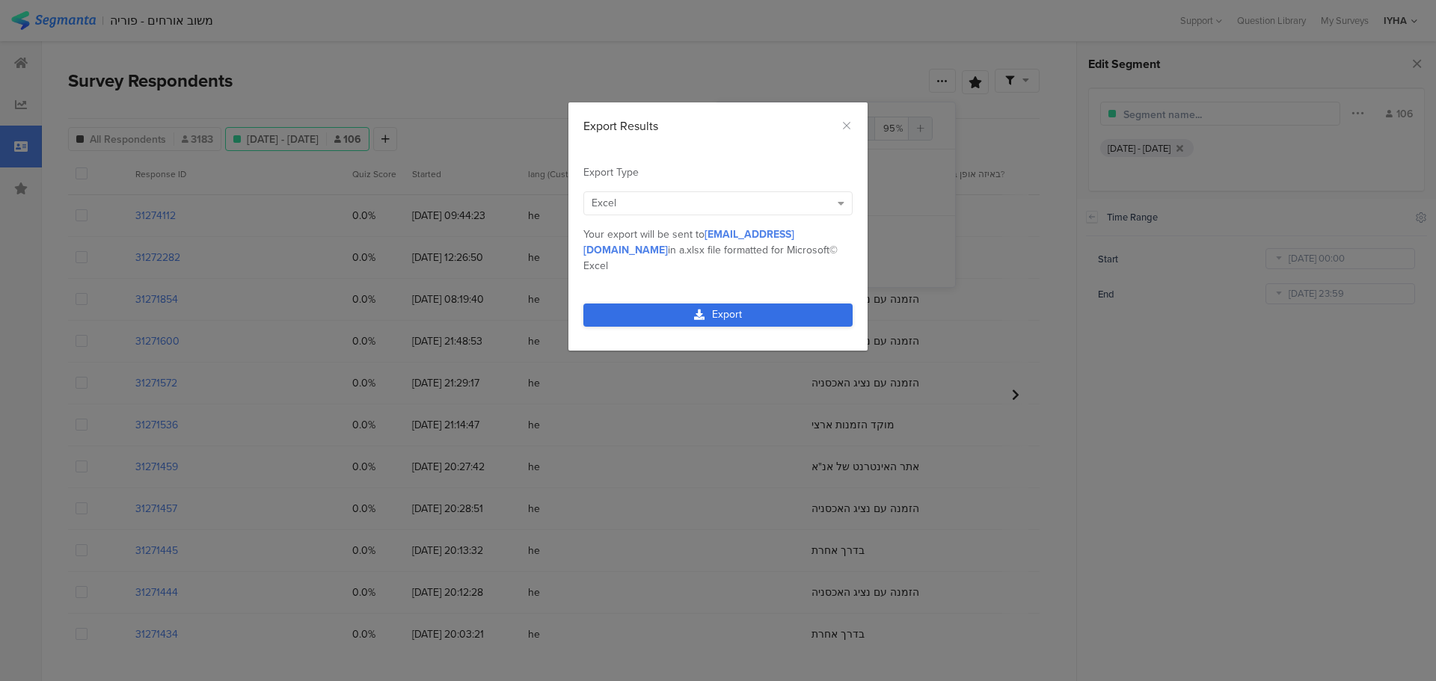
click at [699, 310] on icon "dialog" at bounding box center [699, 315] width 10 height 10
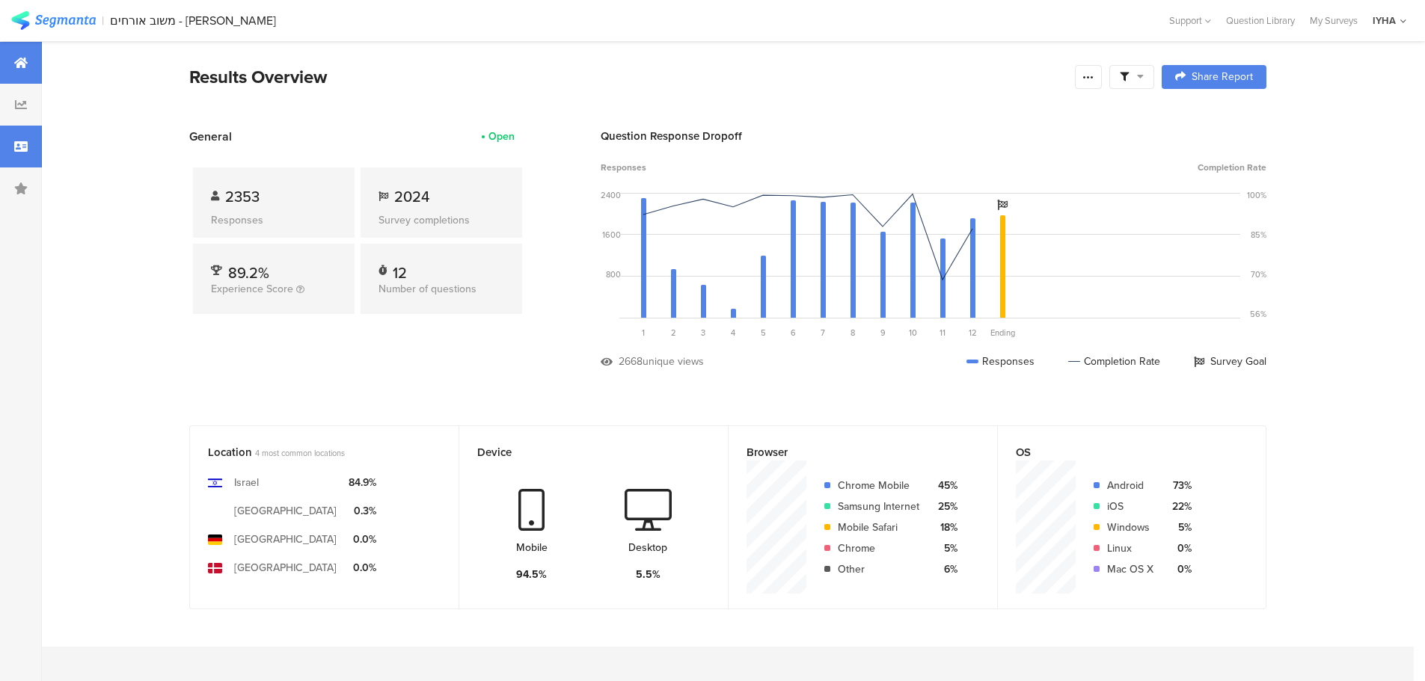
click at [10, 141] on div at bounding box center [21, 147] width 42 height 42
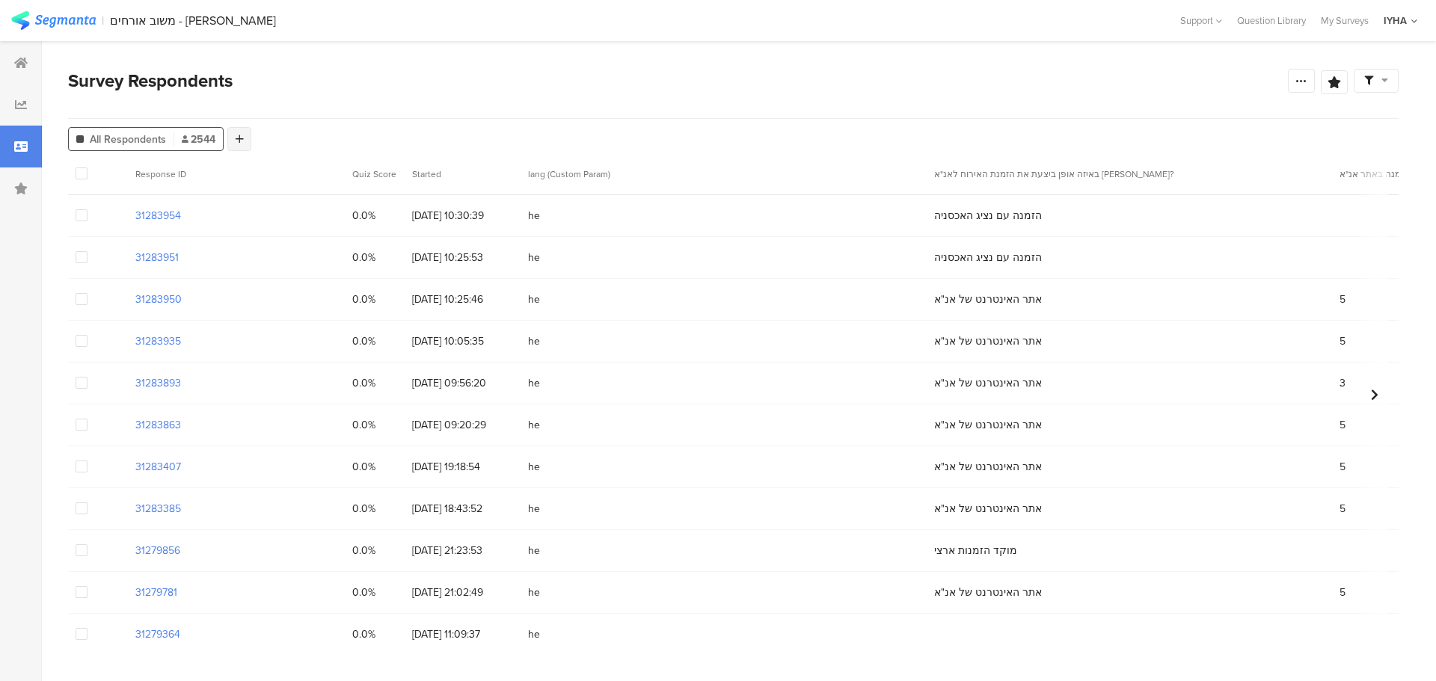
click at [237, 139] on icon at bounding box center [240, 139] width 8 height 10
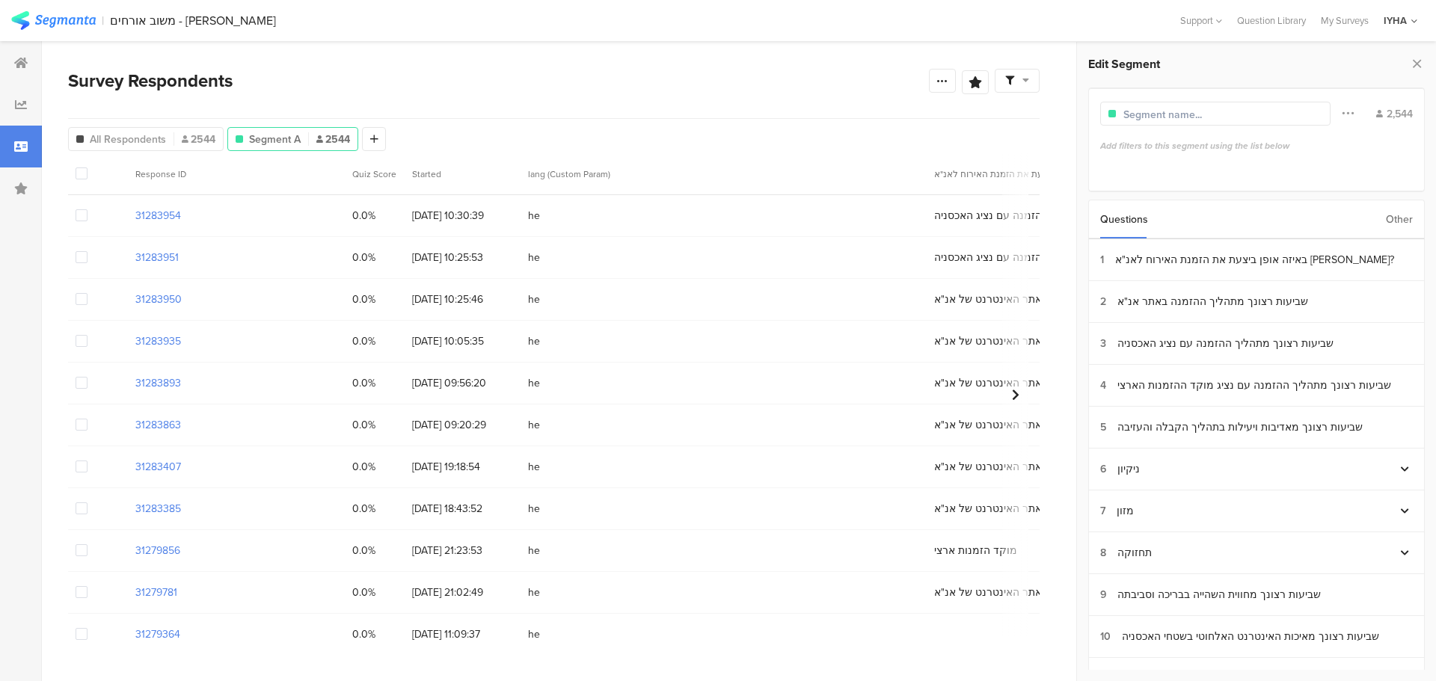
click at [1405, 220] on div "Other" at bounding box center [1399, 219] width 27 height 38
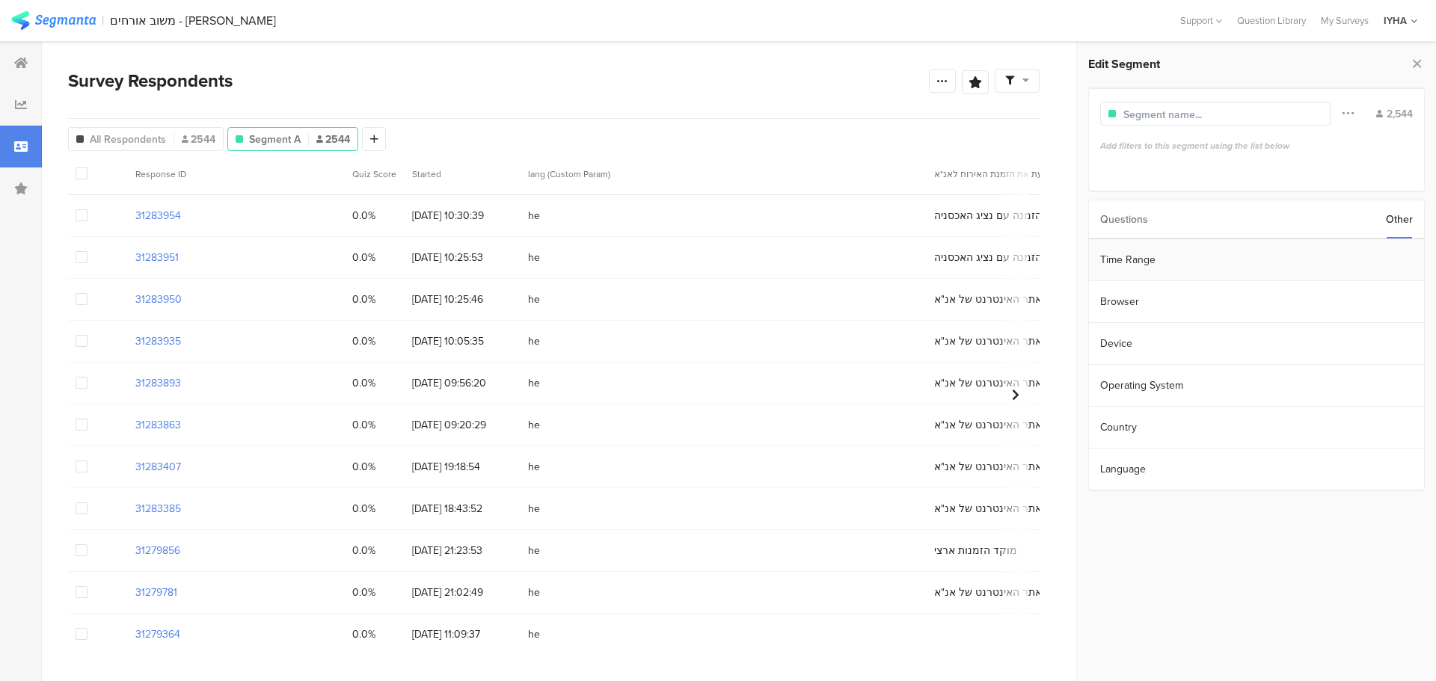
click at [1355, 249] on section "Time Range" at bounding box center [1256, 260] width 335 height 42
click at [1329, 260] on input "Jan 20 2023 00:00" at bounding box center [1341, 258] width 150 height 21
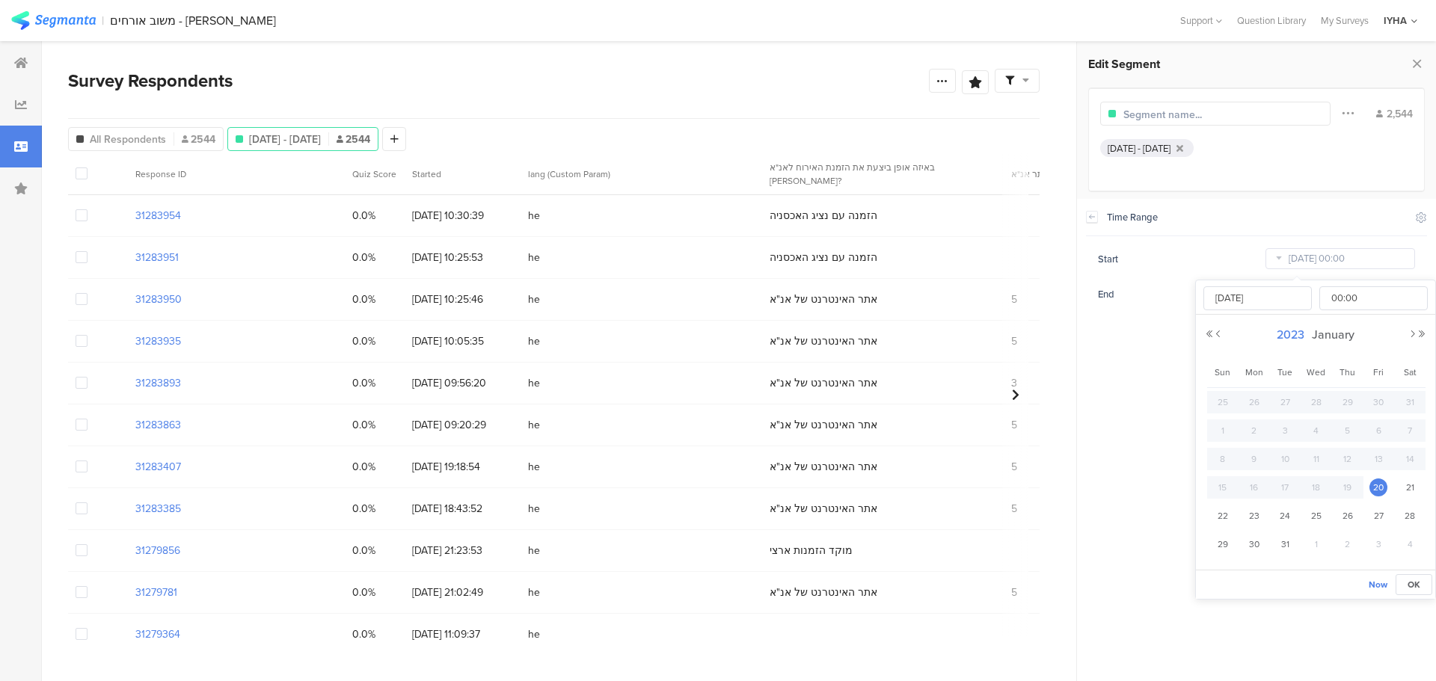
click at [1282, 337] on span "2023" at bounding box center [1290, 334] width 35 height 17
click at [1285, 435] on link "2025" at bounding box center [1289, 436] width 36 height 24
click at [1237, 489] on link "Sep" at bounding box center [1234, 490] width 36 height 24
click at [1255, 403] on span "1" at bounding box center [1255, 402] width 18 height 18
type input "Sep 01 2025 00:00"
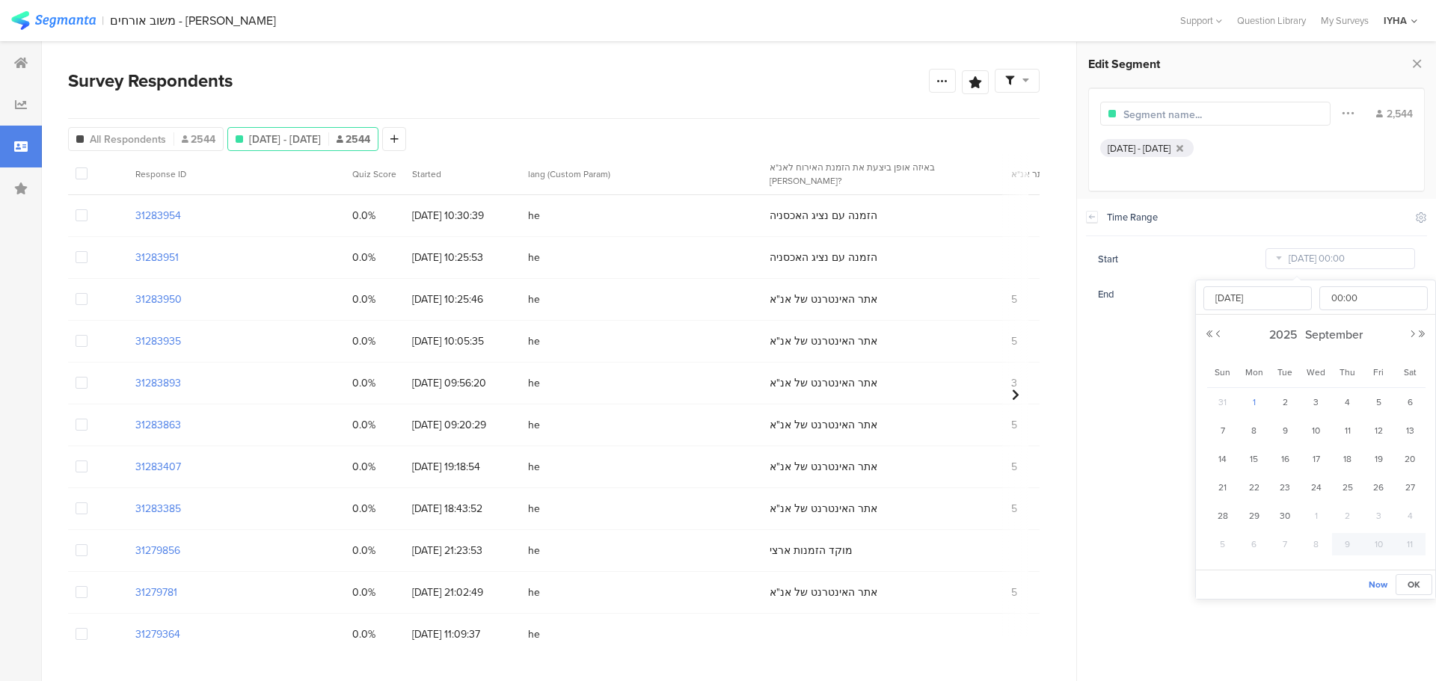
type input "Sep 01 2025"
click at [1139, 364] on section "Time Range Include Respondents Start Sep 01 2025 00:00 End Oct 08 2025 23:59" at bounding box center [1256, 440] width 359 height 483
click at [1307, 297] on input "Oct 08 2025 23:59" at bounding box center [1341, 294] width 150 height 21
click at [1290, 435] on span "30" at bounding box center [1285, 438] width 18 height 18
type input "Sep 30 2025 23:59"
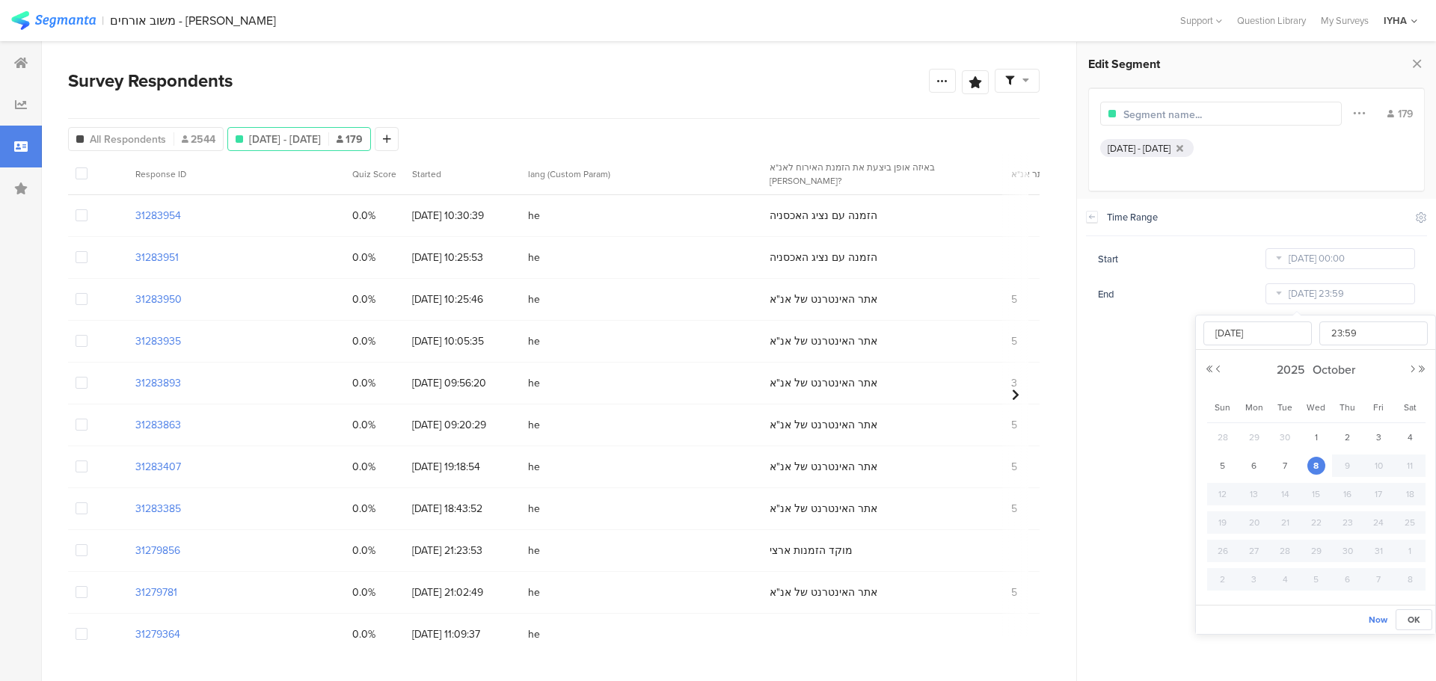
type input "Sep 30 2025"
click at [1142, 347] on section "Time Range Include Respondents Start Sep 01 2025 00:00 End Sep 30 2025 23:59" at bounding box center [1256, 440] width 359 height 483
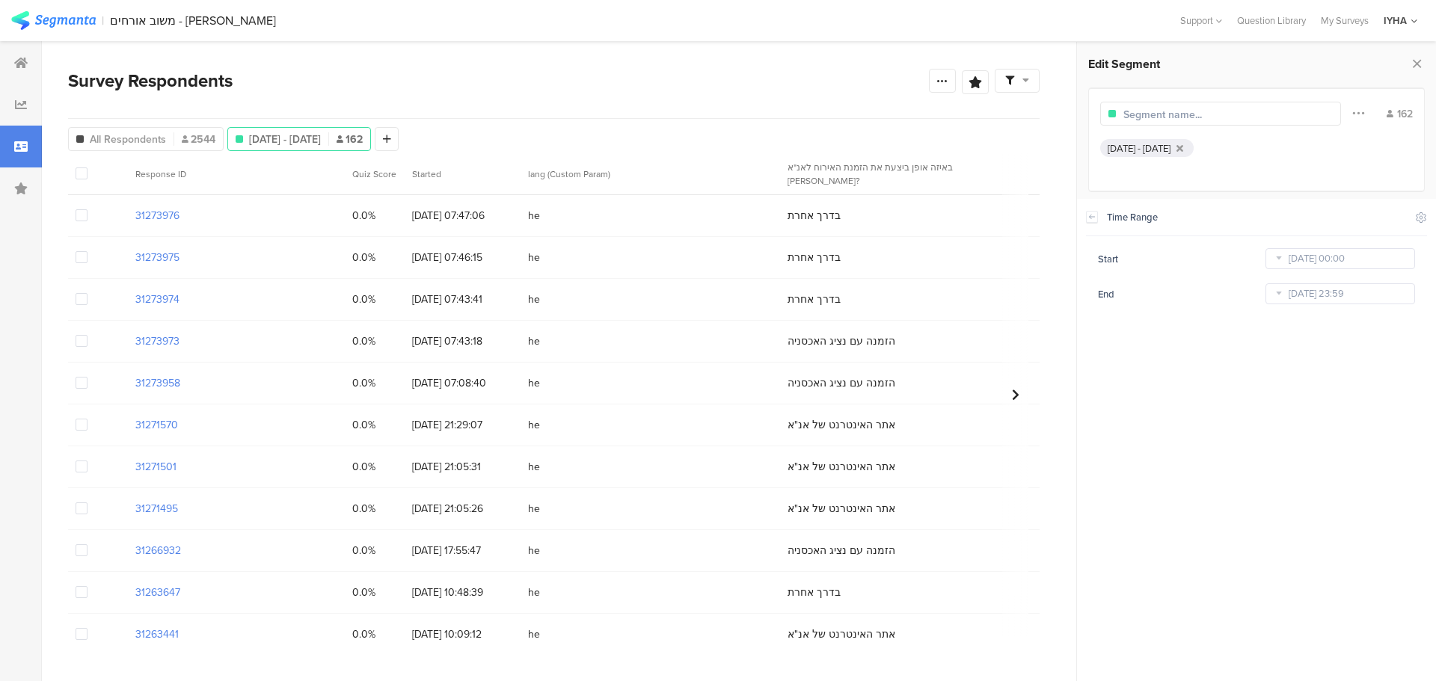
drag, startPoint x: 937, startPoint y: 79, endPoint x: 922, endPoint y: 100, distance: 25.9
click at [935, 78] on div at bounding box center [942, 81] width 27 height 24
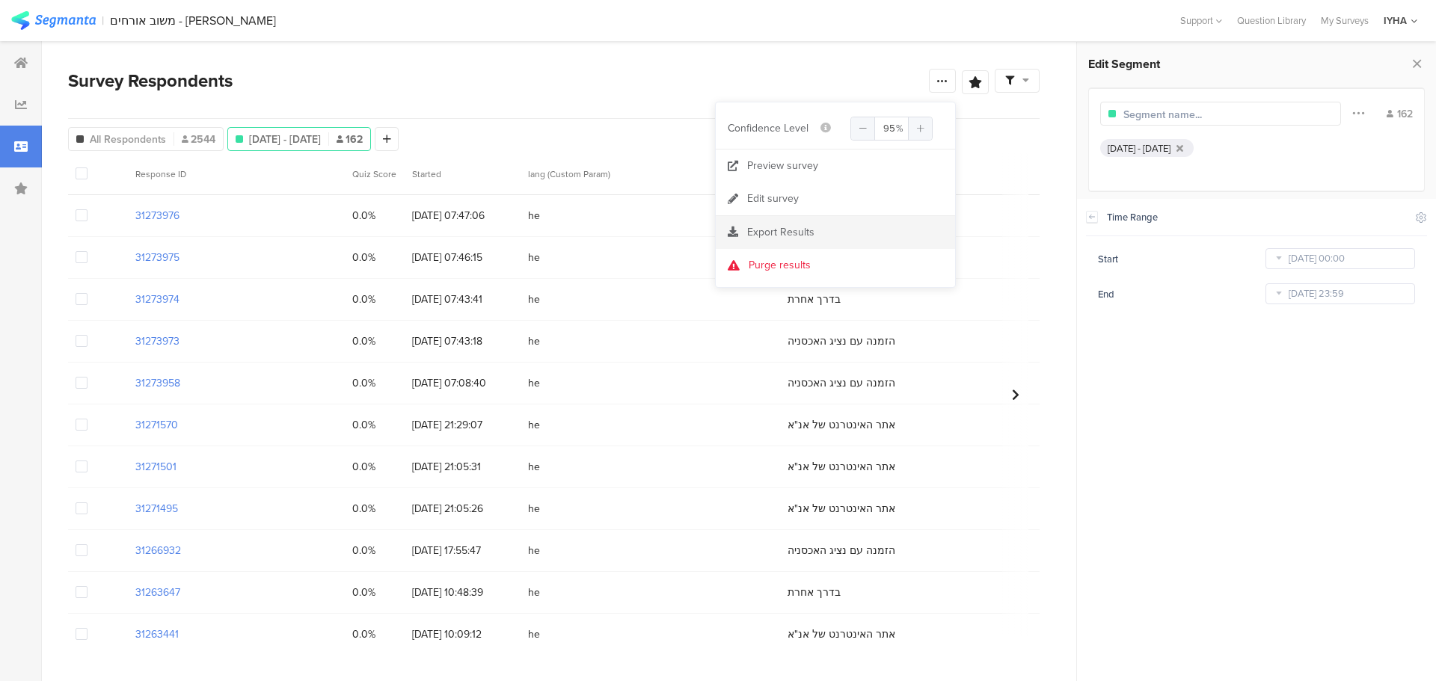
click at [771, 233] on span "Export Results" at bounding box center [780, 232] width 67 height 16
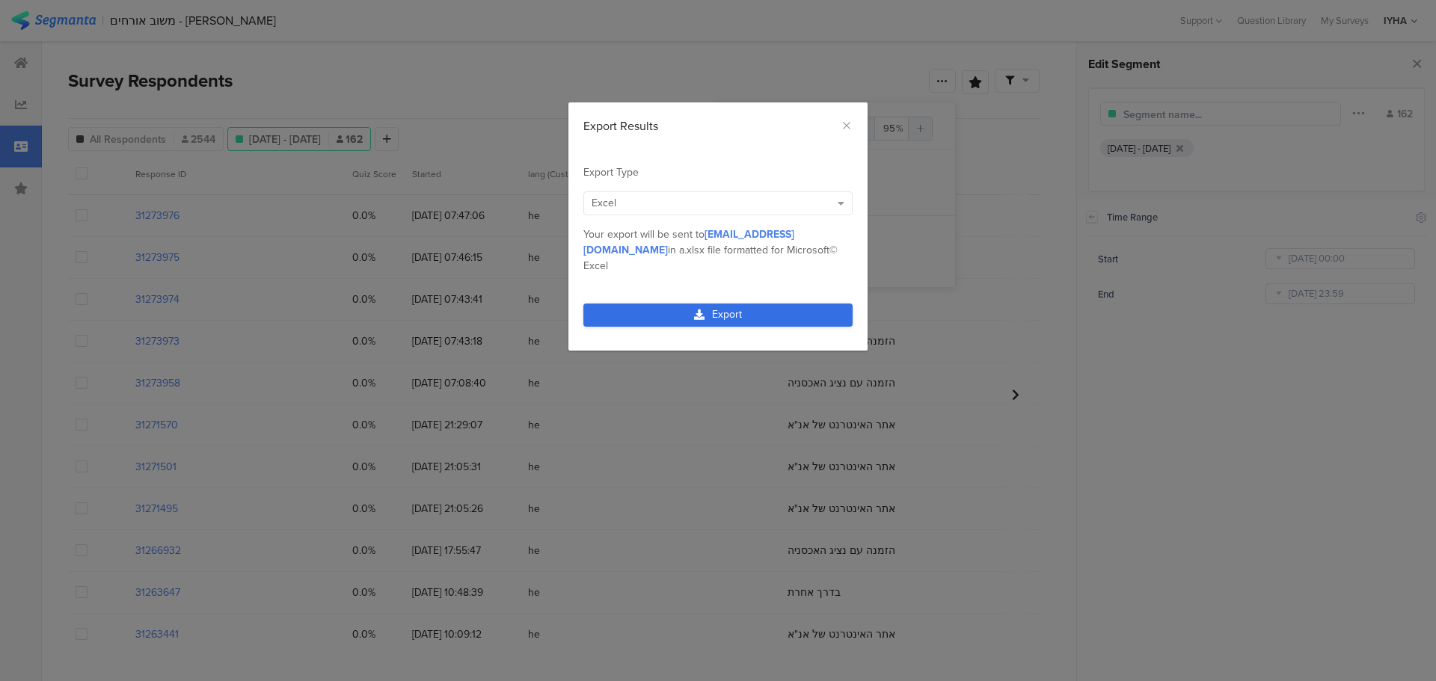
click at [689, 304] on link "Export" at bounding box center [717, 315] width 269 height 23
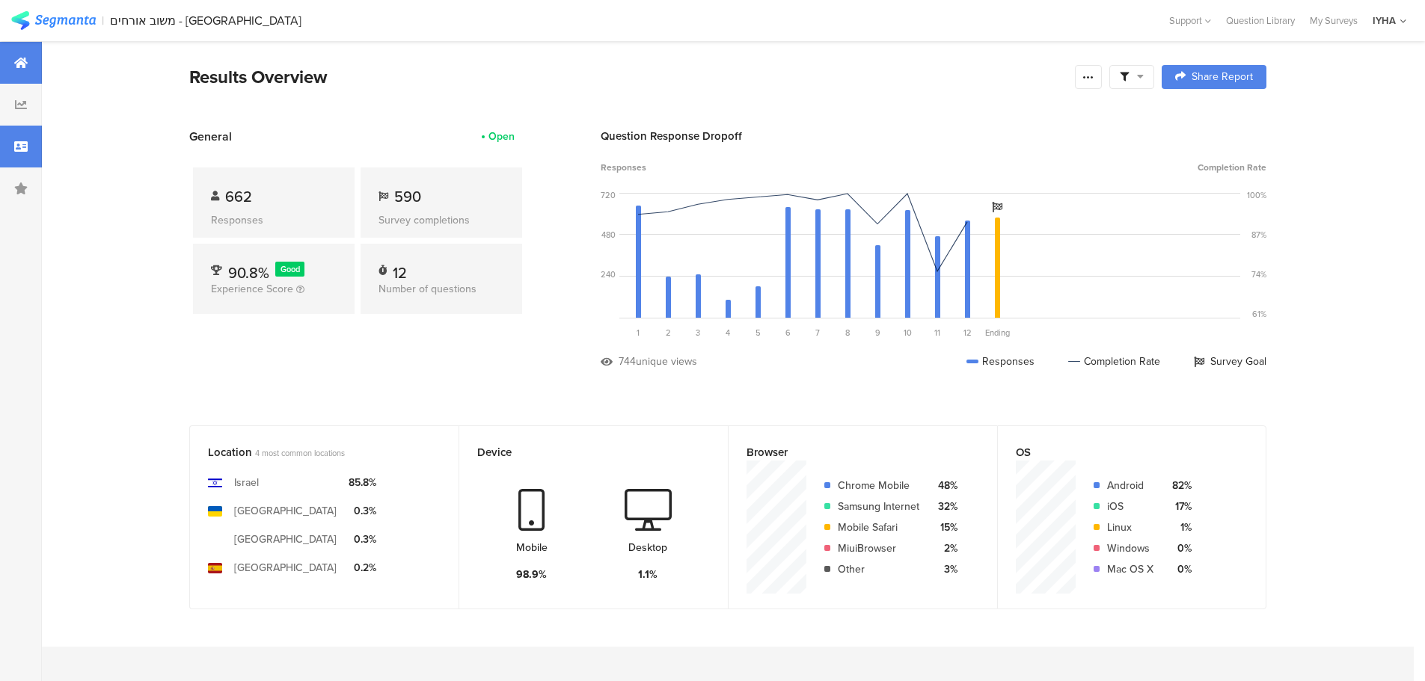
click at [28, 140] on div at bounding box center [21, 147] width 42 height 42
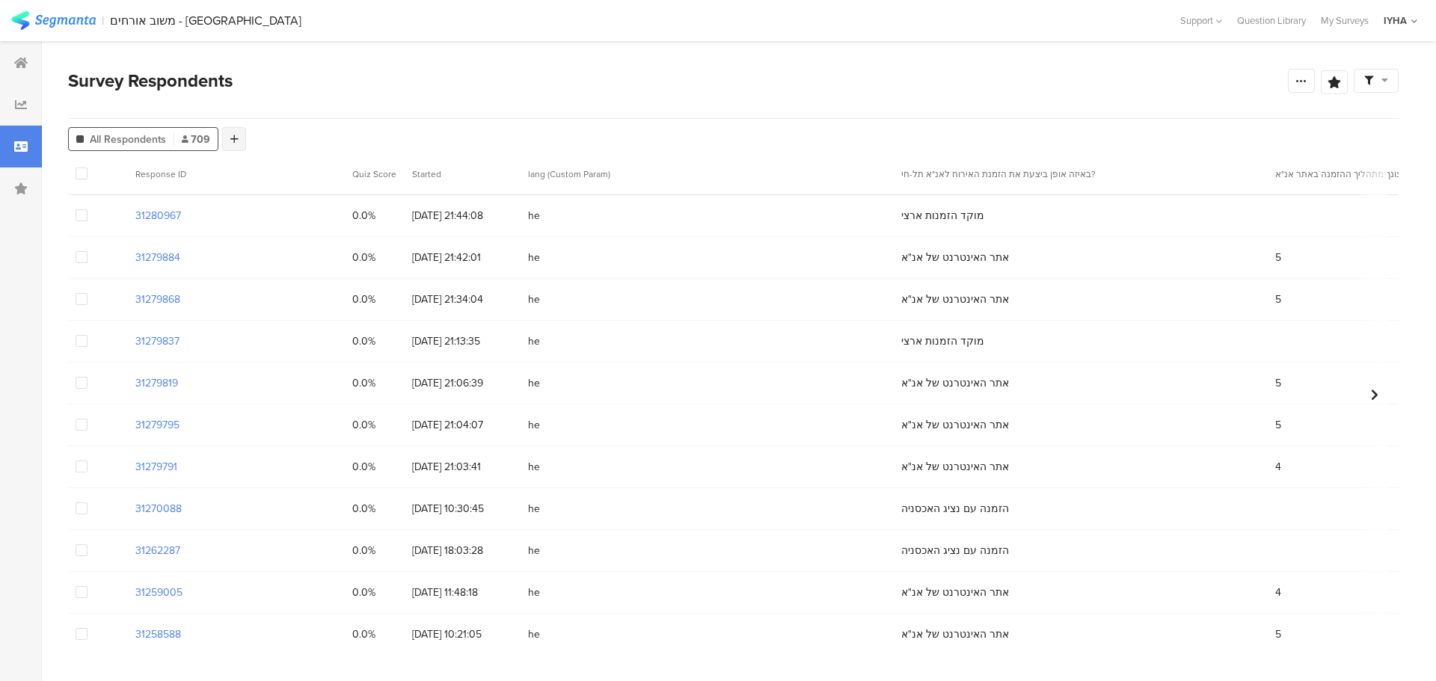
click at [227, 137] on div at bounding box center [234, 139] width 24 height 24
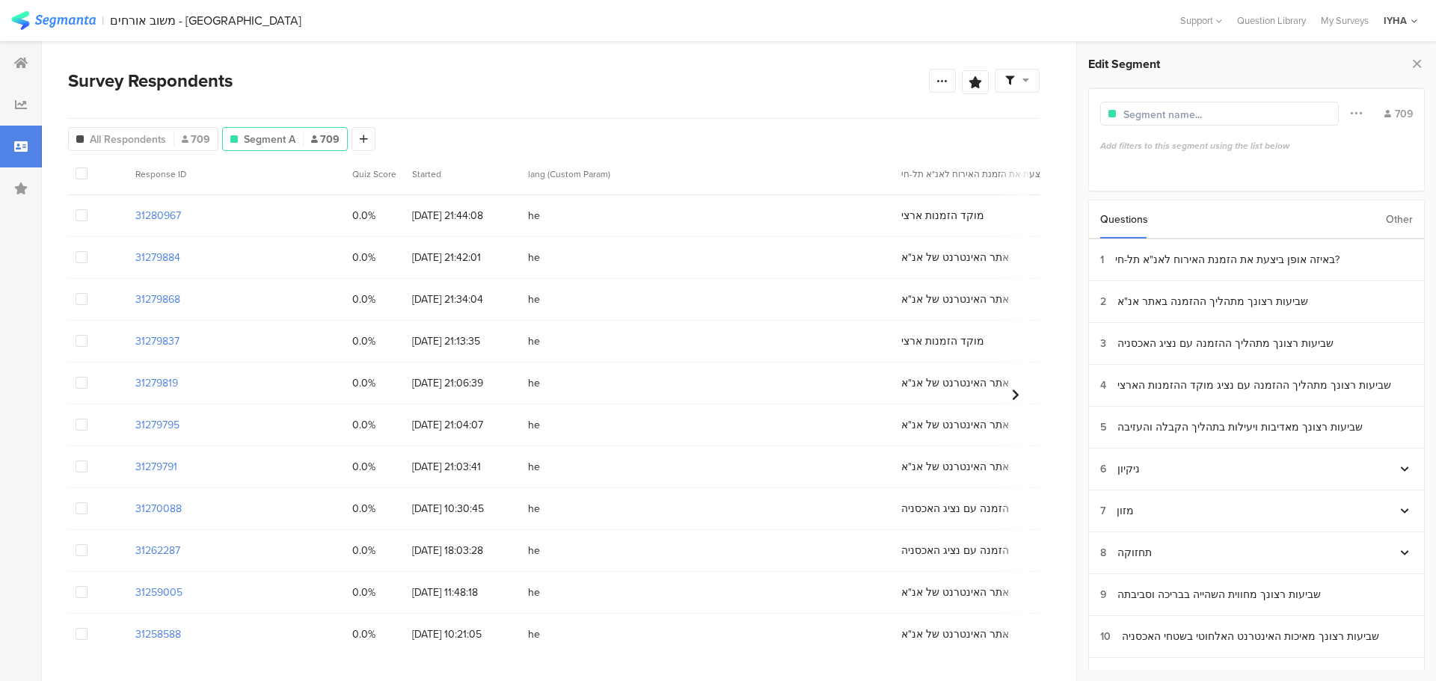
click at [1391, 221] on div "Other" at bounding box center [1399, 219] width 27 height 38
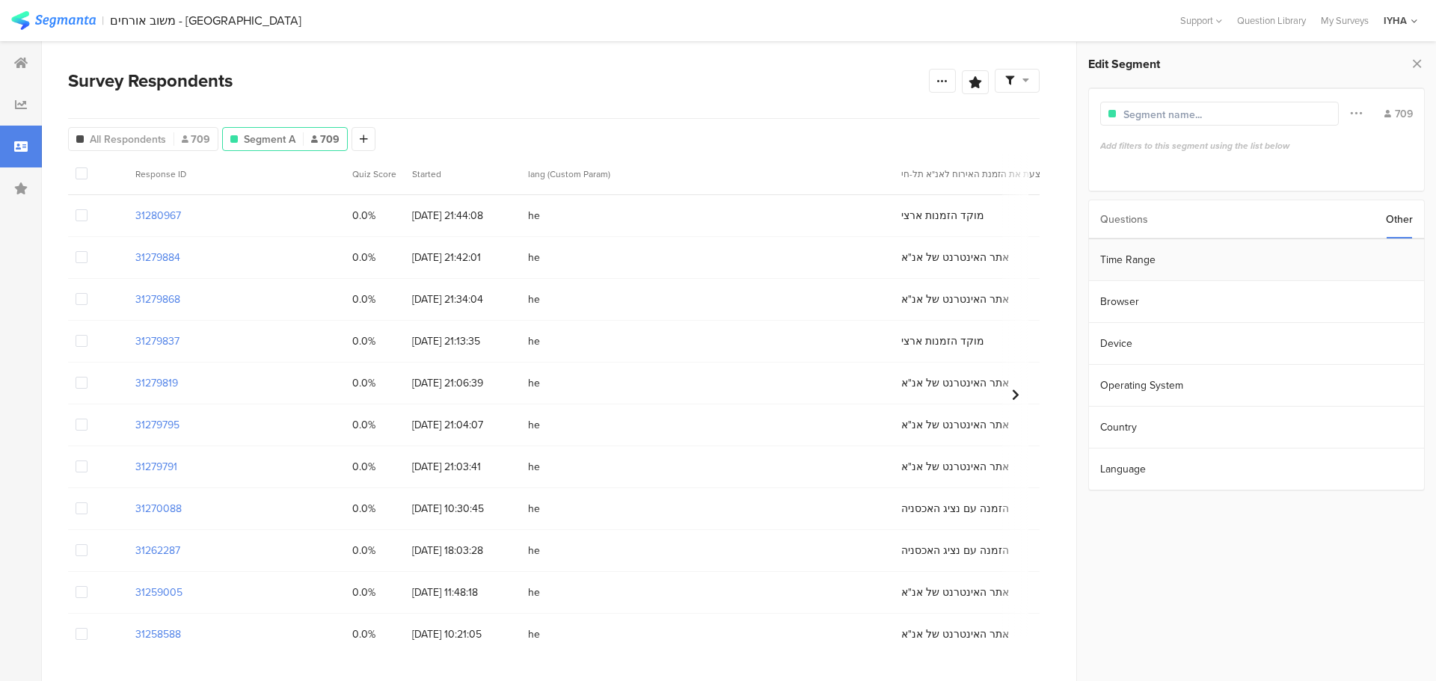
click at [1361, 261] on section "Time Range" at bounding box center [1256, 260] width 335 height 42
click at [1339, 260] on input "Jan 21 2023 00:00" at bounding box center [1341, 258] width 150 height 21
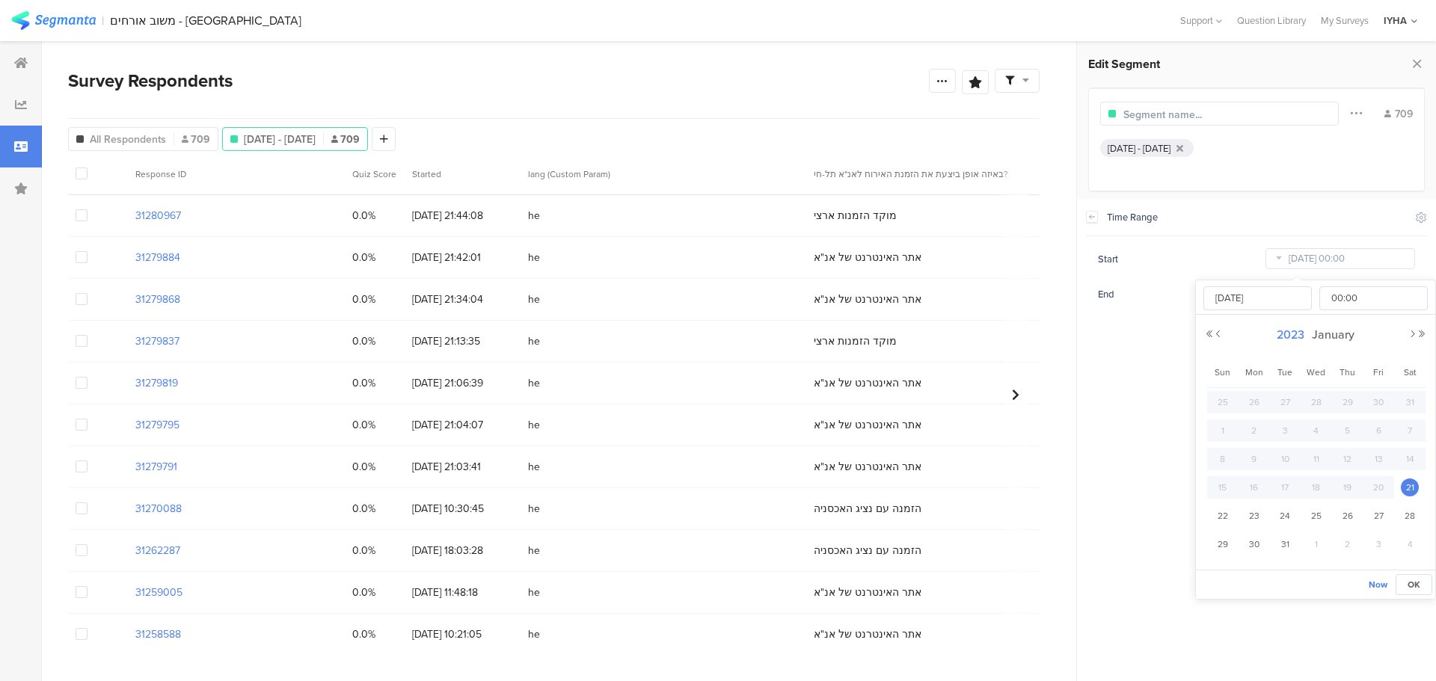
click at [1292, 334] on span "2023" at bounding box center [1290, 334] width 35 height 17
click at [1288, 436] on link "2025" at bounding box center [1289, 436] width 36 height 24
drag, startPoint x: 1236, startPoint y: 485, endPoint x: 1237, endPoint y: 478, distance: 7.5
click at [1235, 485] on link "Sep" at bounding box center [1234, 490] width 36 height 24
click at [1251, 399] on span "1" at bounding box center [1255, 402] width 18 height 18
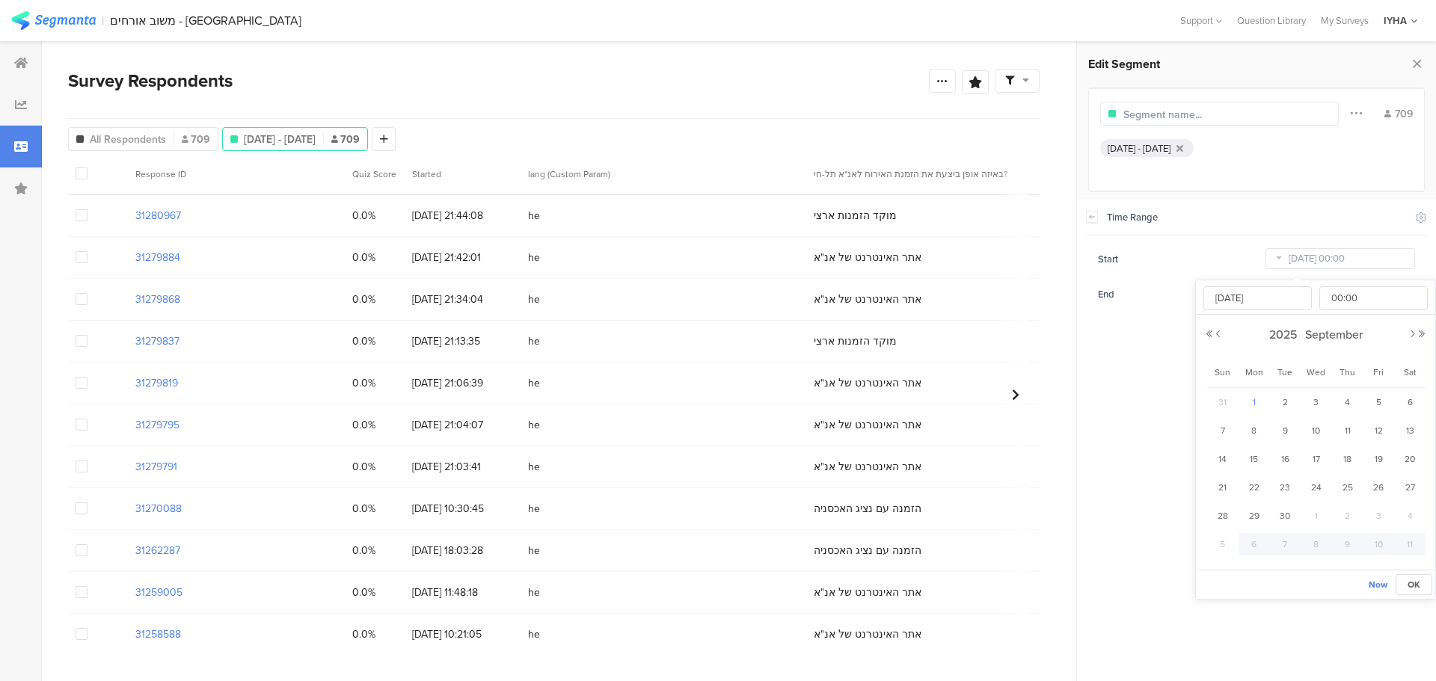
type input "[DATE] 00:00"
type input "[DATE]"
click at [1133, 358] on section "Time Range Include Respondents Start Sep 01 2025 00:00 End Oct 05 2025 23:59" at bounding box center [1256, 440] width 359 height 483
click at [1307, 295] on input "Oct 05 2025 23:59" at bounding box center [1341, 294] width 150 height 21
click at [1284, 434] on span "30" at bounding box center [1285, 438] width 18 height 18
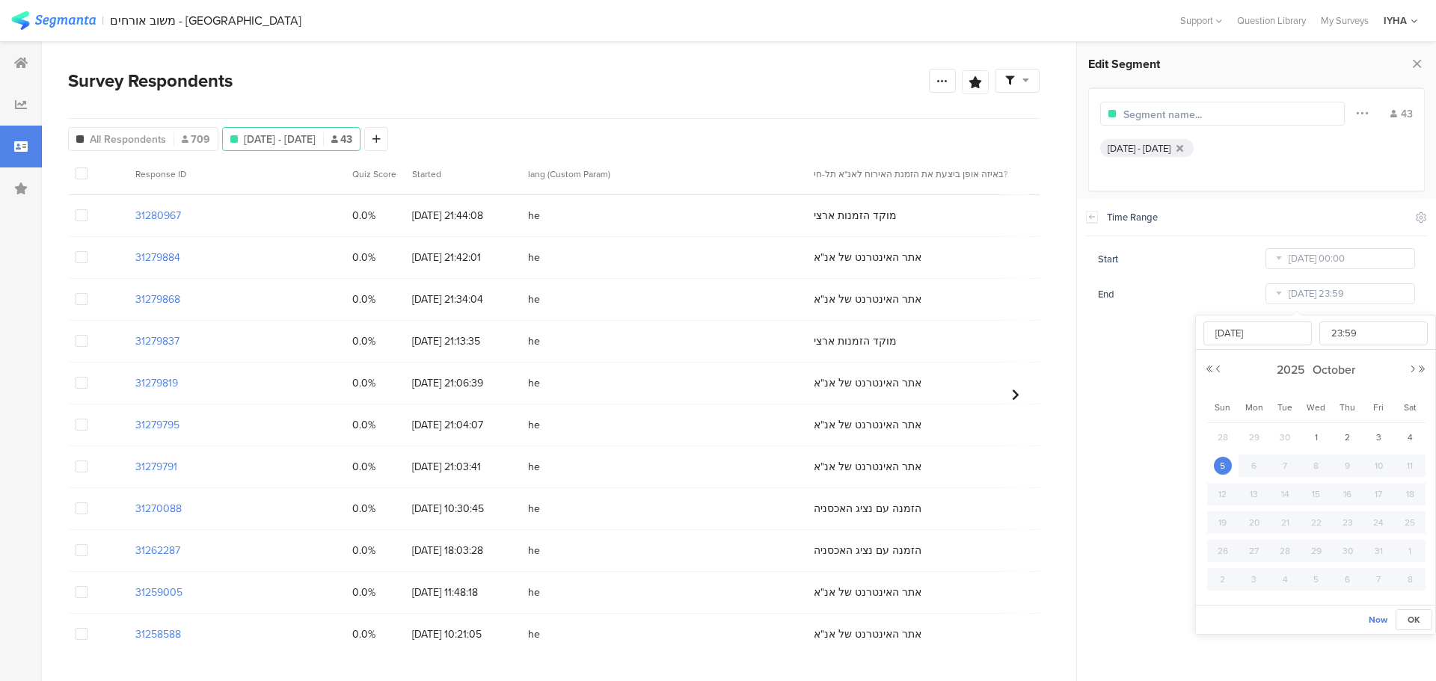
type input "[DATE] 23:59"
type input "[DATE]"
click at [1149, 350] on section "Time Range Include Respondents Start [DATE] 00:00 End [DATE] 23:59" at bounding box center [1256, 440] width 359 height 483
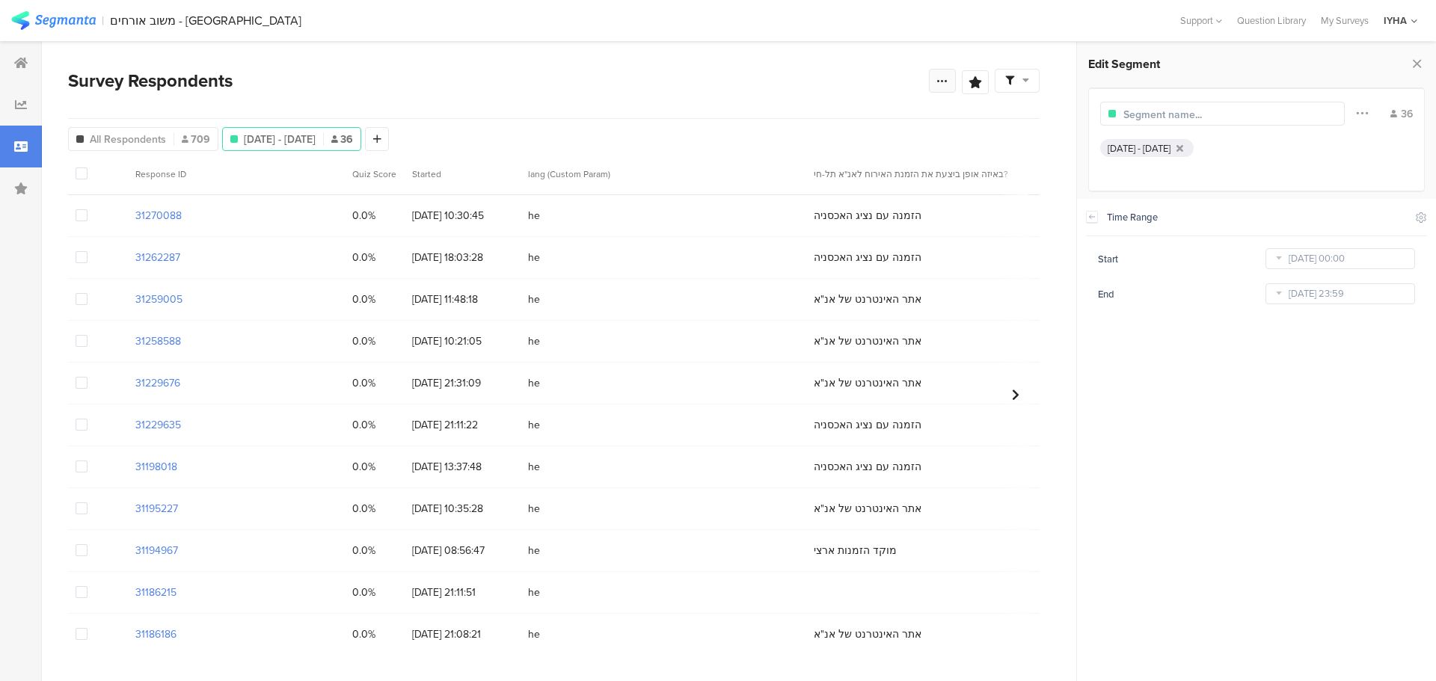
click at [949, 82] on div at bounding box center [942, 81] width 27 height 24
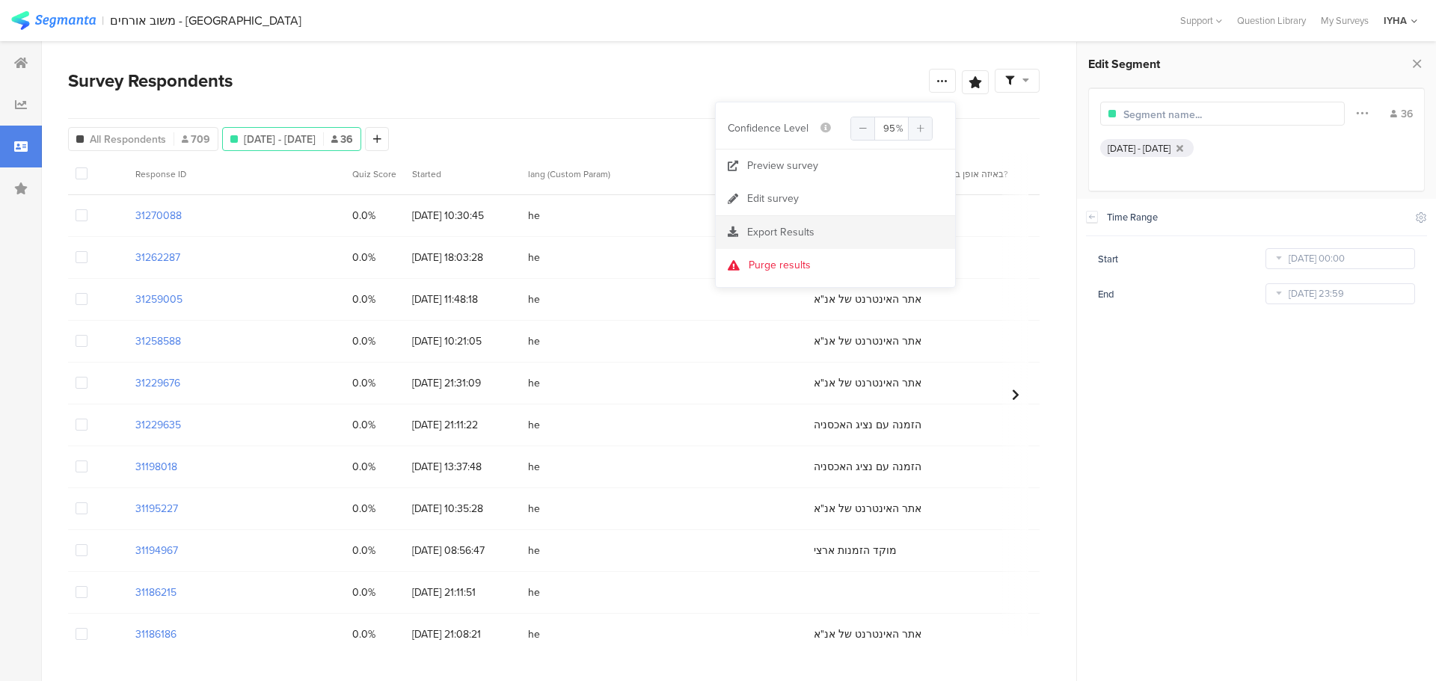
click at [791, 236] on span "Export Results" at bounding box center [780, 232] width 67 height 16
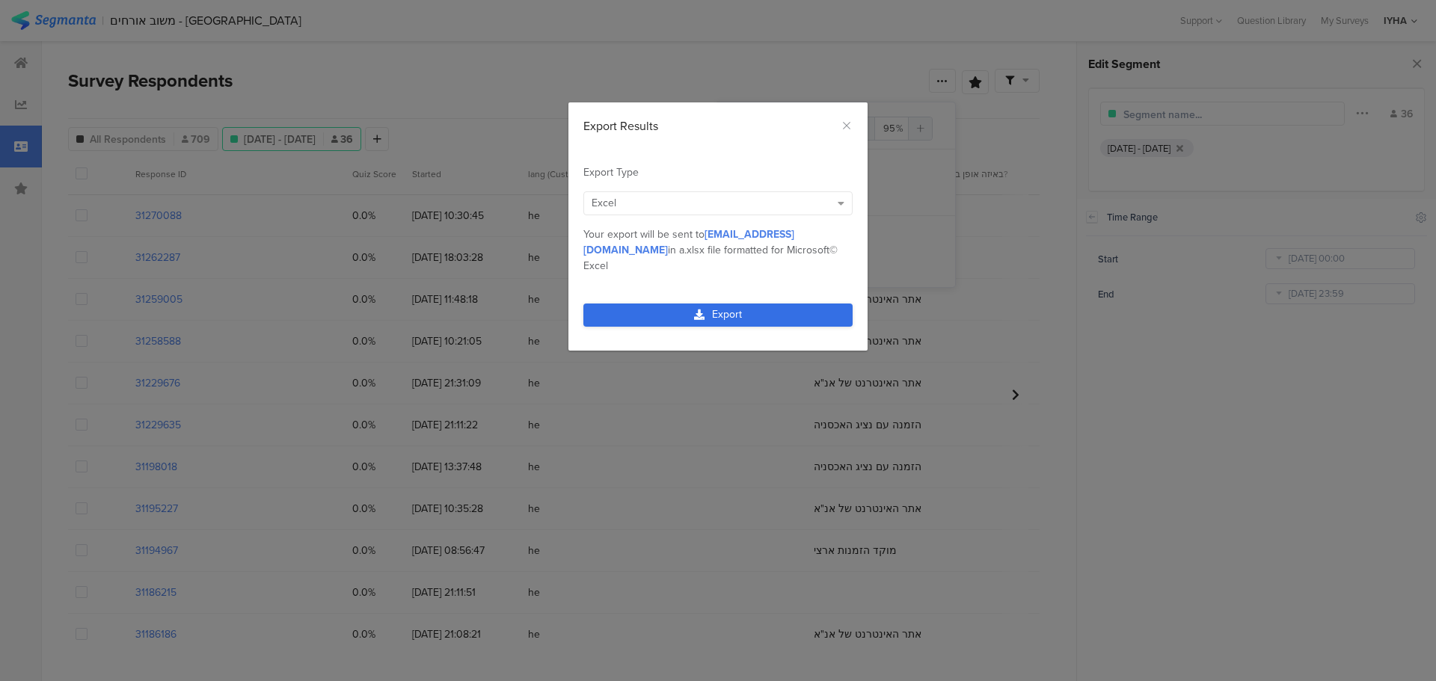
click at [658, 304] on link "Export" at bounding box center [717, 315] width 269 height 23
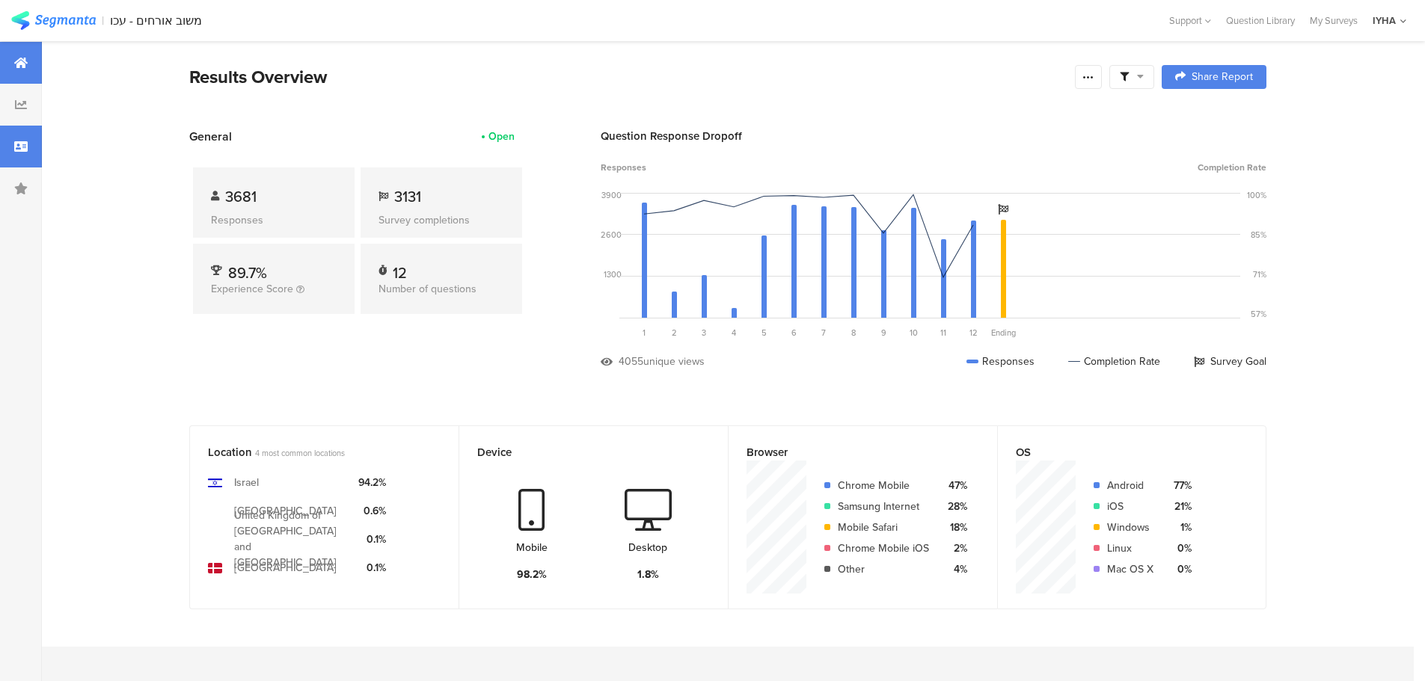
click at [5, 151] on div at bounding box center [21, 147] width 42 height 42
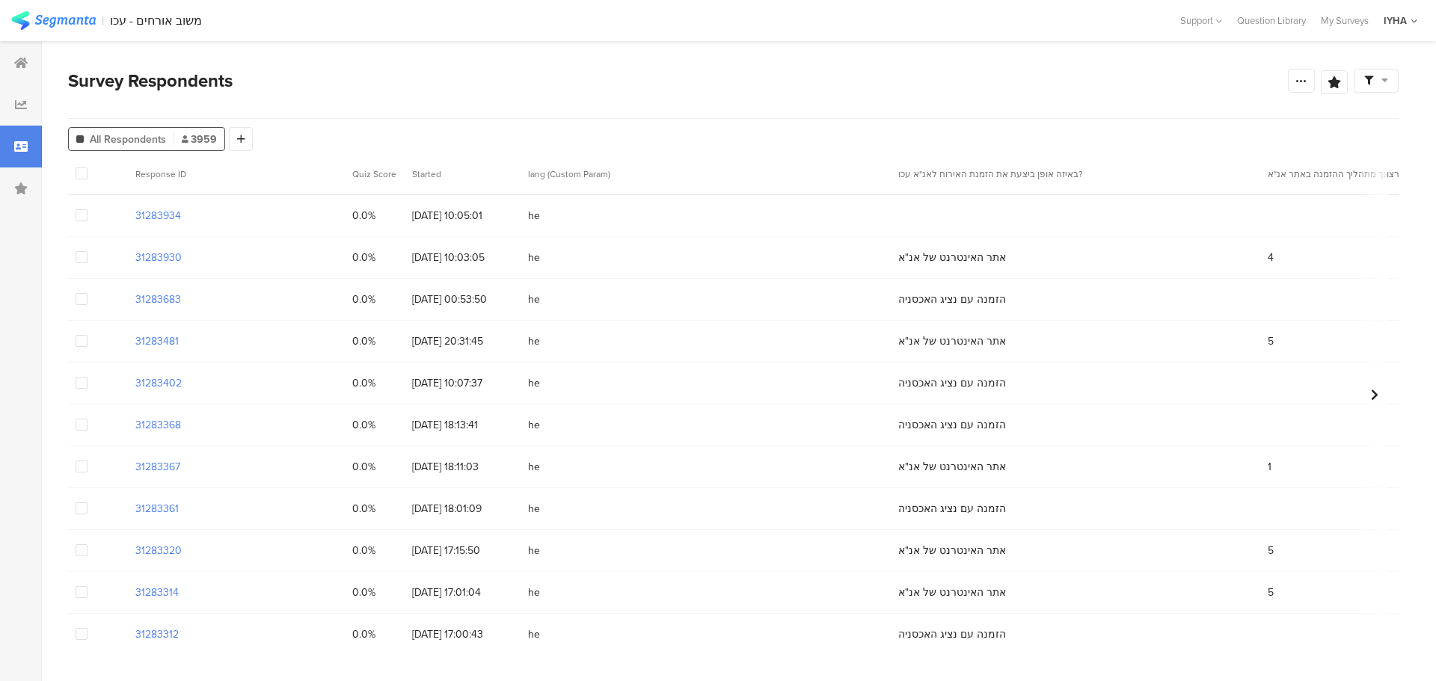
drag, startPoint x: 239, startPoint y: 140, endPoint x: 377, endPoint y: 180, distance: 144.2
click at [238, 140] on icon at bounding box center [241, 139] width 8 height 10
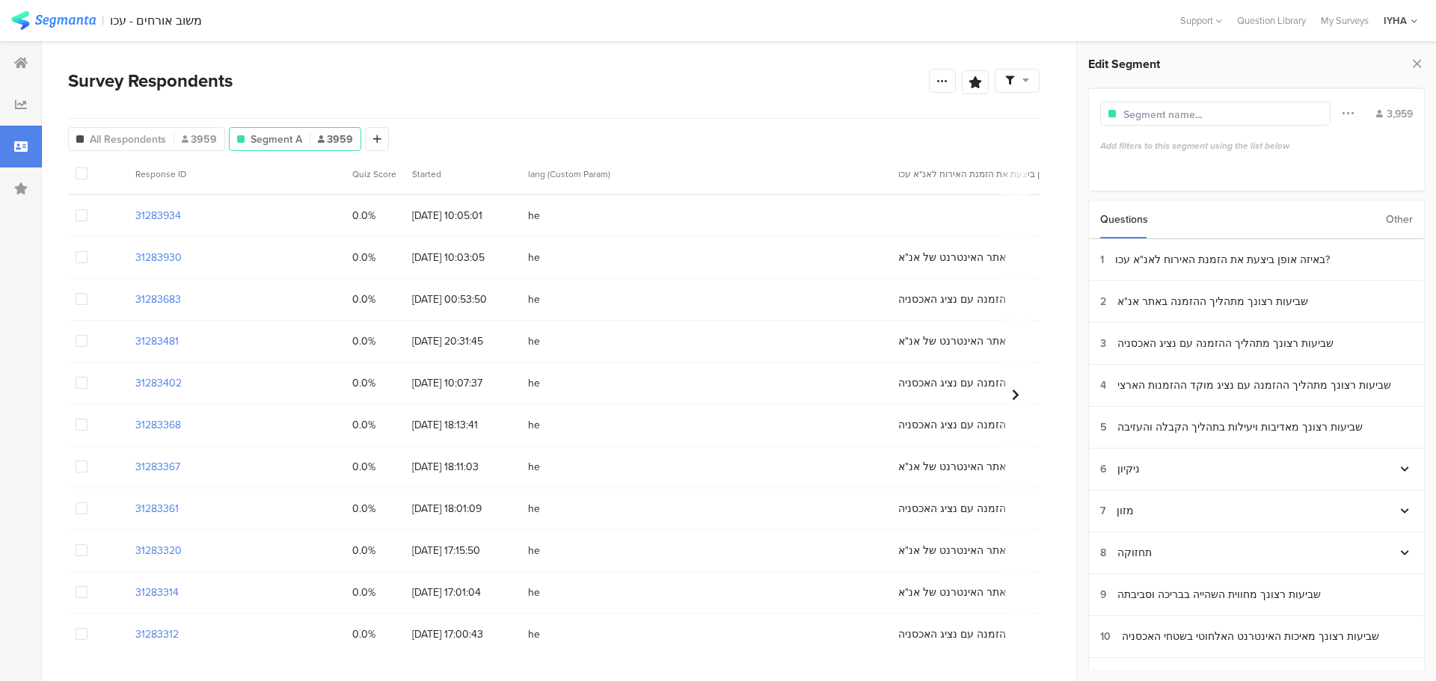
click at [1406, 217] on div "Other" at bounding box center [1399, 219] width 27 height 38
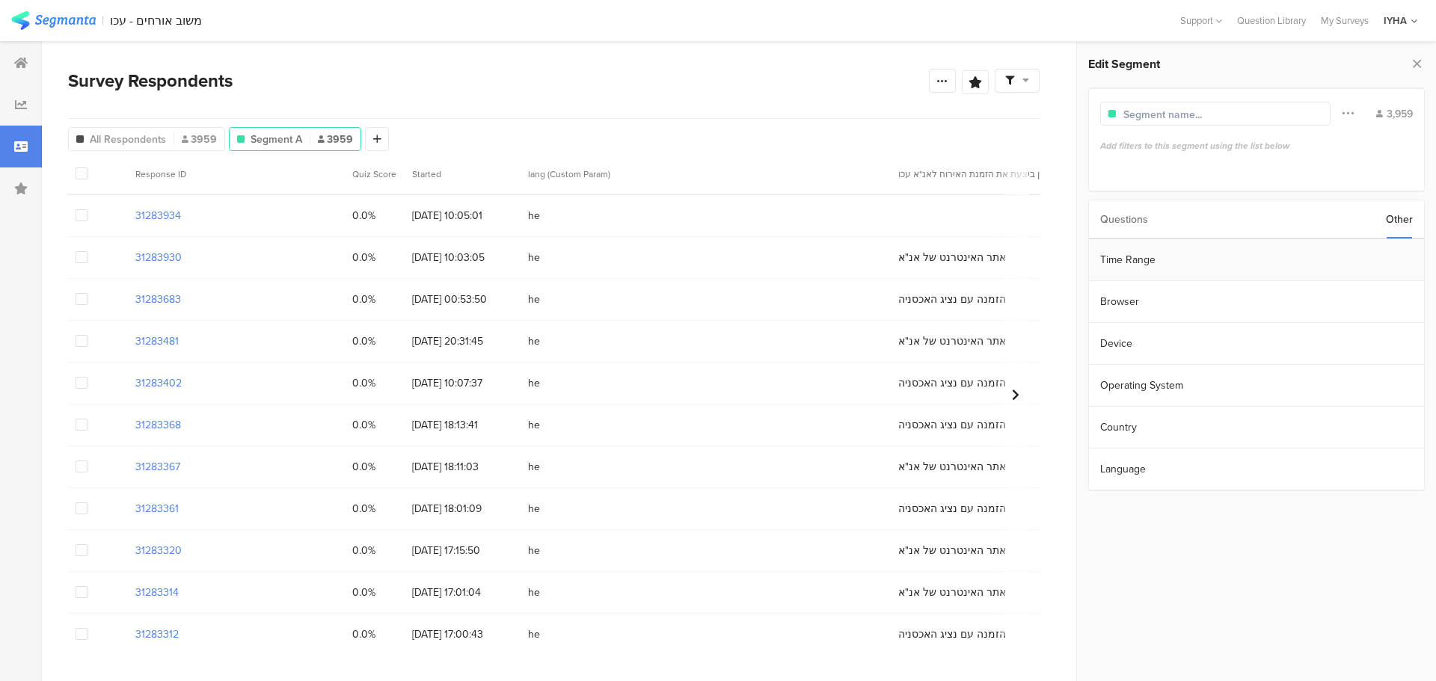
click at [1277, 259] on section "Time Range" at bounding box center [1256, 260] width 335 height 42
click at [1308, 259] on input "[DATE] 00:00" at bounding box center [1341, 258] width 150 height 21
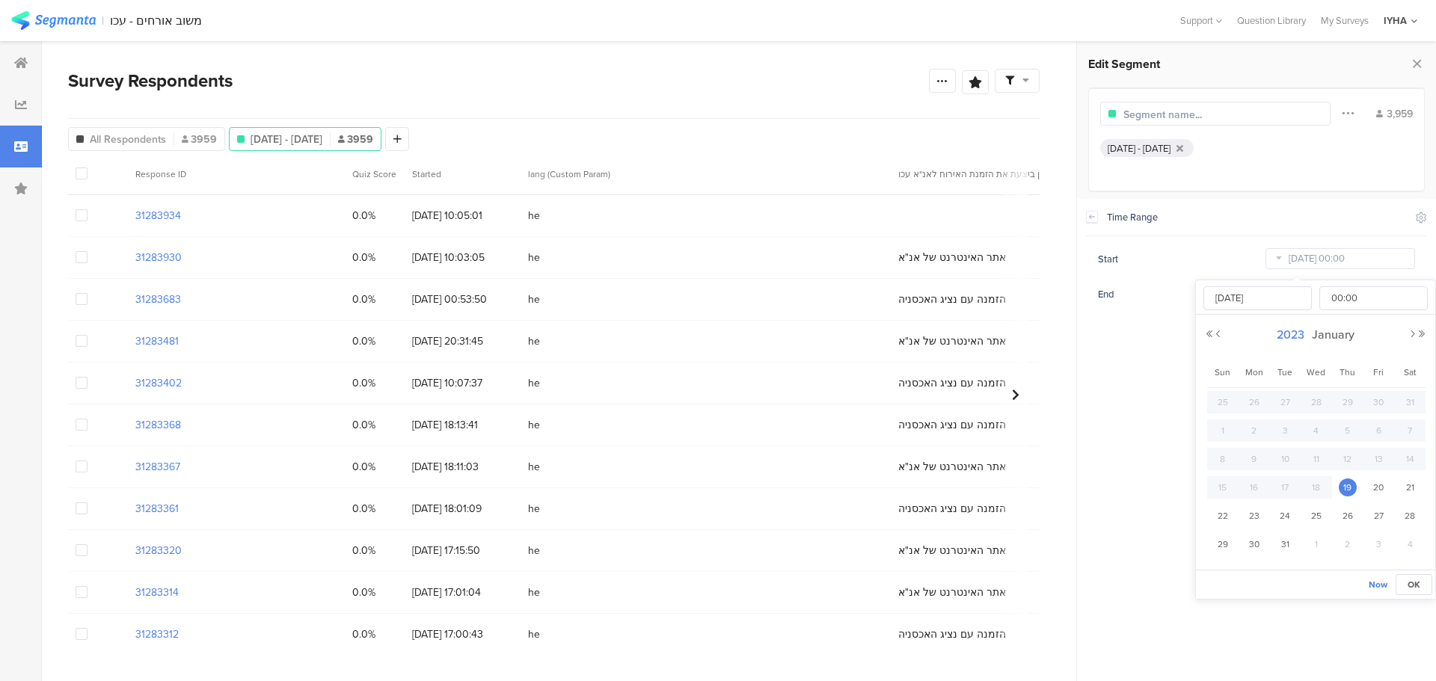
click at [1299, 336] on span "2023" at bounding box center [1290, 334] width 35 height 17
click at [1285, 433] on link "2025" at bounding box center [1289, 436] width 36 height 24
click at [1234, 487] on link "Sep" at bounding box center [1234, 490] width 36 height 24
click at [1250, 404] on span "1" at bounding box center [1255, 402] width 18 height 18
type input "[DATE] 00:00"
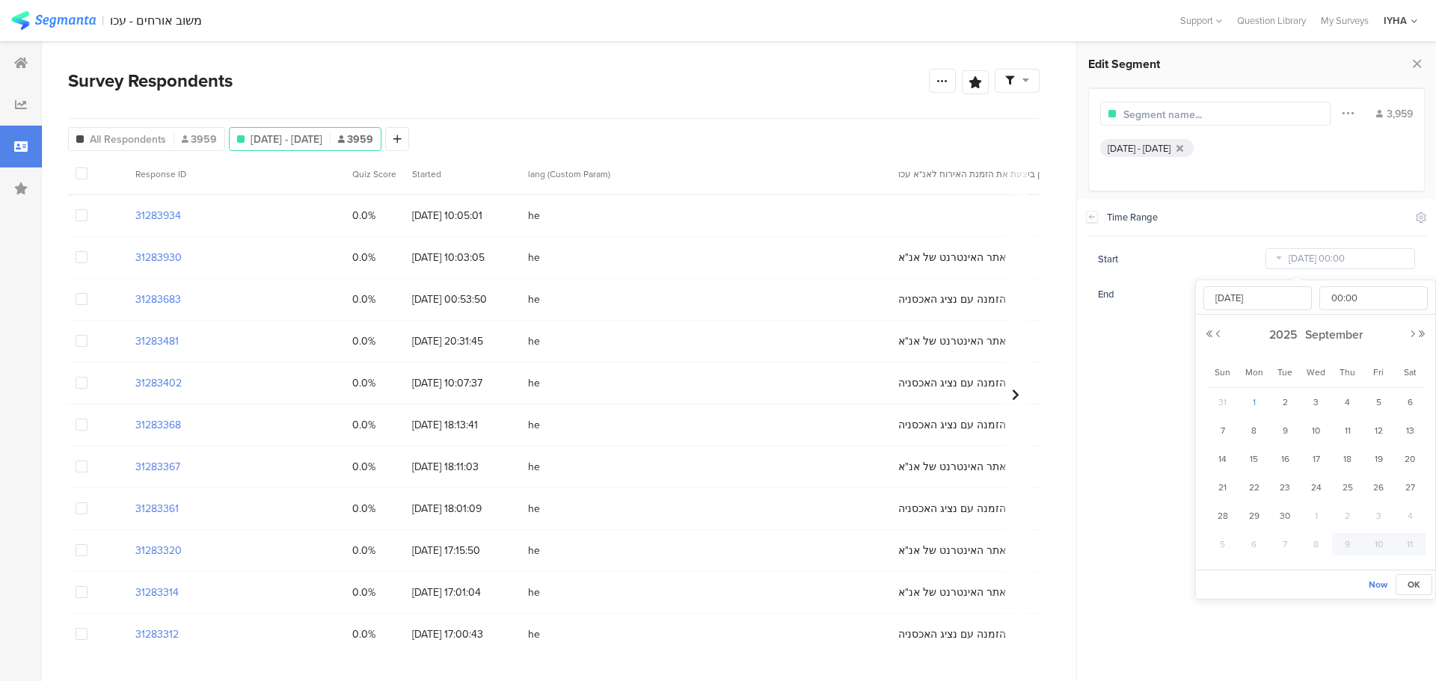
type input "[DATE]"
click at [1137, 425] on section "Time Range Include Respondents Start [DATE] 00:00 End [DATE] 23:59" at bounding box center [1256, 440] width 359 height 483
click at [1309, 288] on input "[DATE] 23:59" at bounding box center [1341, 294] width 150 height 21
click at [1285, 441] on span "30" at bounding box center [1285, 438] width 18 height 18
type input "[DATE] 23:59"
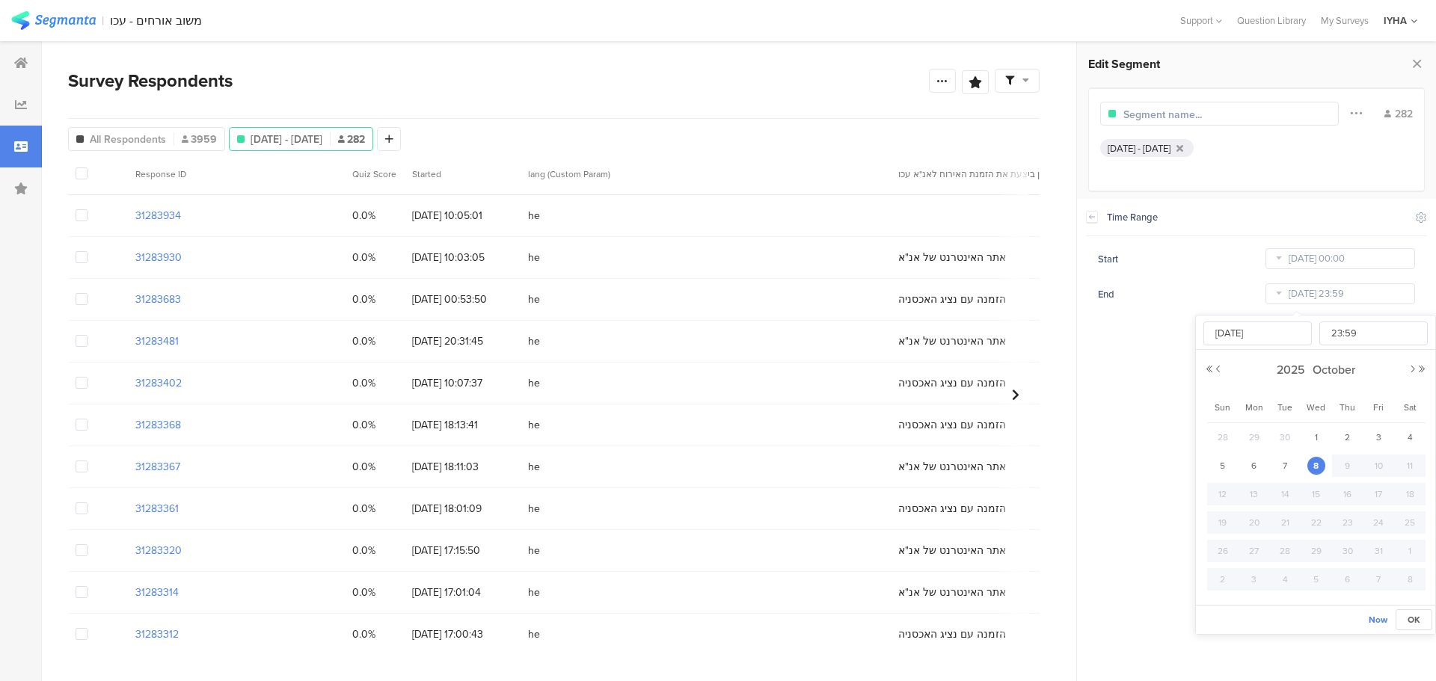
type input "[DATE]"
click at [1148, 409] on section "Time Range Include Respondents Start [DATE] 00:00 End [DATE] 23:59" at bounding box center [1256, 440] width 359 height 483
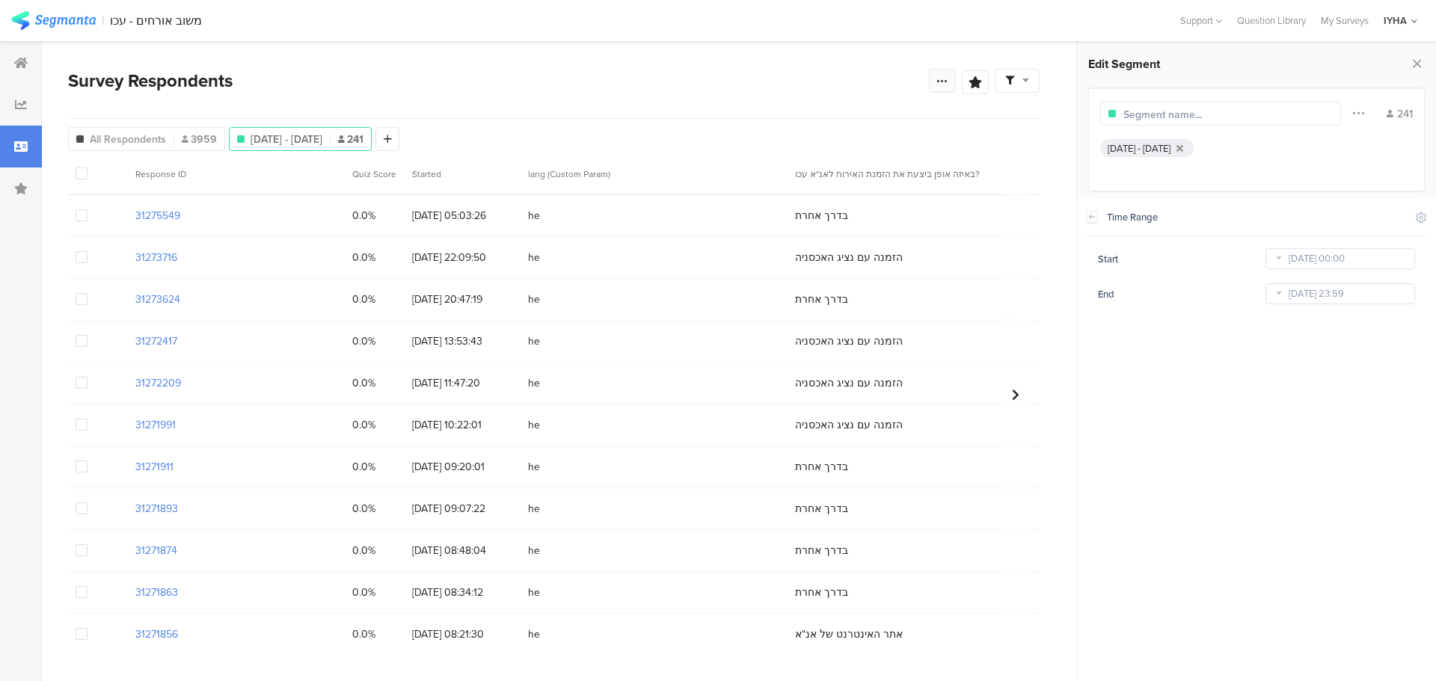
click at [943, 86] on icon at bounding box center [943, 81] width 12 height 12
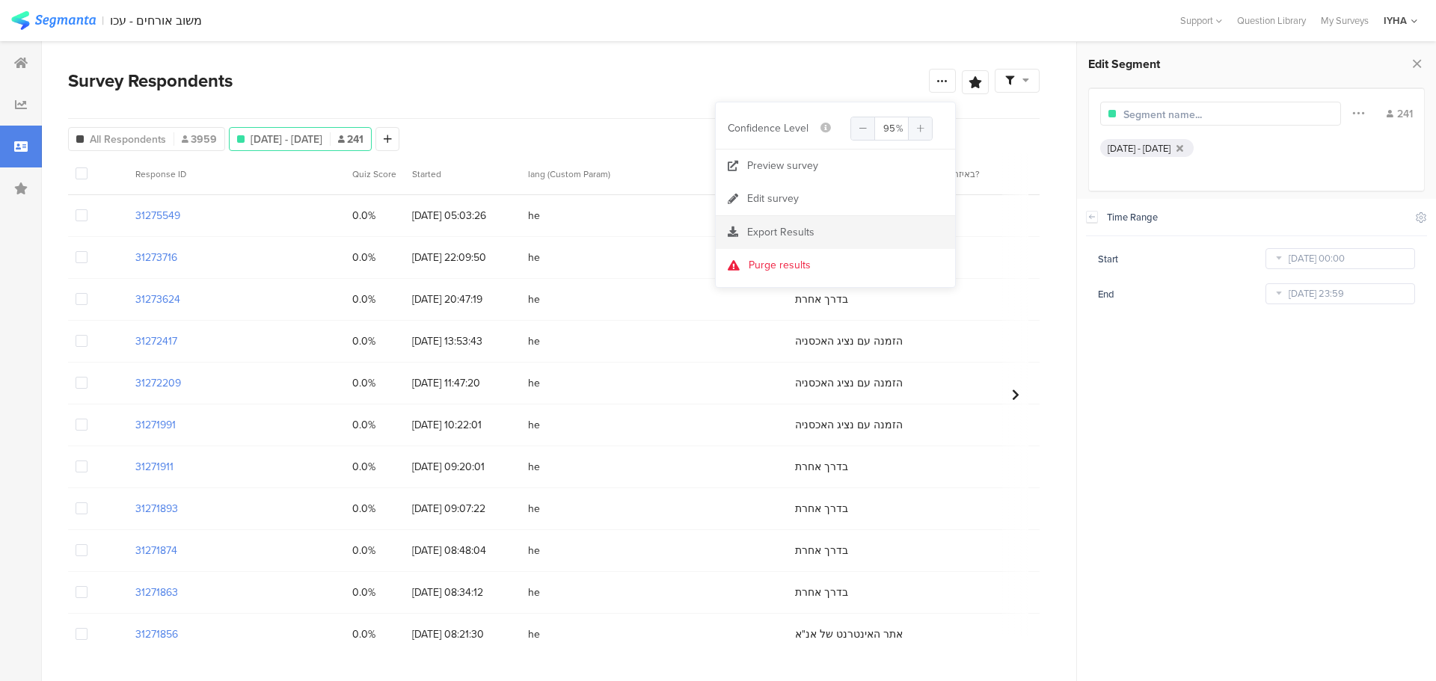
click at [805, 235] on span "Export Results" at bounding box center [780, 232] width 67 height 16
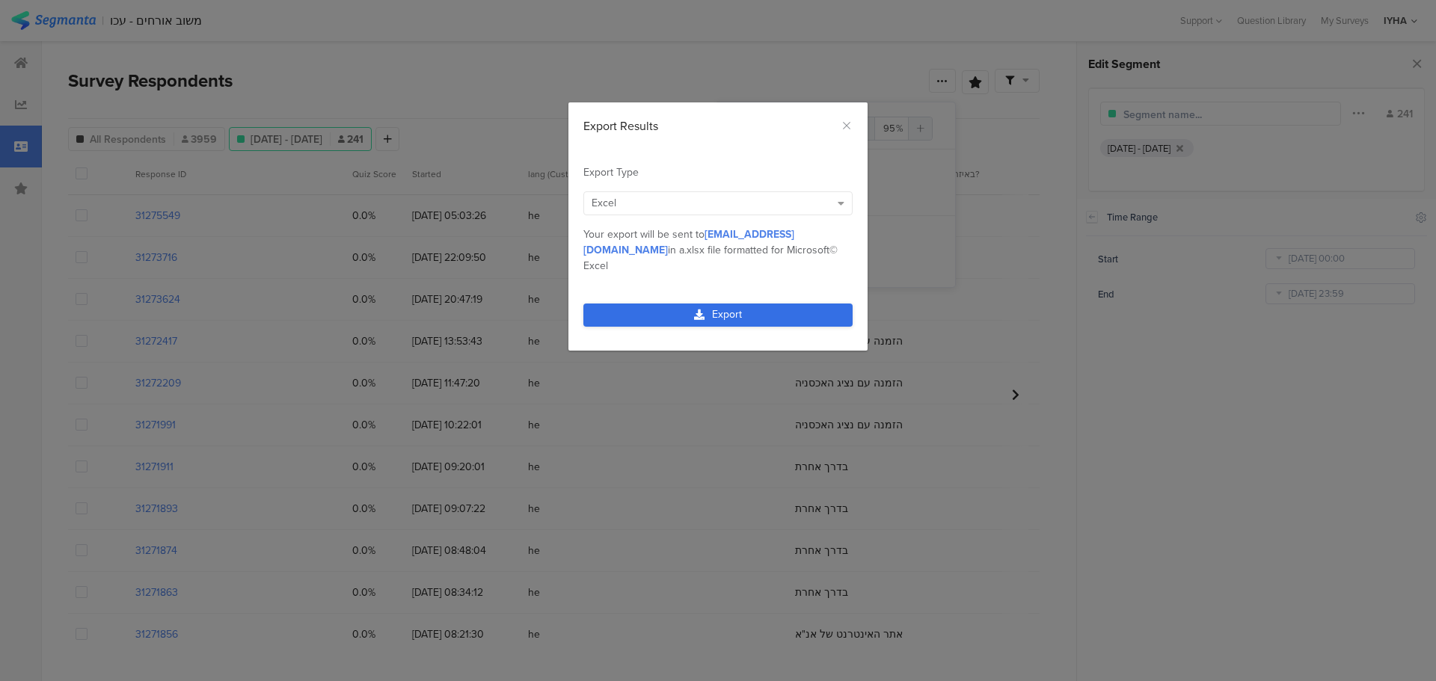
click at [739, 304] on link "Export" at bounding box center [717, 315] width 269 height 23
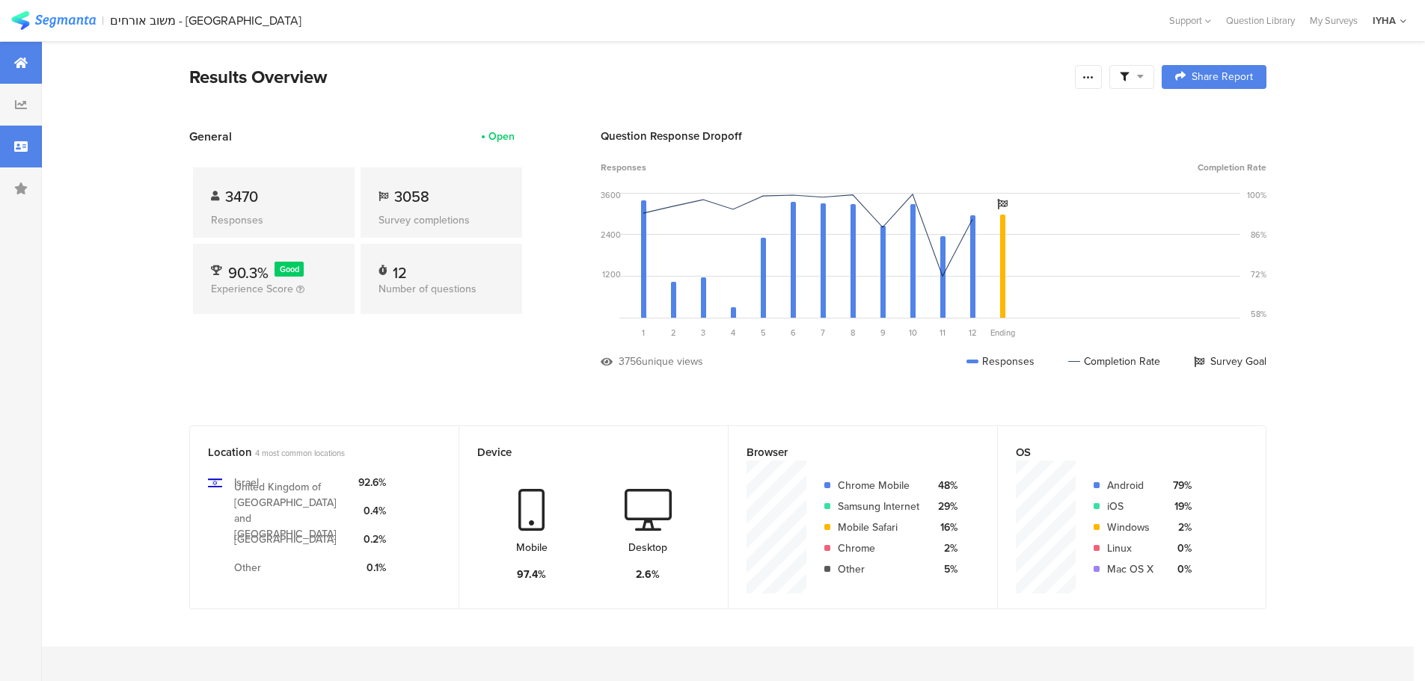
click at [16, 148] on icon at bounding box center [20, 147] width 13 height 12
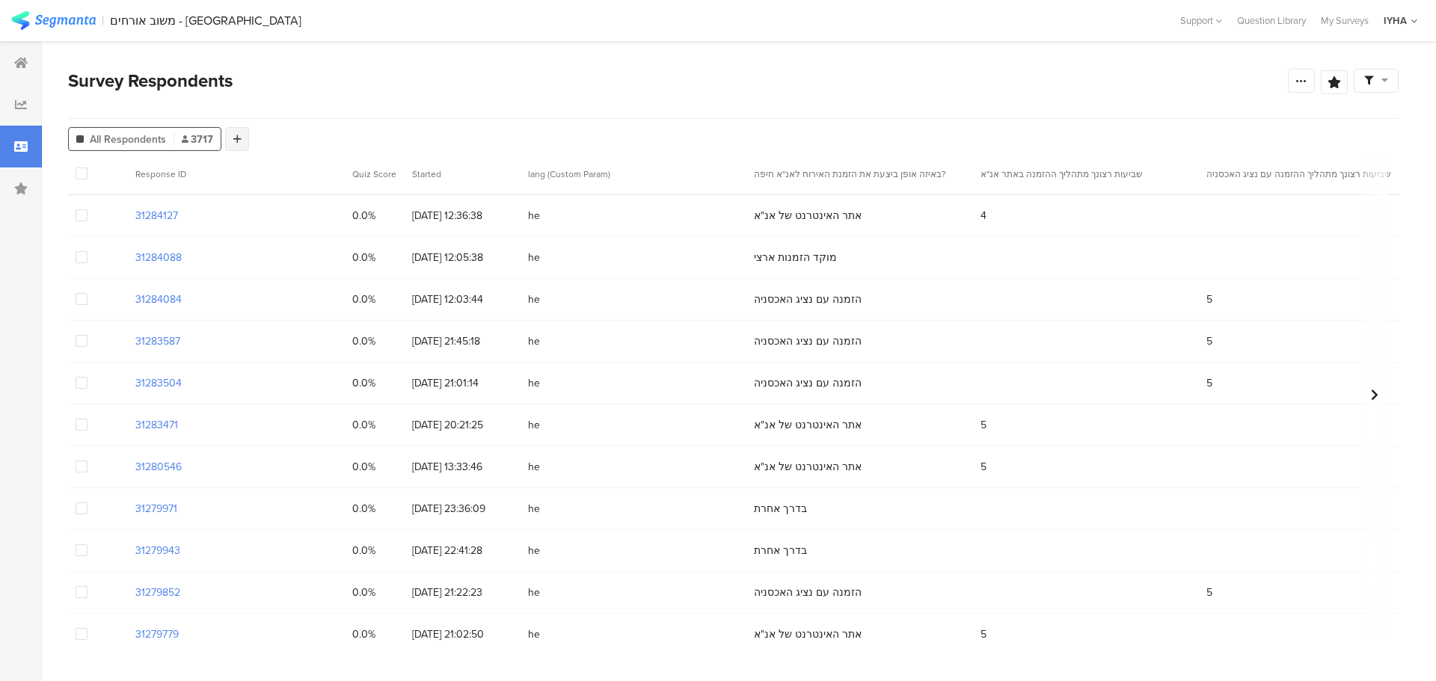
click at [239, 136] on icon at bounding box center [237, 139] width 8 height 10
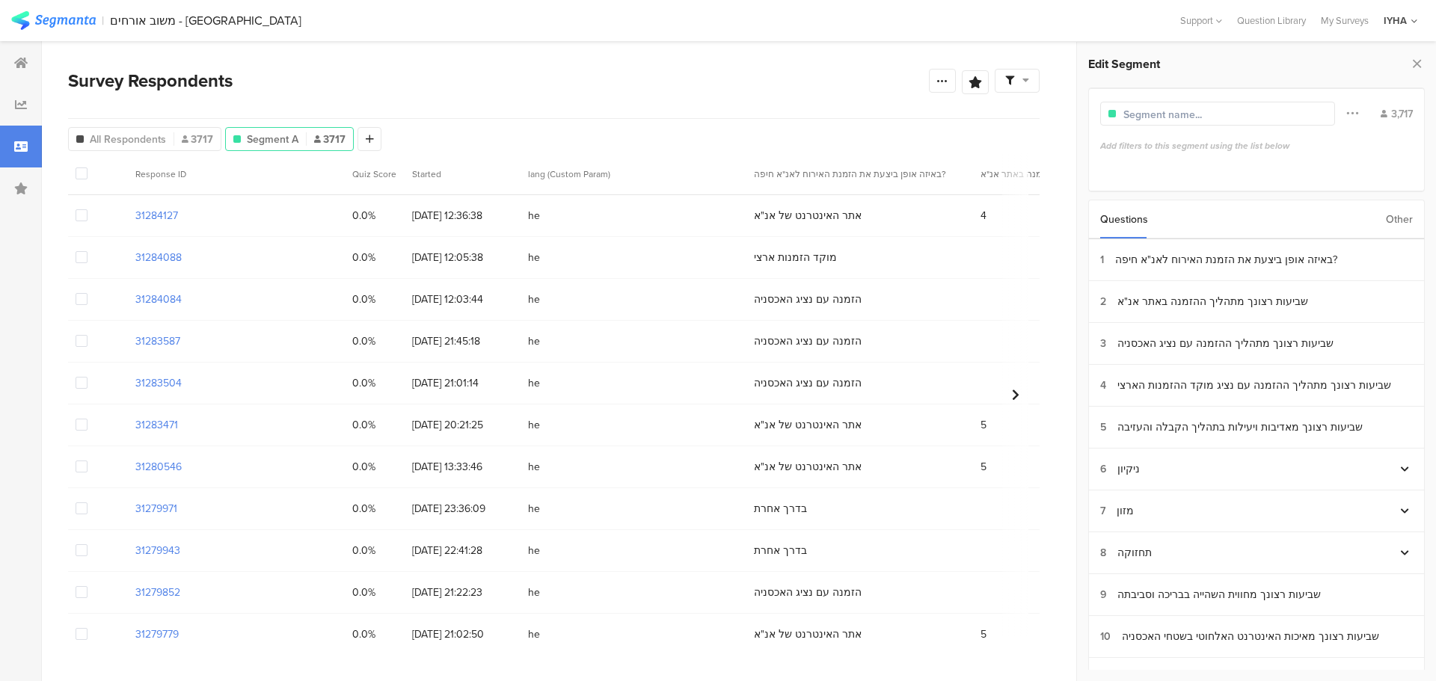
click at [1402, 209] on div "Other" at bounding box center [1399, 219] width 27 height 38
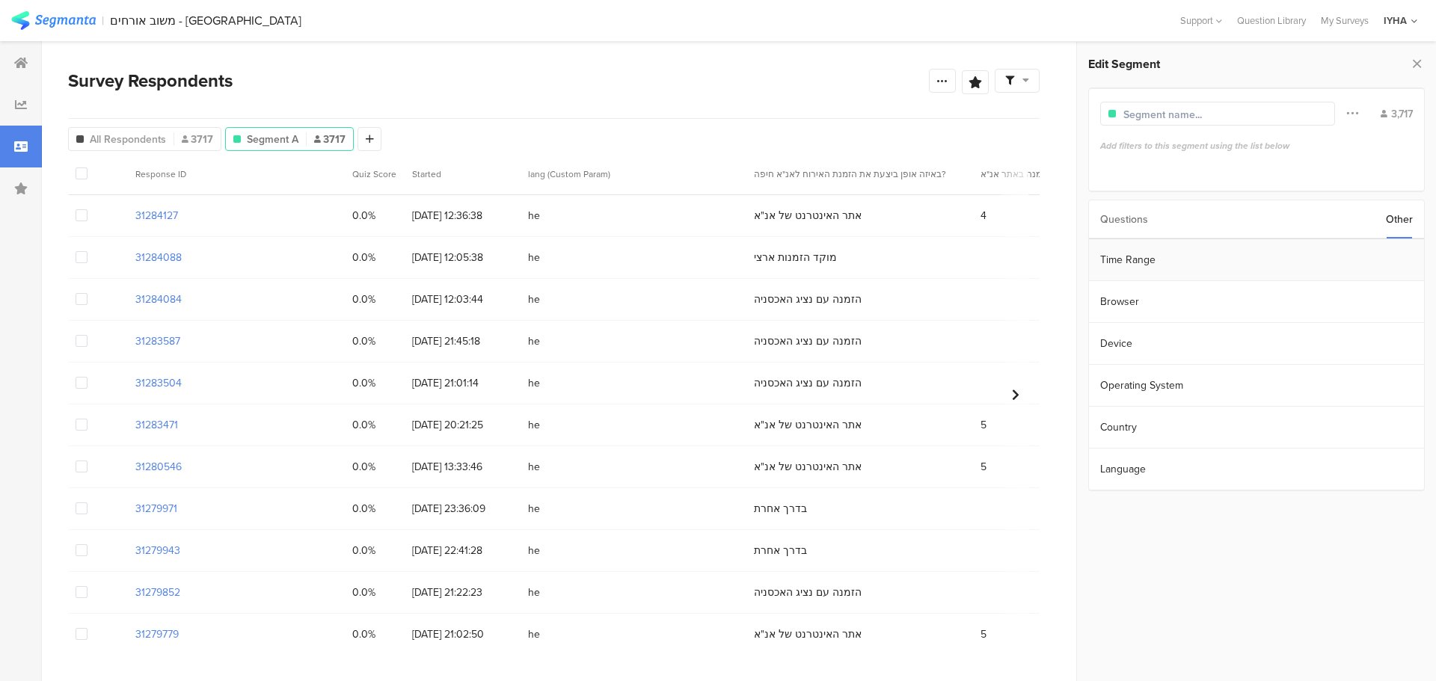
click at [1369, 254] on section "Time Range" at bounding box center [1256, 260] width 335 height 42
click at [1364, 248] on div "Jan 20 2023 00:00" at bounding box center [1341, 259] width 150 height 24
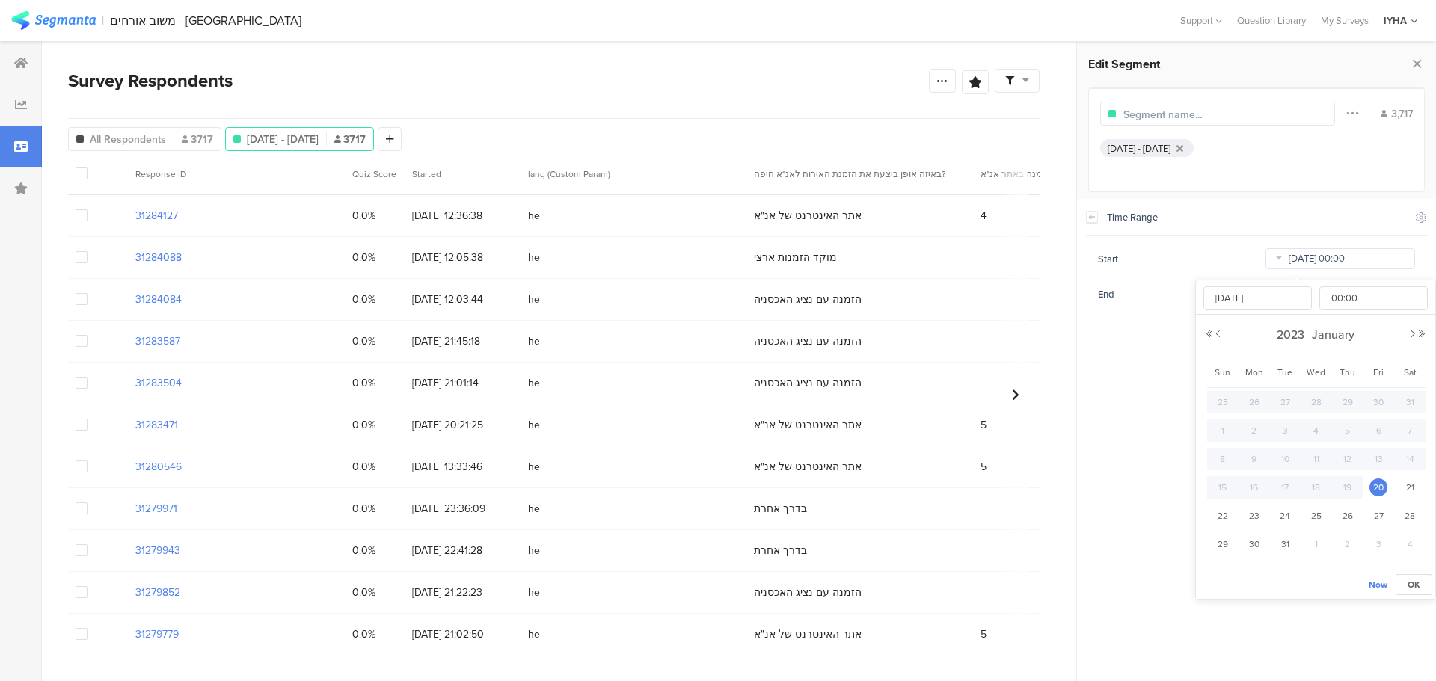
click at [1361, 257] on input "Jan 20 2023 00:00" at bounding box center [1341, 258] width 150 height 21
click at [1293, 328] on span "2023" at bounding box center [1290, 334] width 35 height 17
click at [1284, 436] on link "2025" at bounding box center [1289, 436] width 36 height 24
click at [1235, 487] on link "Sep" at bounding box center [1234, 490] width 36 height 24
click at [1252, 402] on span "1" at bounding box center [1255, 402] width 18 height 18
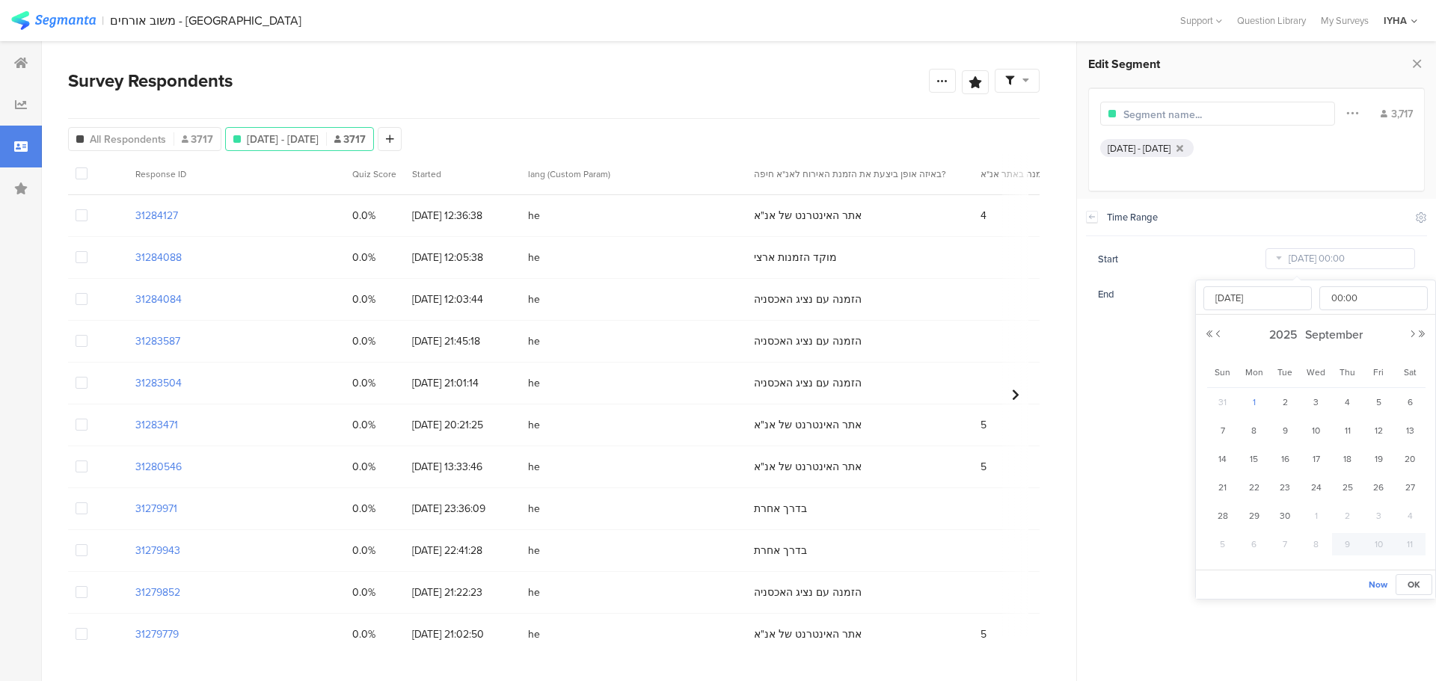
type input "Sep 01 2025 00:00"
type input "Sep 01 2025"
click at [1154, 408] on section "Time Range Include Respondents Start Sep 01 2025 00:00 End Oct 08 2025 23:59" at bounding box center [1256, 440] width 359 height 483
click at [1307, 297] on input "Oct 08 2025 23:59" at bounding box center [1341, 294] width 150 height 21
click at [1284, 442] on span "30" at bounding box center [1285, 438] width 18 height 18
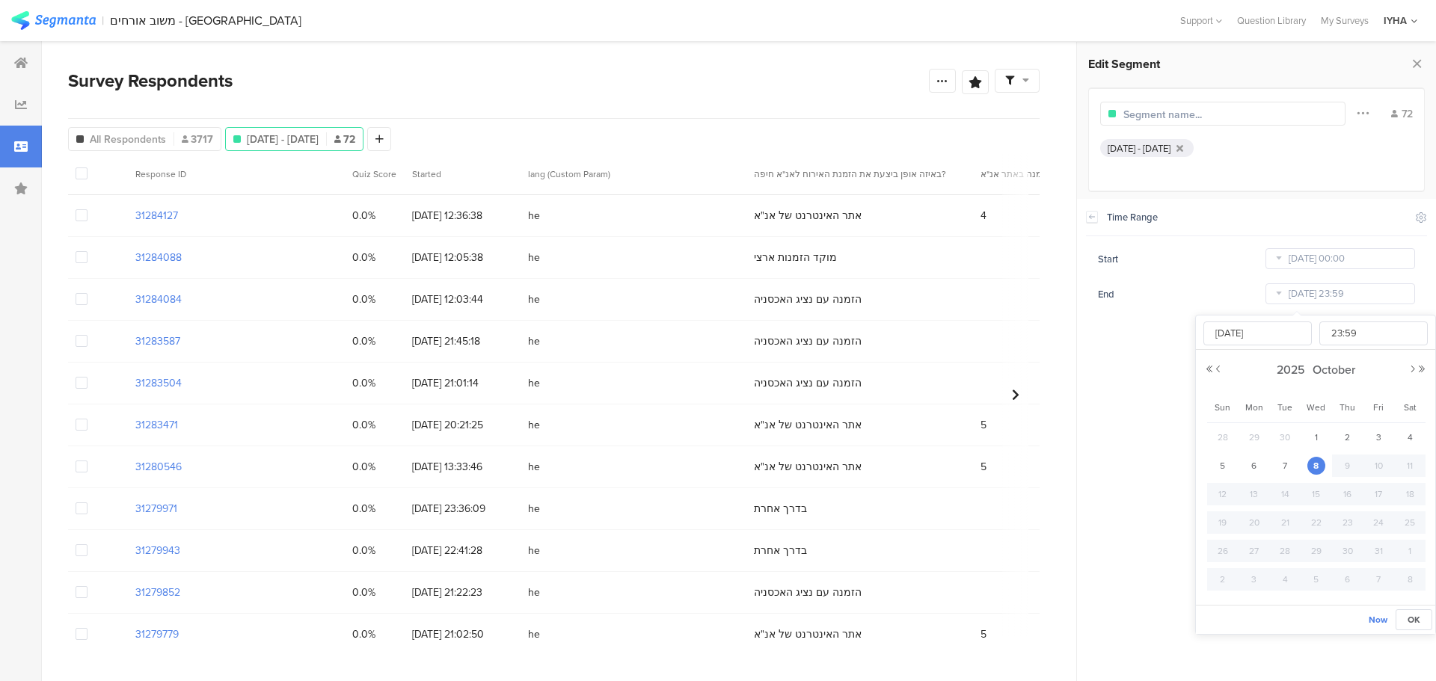
type input "Sep 30 2025 23:59"
type input "Sep 30 2025"
click at [1146, 368] on section "Time Range Include Respondents Start Sep 01 2025 00:00 End Sep 30 2025 23:59" at bounding box center [1256, 440] width 359 height 483
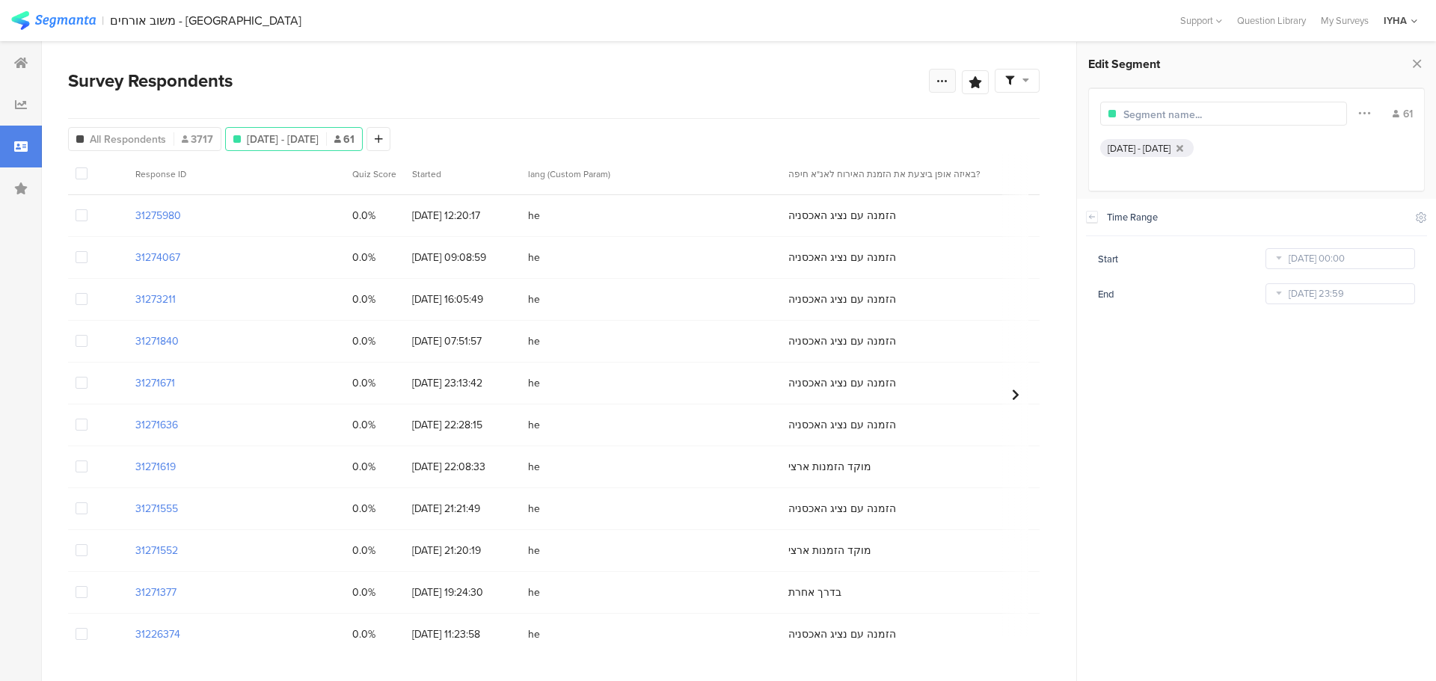
click at [932, 78] on div at bounding box center [942, 81] width 27 height 24
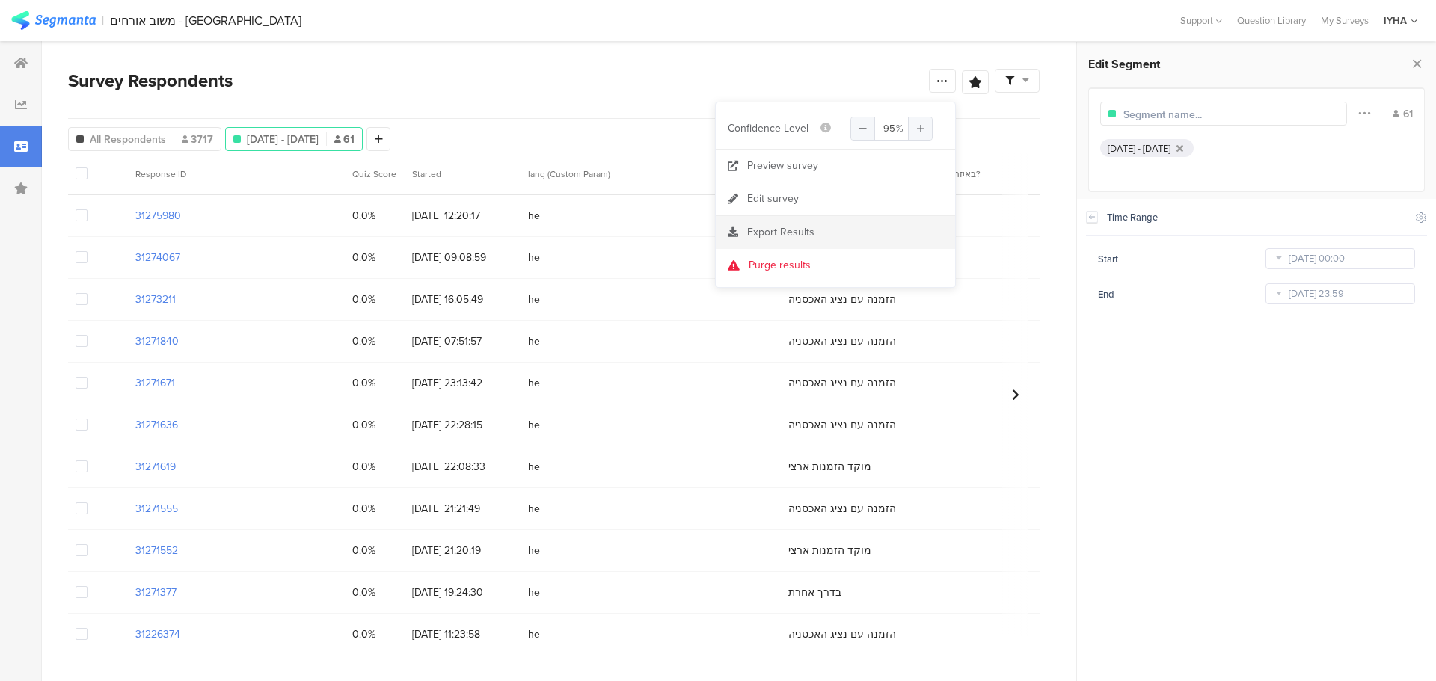
click at [783, 233] on span "Export Results" at bounding box center [780, 232] width 67 height 16
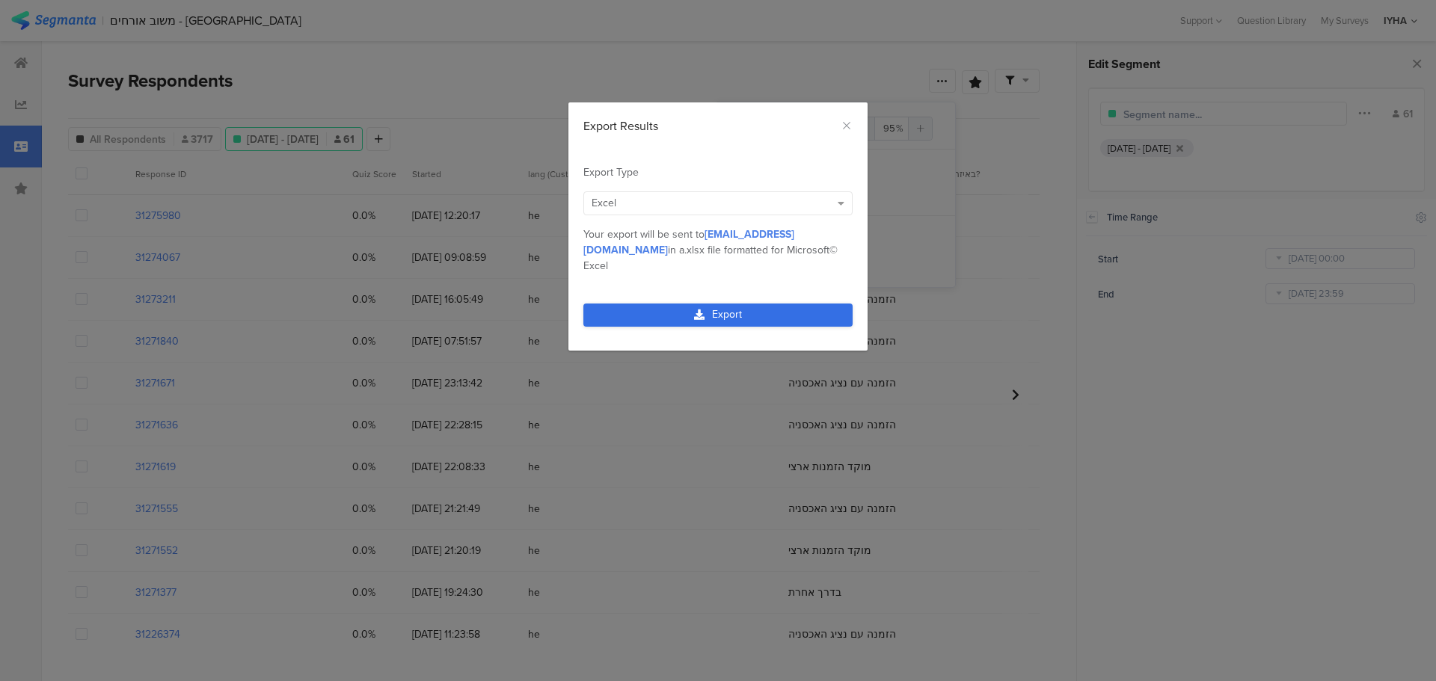
click at [703, 310] on icon "dialog" at bounding box center [699, 315] width 10 height 10
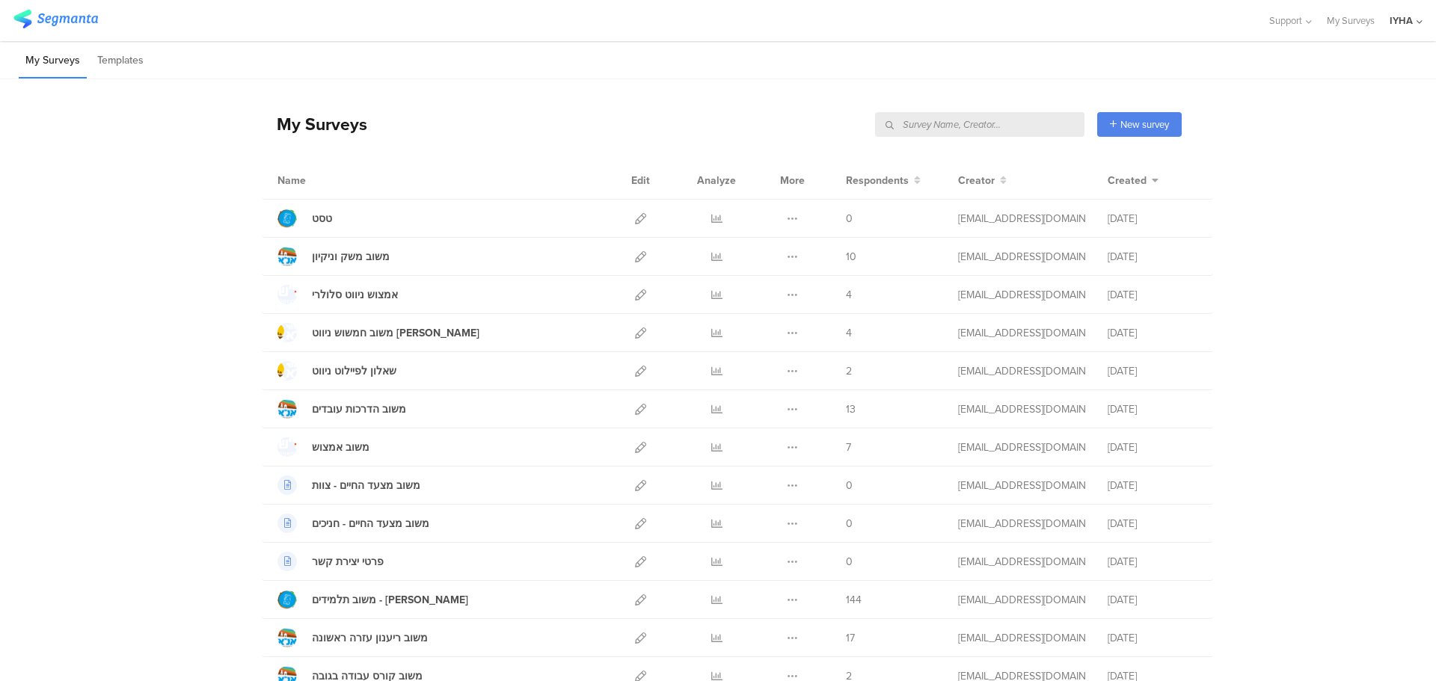
click at [1024, 118] on input "text" at bounding box center [979, 124] width 209 height 25
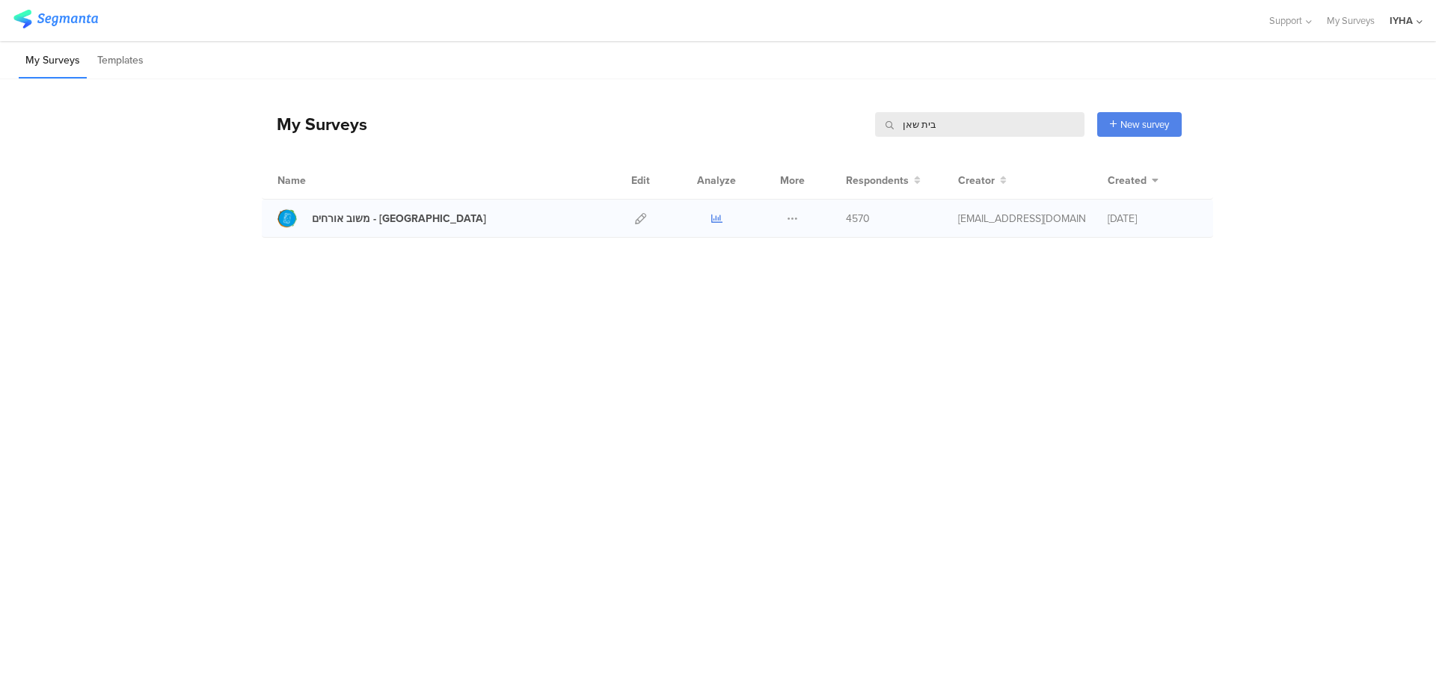
type input "בית שאן"
click at [717, 220] on icon at bounding box center [716, 218] width 11 height 11
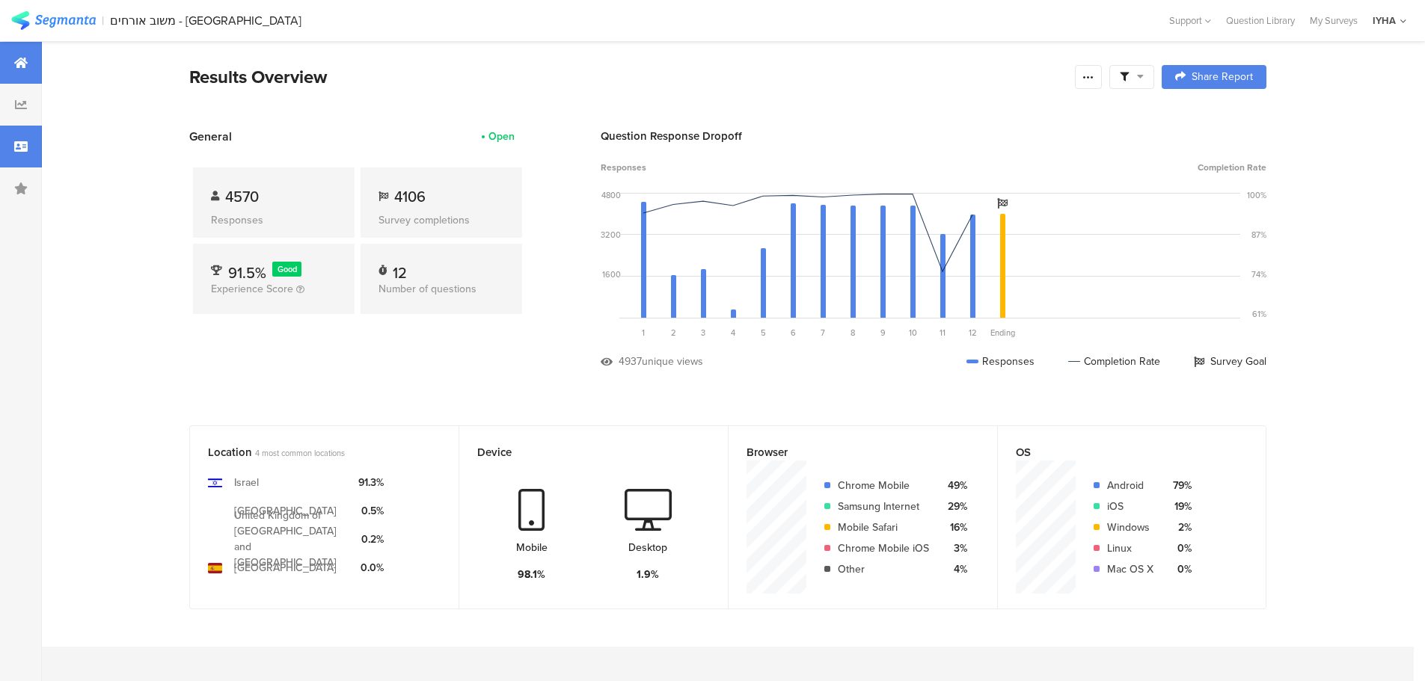
click at [26, 144] on icon at bounding box center [20, 147] width 13 height 12
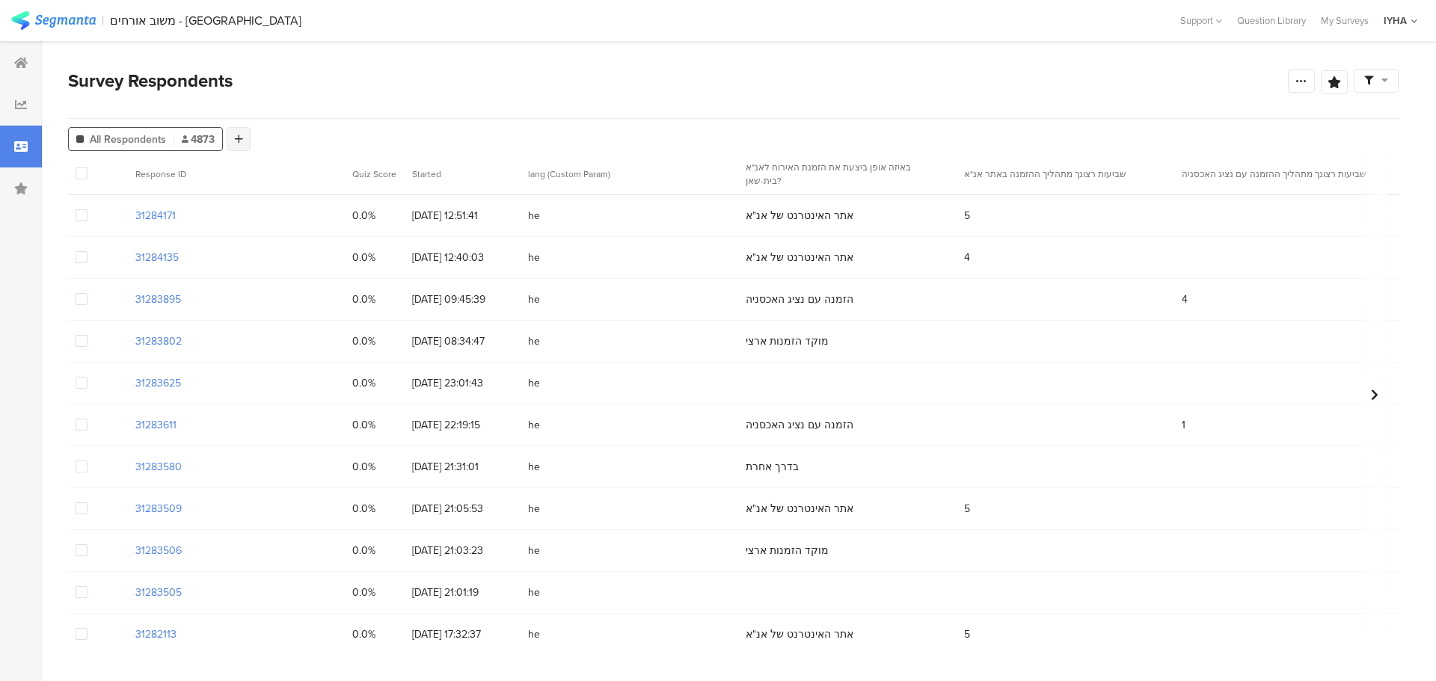
click at [235, 135] on icon at bounding box center [239, 139] width 8 height 10
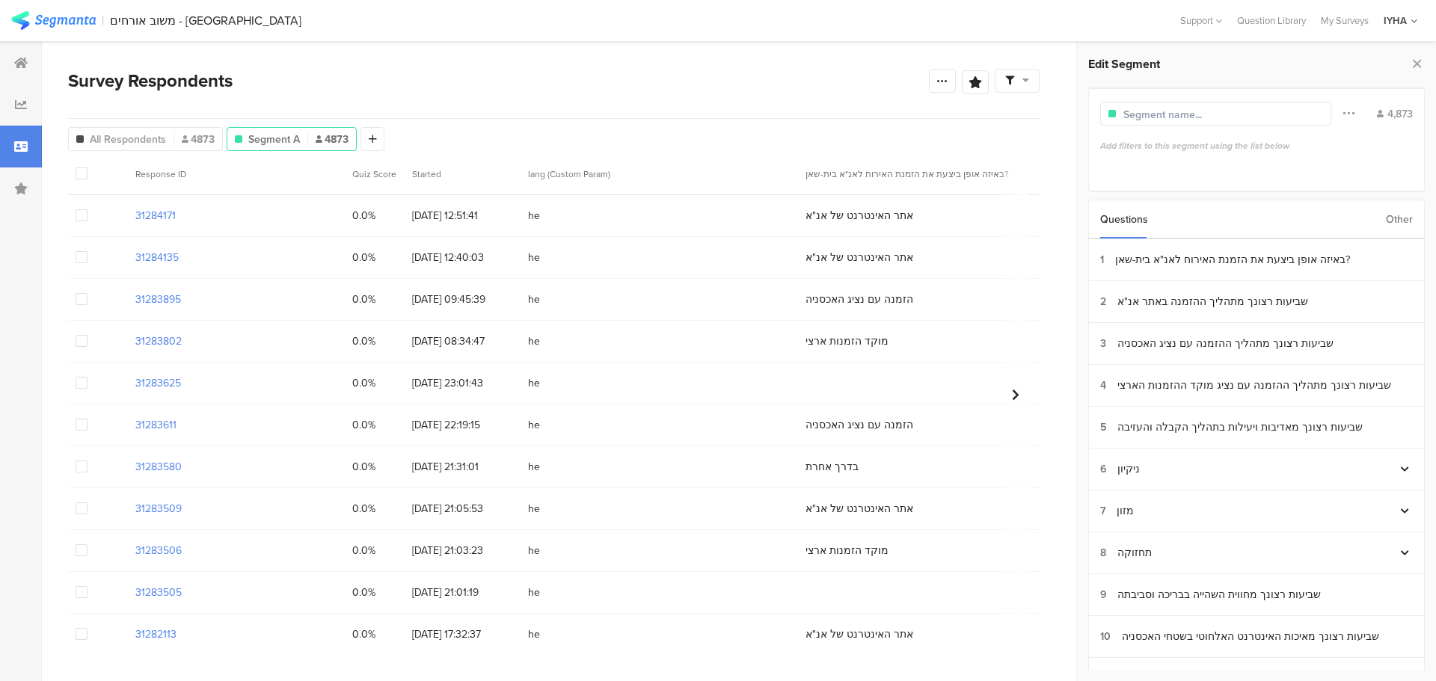
click at [1402, 215] on div "Other" at bounding box center [1399, 219] width 27 height 38
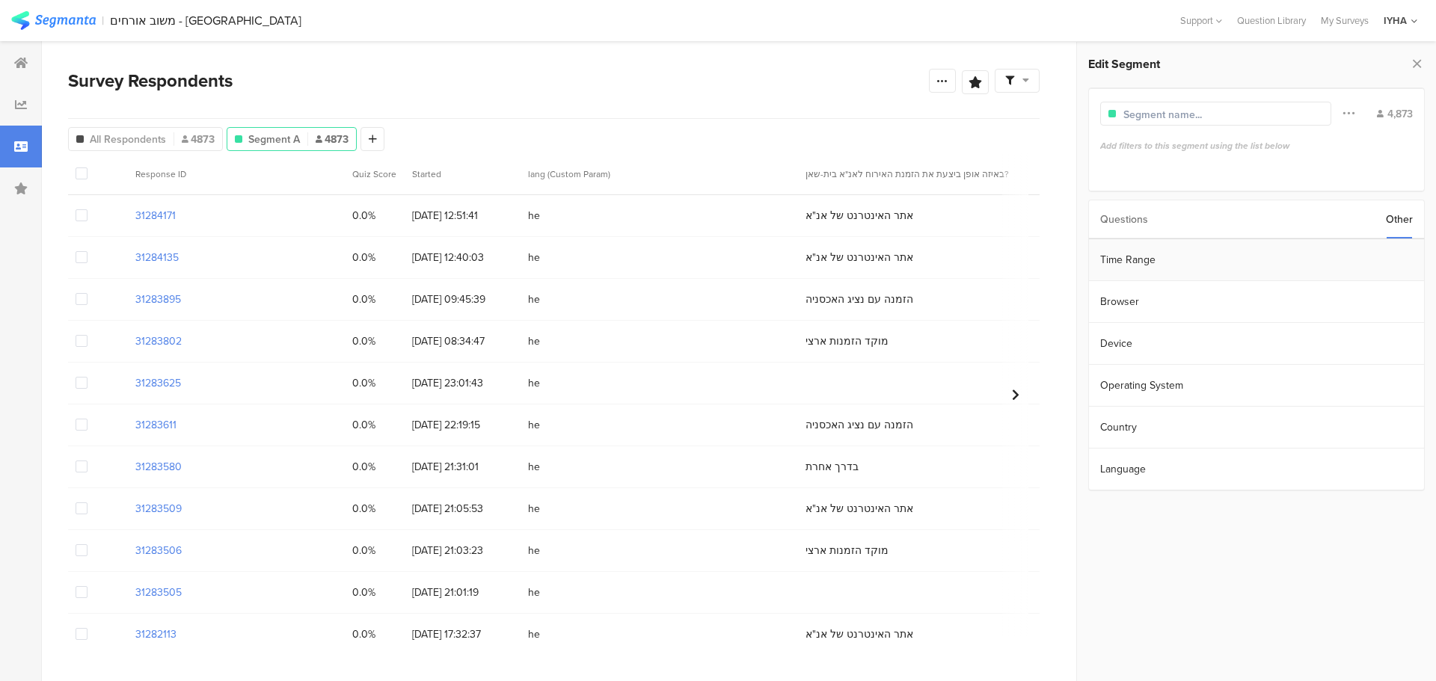
click at [1333, 251] on section "Time Range" at bounding box center [1256, 260] width 335 height 42
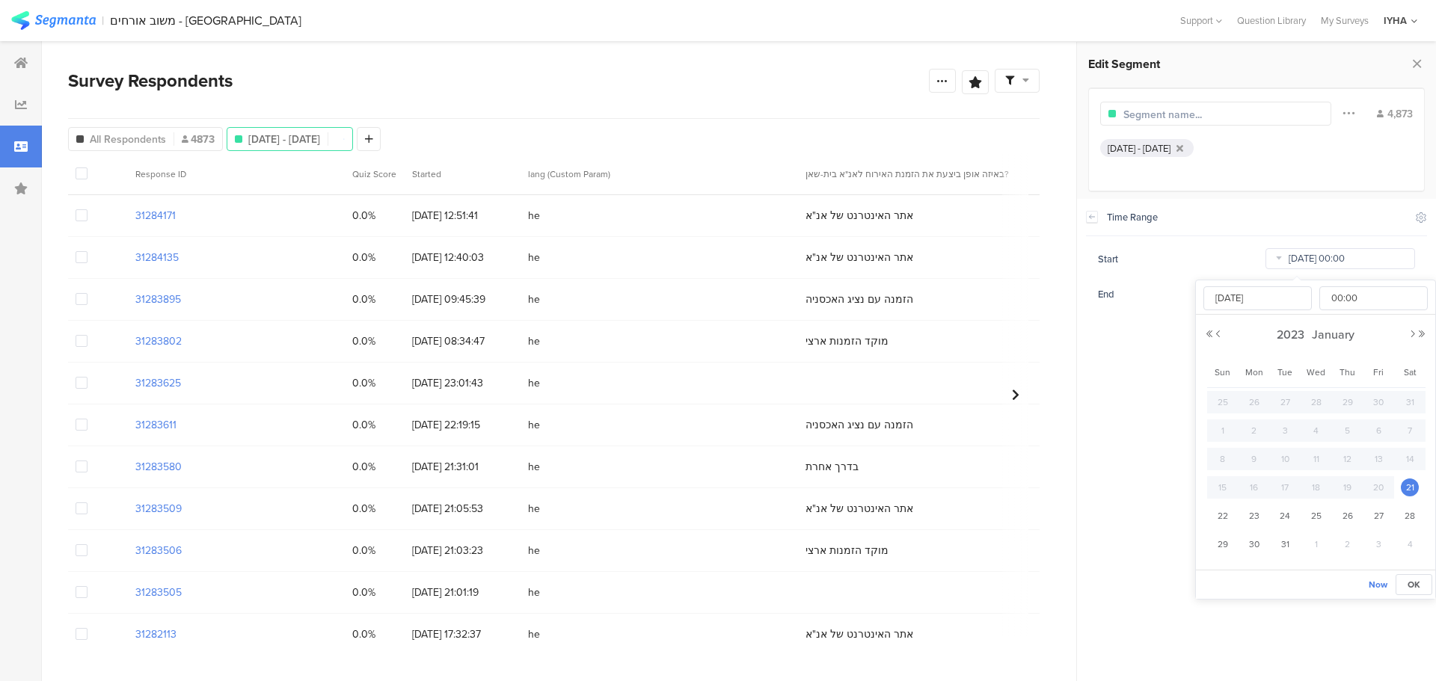
click at [1318, 252] on input "Jan 21 2023 00:00" at bounding box center [1341, 258] width 150 height 21
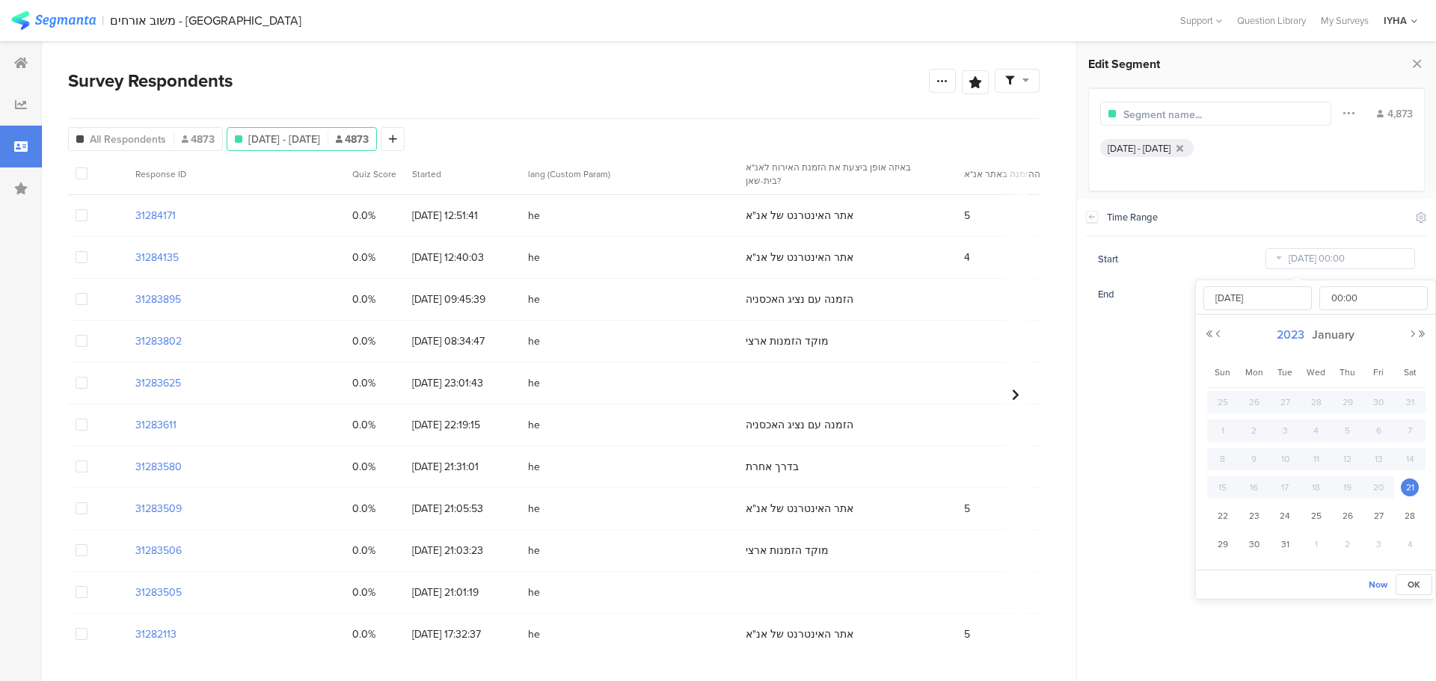
click at [1284, 331] on span "2023" at bounding box center [1290, 334] width 35 height 17
click at [1287, 432] on link "2025" at bounding box center [1289, 436] width 36 height 24
click at [1236, 490] on link "Sep" at bounding box center [1234, 490] width 36 height 24
click at [1255, 399] on span "1" at bounding box center [1255, 402] width 18 height 18
type input "Sep 01 2025 00:00"
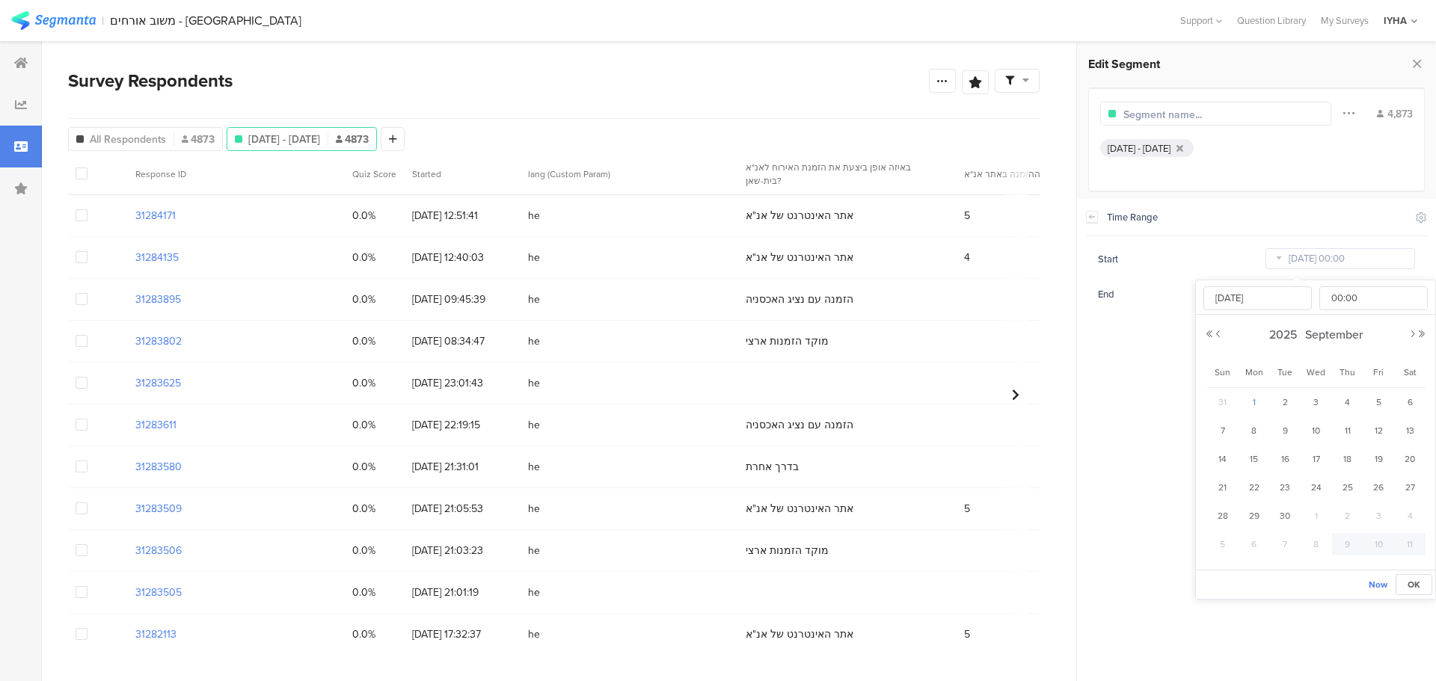
type input "Sep 01 2025"
click at [1143, 384] on section "Time Range Include Respondents Start Sep 01 2025 00:00 End Oct 08 2025 23:59" at bounding box center [1256, 440] width 359 height 483
click at [1297, 290] on input "Oct 08 2025 23:59" at bounding box center [1341, 294] width 150 height 21
click at [1285, 439] on span "30" at bounding box center [1285, 438] width 18 height 18
type input "Sep 30 2025 23:59"
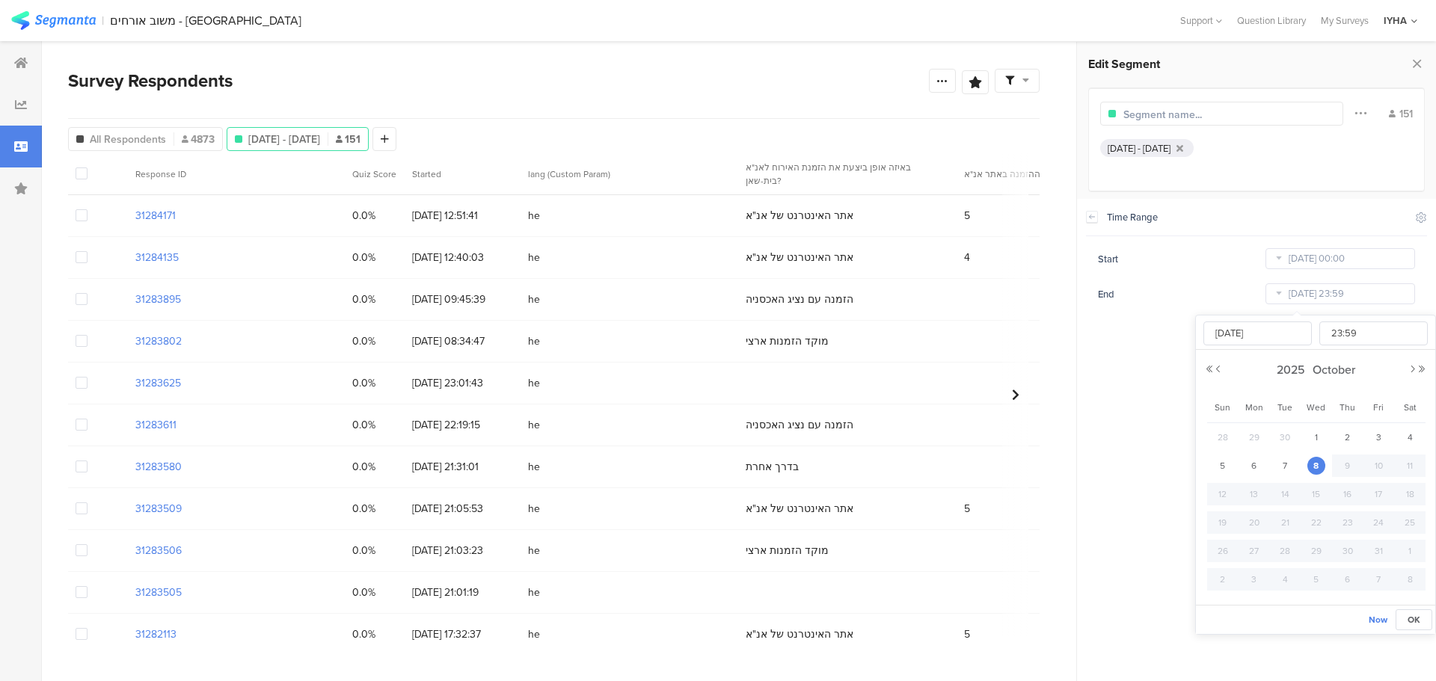
type input "Sep 30 2025"
click at [1149, 389] on section "Time Range Include Respondents Start Sep 01 2025 00:00 End Sep 30 2025 23:59" at bounding box center [1256, 440] width 359 height 483
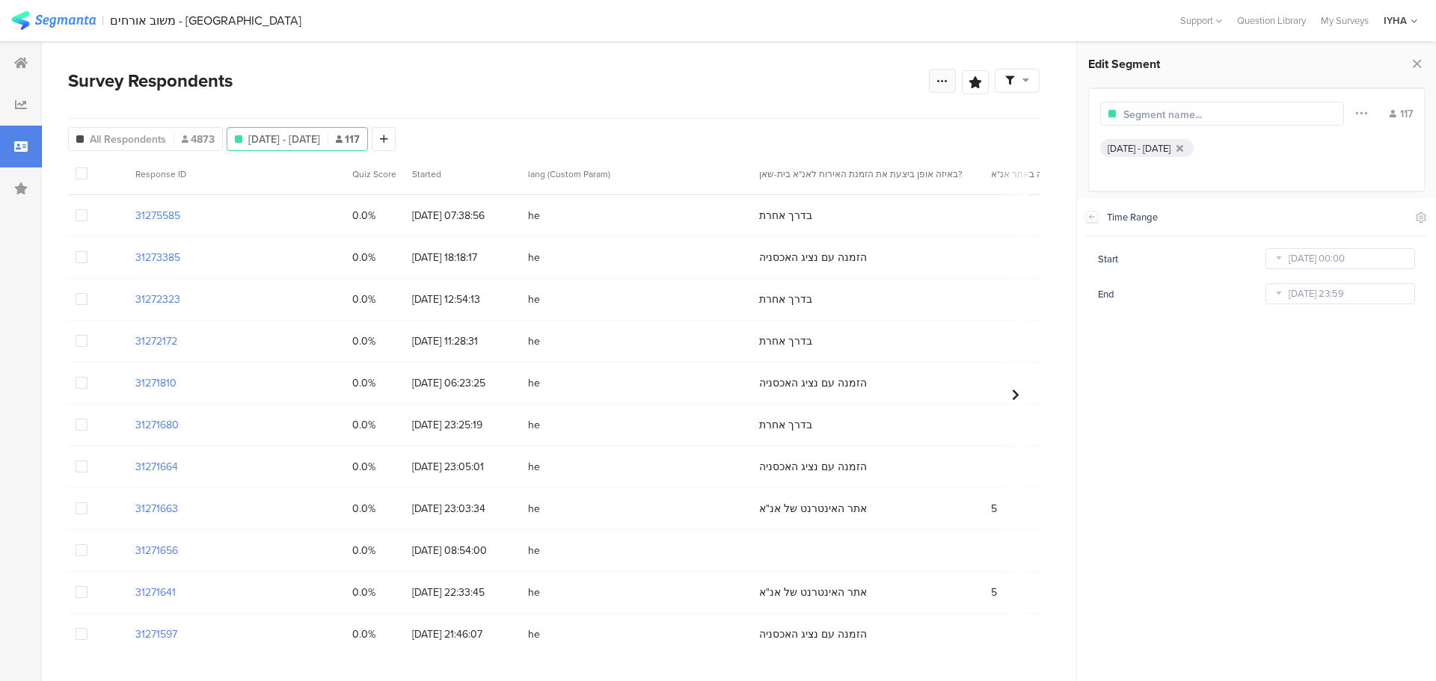
click at [940, 77] on icon at bounding box center [943, 81] width 12 height 12
click at [793, 229] on span "Export Results" at bounding box center [780, 232] width 67 height 16
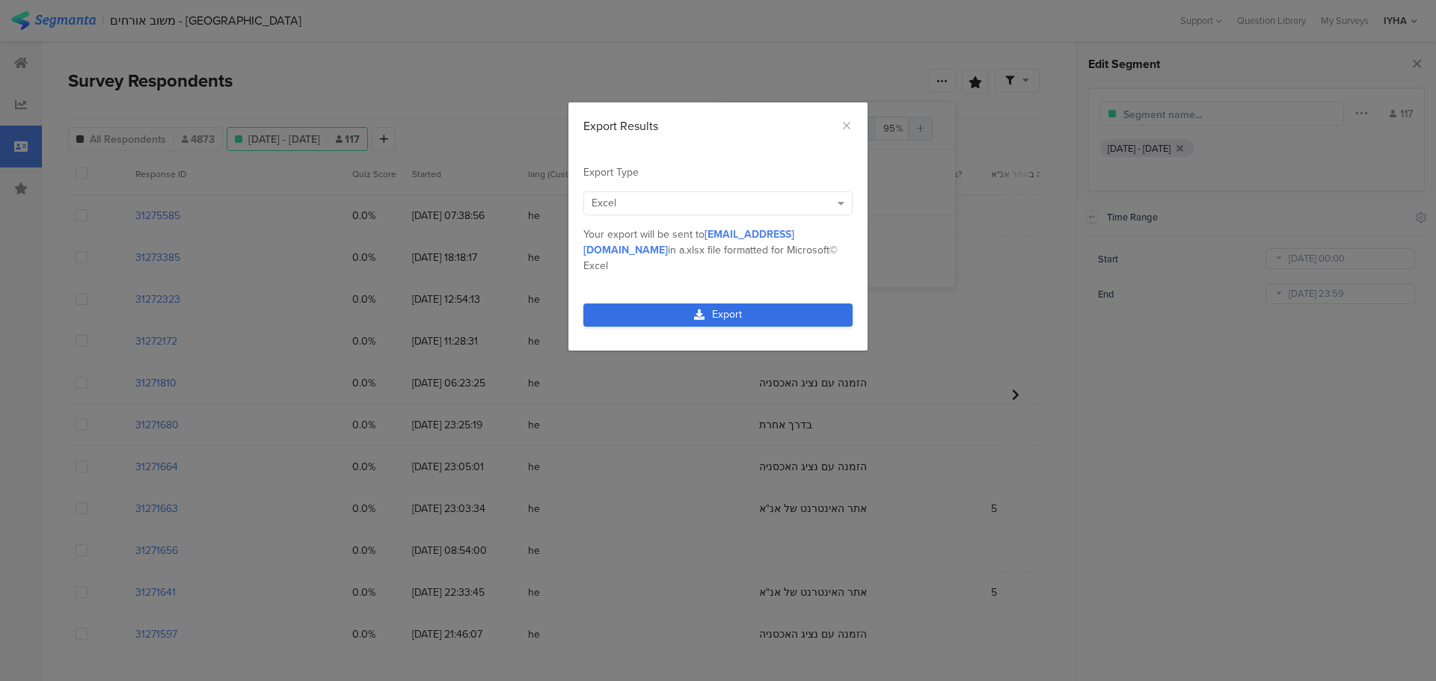
click at [723, 304] on link "Export" at bounding box center [717, 315] width 269 height 23
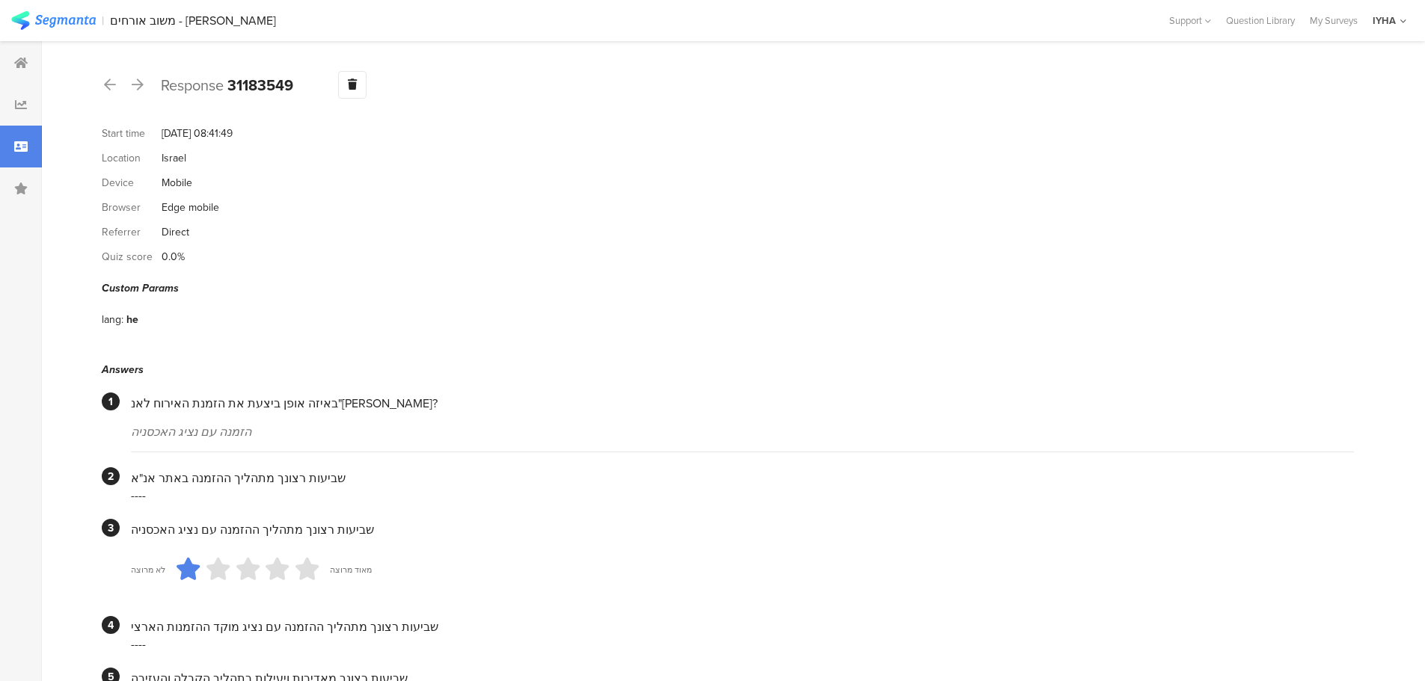
click at [254, 88] on b "31183549" at bounding box center [260, 85] width 66 height 22
copy b "31183549"
